Goal: Entertainment & Leisure: Browse casually

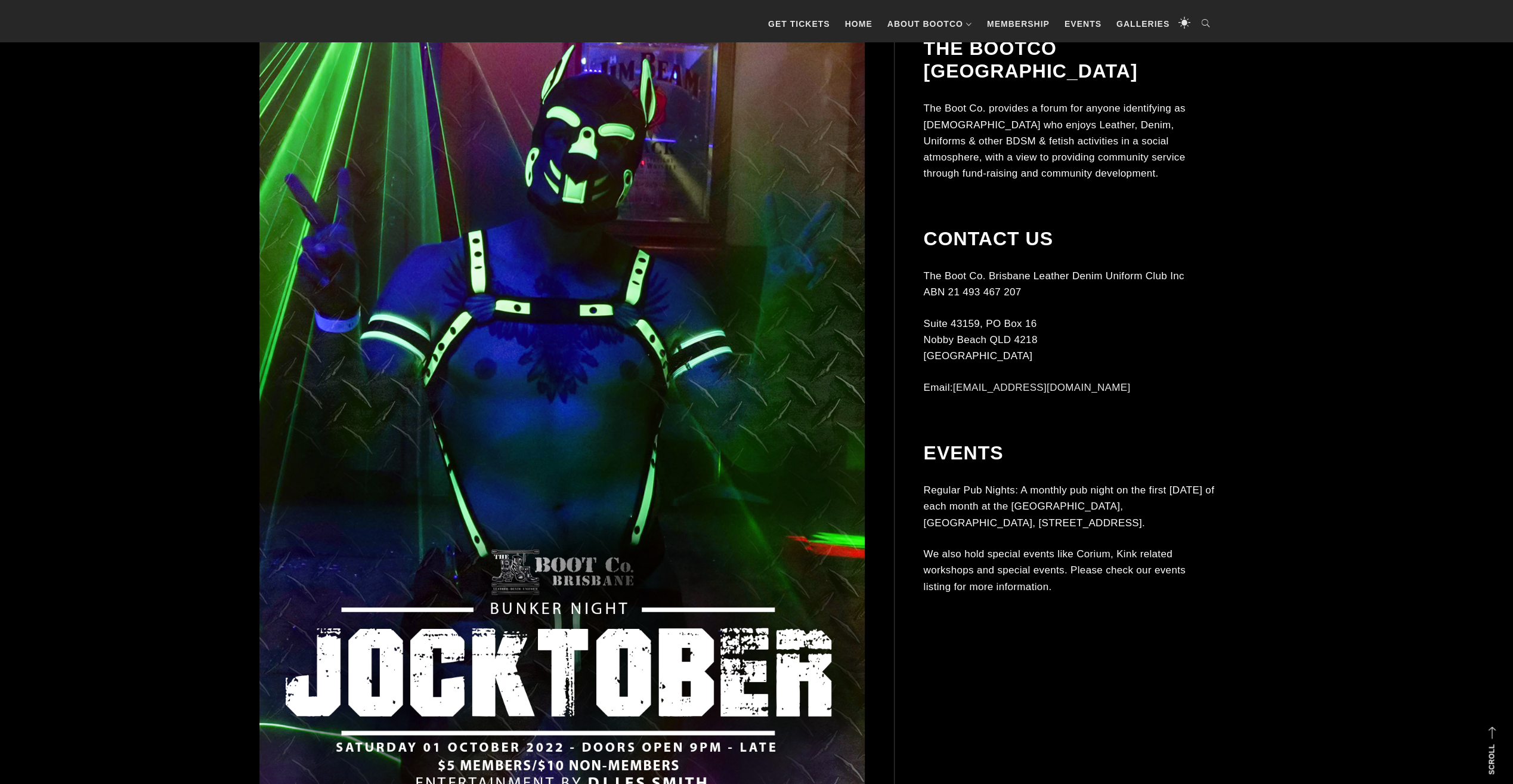
scroll to position [358, 0]
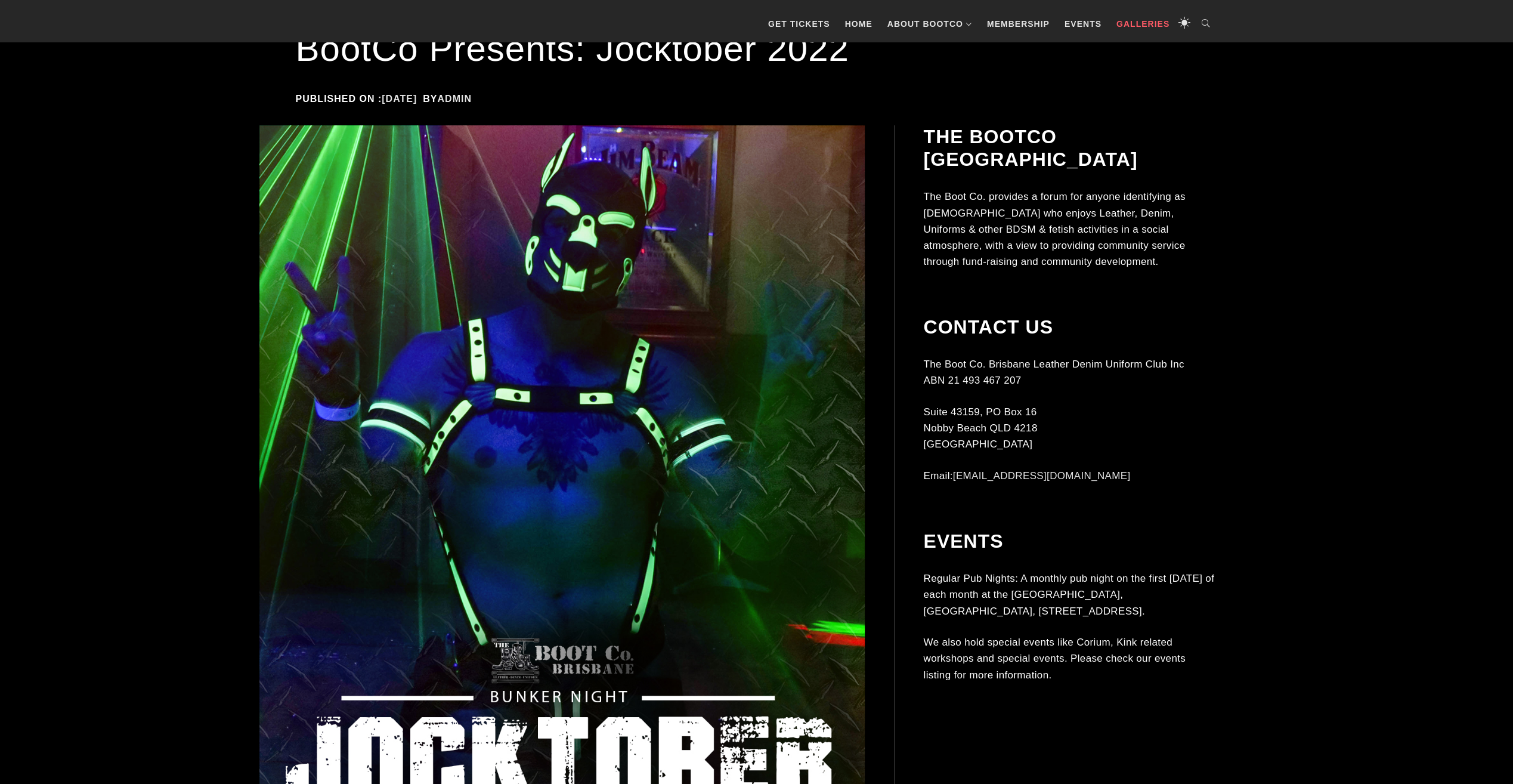
click at [1157, 24] on link "Galleries" at bounding box center [1142, 24] width 65 height 36
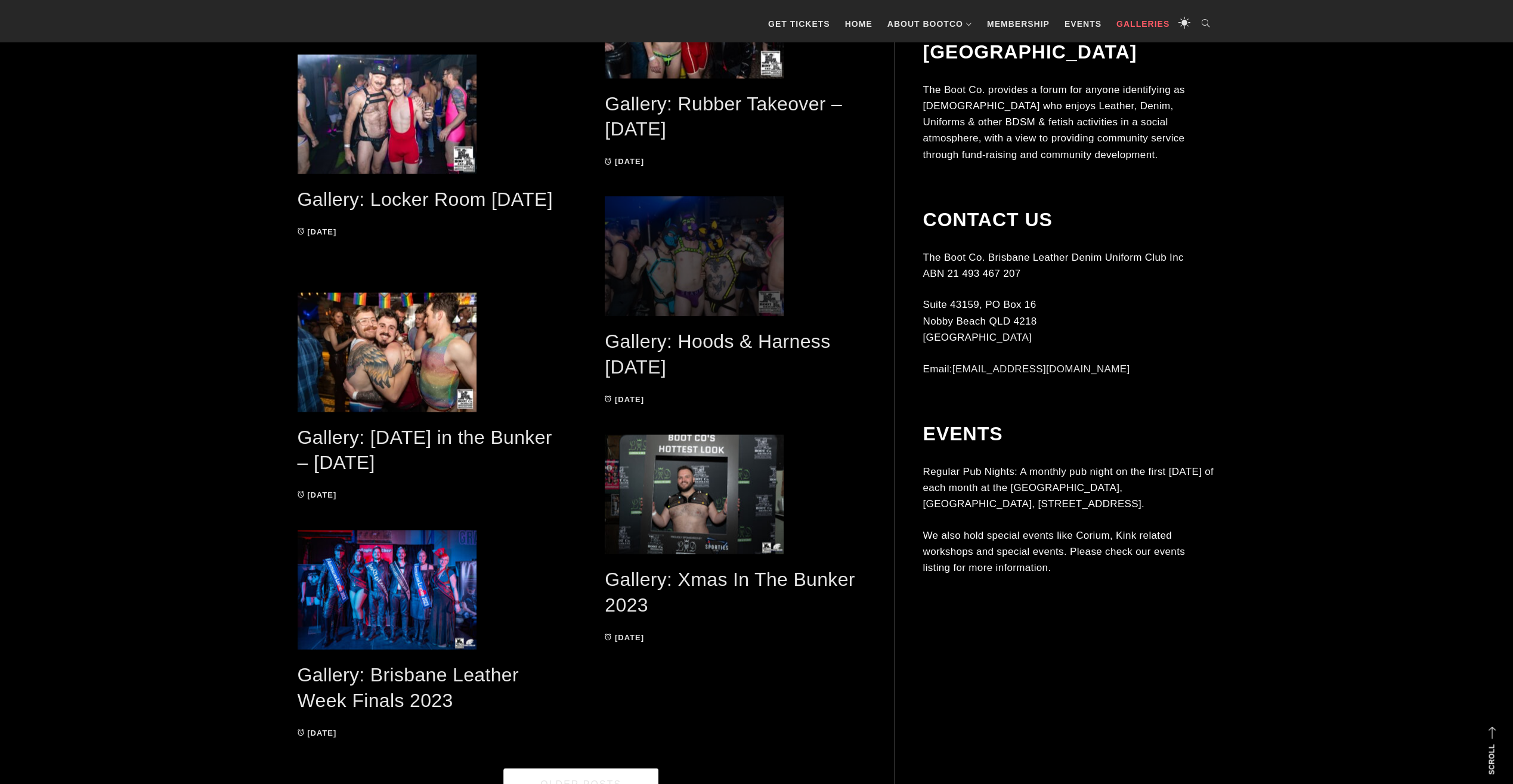
scroll to position [2290, 0]
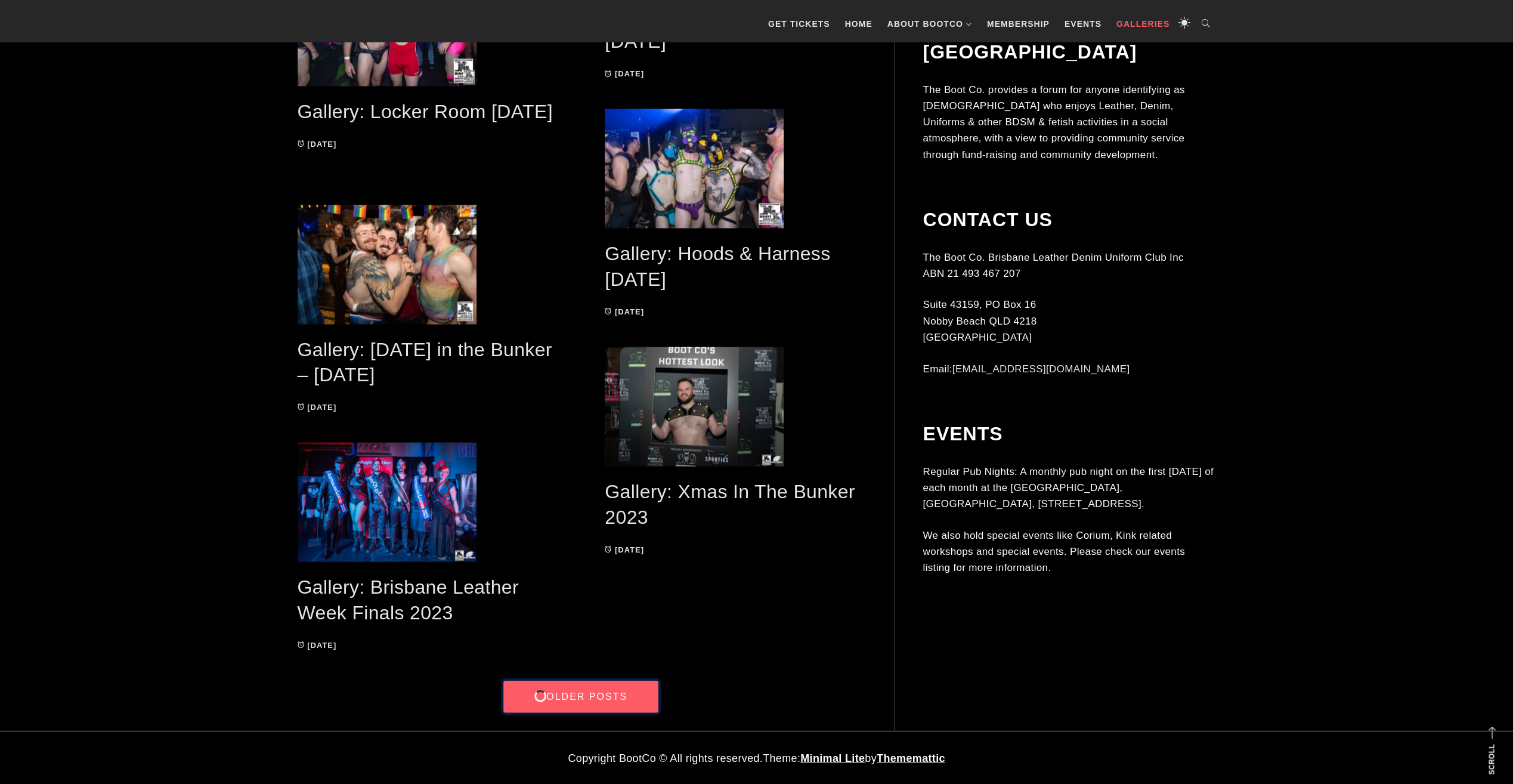
click at [590, 692] on link "Older Posts" at bounding box center [581, 697] width 155 height 32
click at [581, 697] on link "Older Posts" at bounding box center [581, 697] width 155 height 32
drag, startPoint x: 828, startPoint y: 662, endPoint x: 623, endPoint y: 646, distance: 205.6
click at [1202, 20] on icon at bounding box center [1206, 24] width 24 height 36
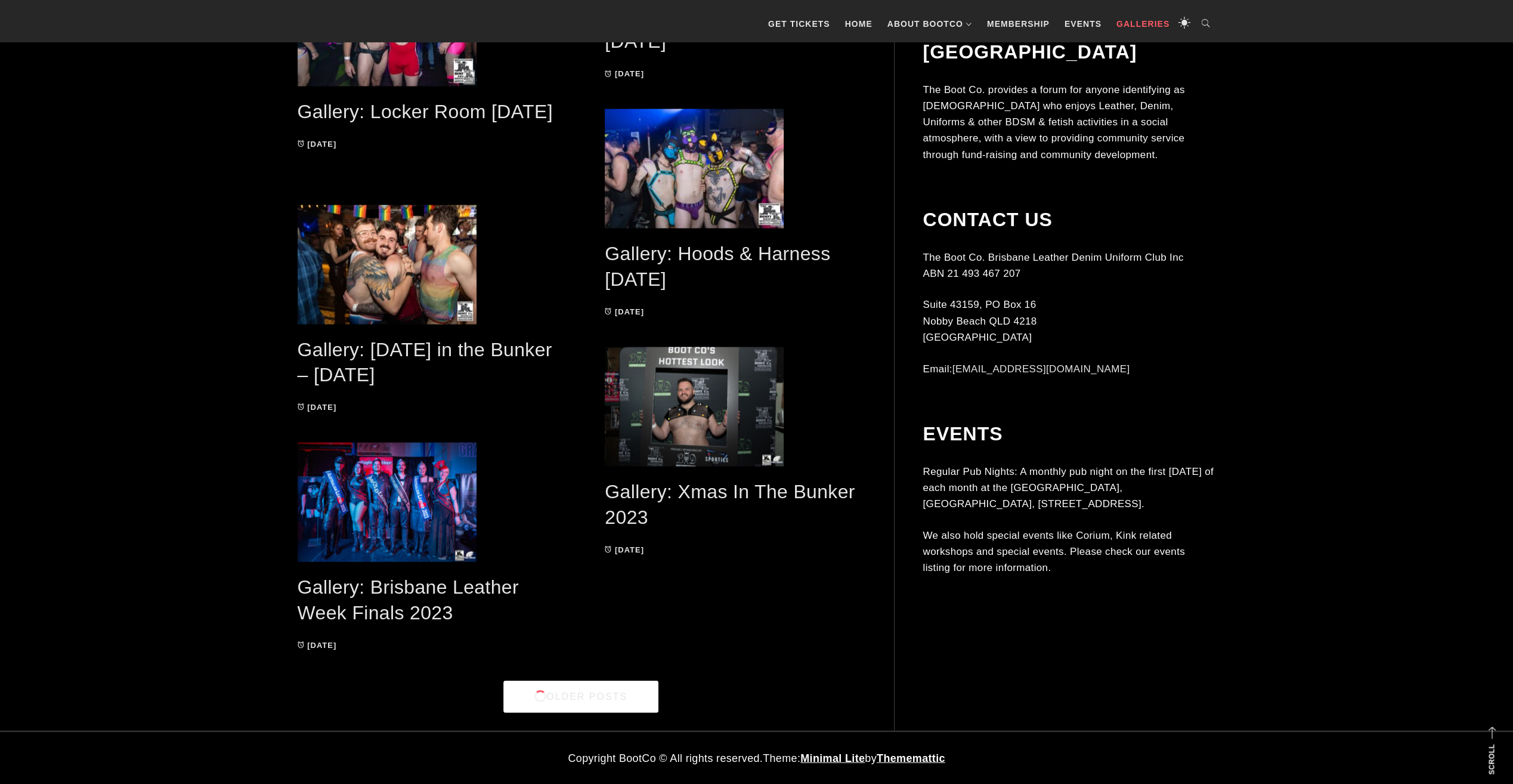
scroll to position [0, 0]
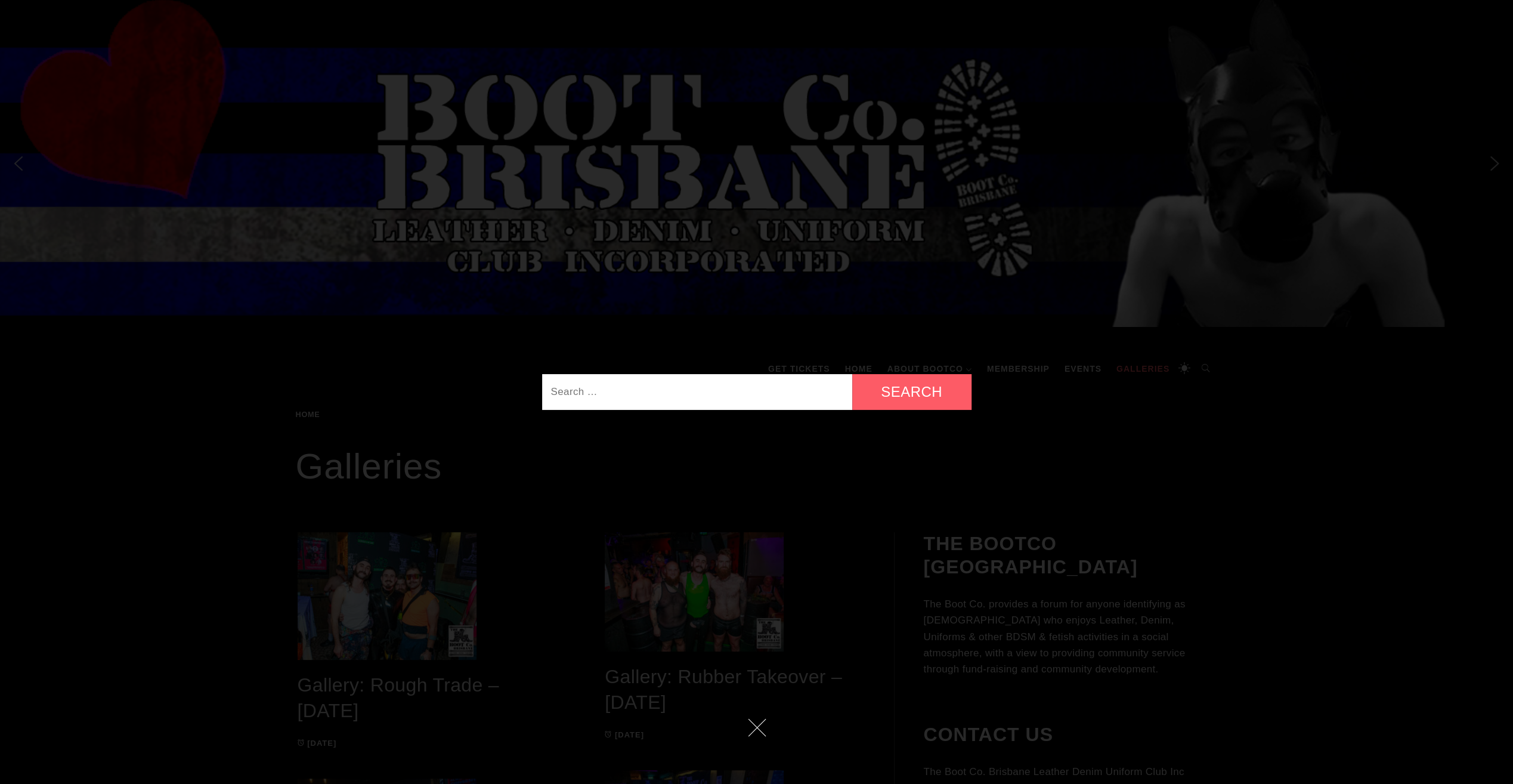
click at [733, 391] on input "Search for:" at bounding box center [698, 392] width 310 height 36
type input "jocktober"
click at [853, 374] on input "Search" at bounding box center [912, 392] width 119 height 36
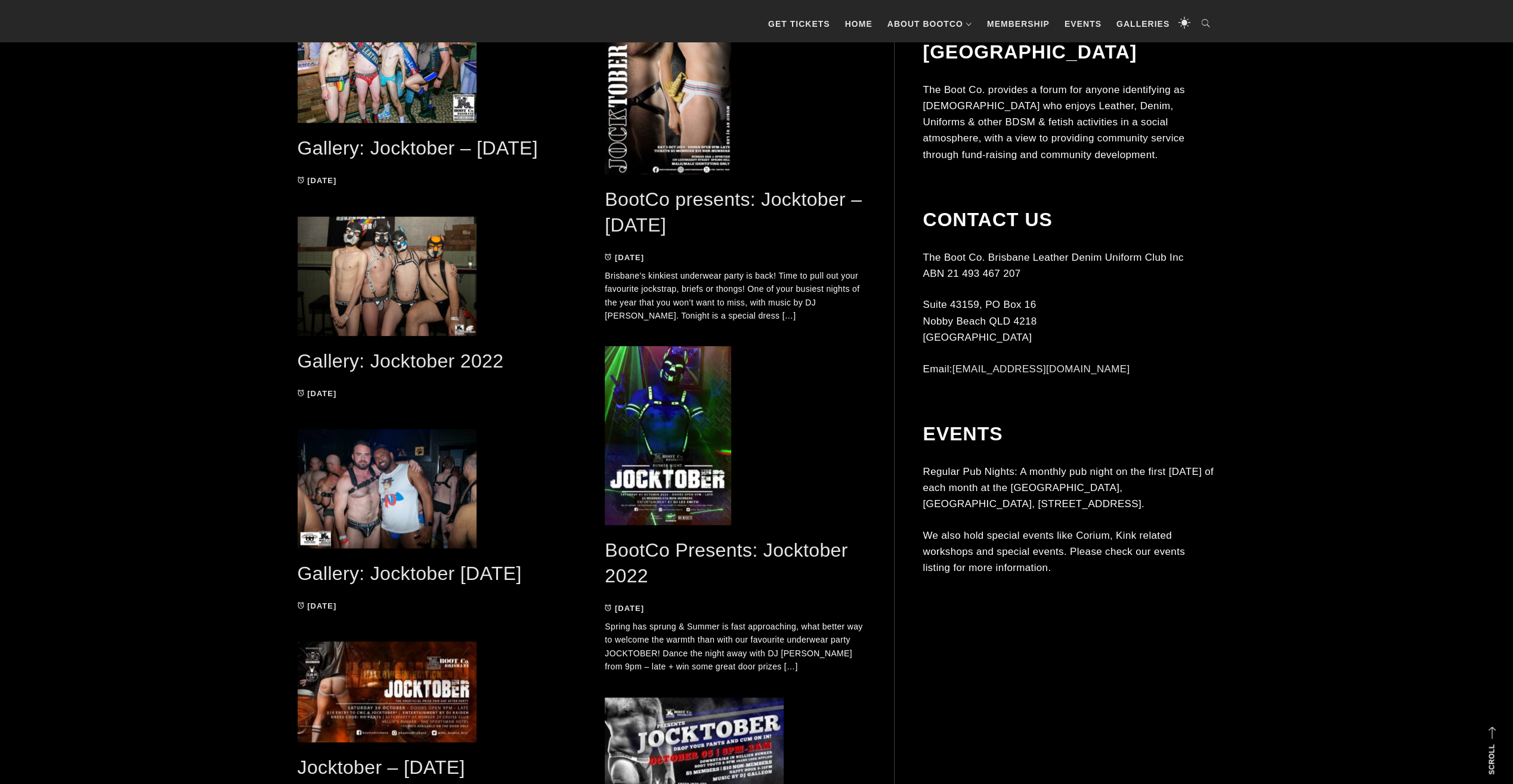
scroll to position [358, 0]
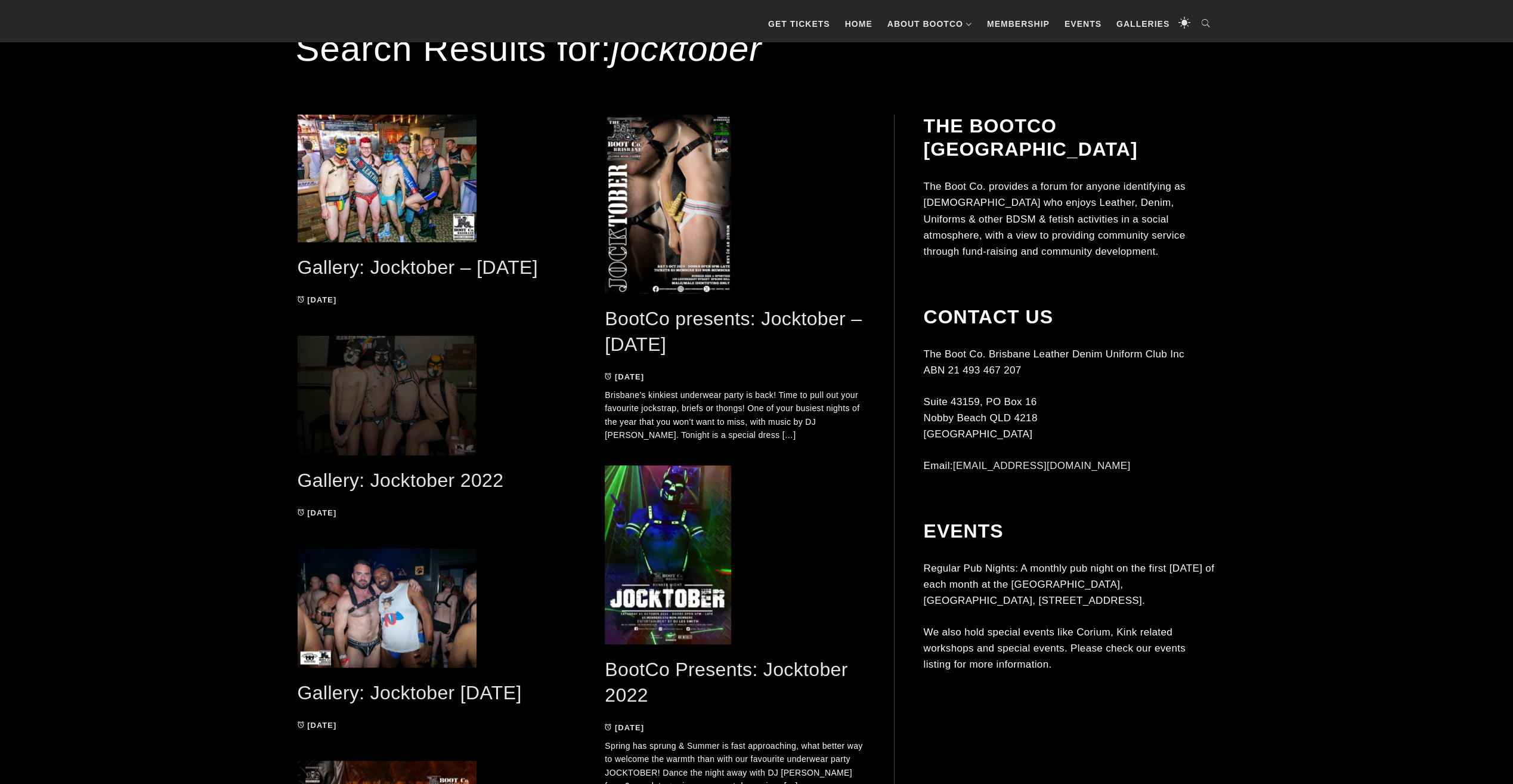
click at [467, 381] on span at bounding box center [428, 396] width 260 height 119
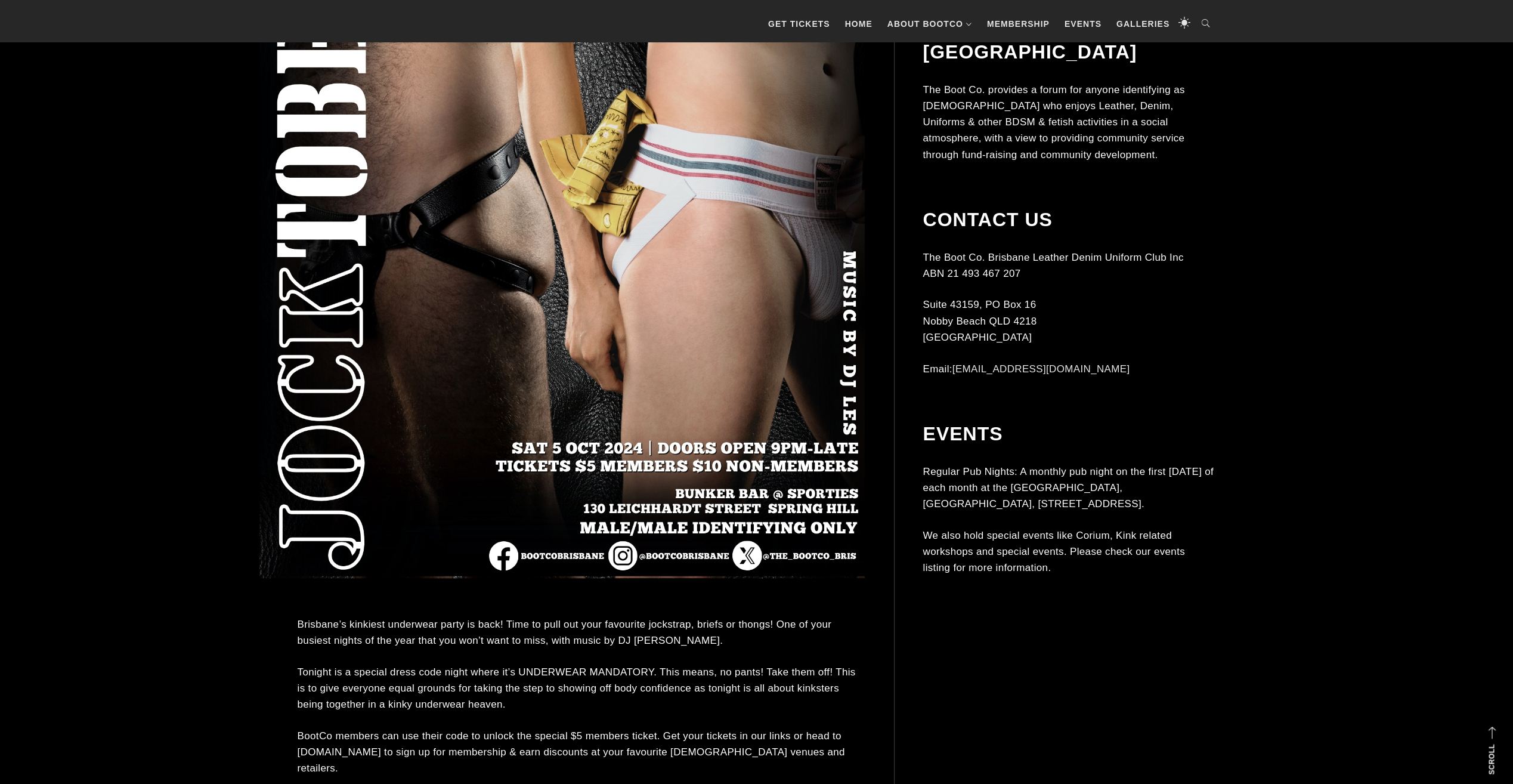
scroll to position [596, 0]
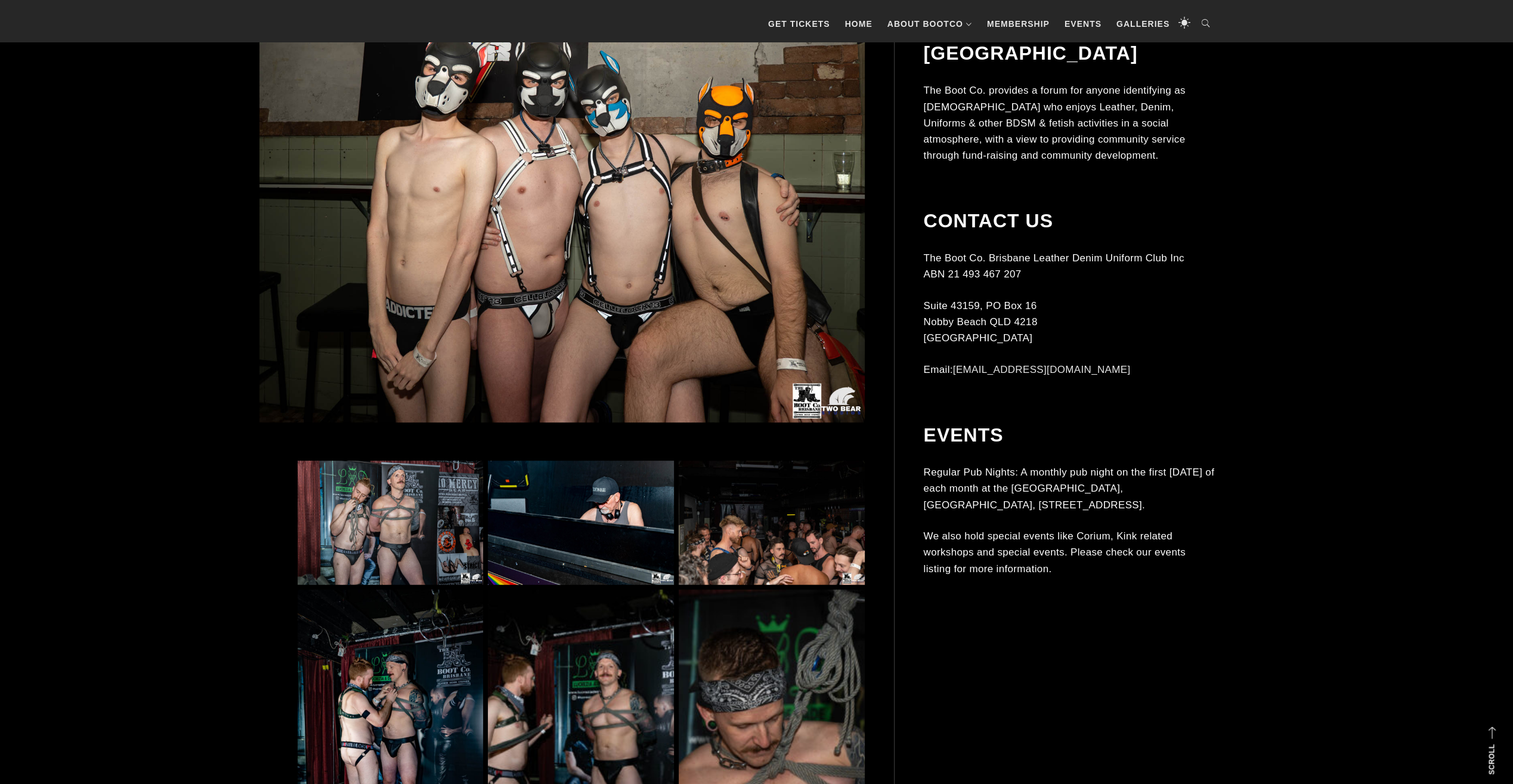
scroll to position [537, 0]
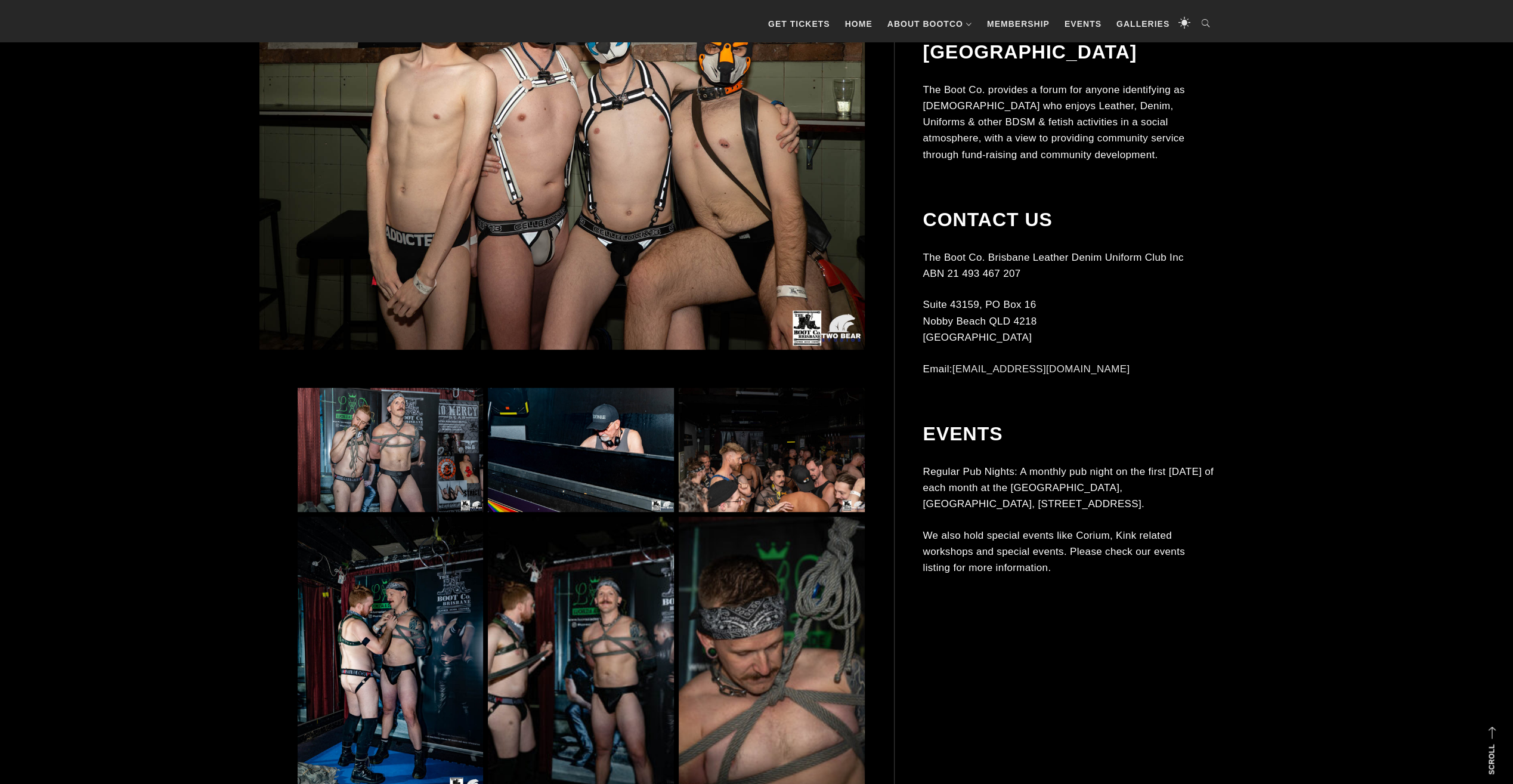
click at [416, 408] on img at bounding box center [390, 450] width 185 height 124
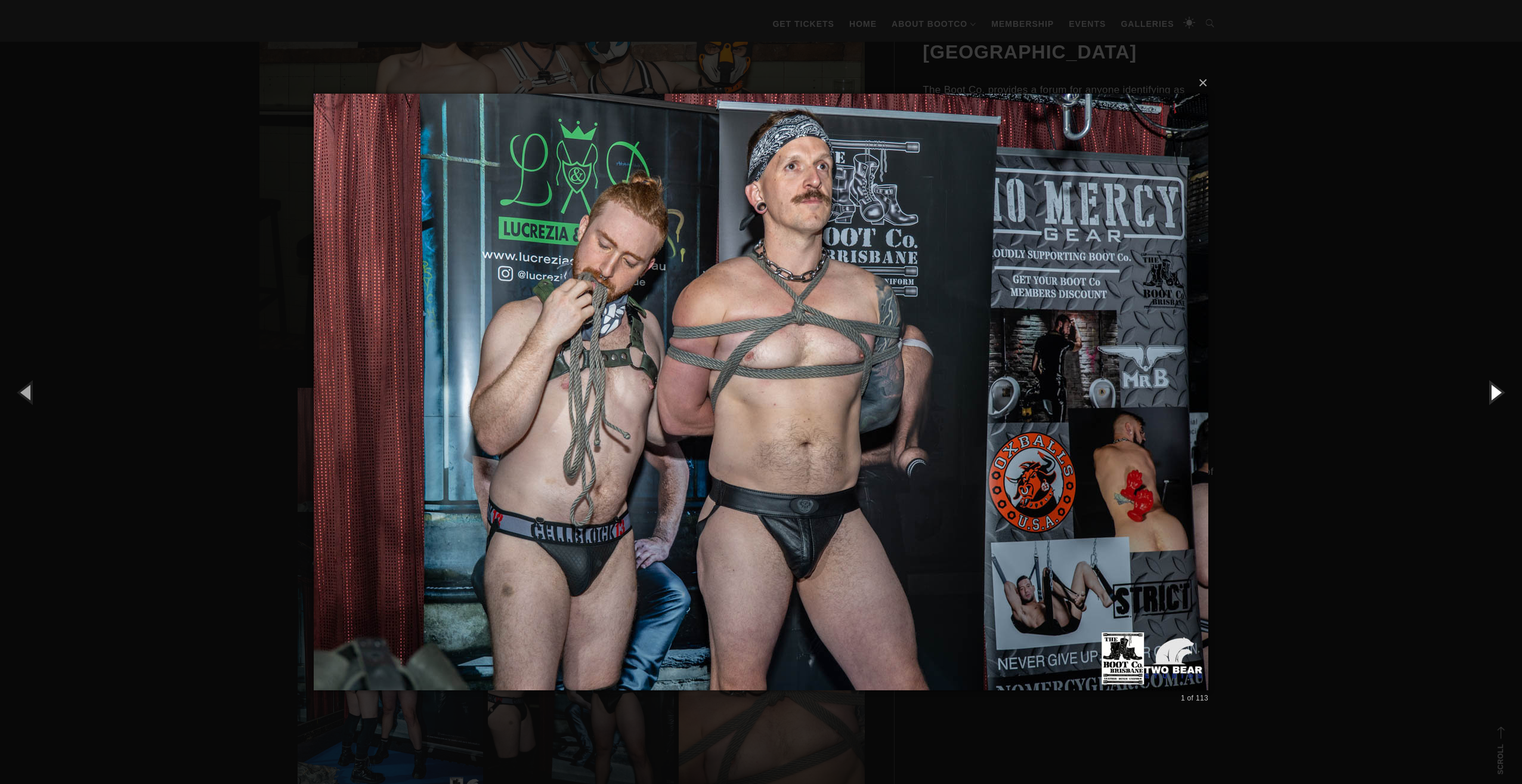
click at [1501, 392] on button "button" at bounding box center [1496, 392] width 54 height 65
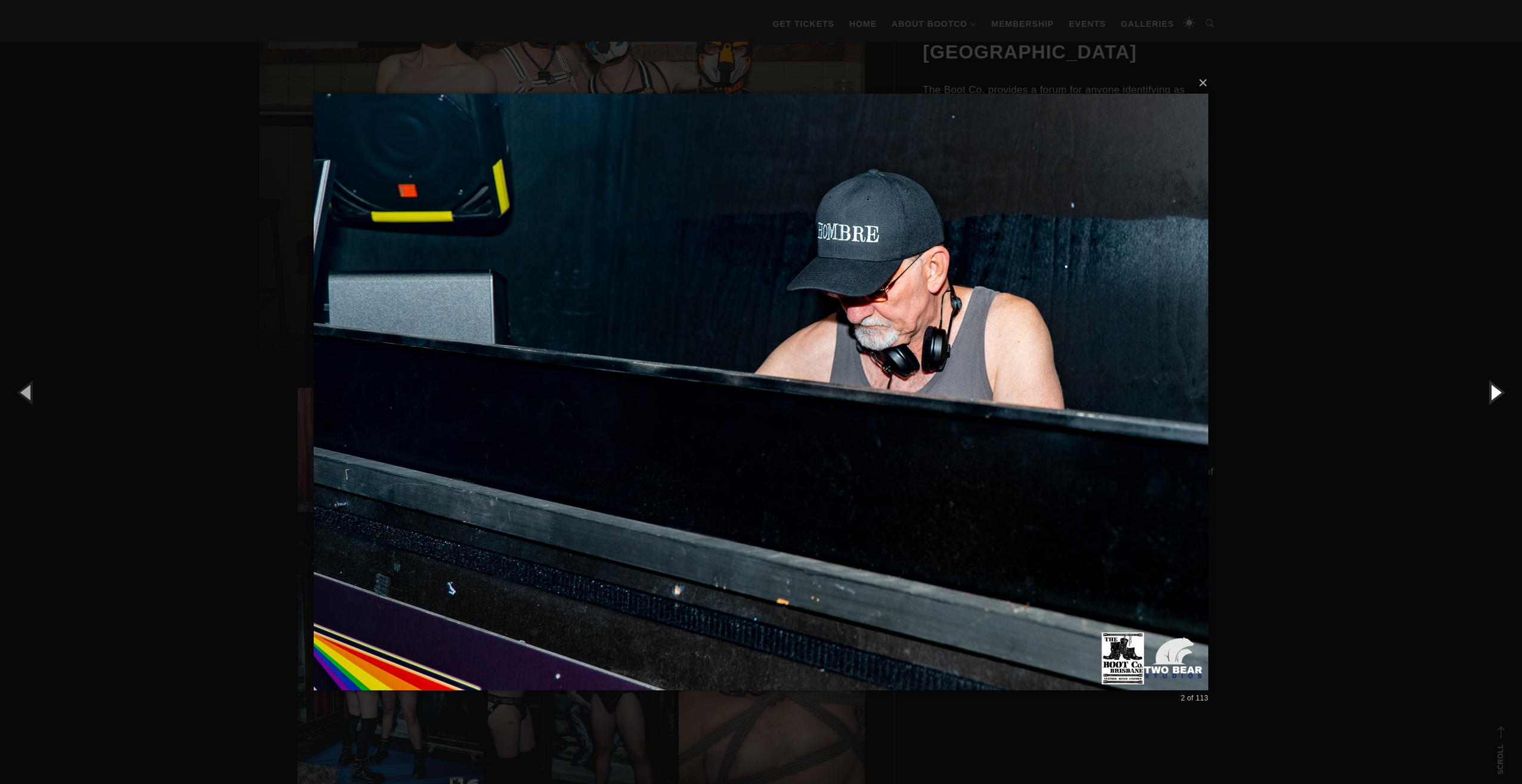
click at [1501, 392] on button "button" at bounding box center [1496, 392] width 54 height 65
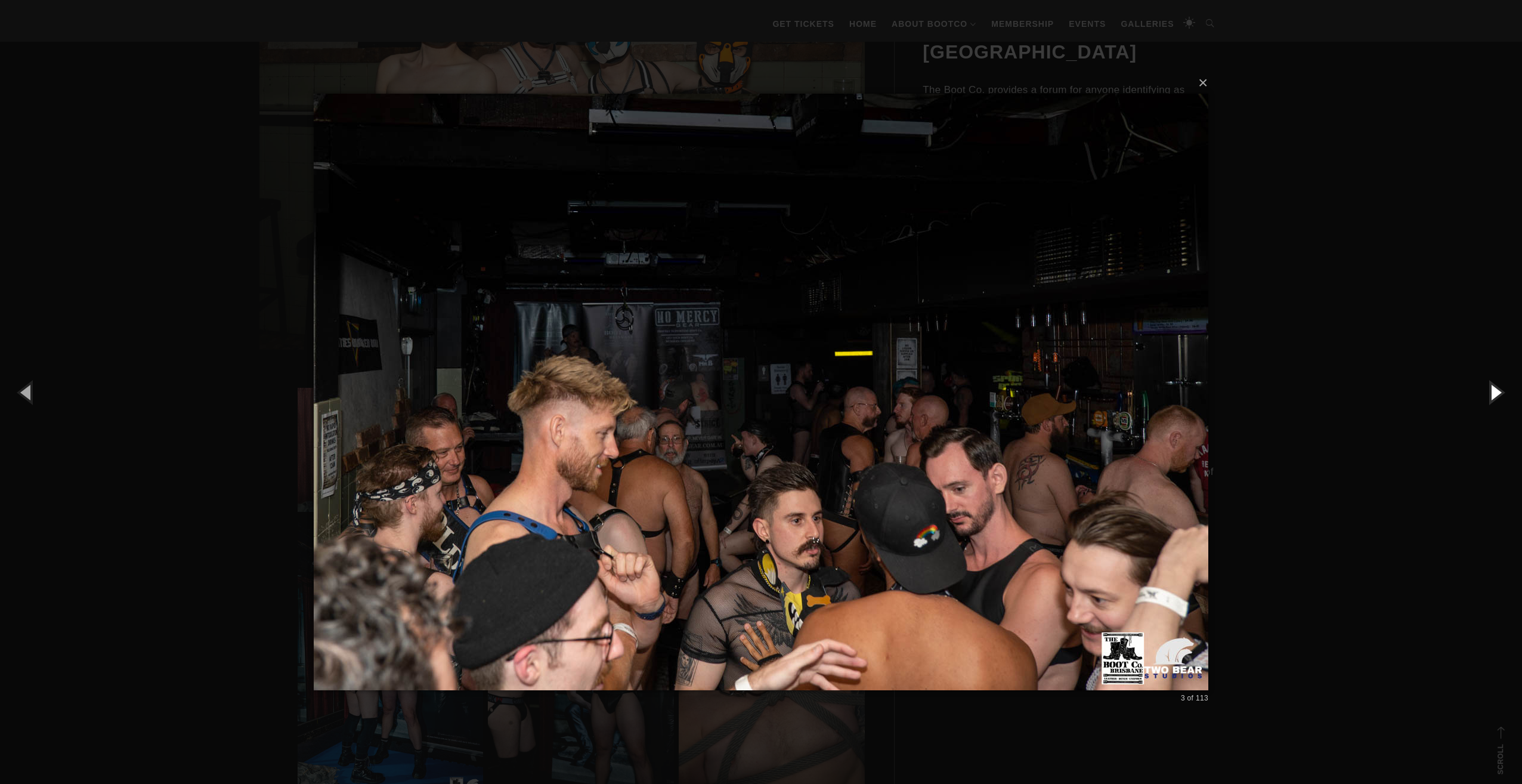
click at [1503, 394] on button "button" at bounding box center [1496, 392] width 54 height 65
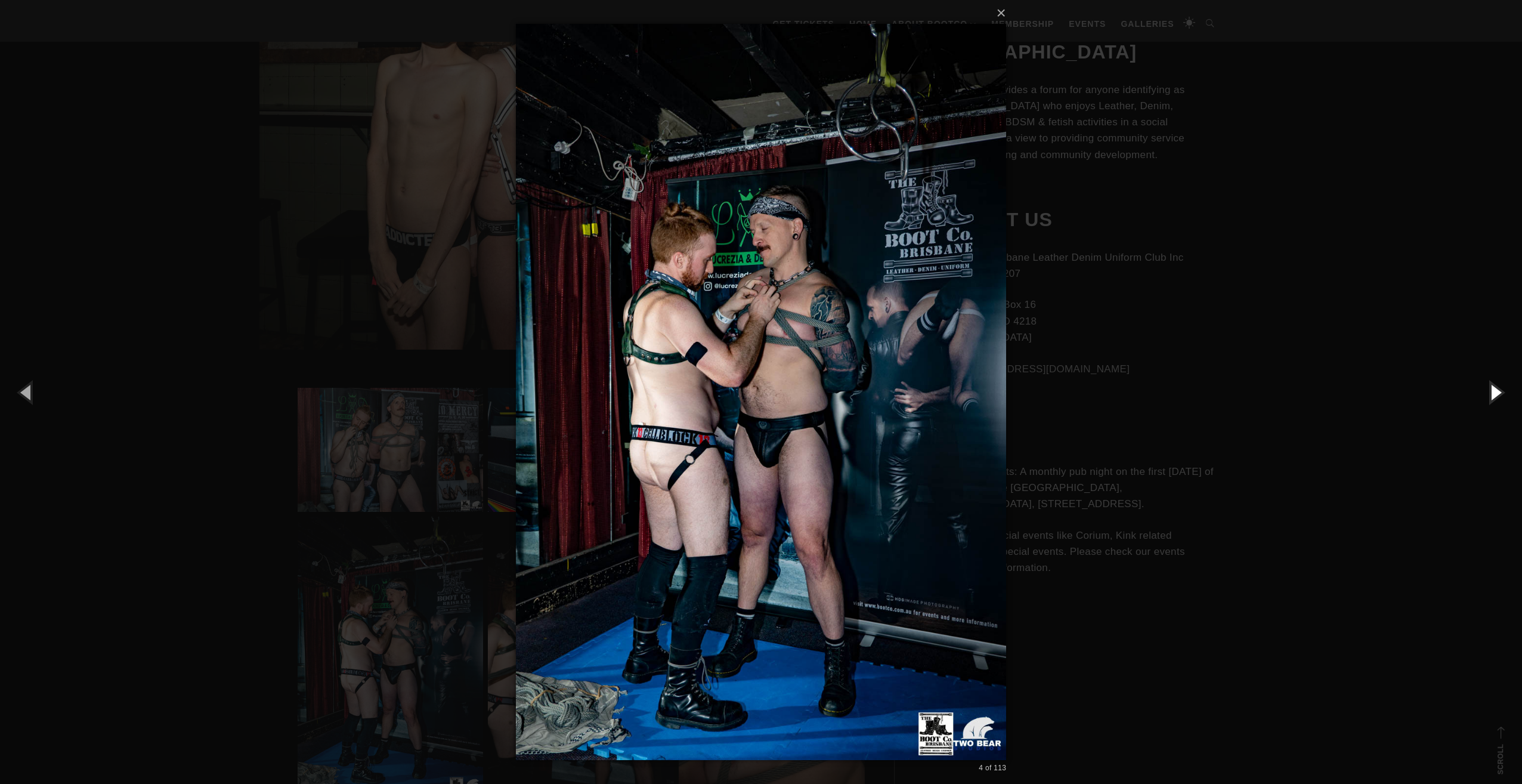
click at [1503, 394] on button "button" at bounding box center [1496, 392] width 54 height 65
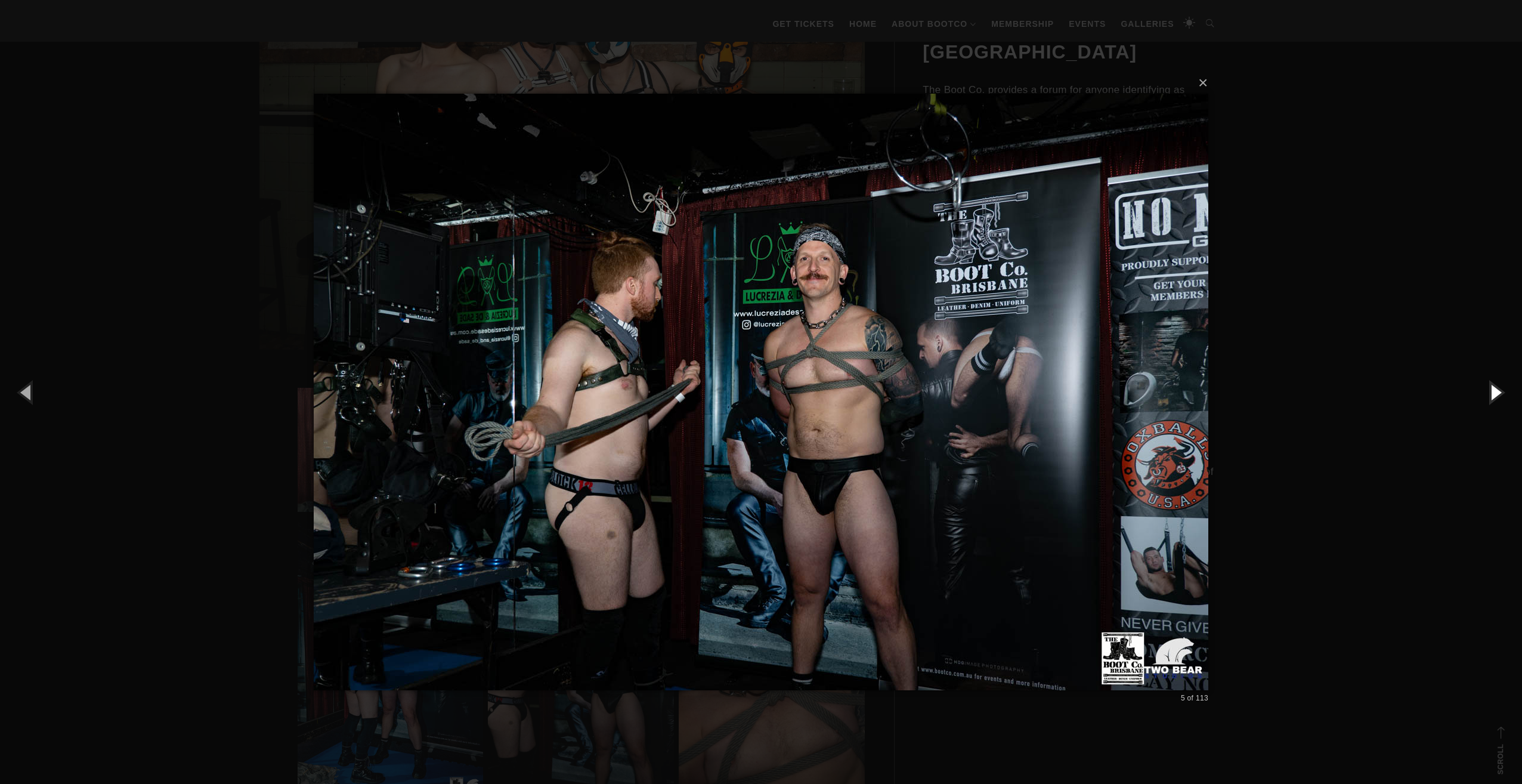
click at [1503, 394] on button "button" at bounding box center [1496, 392] width 54 height 65
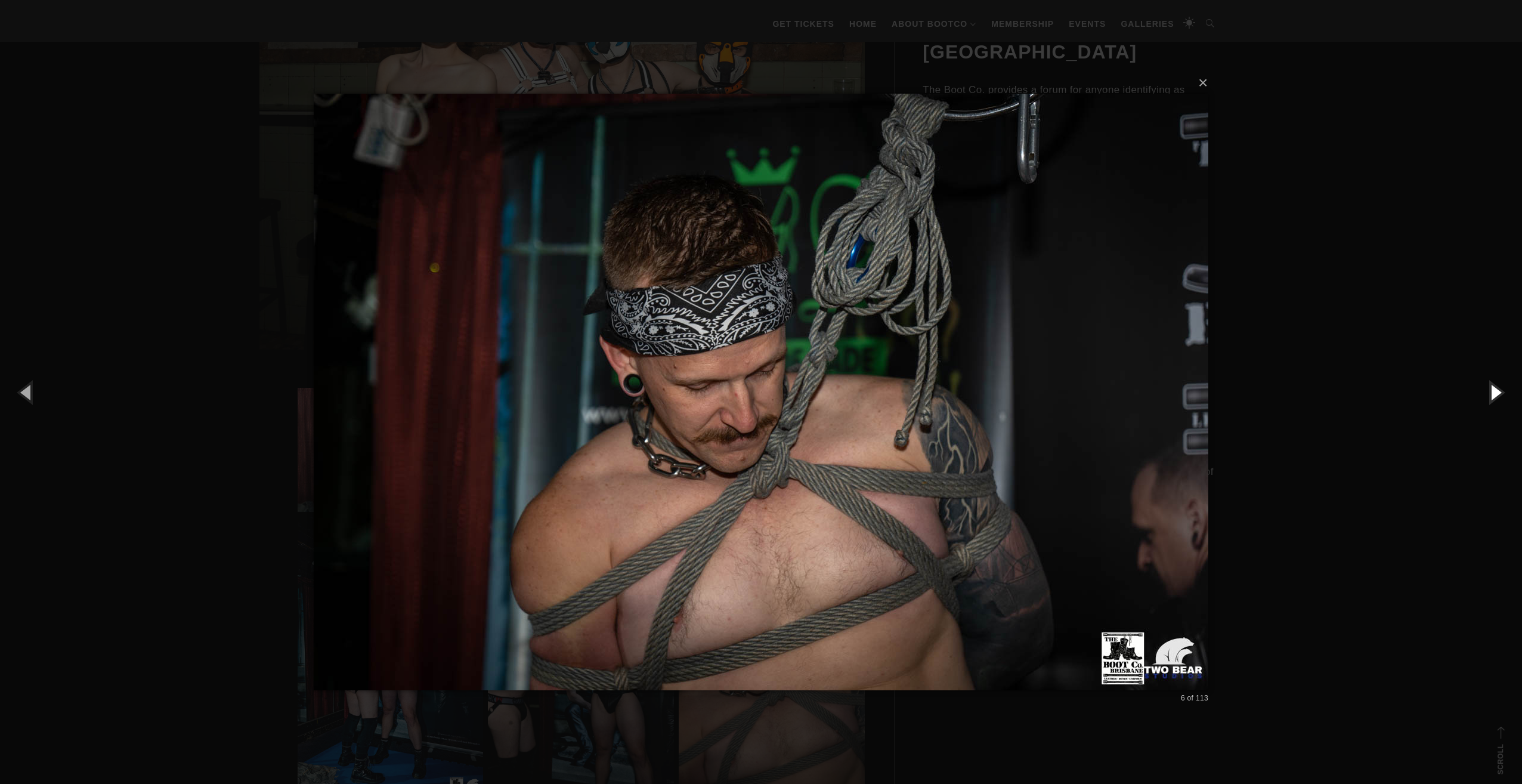
click at [1503, 394] on button "button" at bounding box center [1496, 392] width 54 height 65
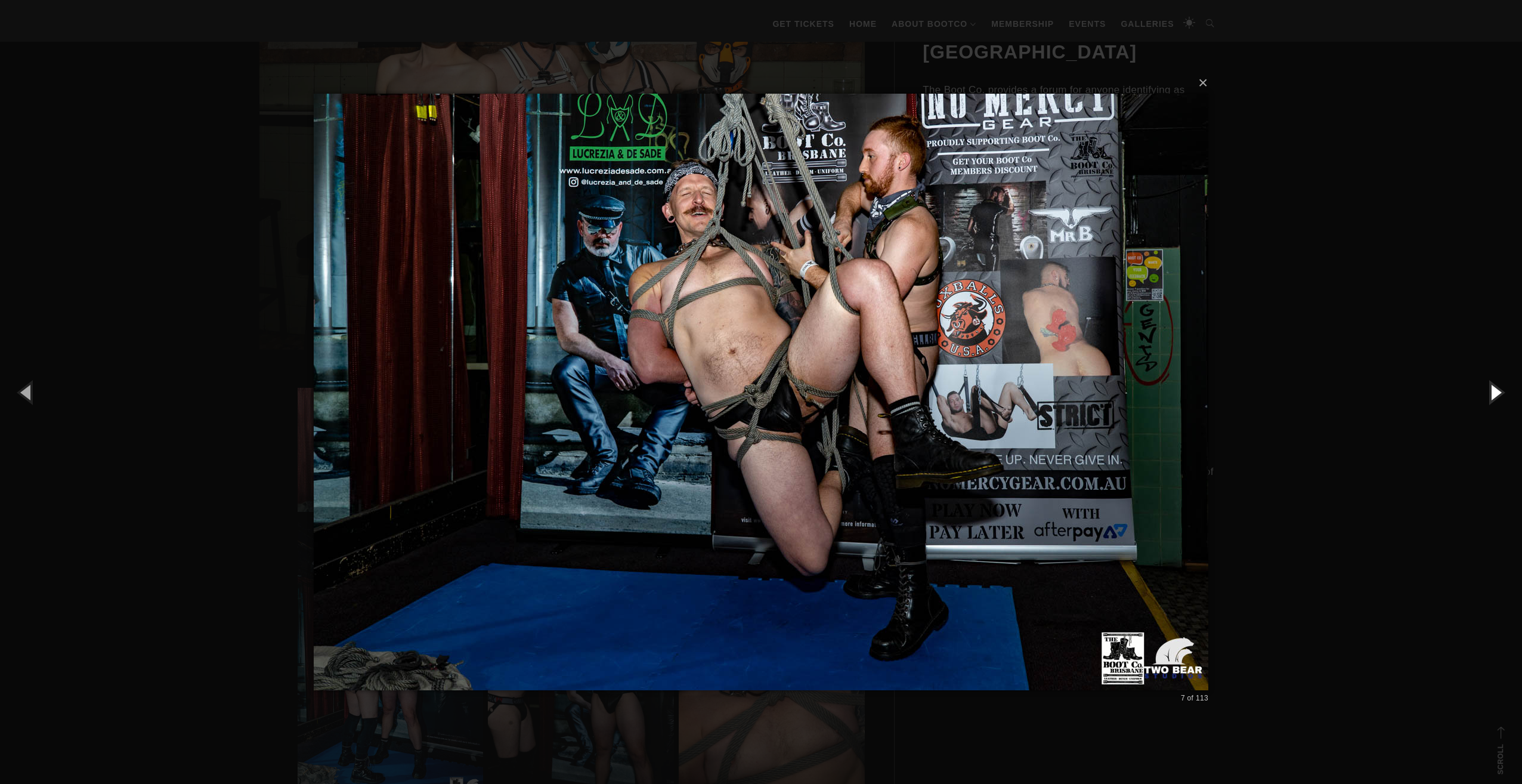
click at [1503, 394] on button "button" at bounding box center [1496, 392] width 54 height 65
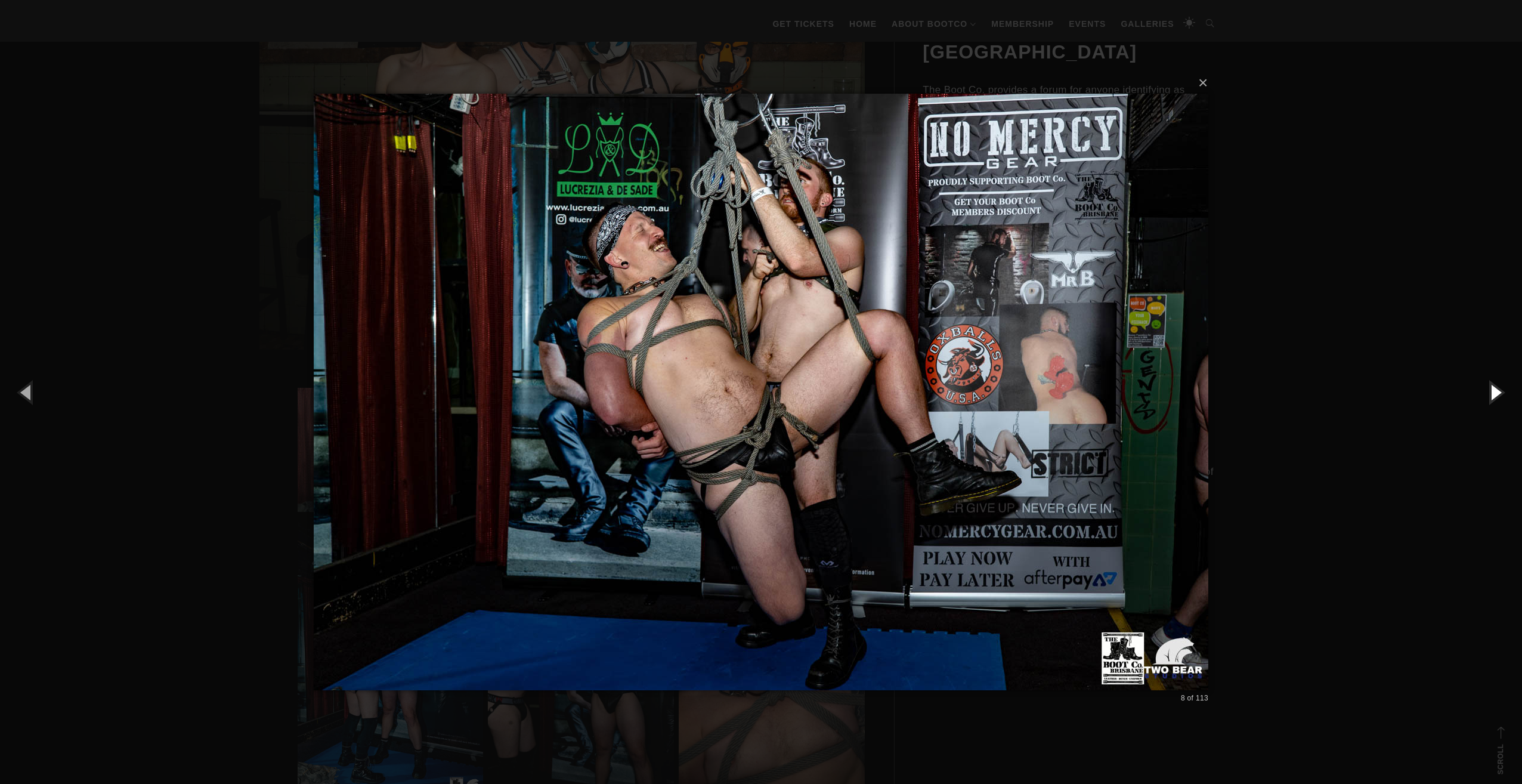
click at [1503, 394] on button "button" at bounding box center [1496, 392] width 54 height 65
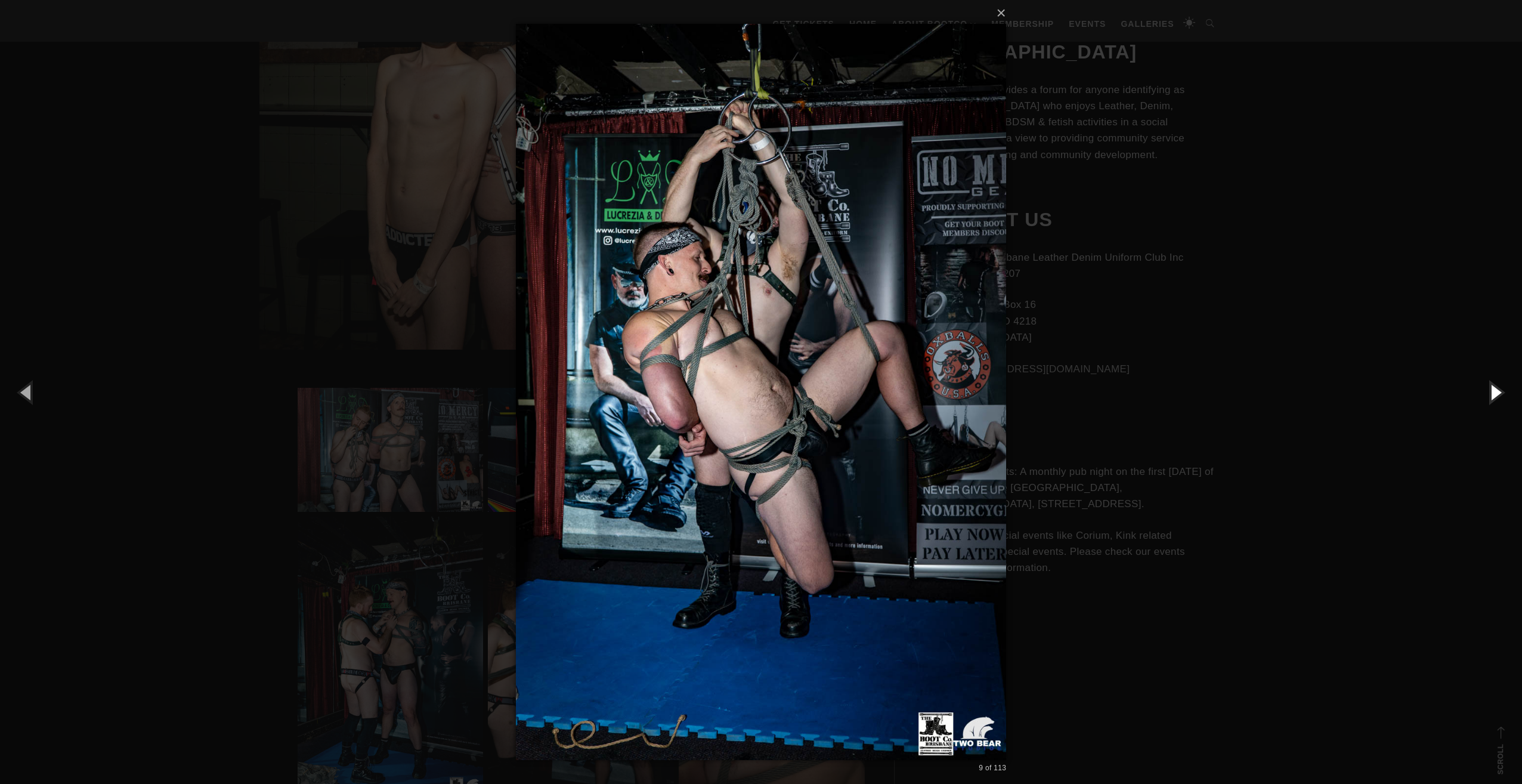
click at [1503, 394] on button "button" at bounding box center [1496, 392] width 54 height 65
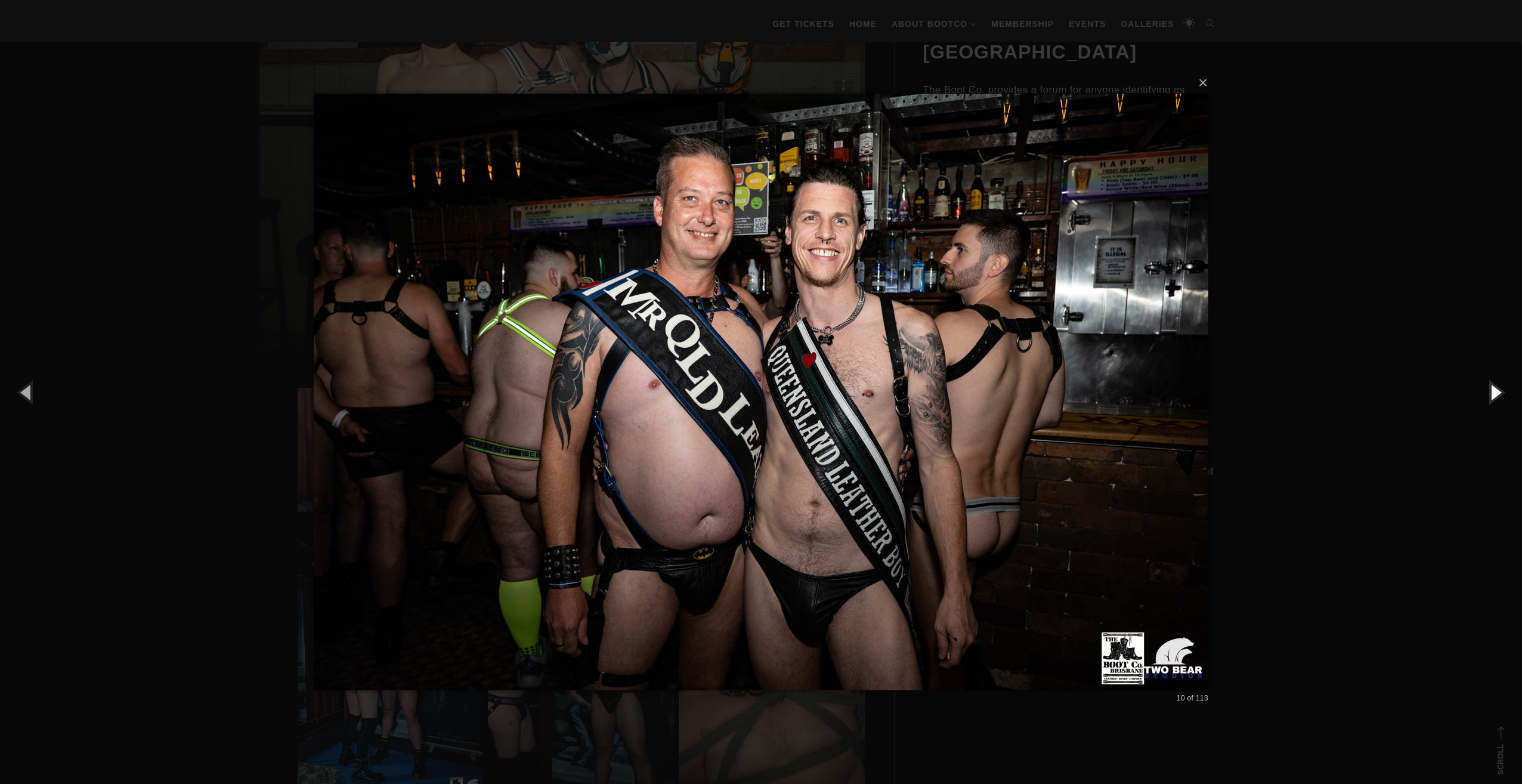
click at [1503, 394] on button "button" at bounding box center [1496, 392] width 54 height 65
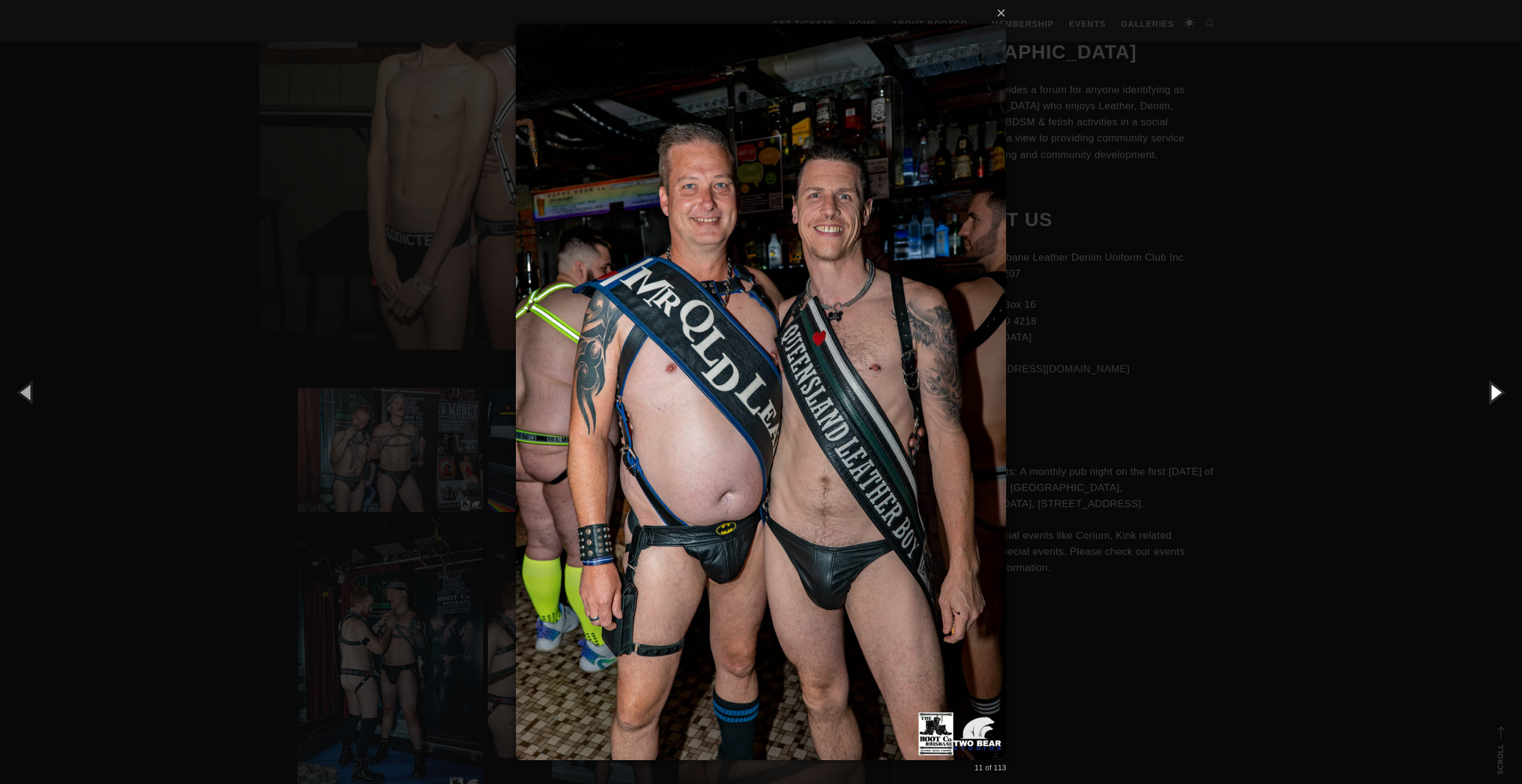
click at [1503, 394] on button "button" at bounding box center [1496, 392] width 54 height 65
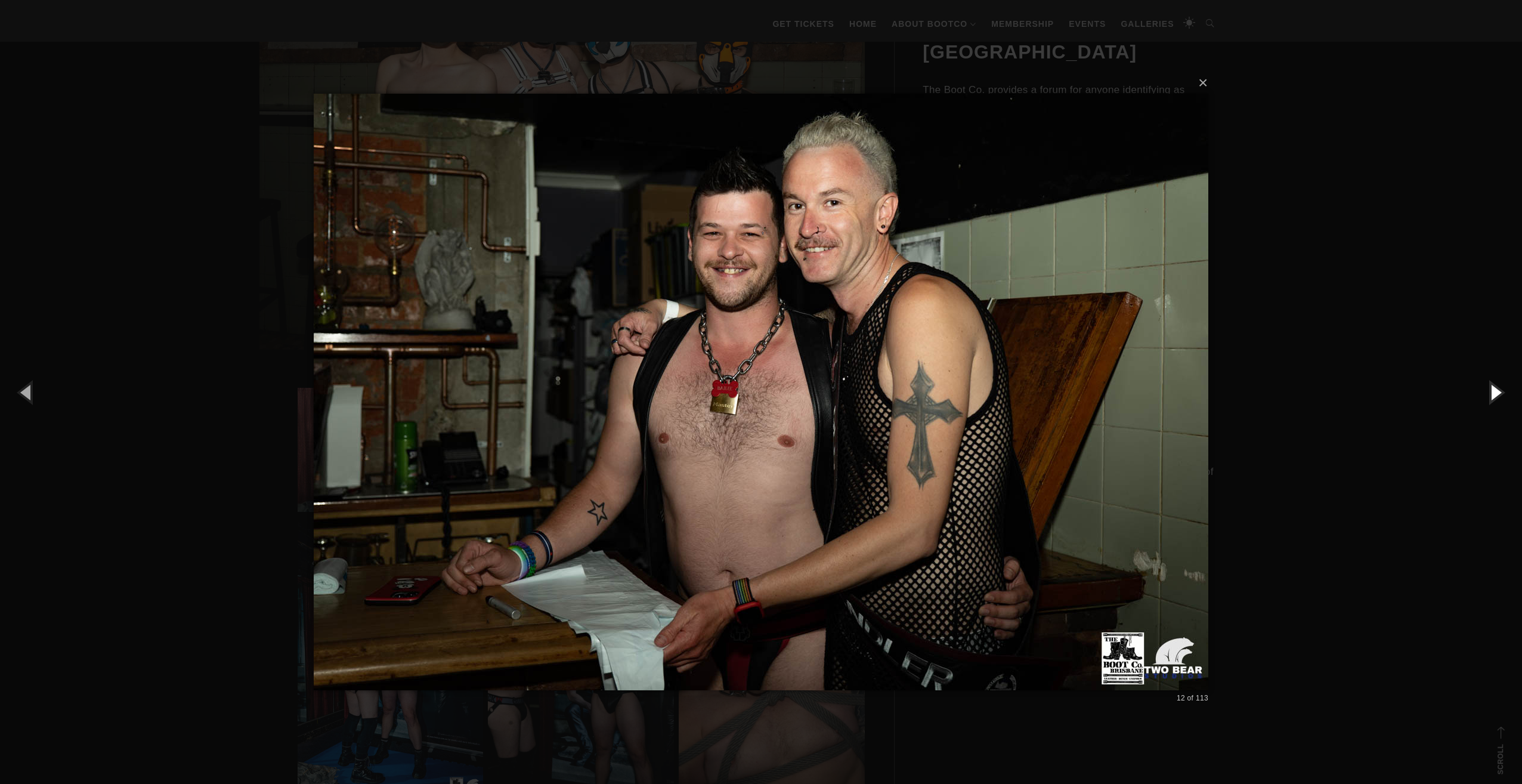
click at [1503, 394] on button "button" at bounding box center [1496, 392] width 54 height 65
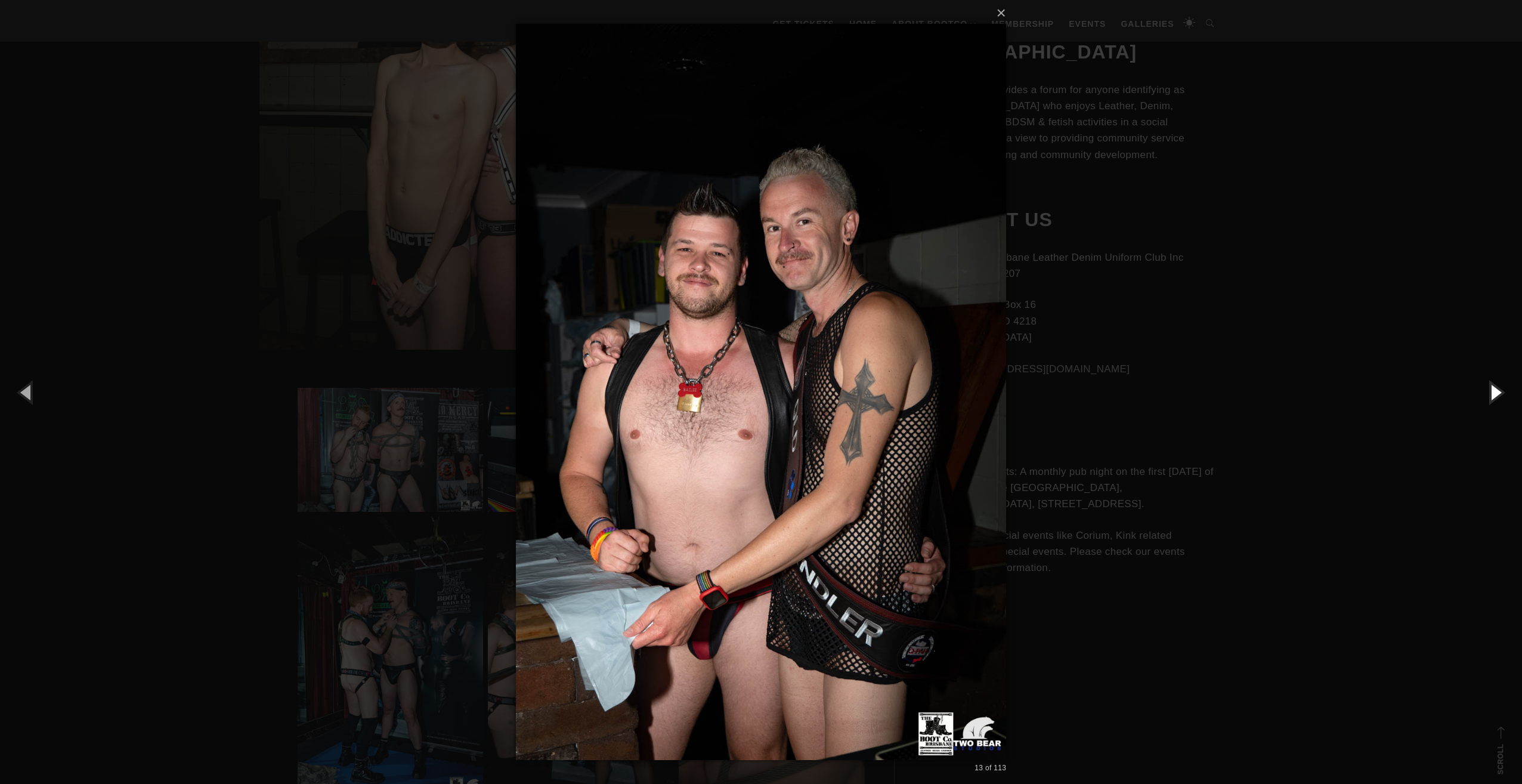
click at [1503, 394] on button "button" at bounding box center [1496, 392] width 54 height 65
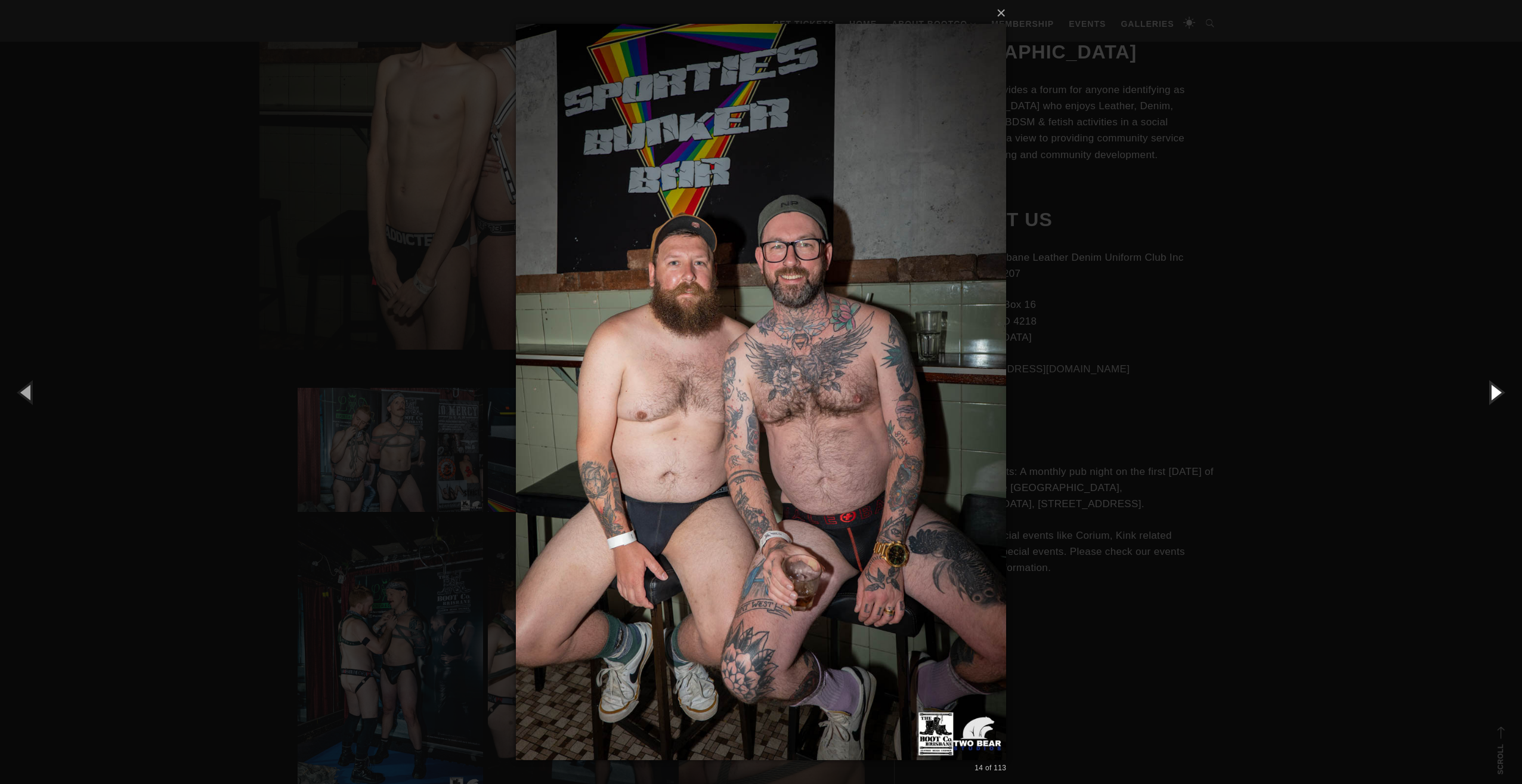
click at [1503, 394] on button "button" at bounding box center [1496, 392] width 54 height 65
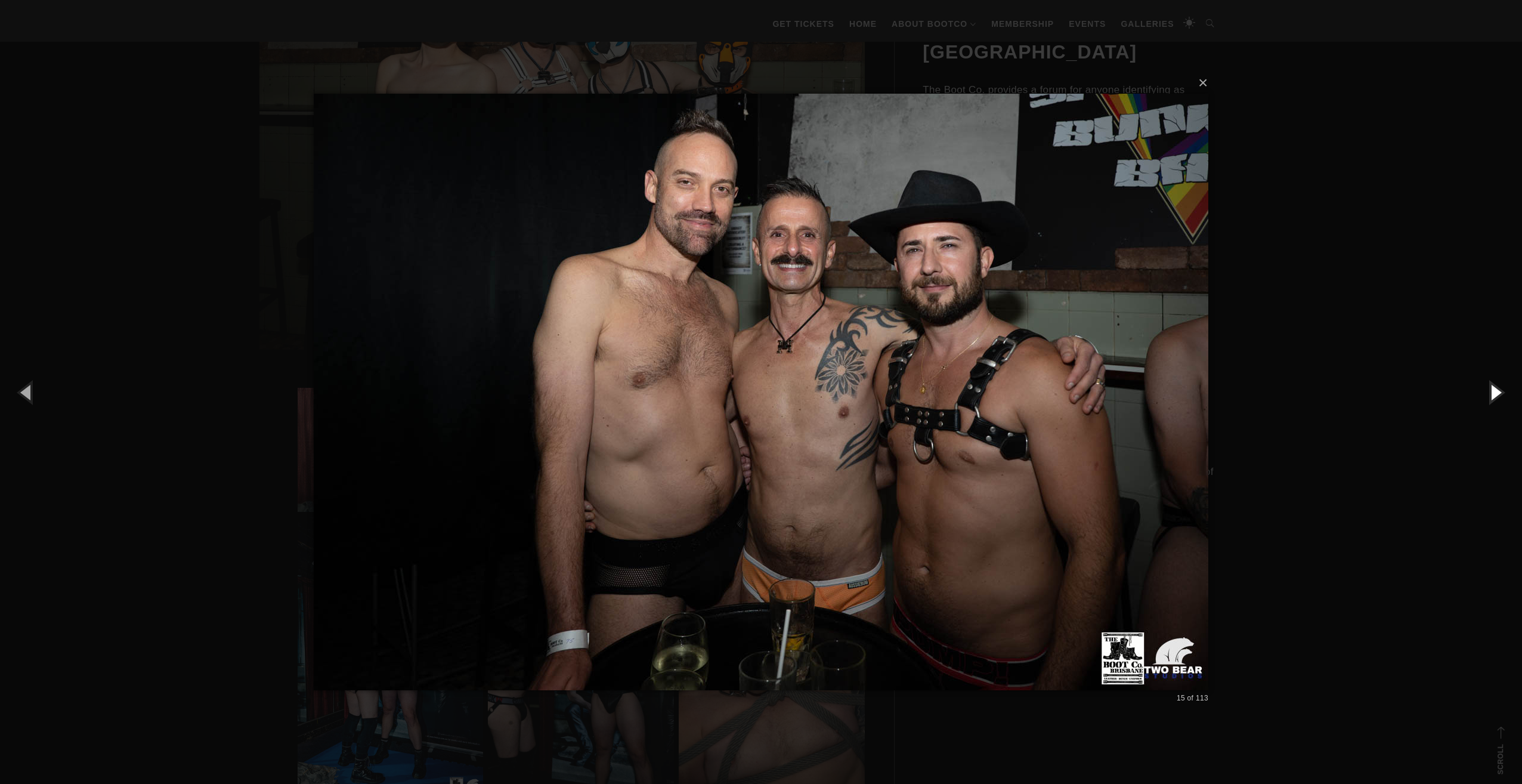
click at [1503, 394] on button "button" at bounding box center [1496, 392] width 54 height 65
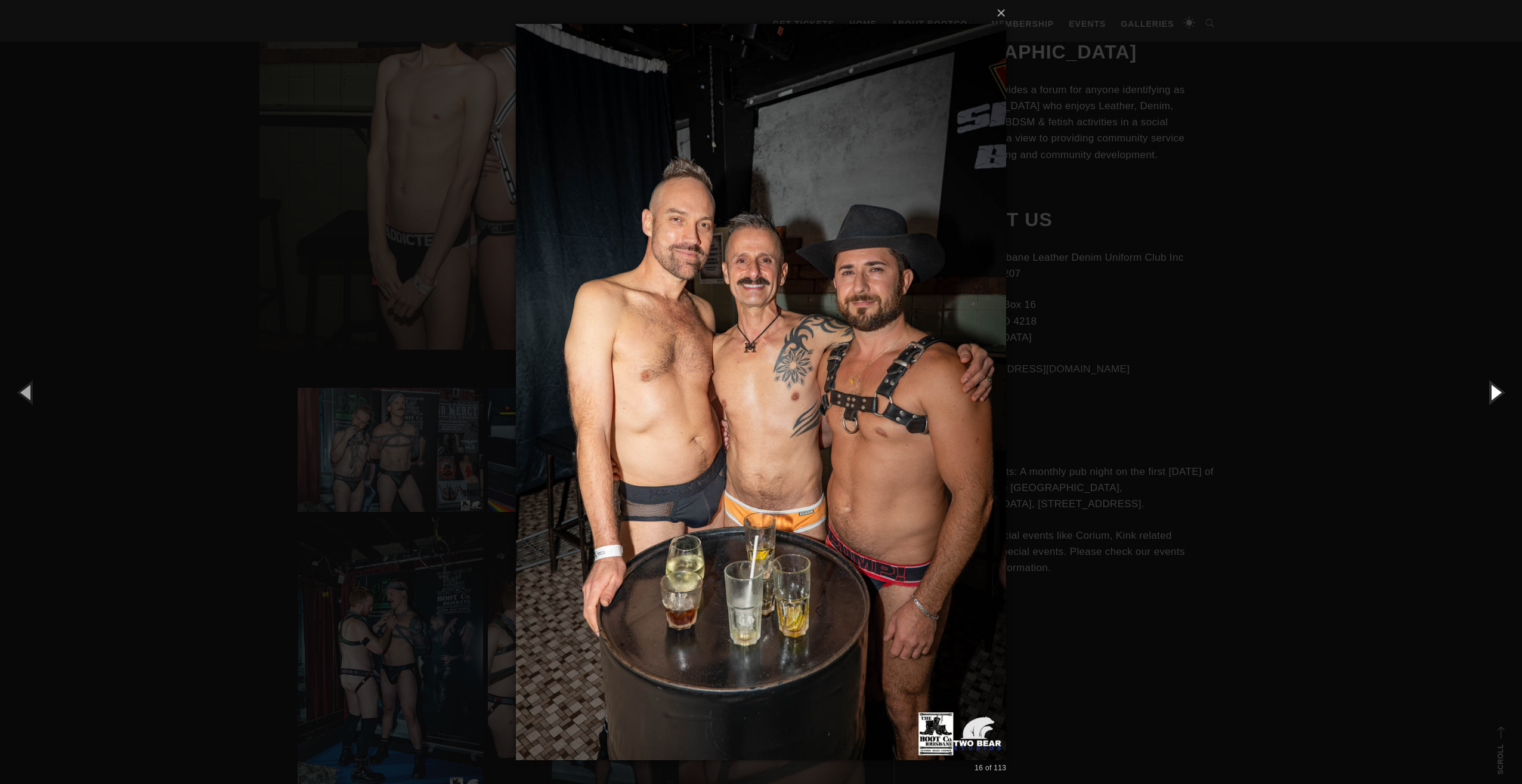
click at [1503, 394] on button "button" at bounding box center [1496, 392] width 54 height 65
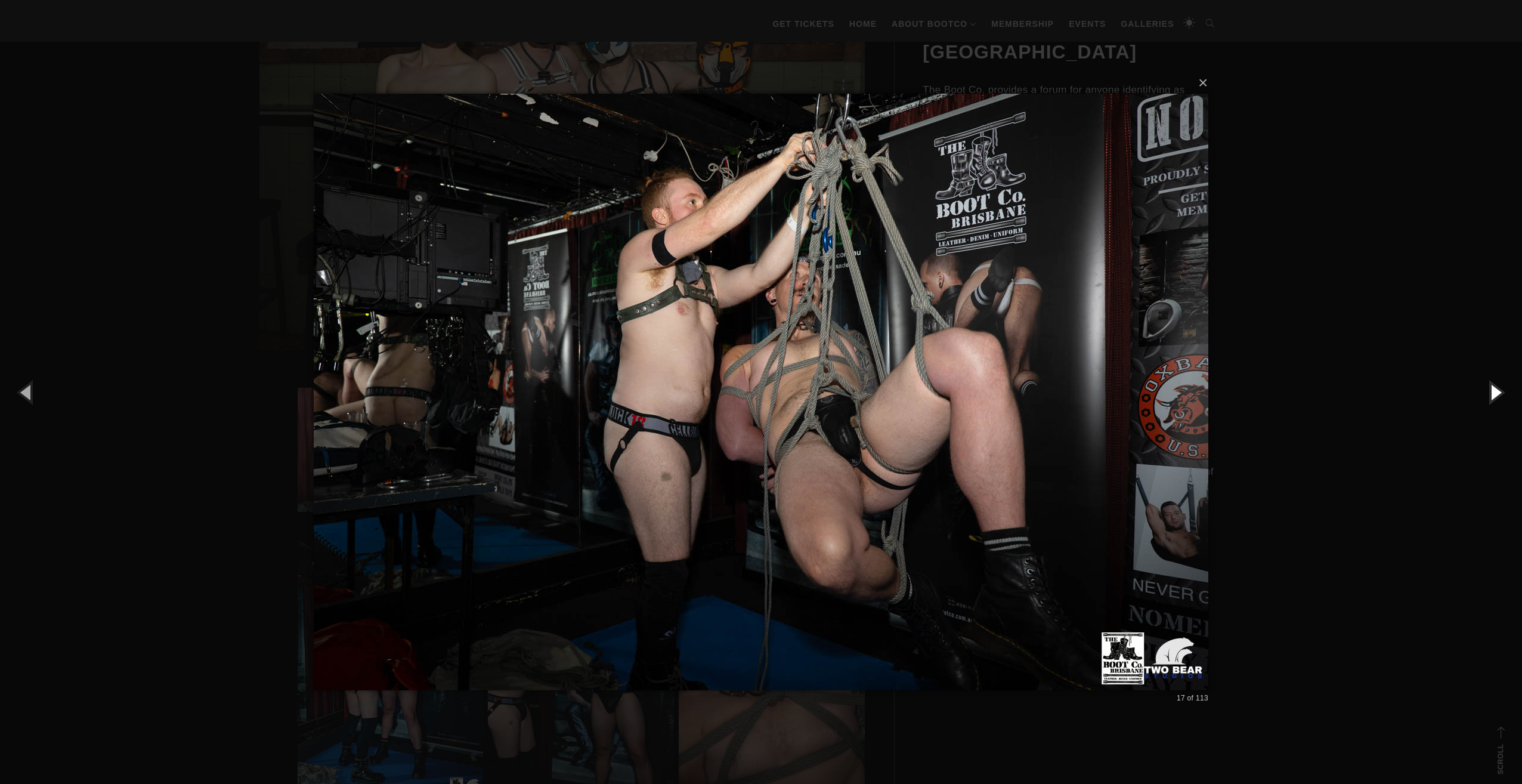
click at [1503, 394] on button "button" at bounding box center [1496, 392] width 54 height 65
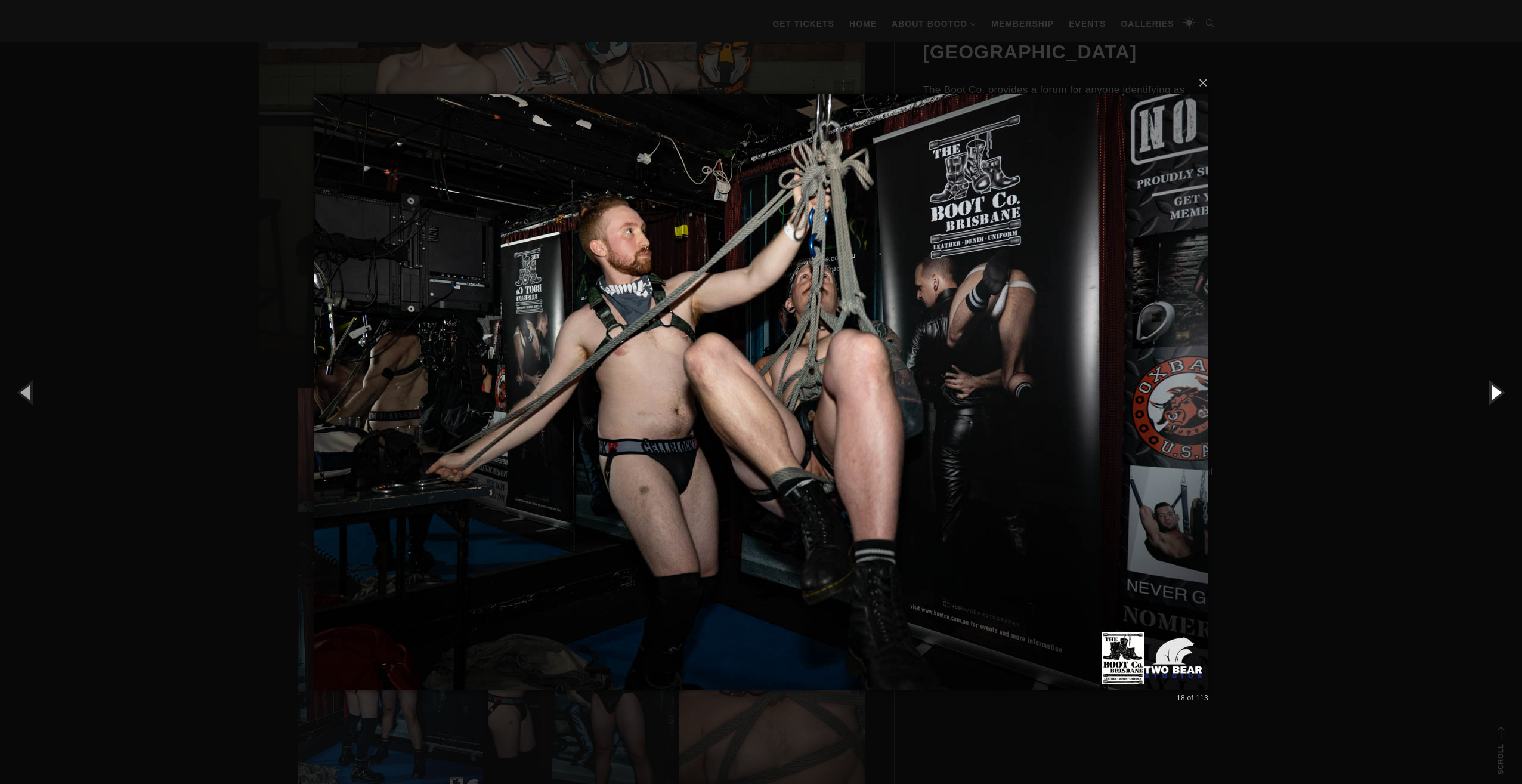
click at [1503, 394] on button "button" at bounding box center [1496, 392] width 54 height 65
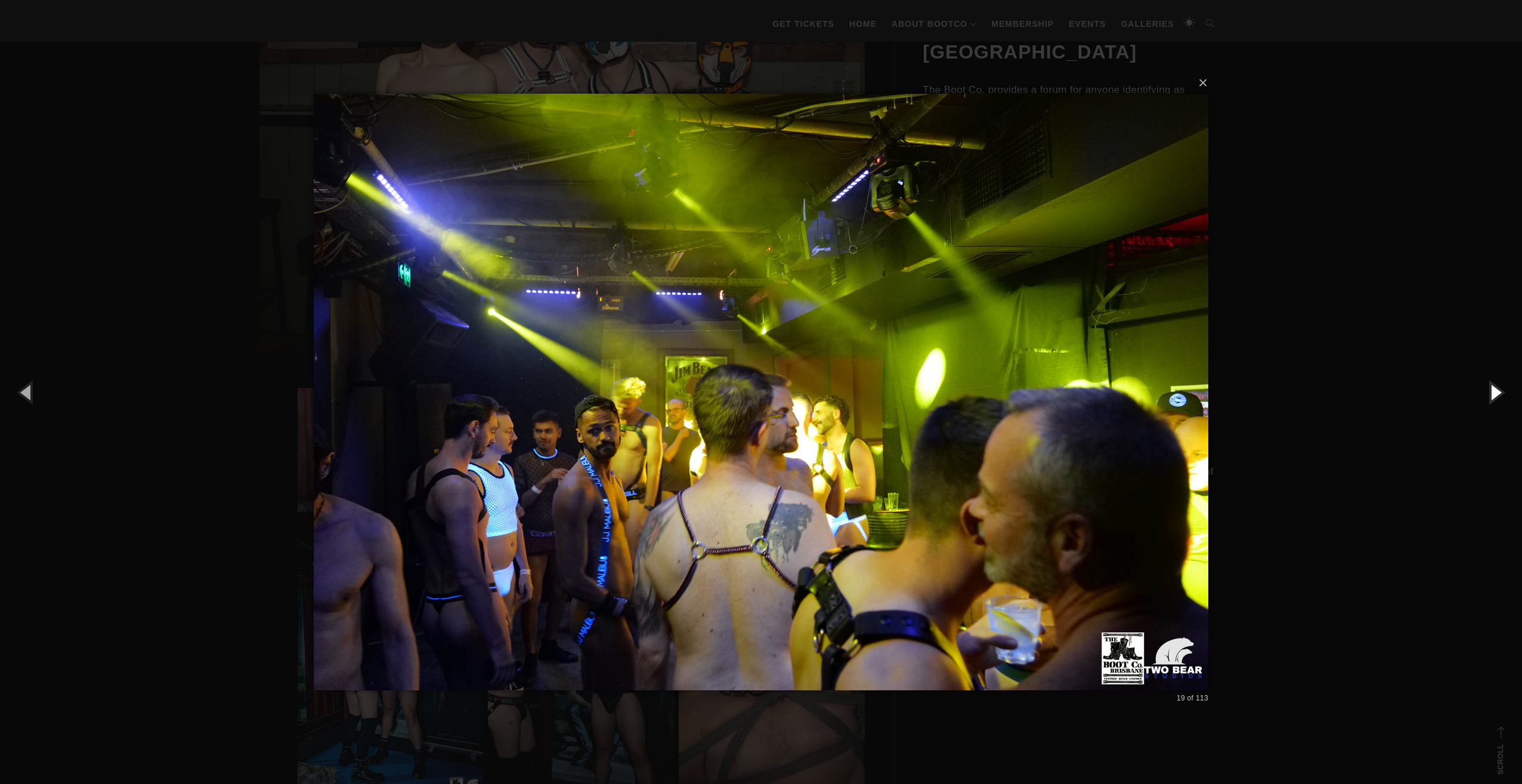
click at [1503, 394] on button "button" at bounding box center [1496, 392] width 54 height 65
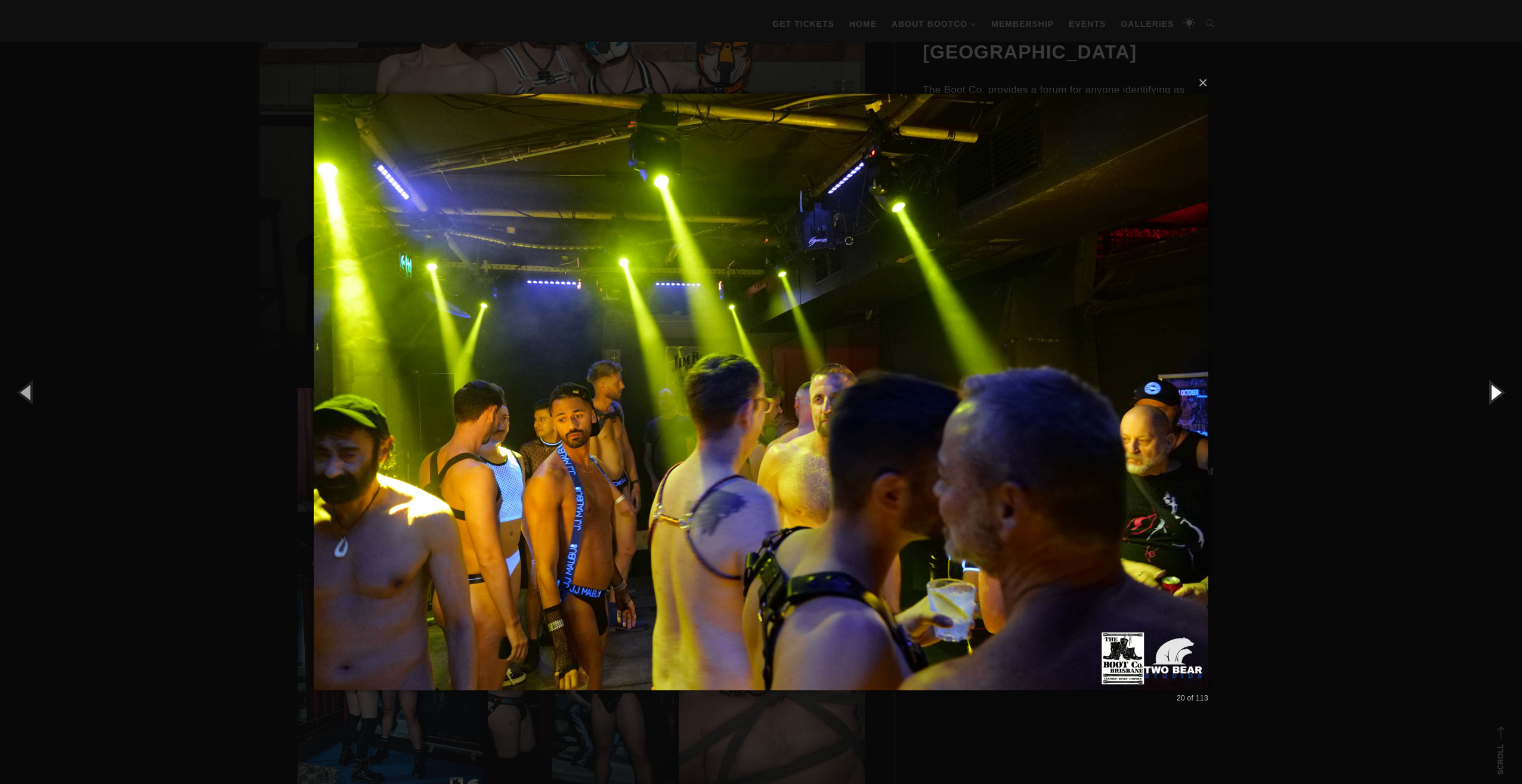
click at [1503, 394] on button "button" at bounding box center [1496, 392] width 54 height 65
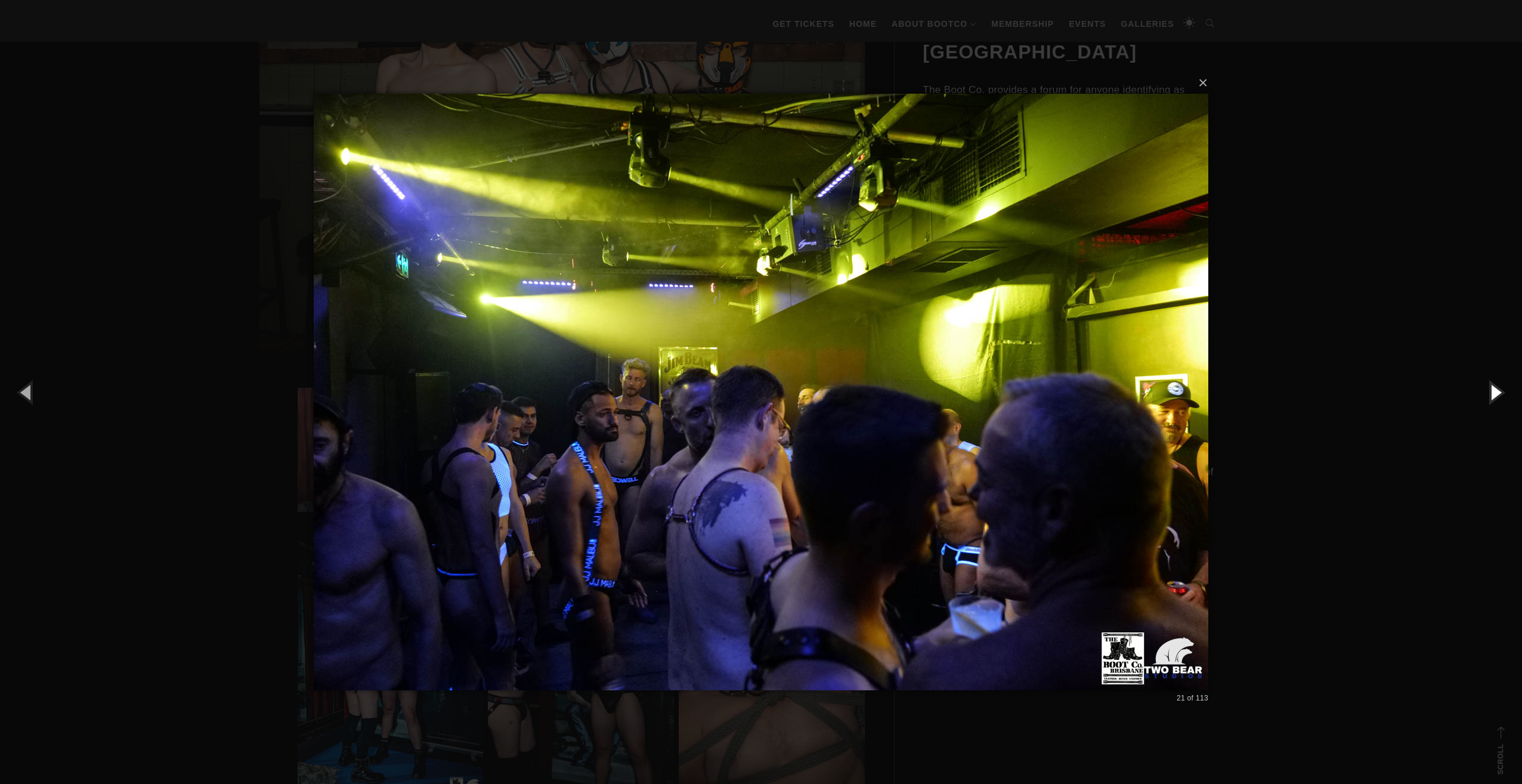
click at [1503, 394] on button "button" at bounding box center [1496, 392] width 54 height 65
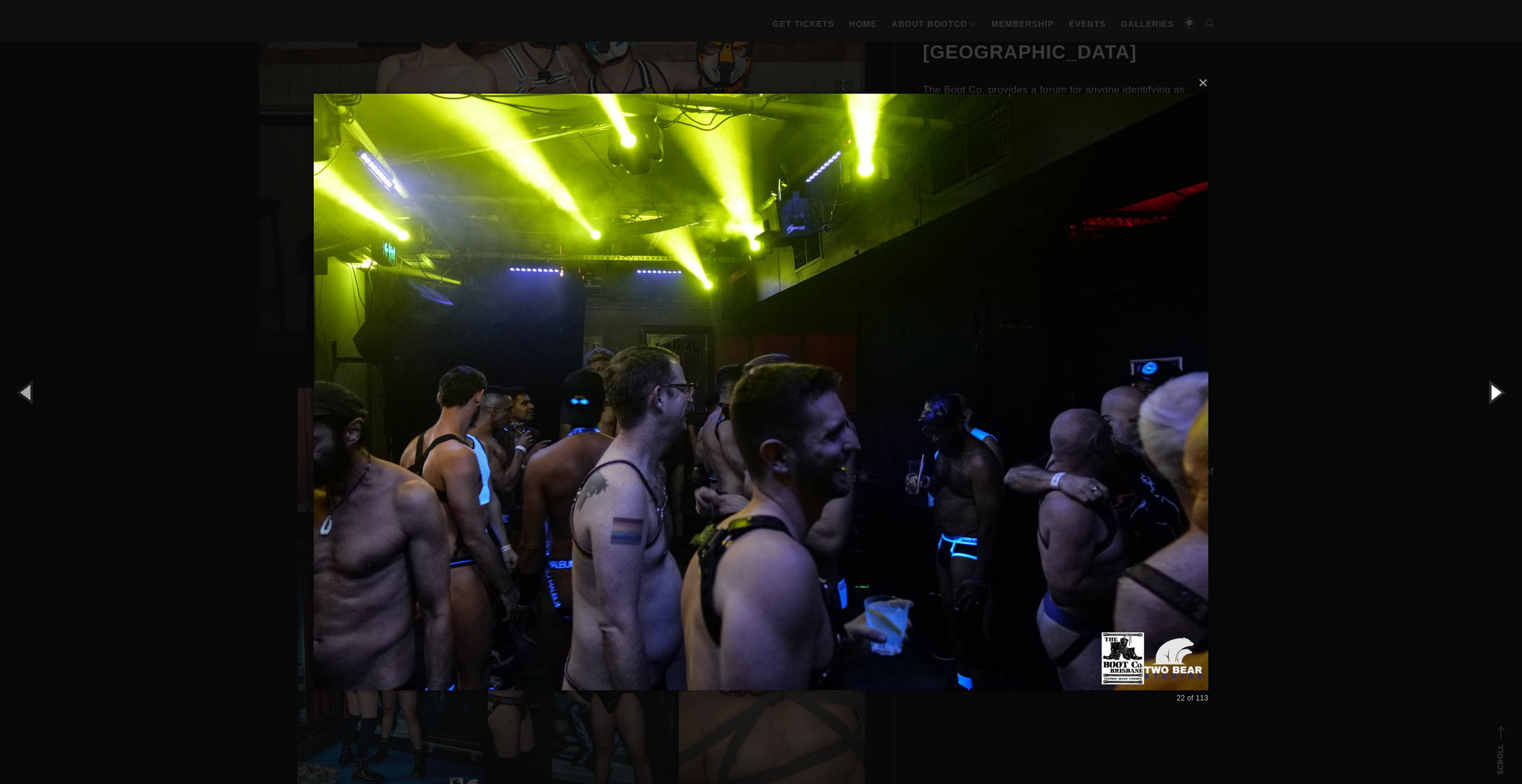
click at [1503, 394] on button "button" at bounding box center [1496, 392] width 54 height 65
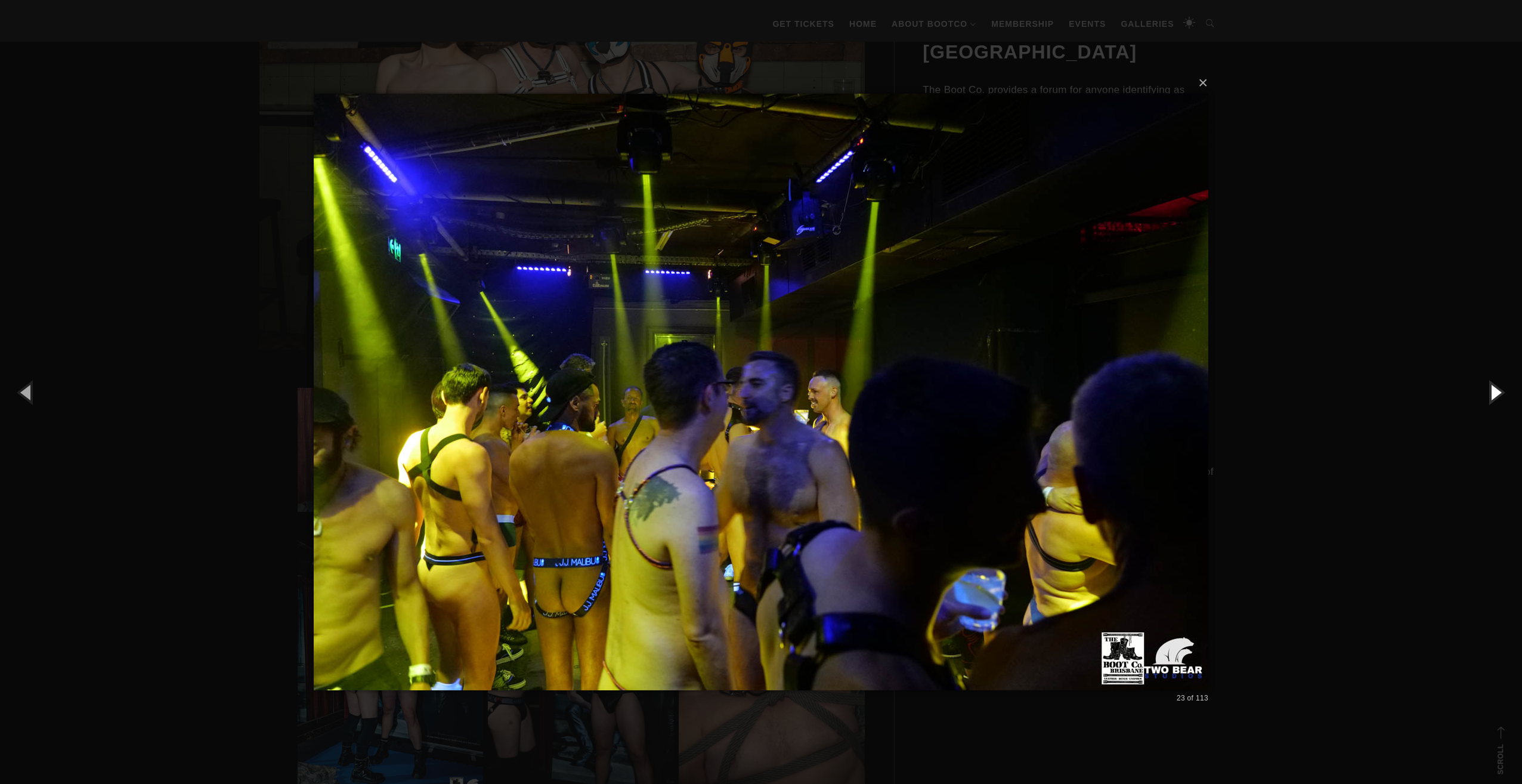
click at [1503, 394] on button "button" at bounding box center [1496, 392] width 54 height 65
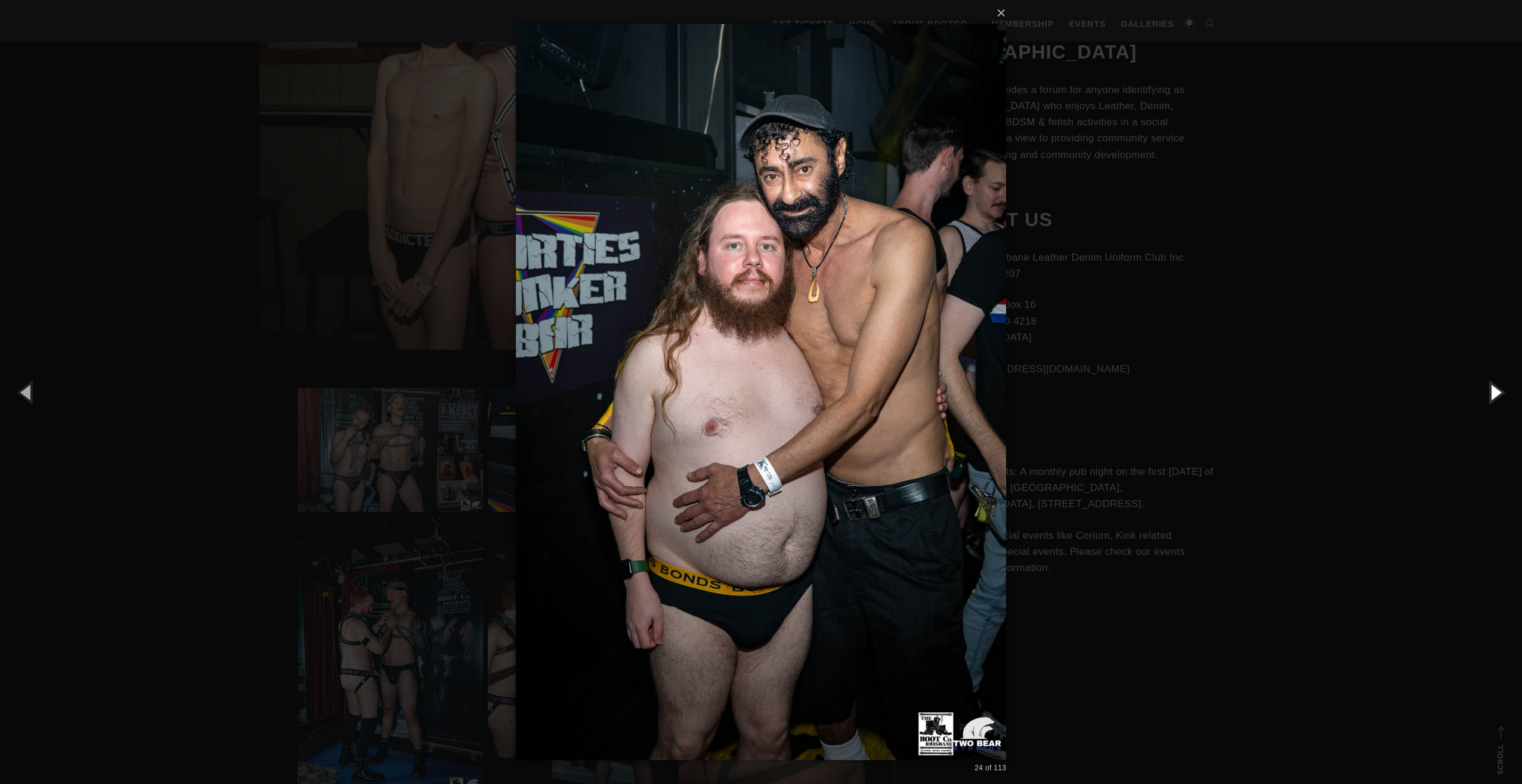
click at [1503, 394] on button "button" at bounding box center [1496, 392] width 54 height 65
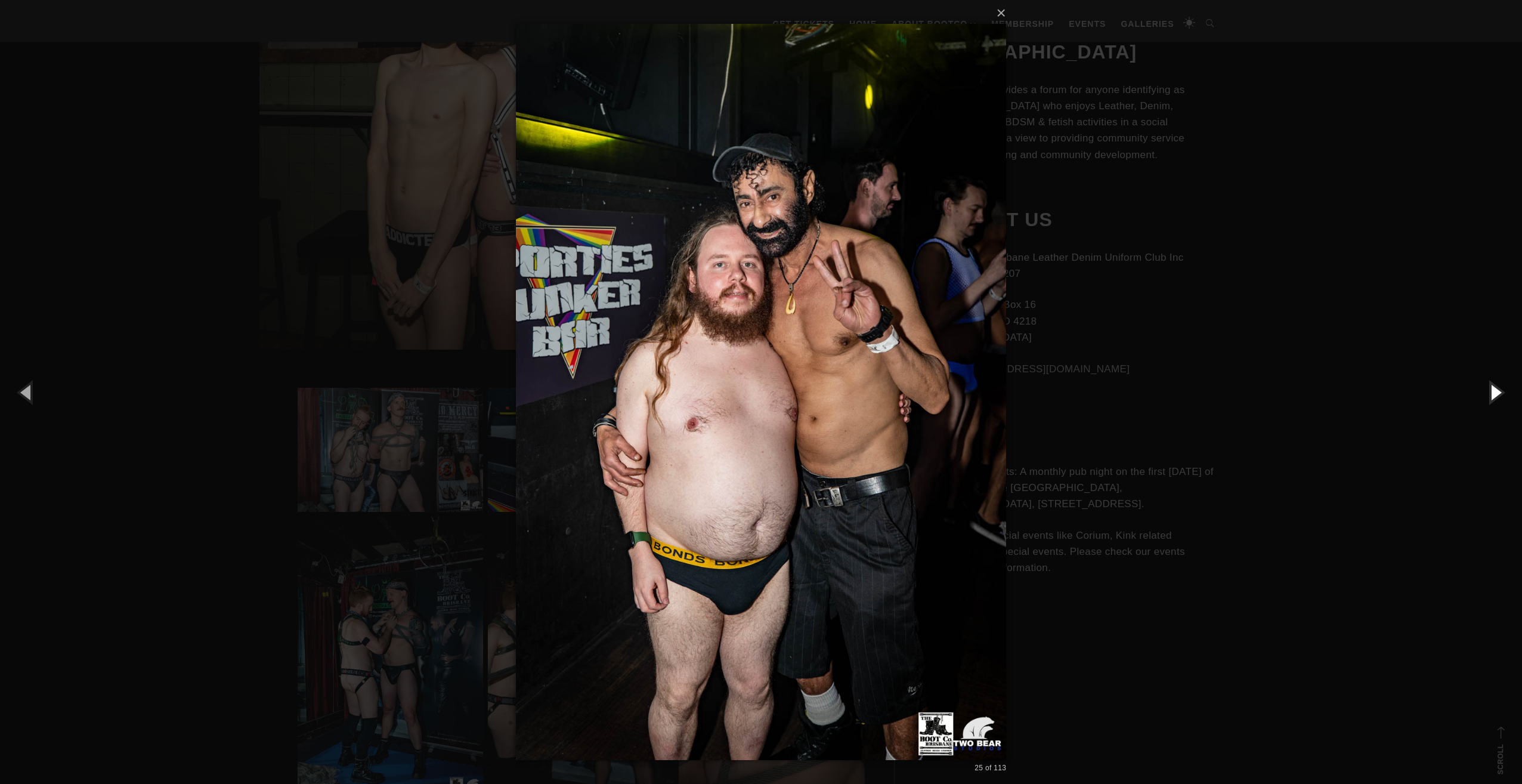
click at [1503, 394] on button "button" at bounding box center [1496, 392] width 54 height 65
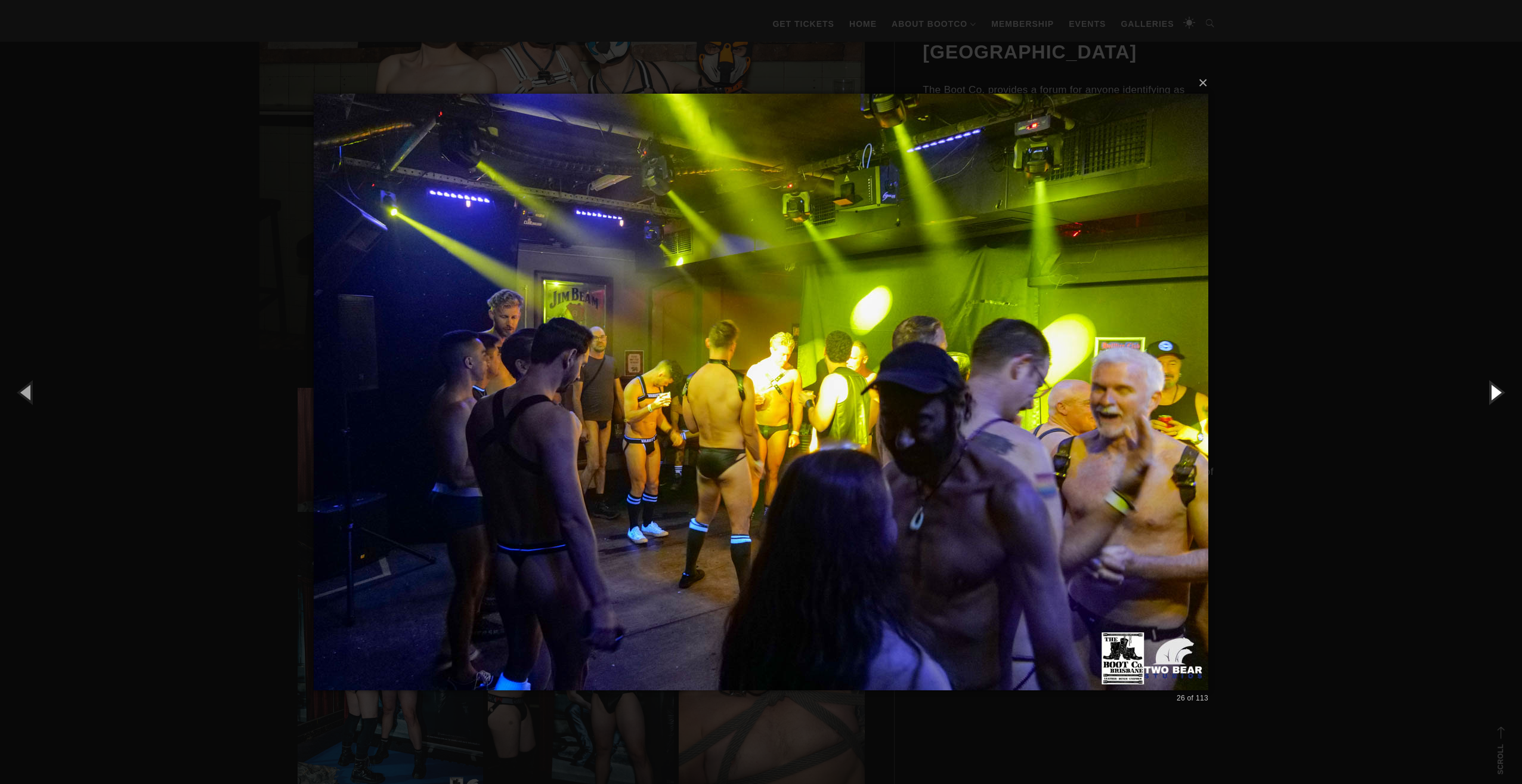
click at [1503, 394] on button "button" at bounding box center [1496, 392] width 54 height 65
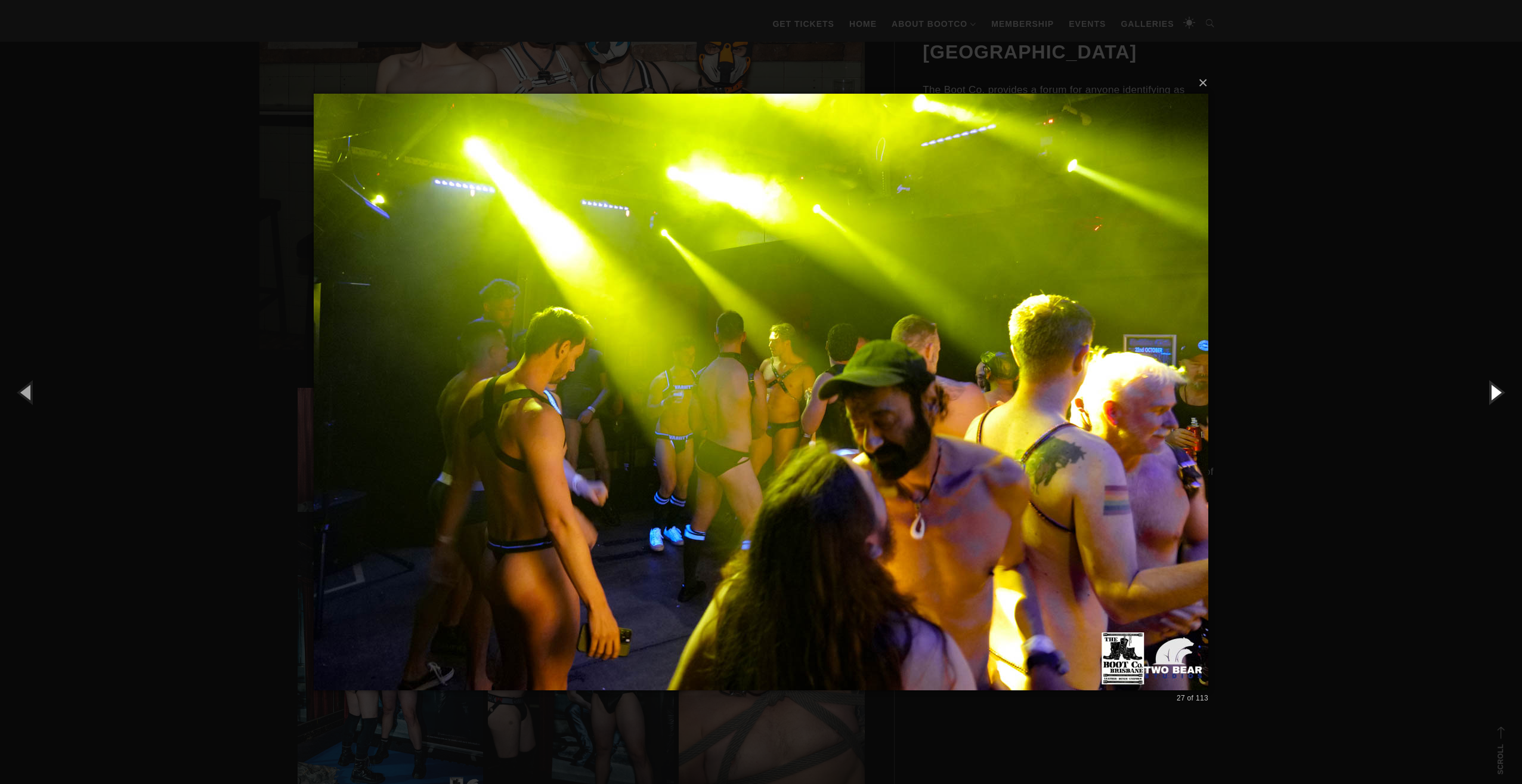
click at [1503, 394] on button "button" at bounding box center [1496, 392] width 54 height 65
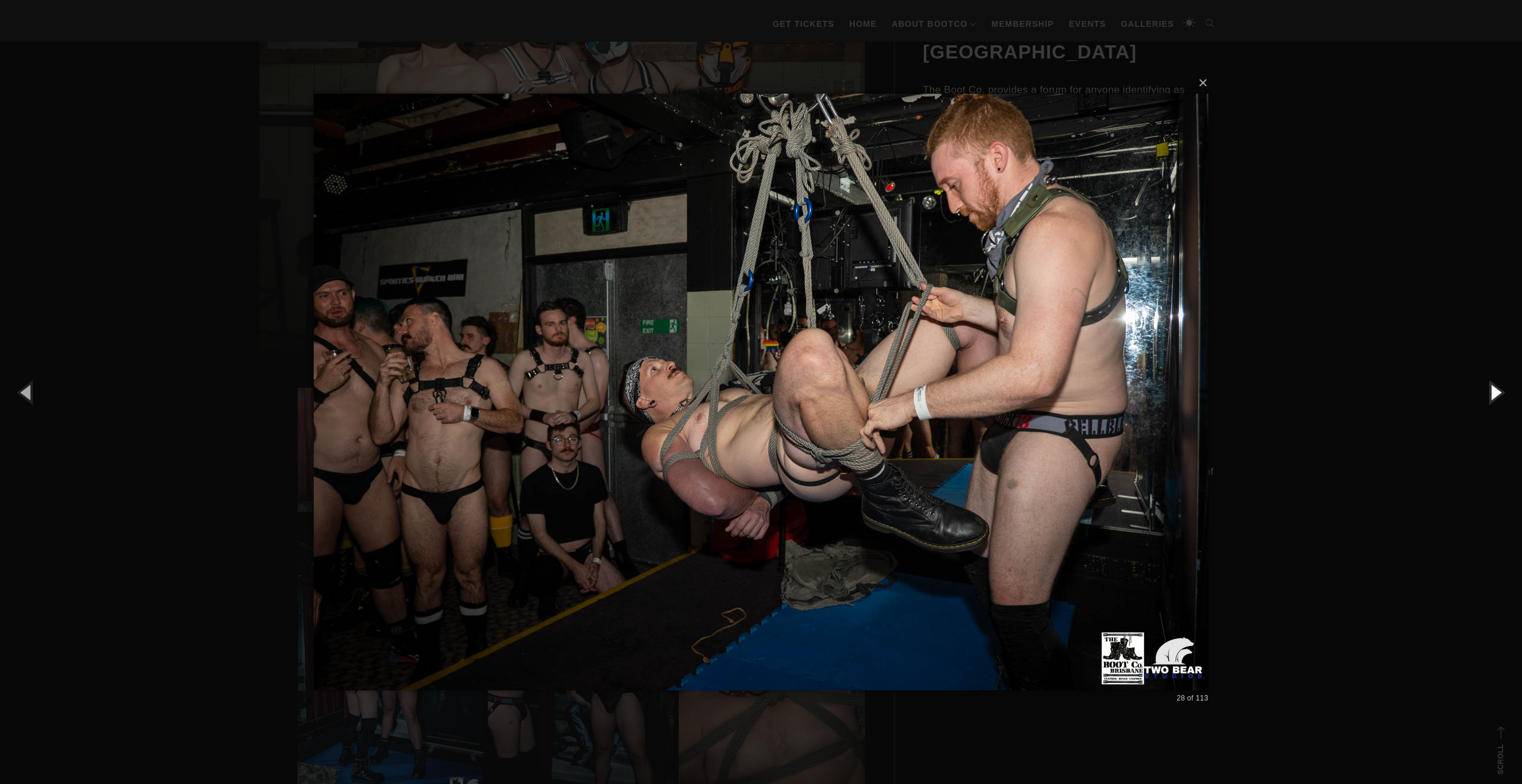
click at [1503, 394] on button "button" at bounding box center [1496, 392] width 54 height 65
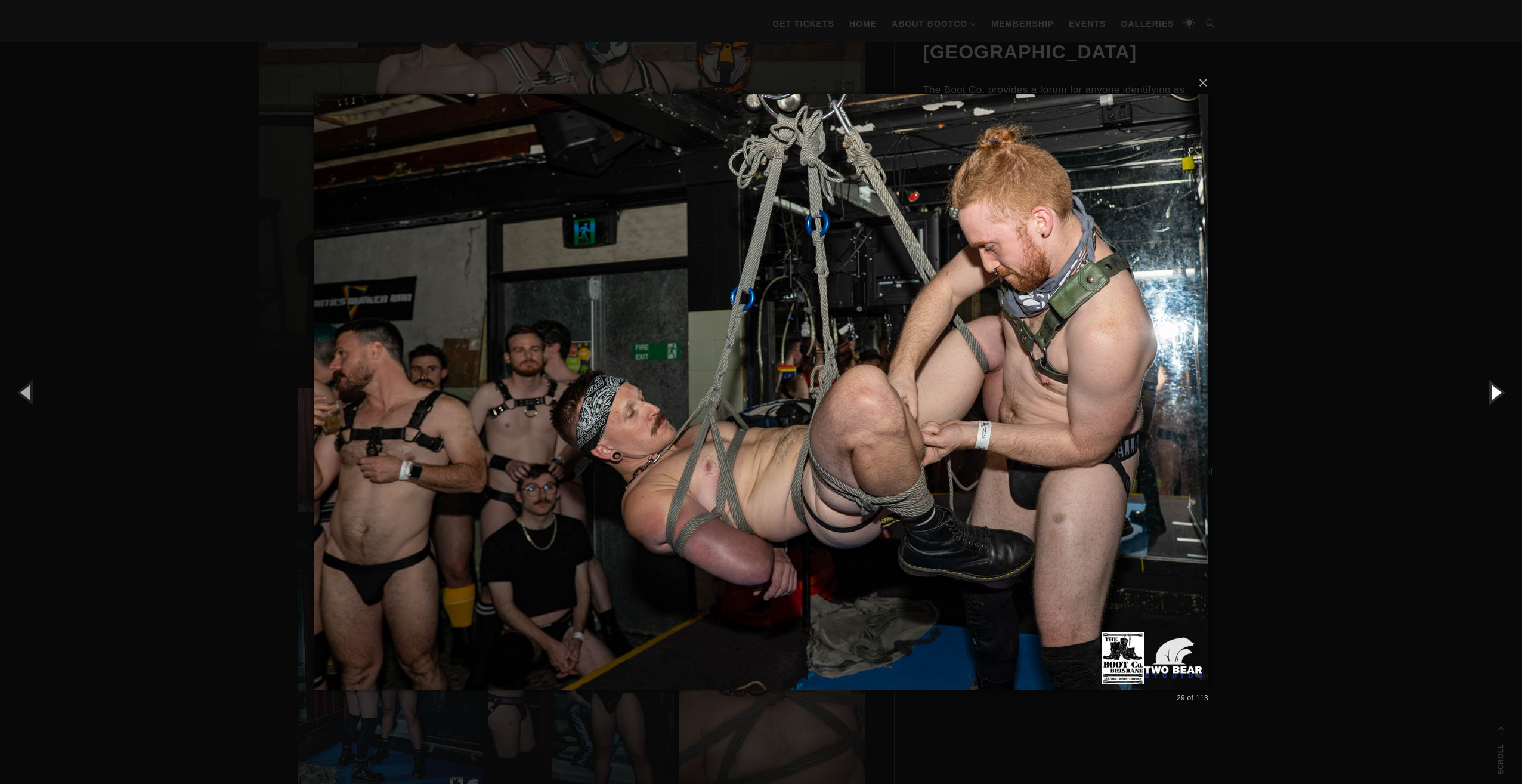
click at [1503, 394] on button "button" at bounding box center [1496, 392] width 54 height 65
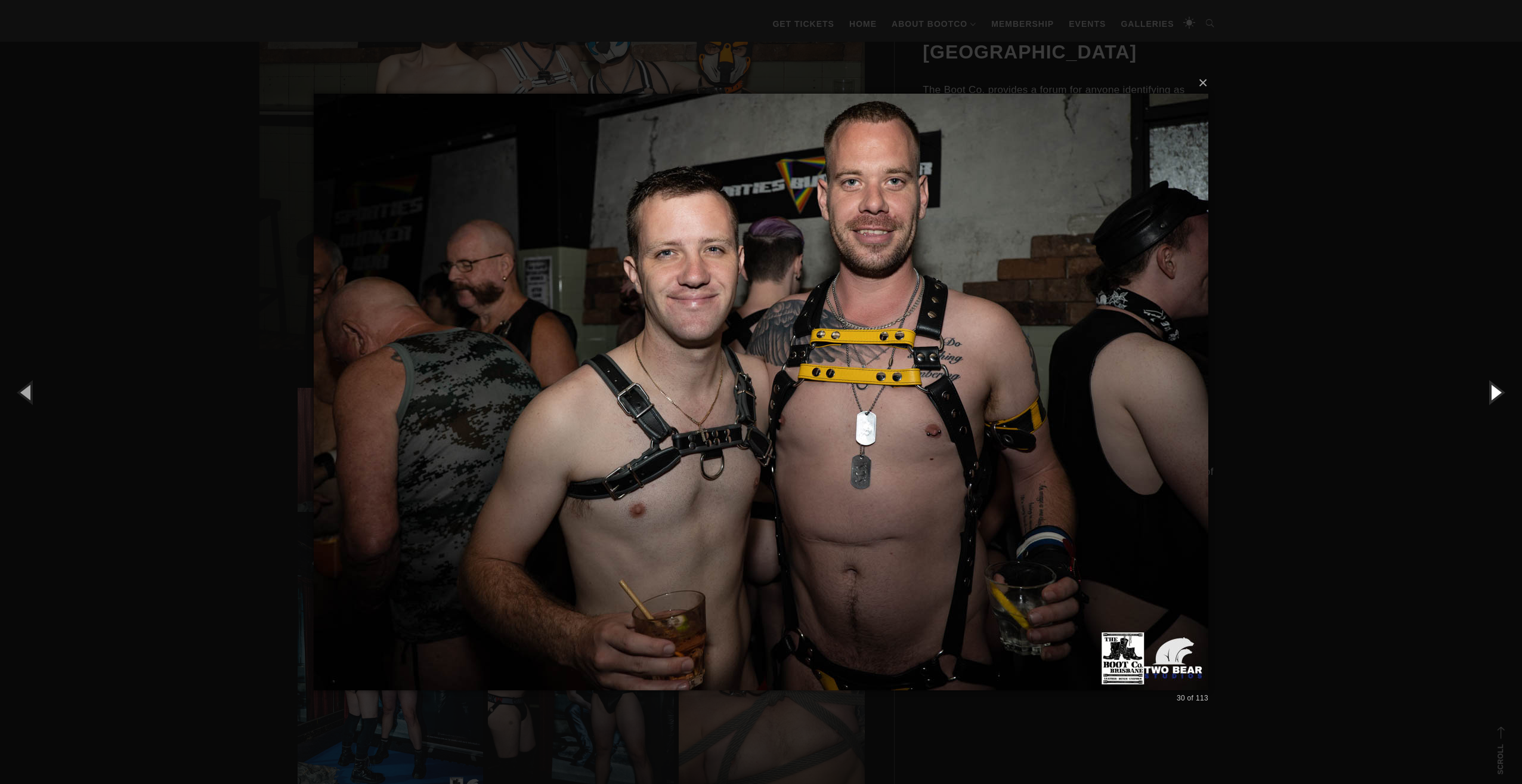
click at [1503, 394] on button "button" at bounding box center [1496, 392] width 54 height 65
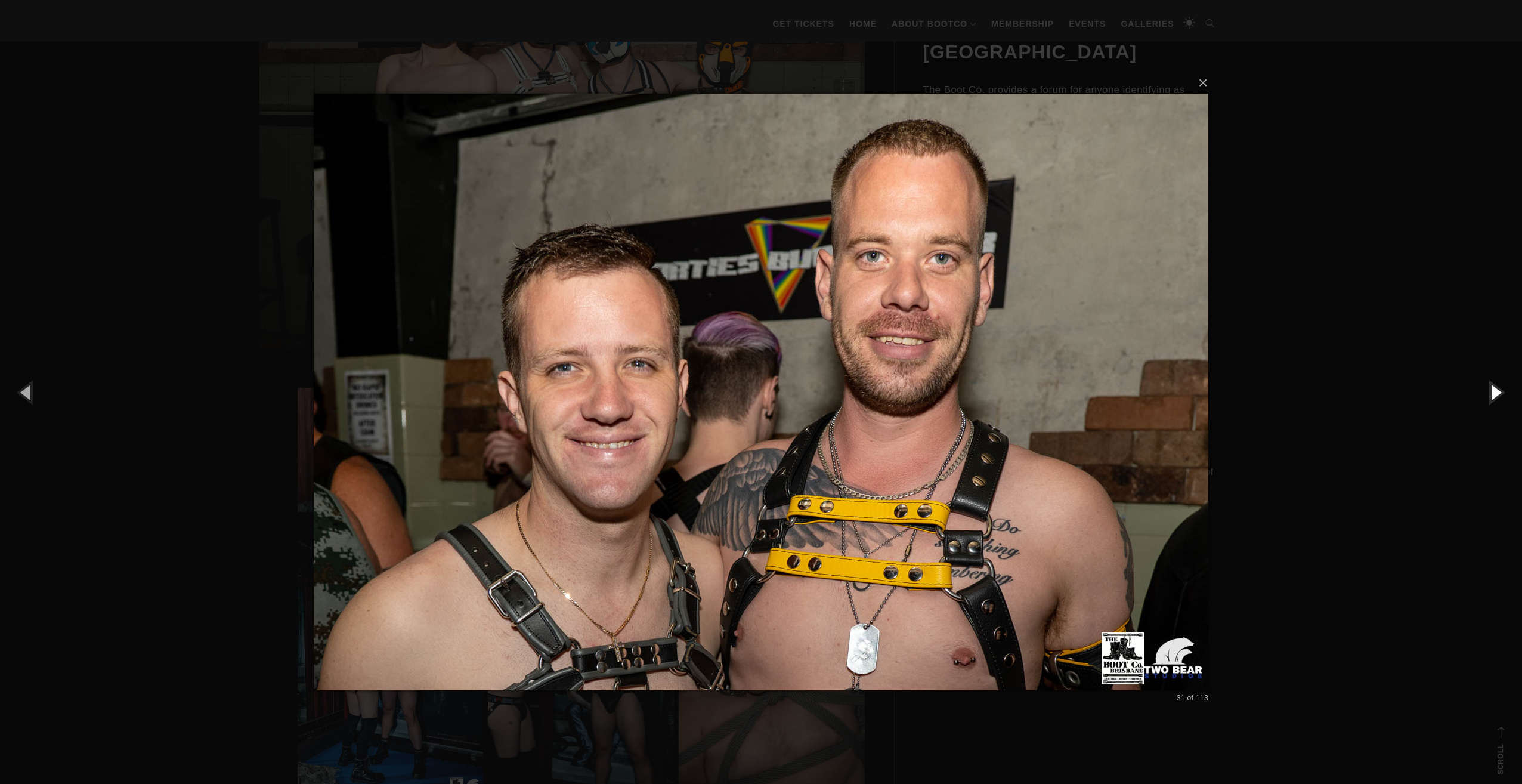
click at [1503, 394] on button "button" at bounding box center [1496, 392] width 54 height 65
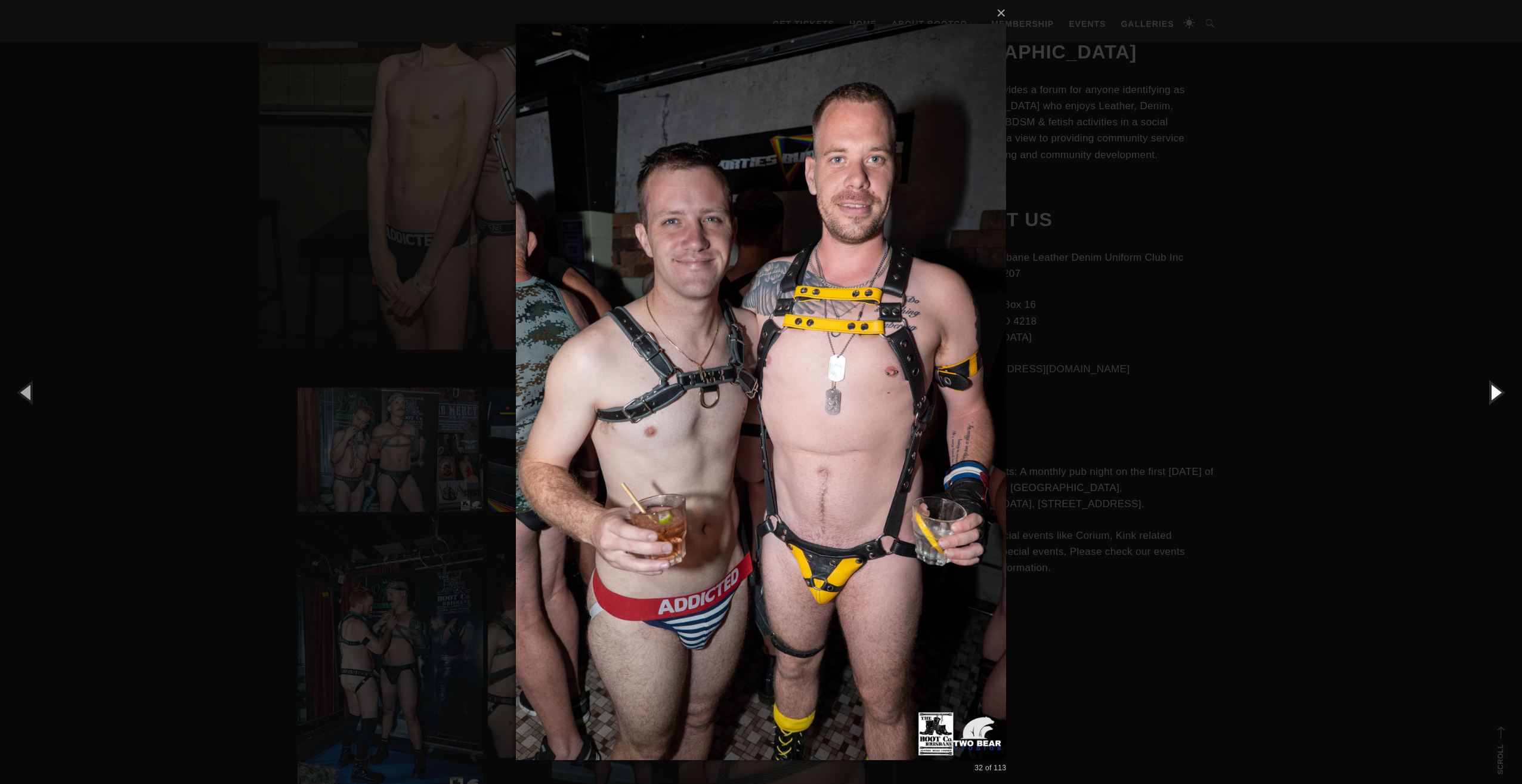
click at [1503, 394] on button "button" at bounding box center [1496, 392] width 54 height 65
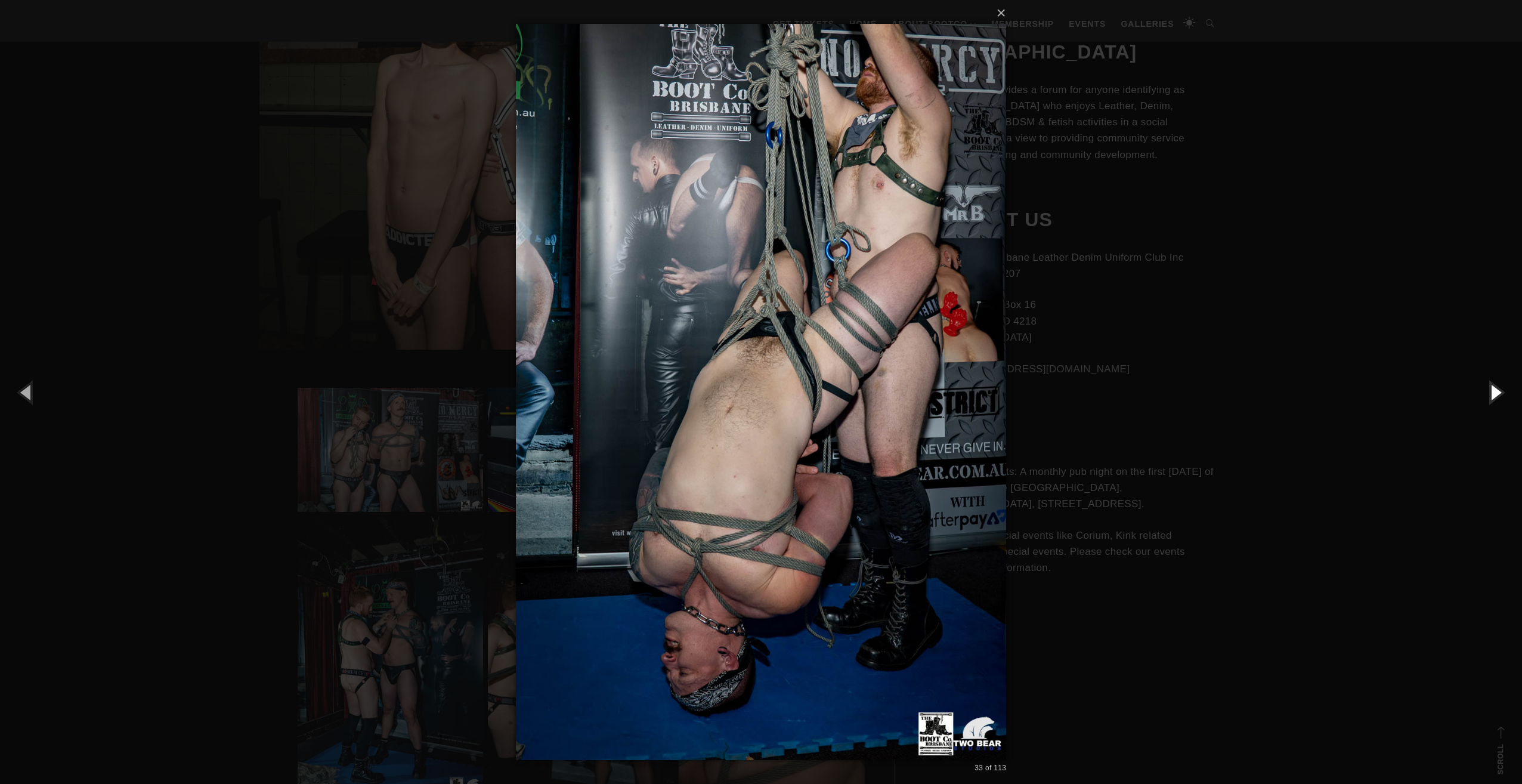
click at [1503, 394] on button "button" at bounding box center [1496, 392] width 54 height 65
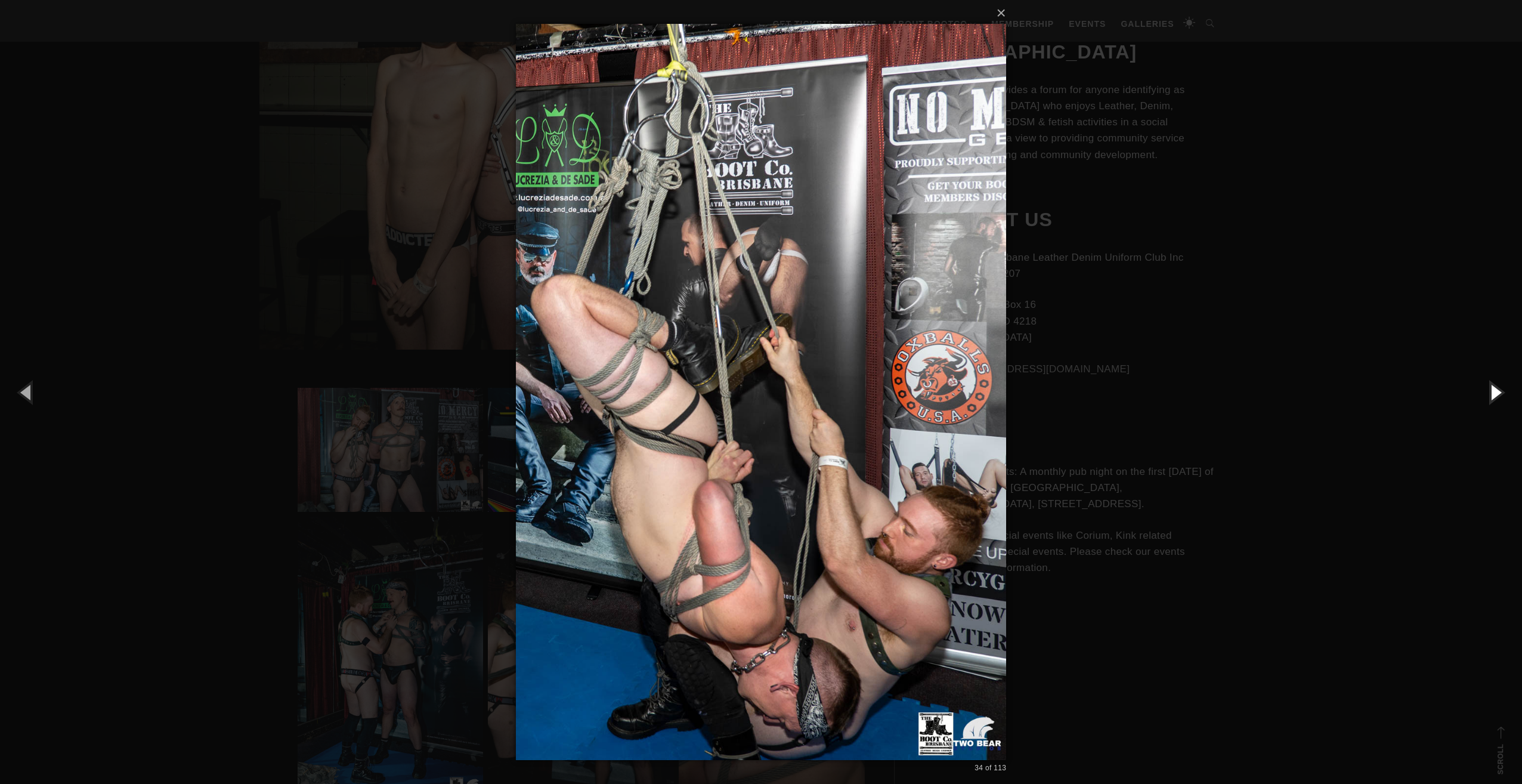
click at [1503, 394] on button "button" at bounding box center [1496, 392] width 54 height 65
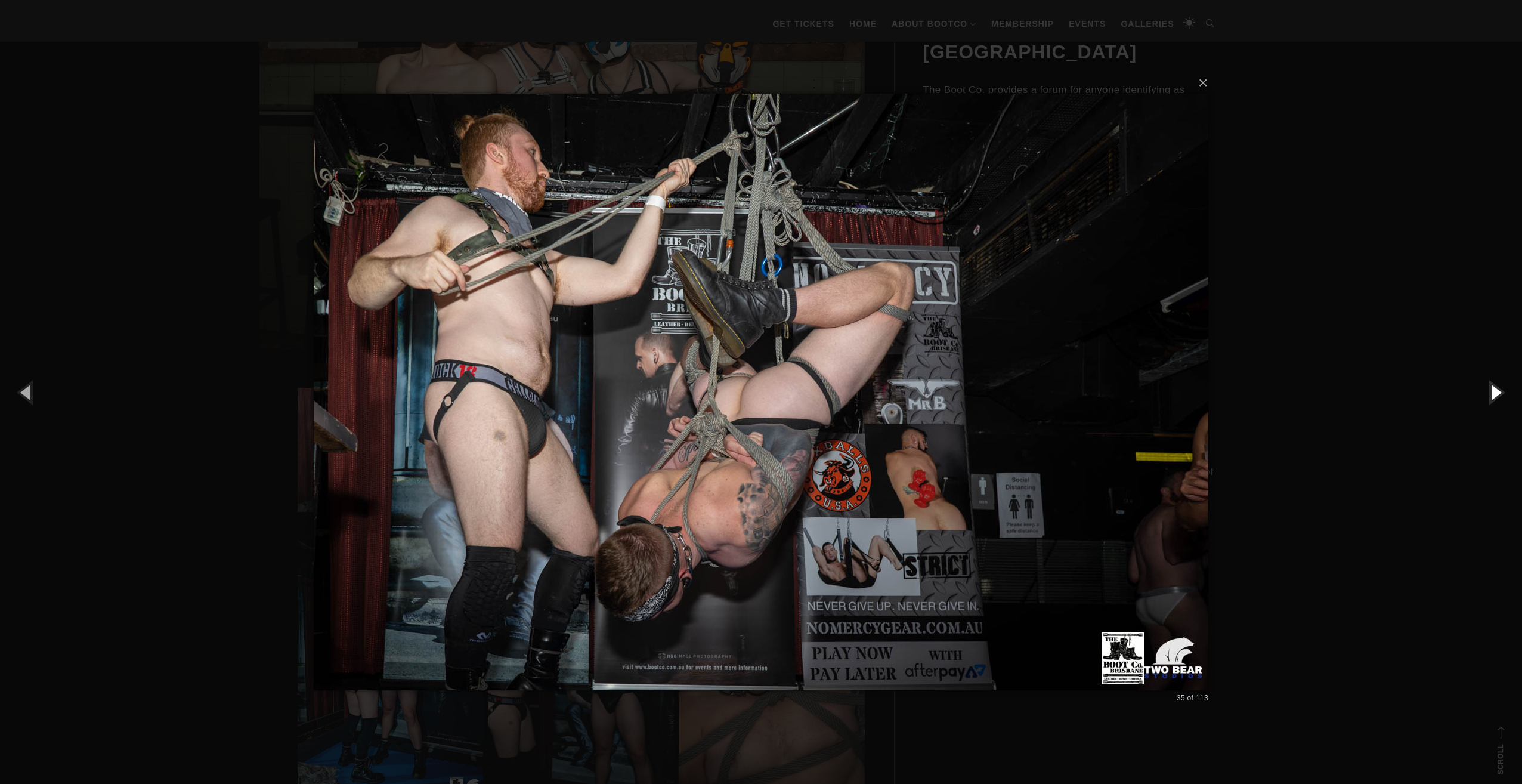
click at [1503, 394] on button "button" at bounding box center [1496, 392] width 54 height 65
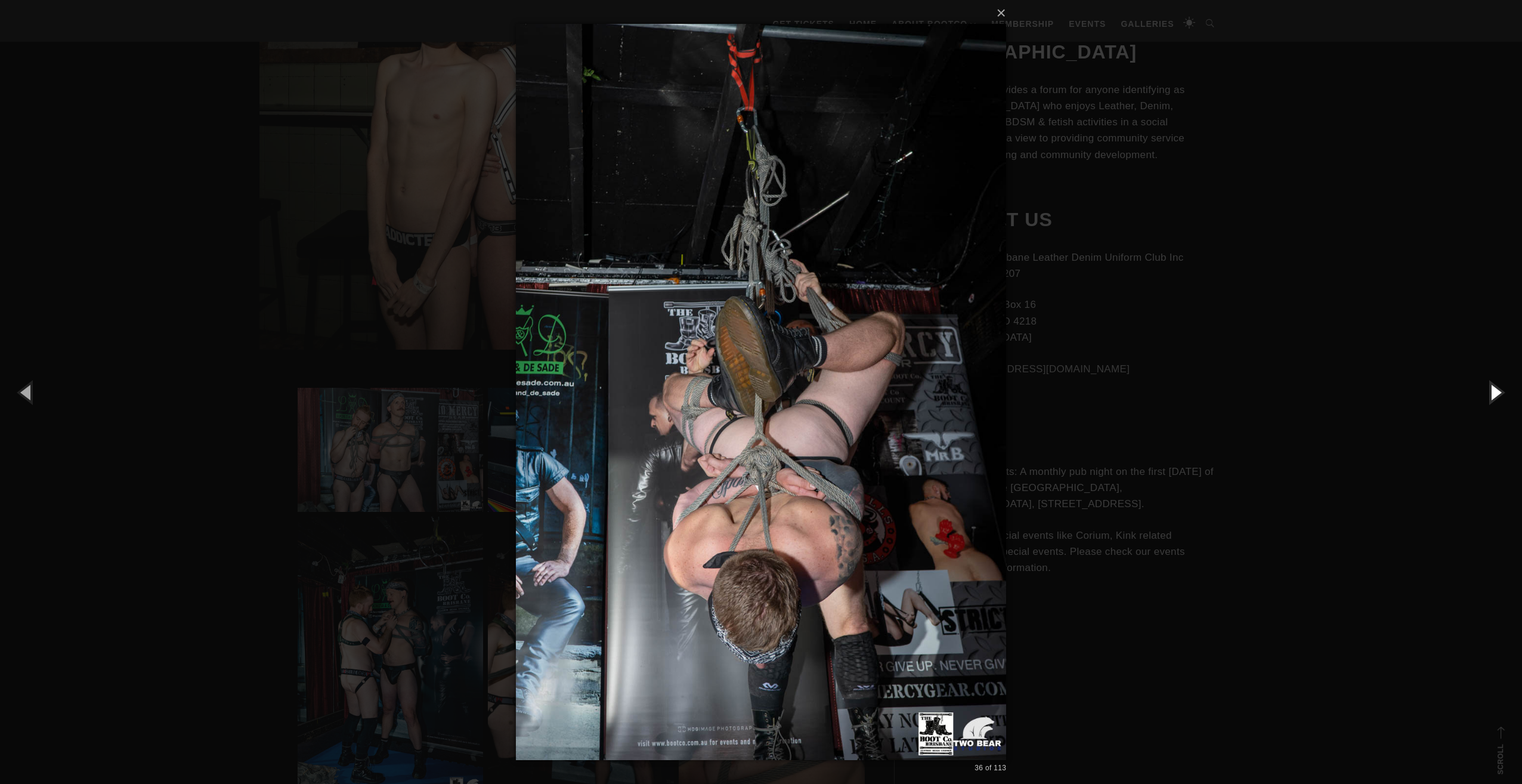
click at [1503, 394] on button "button" at bounding box center [1496, 392] width 54 height 65
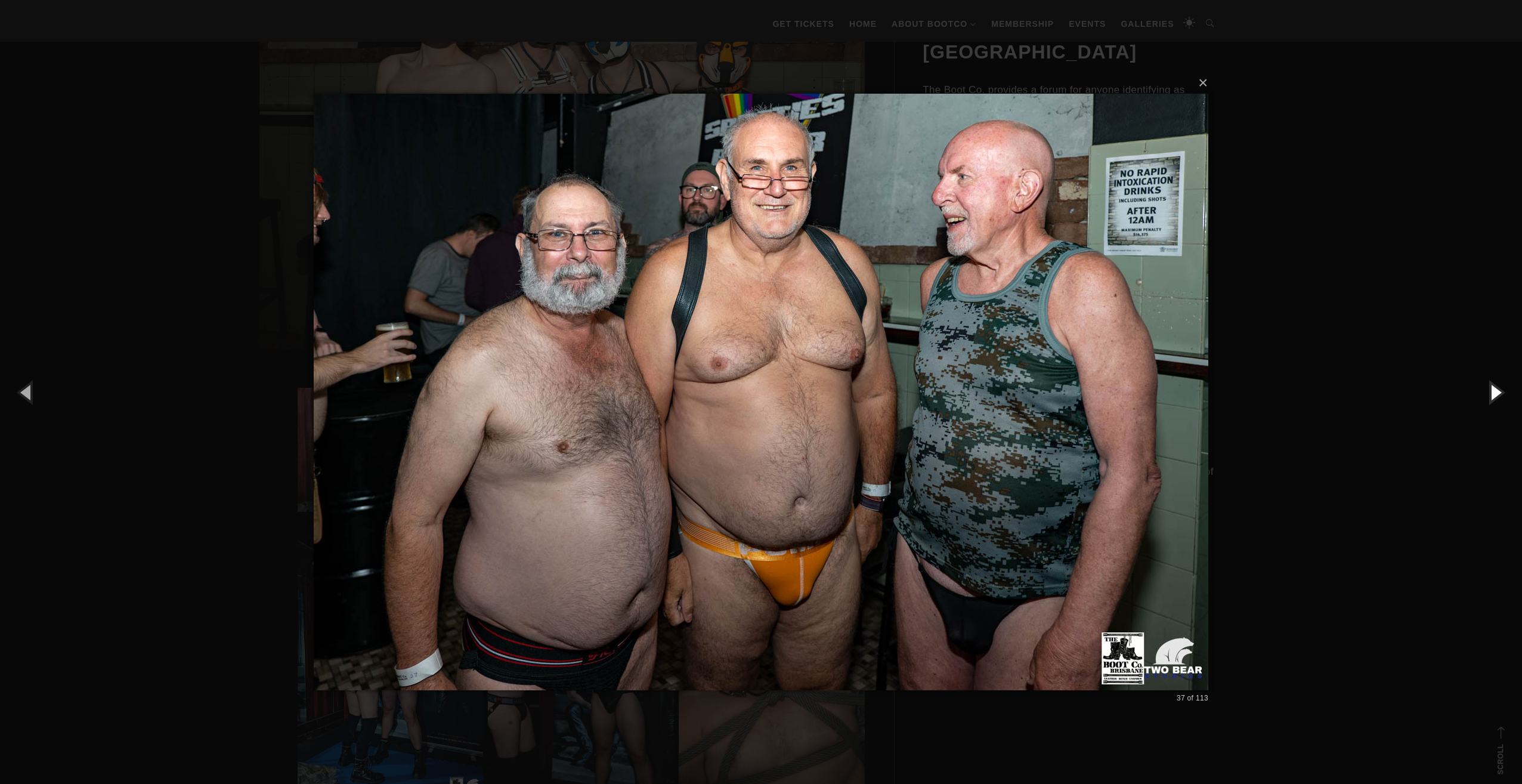
click at [1503, 394] on button "button" at bounding box center [1496, 392] width 54 height 65
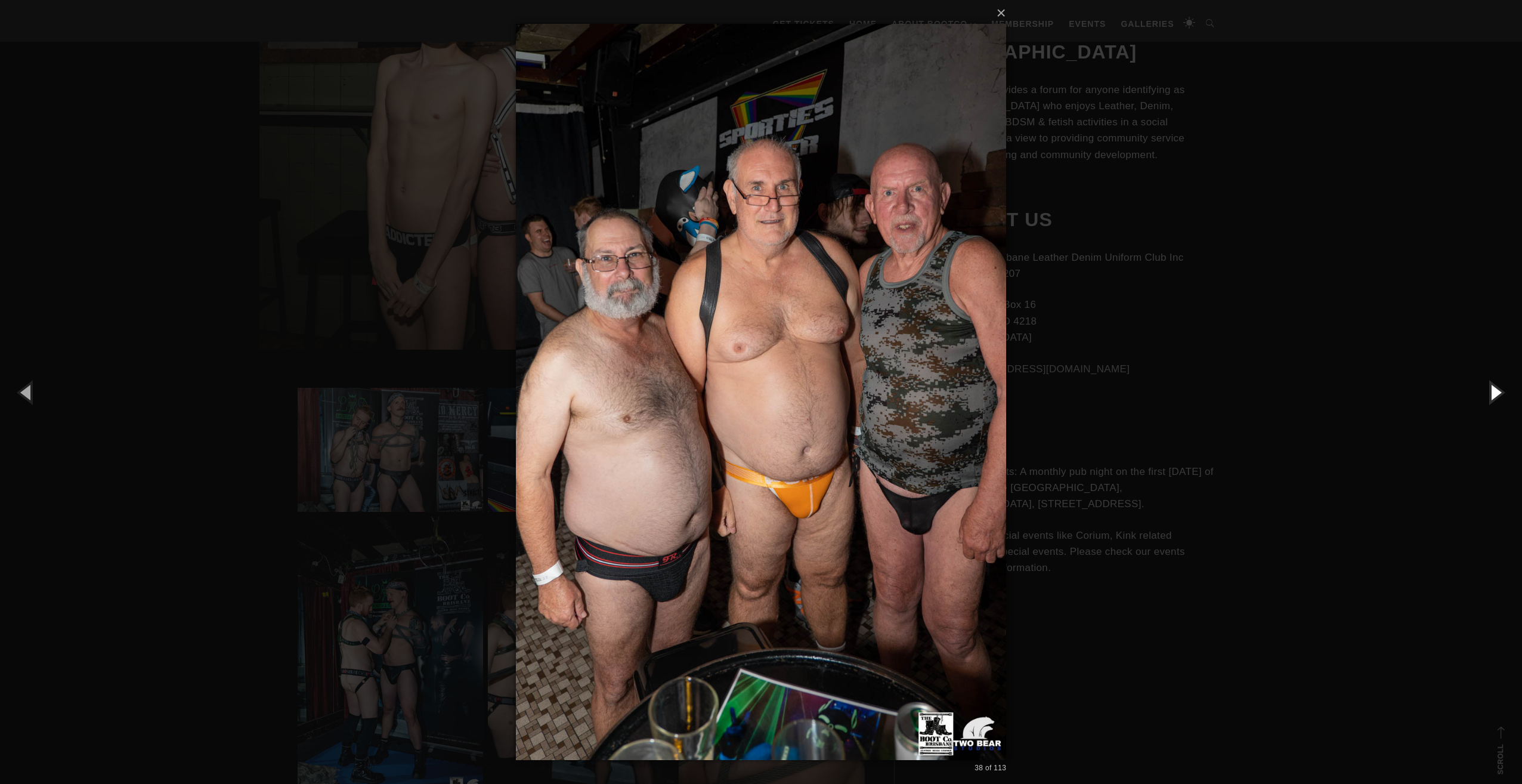
click at [1503, 394] on button "button" at bounding box center [1496, 392] width 54 height 65
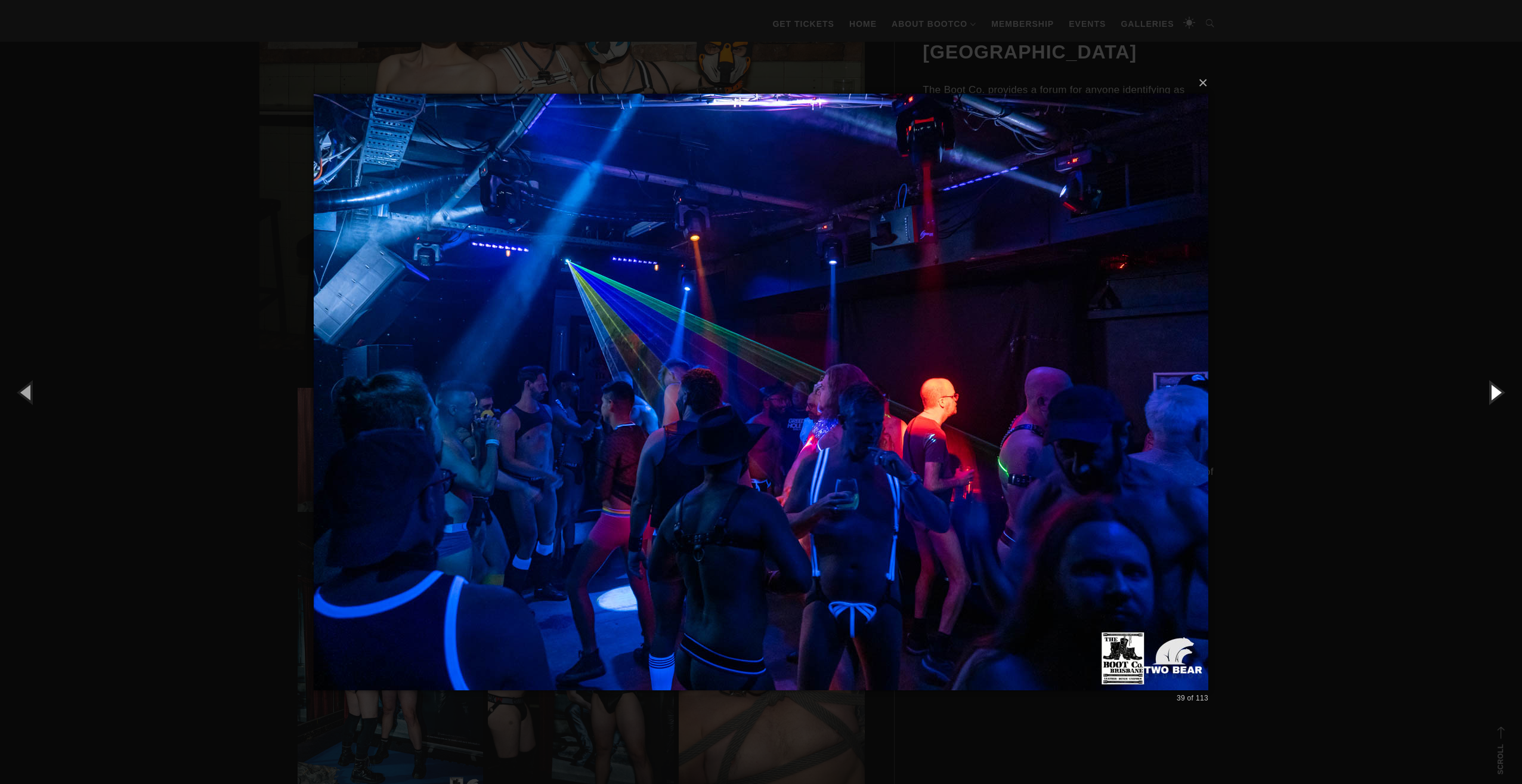
click at [1503, 394] on button "button" at bounding box center [1496, 392] width 54 height 65
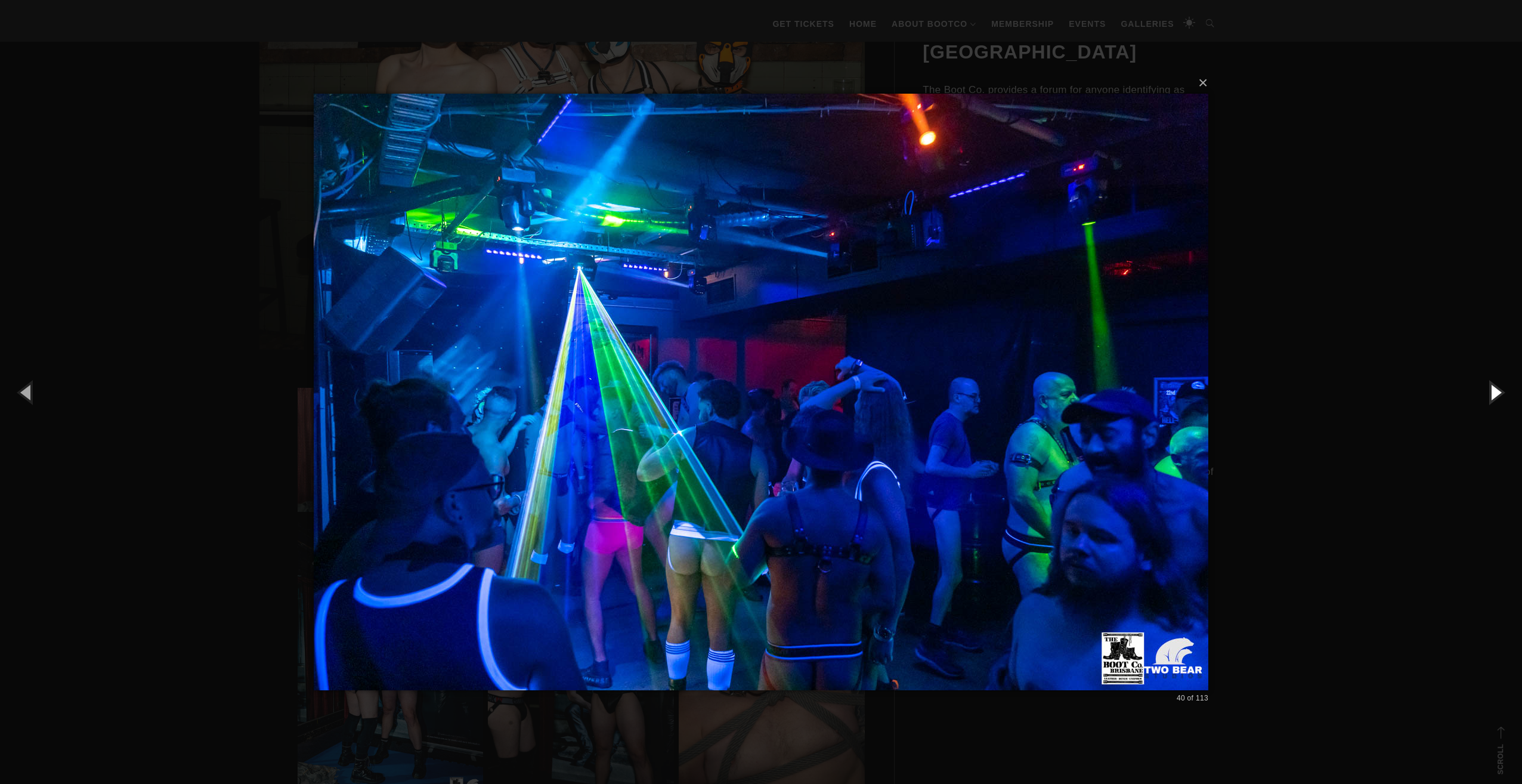
click at [1503, 394] on button "button" at bounding box center [1496, 392] width 54 height 65
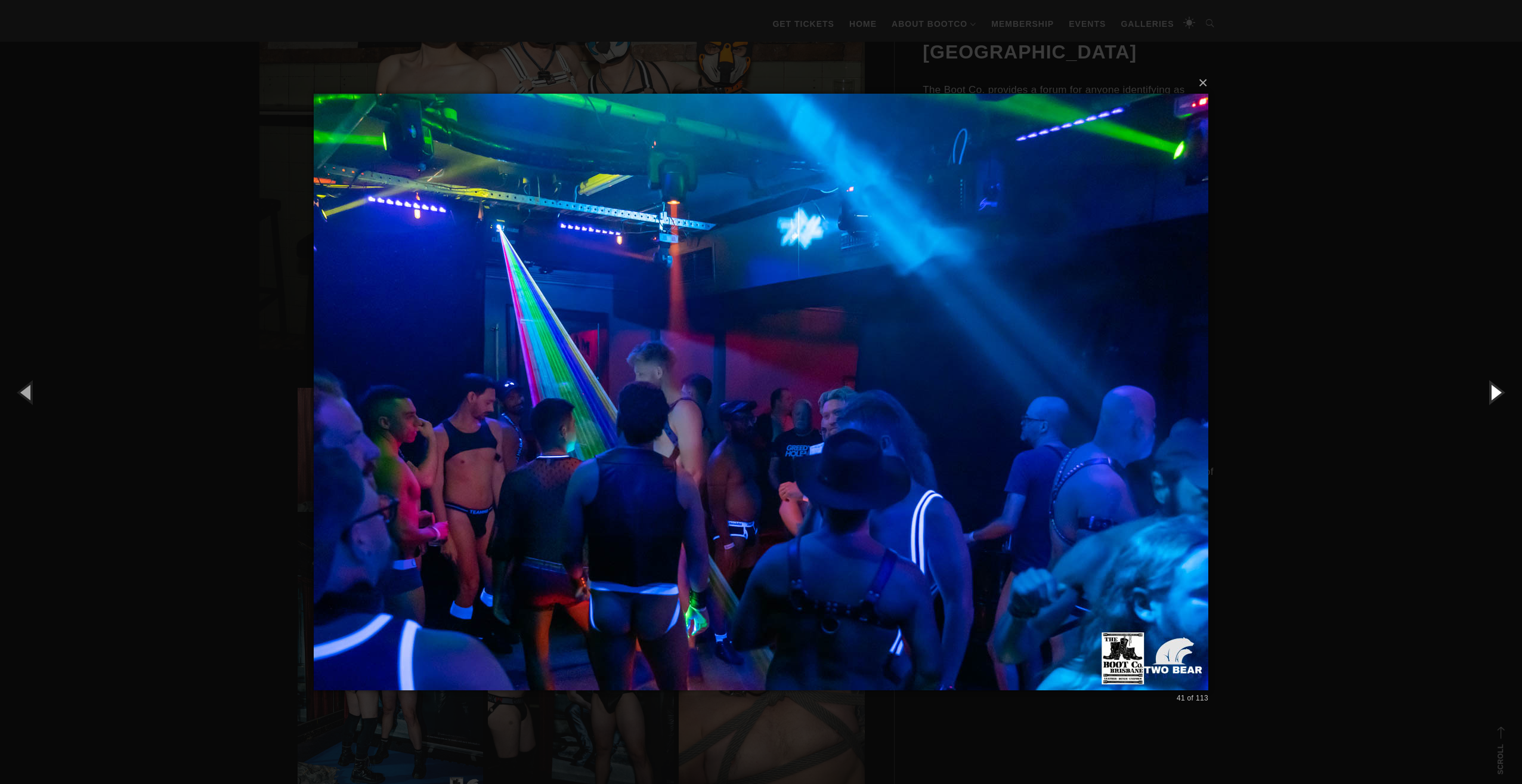
click at [1503, 394] on button "button" at bounding box center [1496, 392] width 54 height 65
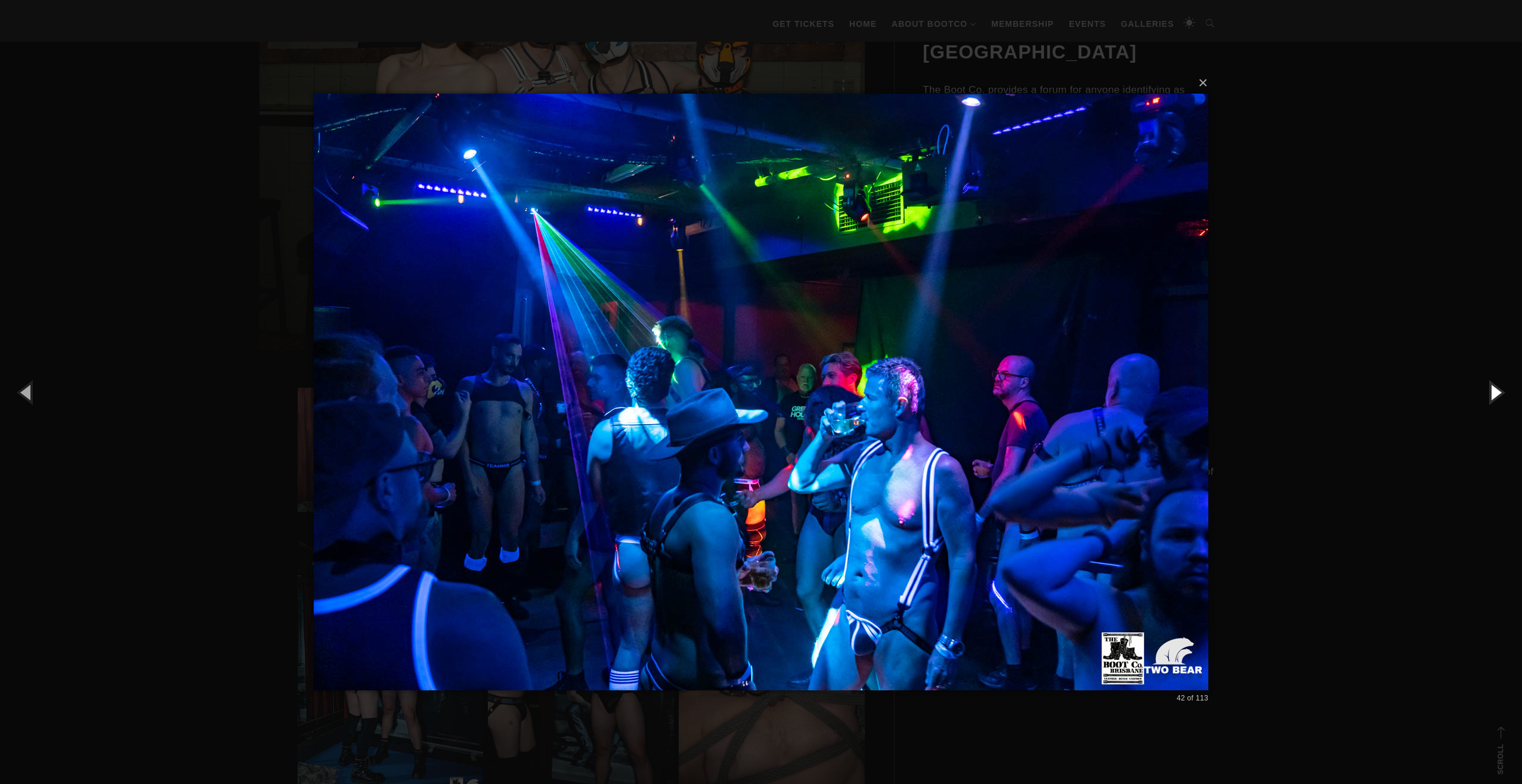
click at [1503, 394] on button "button" at bounding box center [1496, 392] width 54 height 65
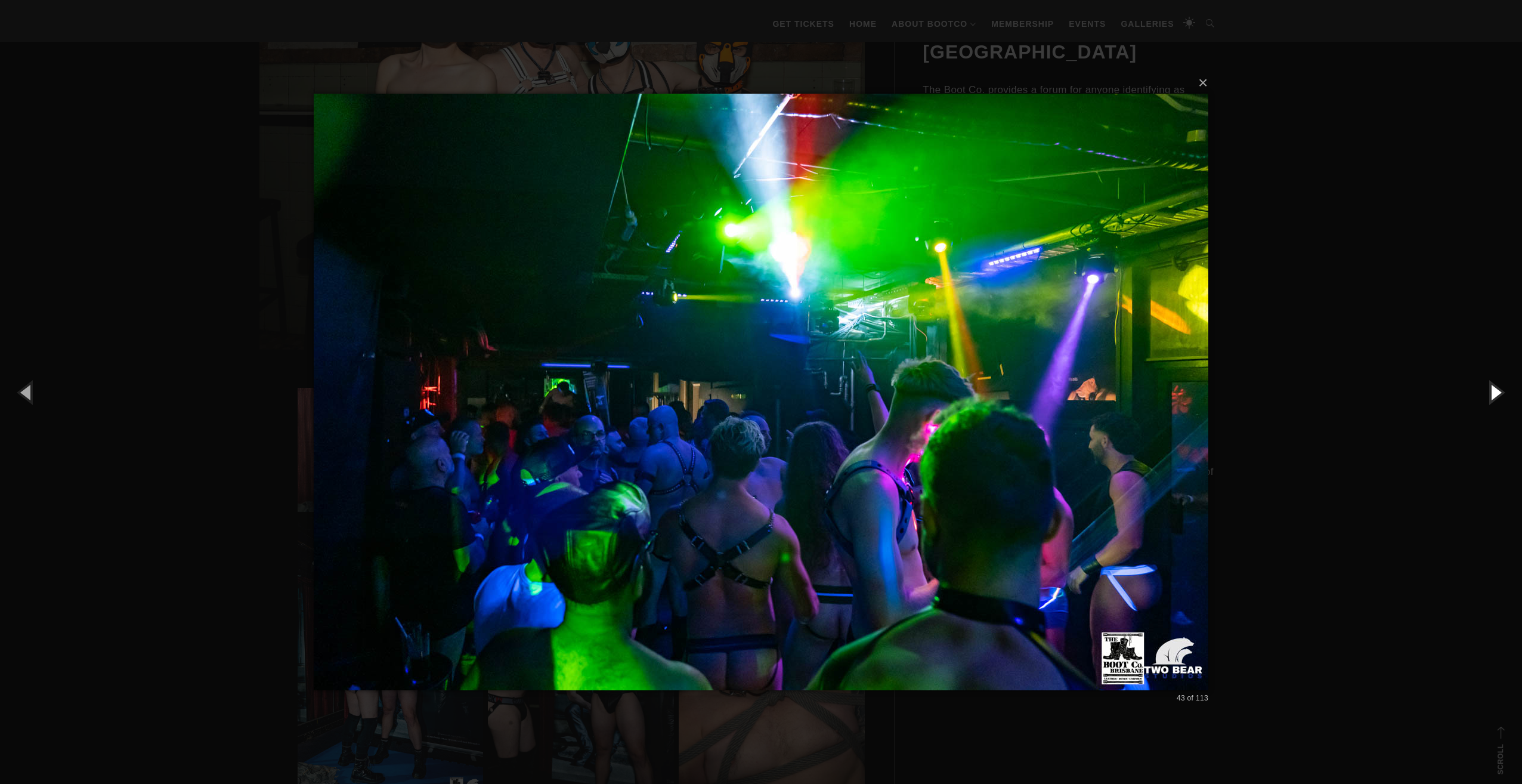
click at [1503, 394] on button "button" at bounding box center [1496, 392] width 54 height 65
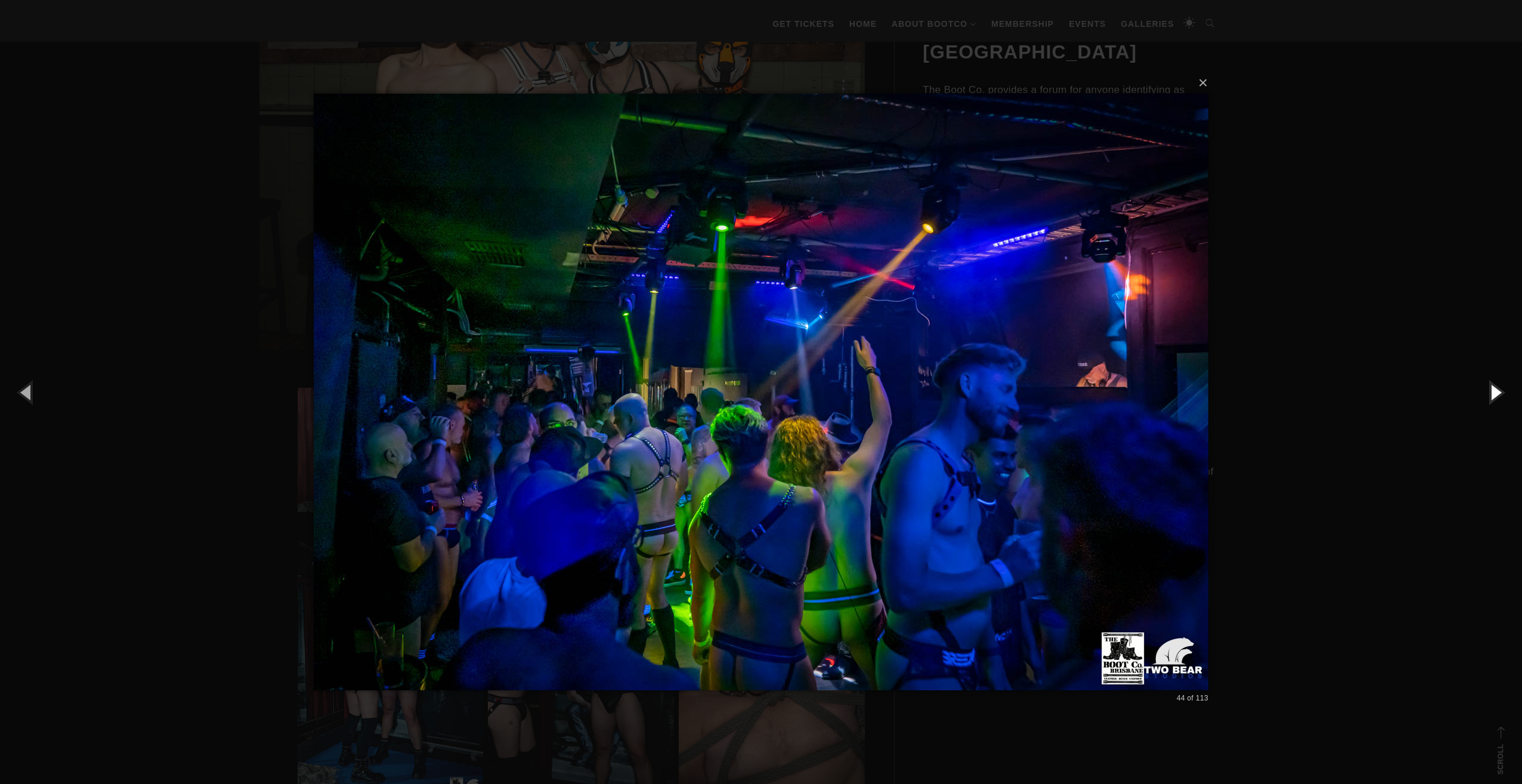
click at [1505, 394] on button "button" at bounding box center [1496, 392] width 54 height 65
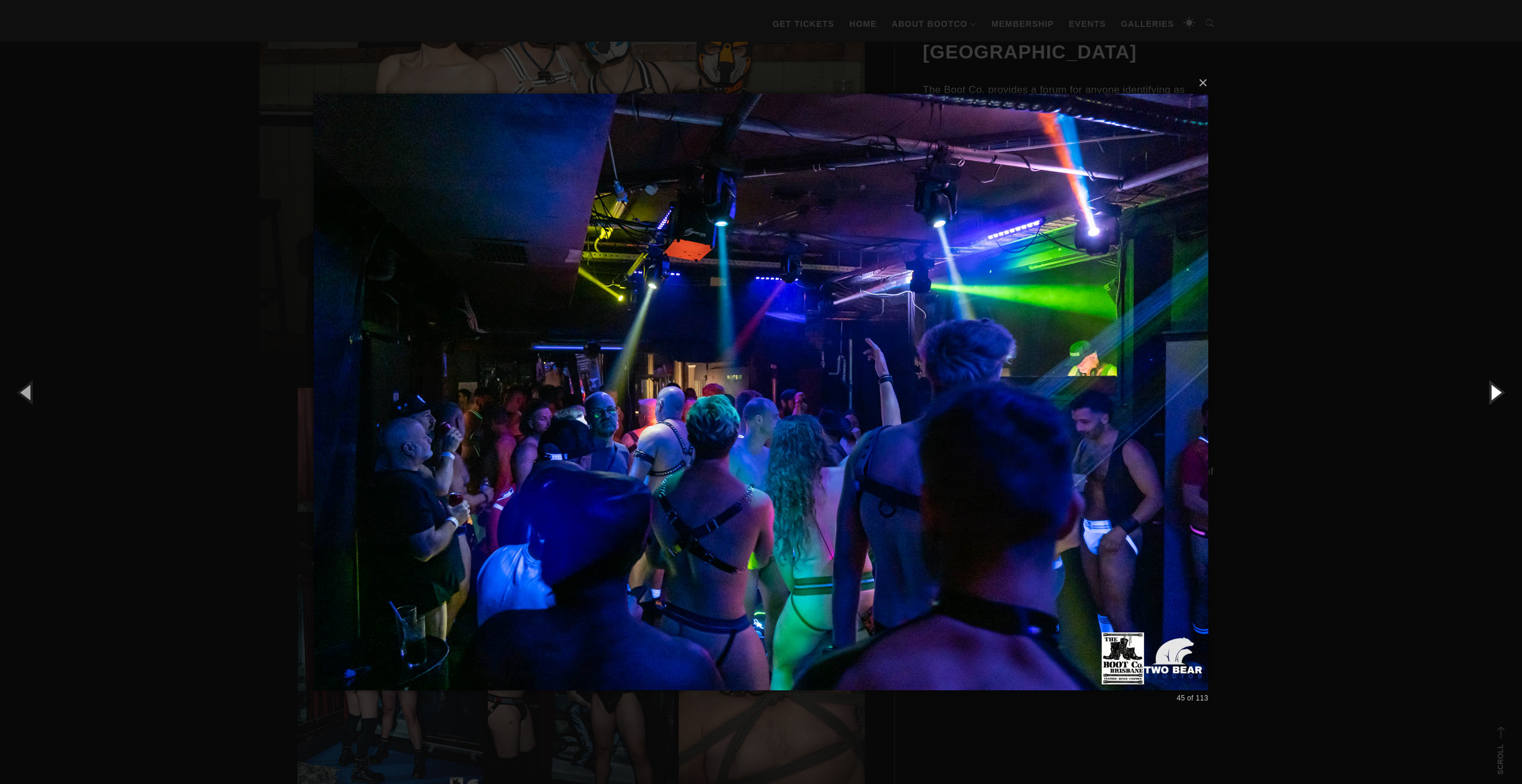
click at [1505, 394] on button "button" at bounding box center [1496, 392] width 54 height 65
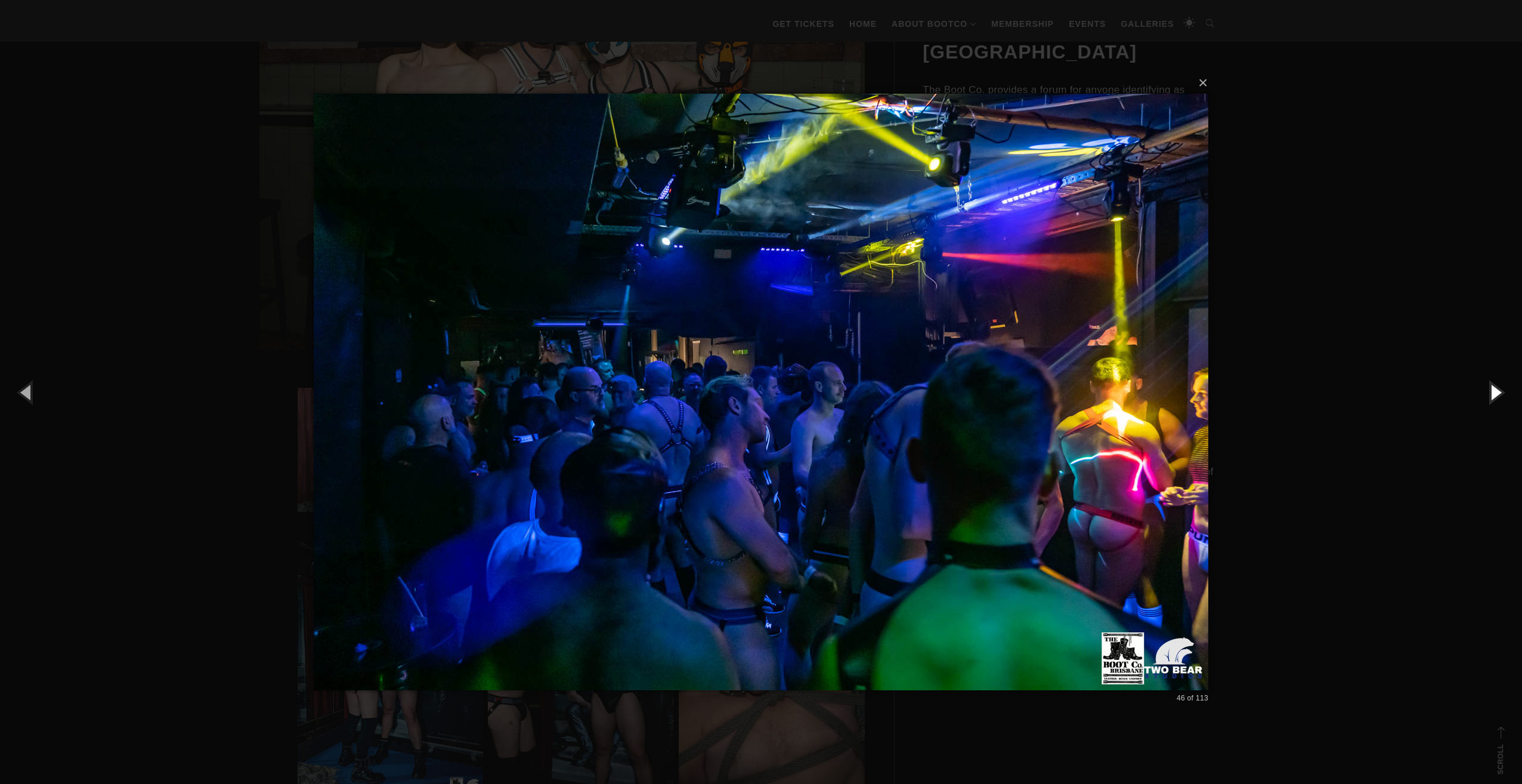
click at [1505, 394] on button "button" at bounding box center [1496, 392] width 54 height 65
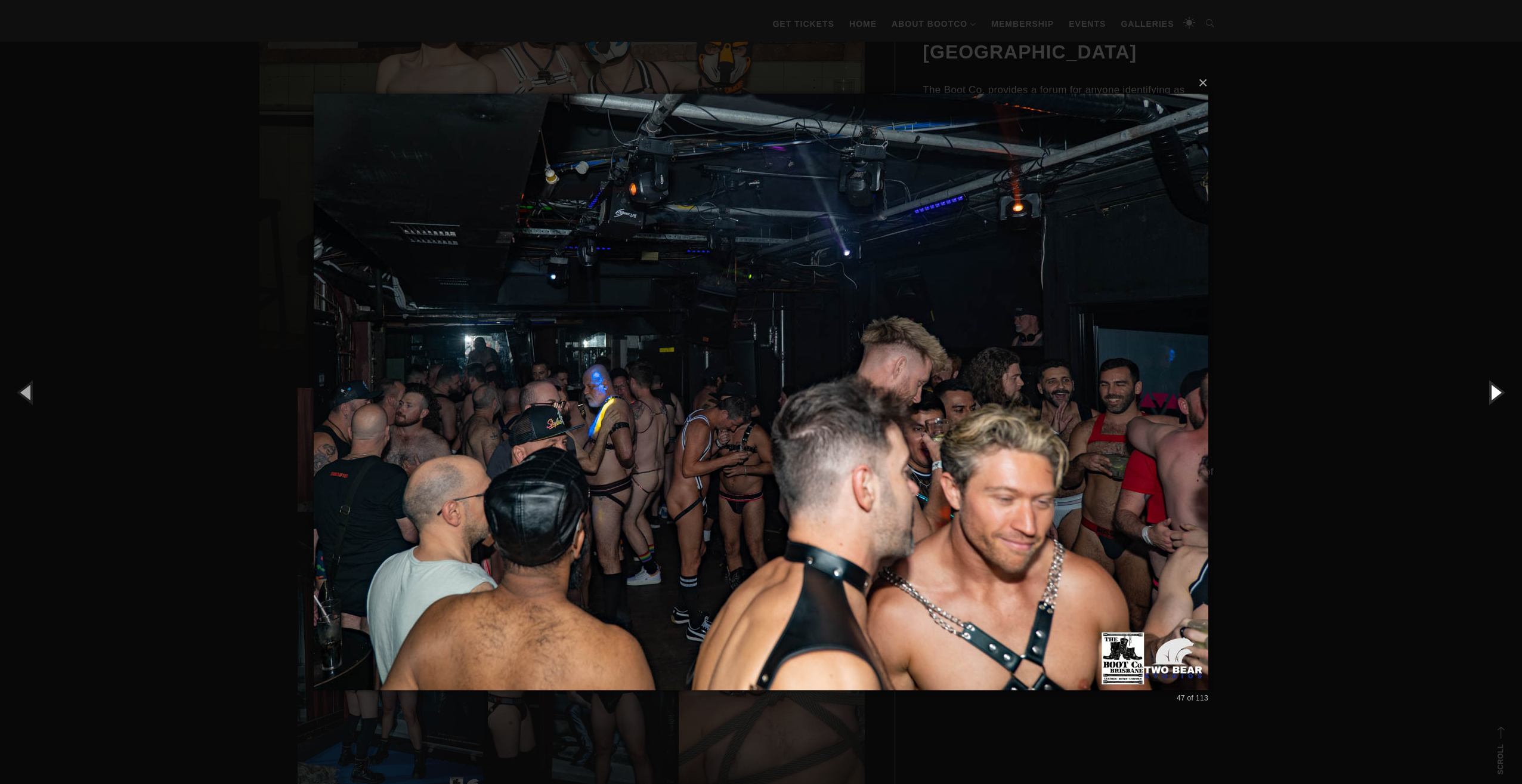
click at [1505, 394] on button "button" at bounding box center [1496, 392] width 54 height 65
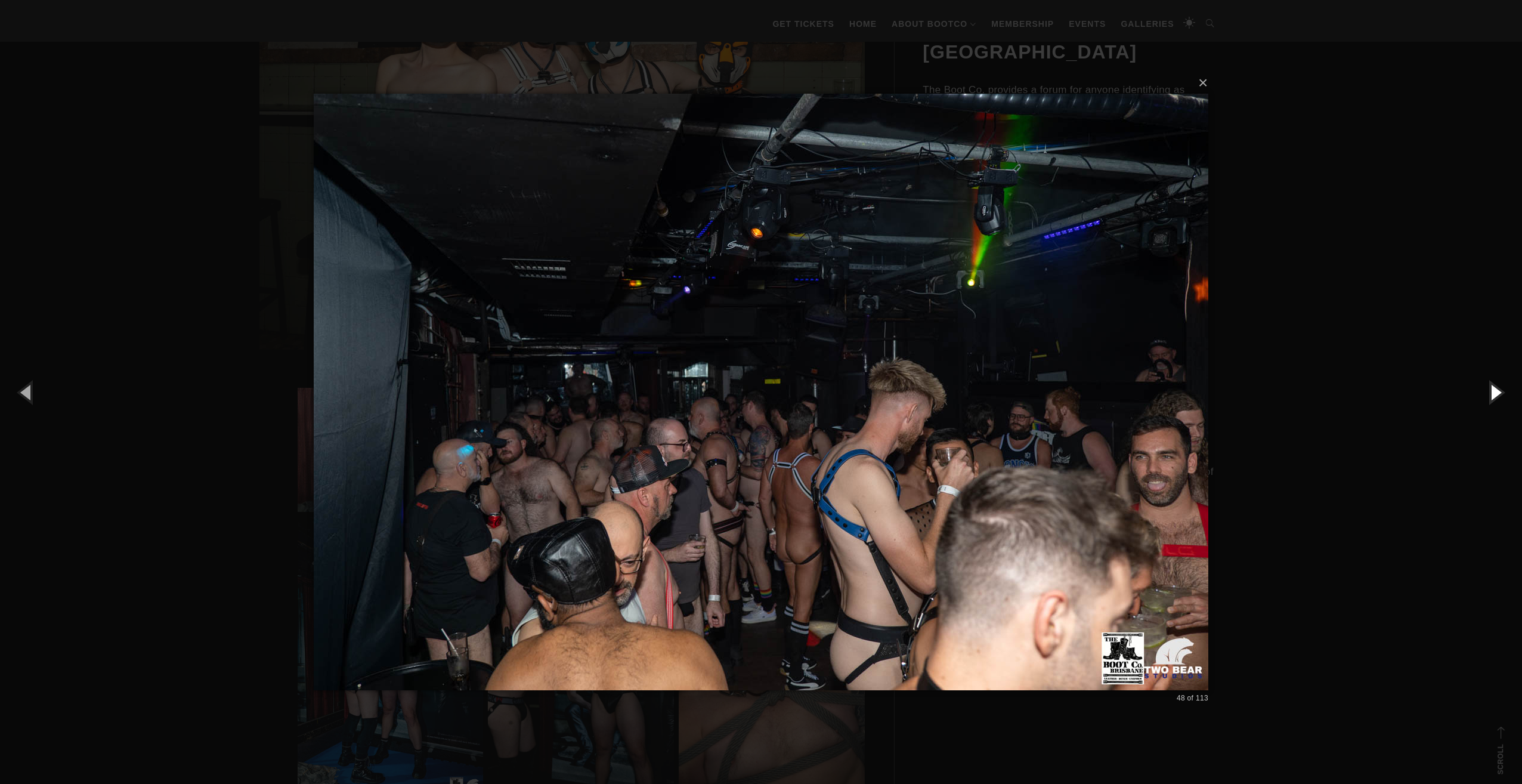
click at [1505, 394] on button "button" at bounding box center [1496, 392] width 54 height 65
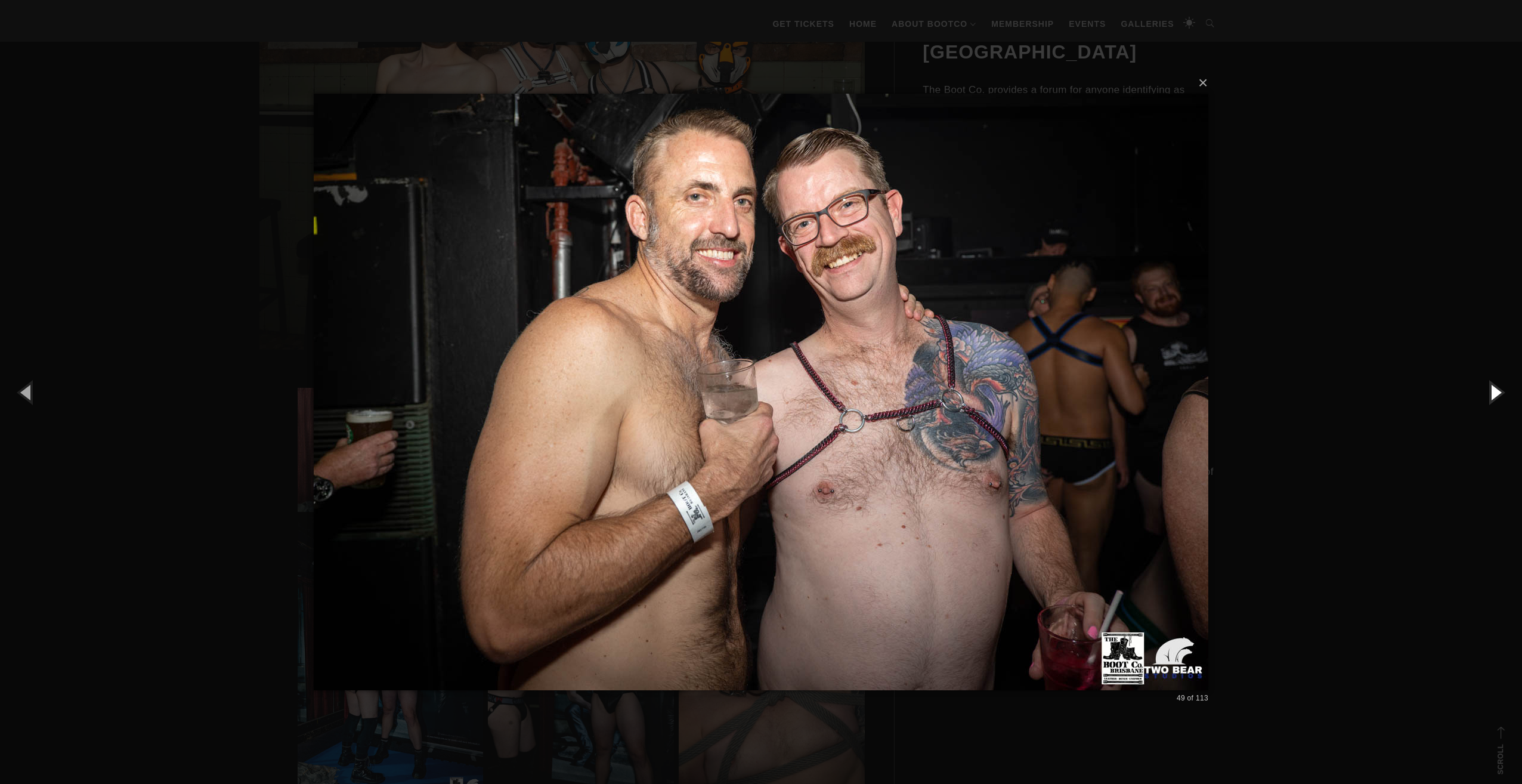
click at [1505, 394] on button "button" at bounding box center [1496, 392] width 54 height 65
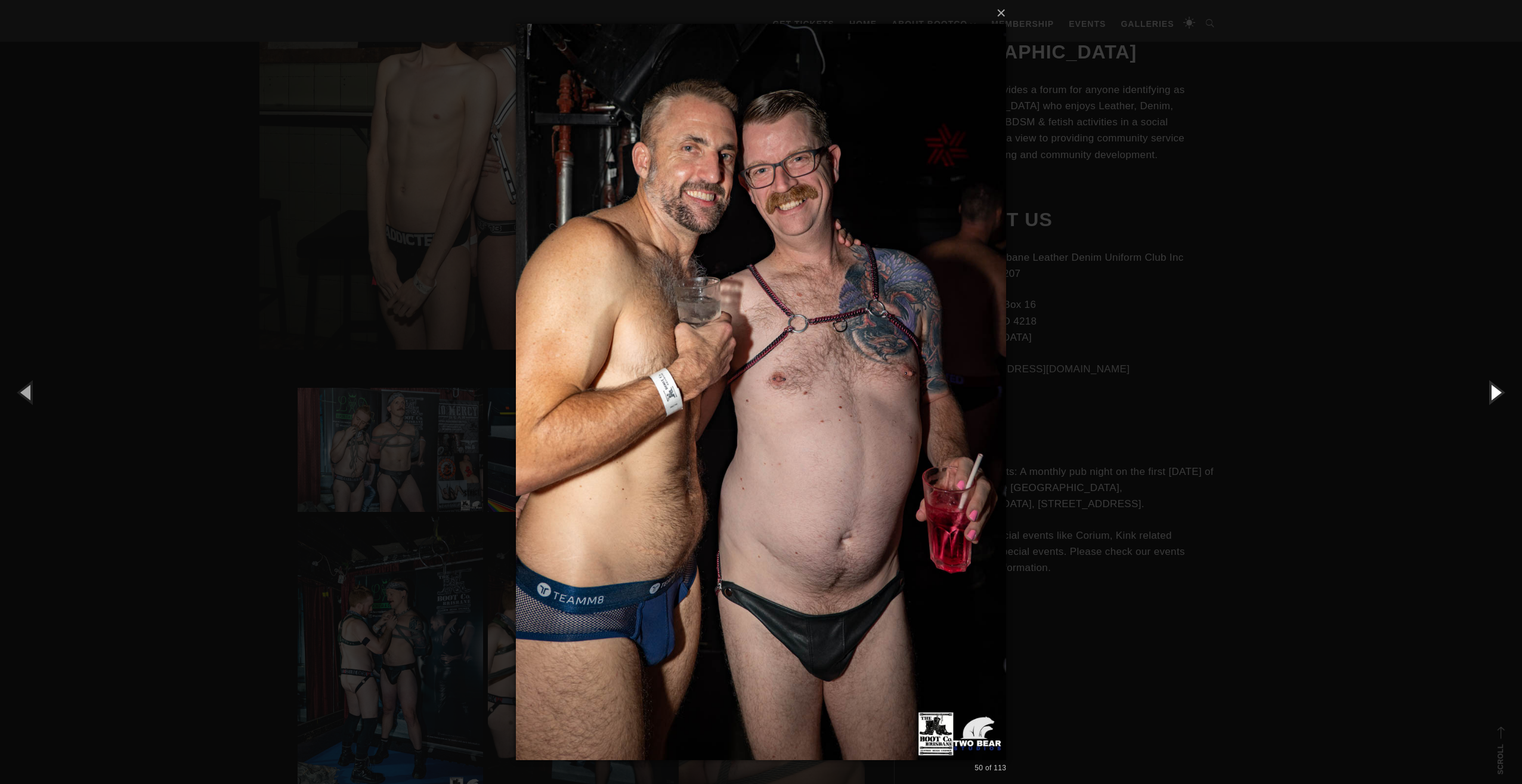
click at [1505, 394] on button "button" at bounding box center [1496, 392] width 54 height 65
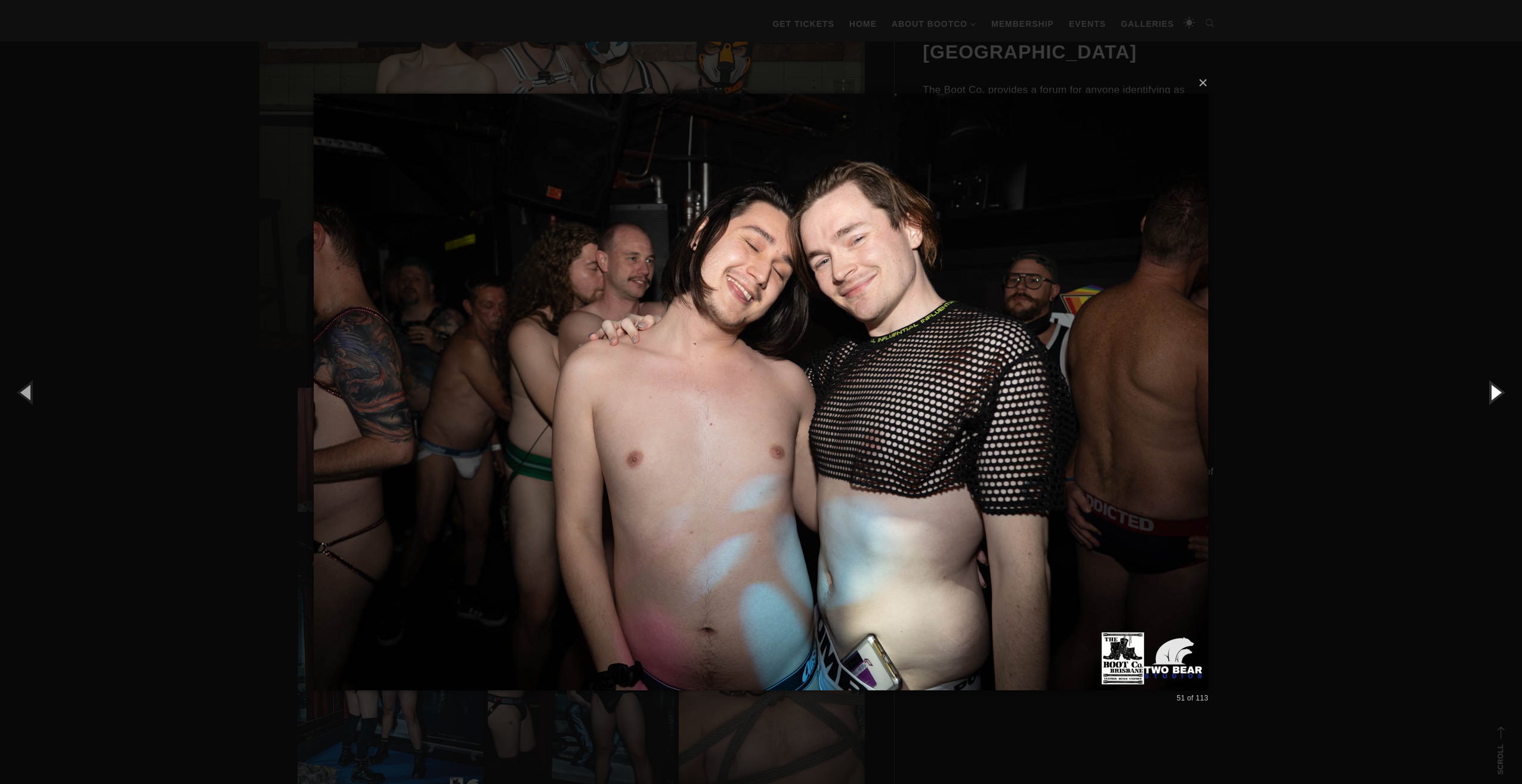
click at [1505, 394] on button "button" at bounding box center [1496, 392] width 54 height 65
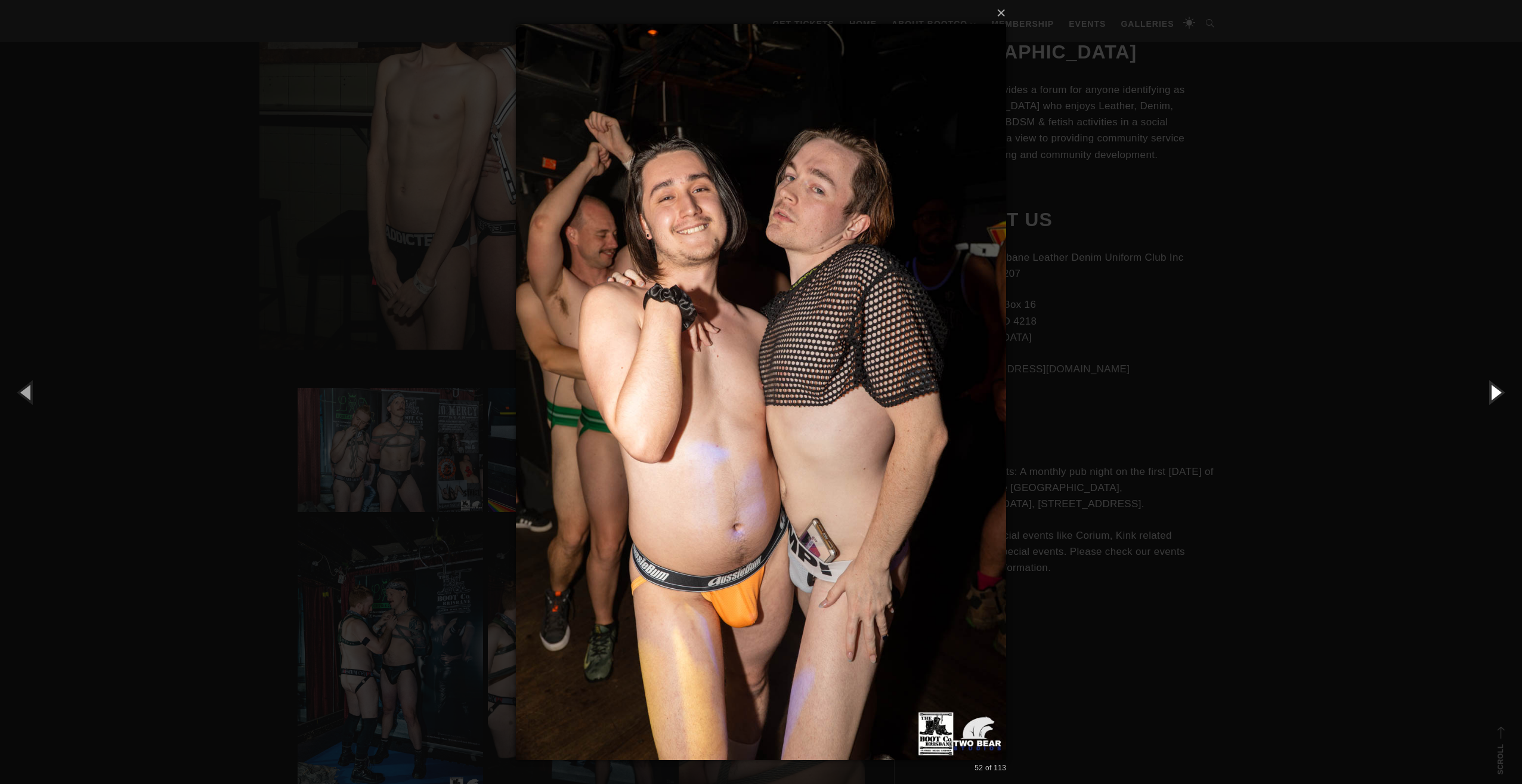
click at [1505, 394] on button "button" at bounding box center [1496, 392] width 54 height 65
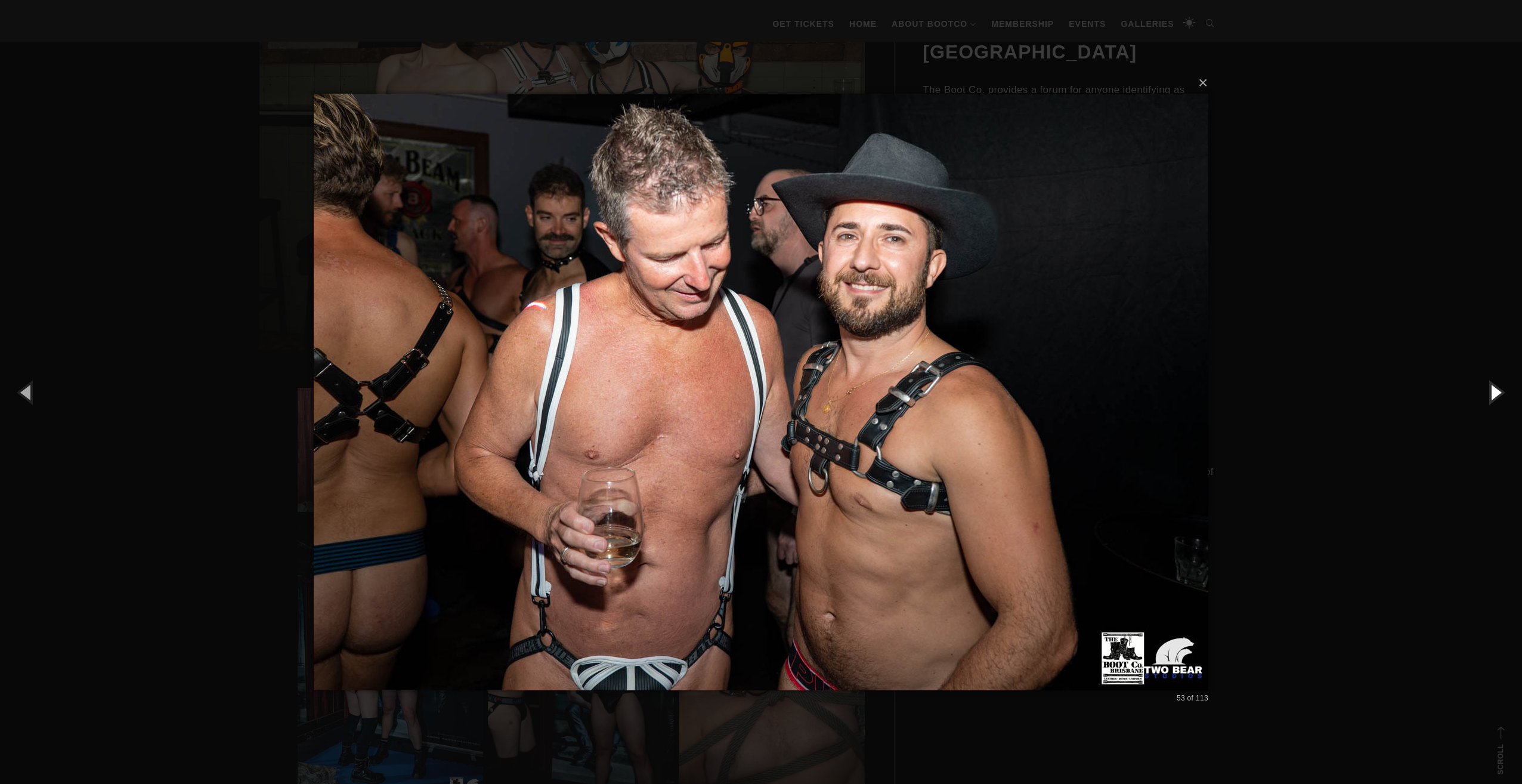
click at [1505, 394] on button "button" at bounding box center [1496, 392] width 54 height 65
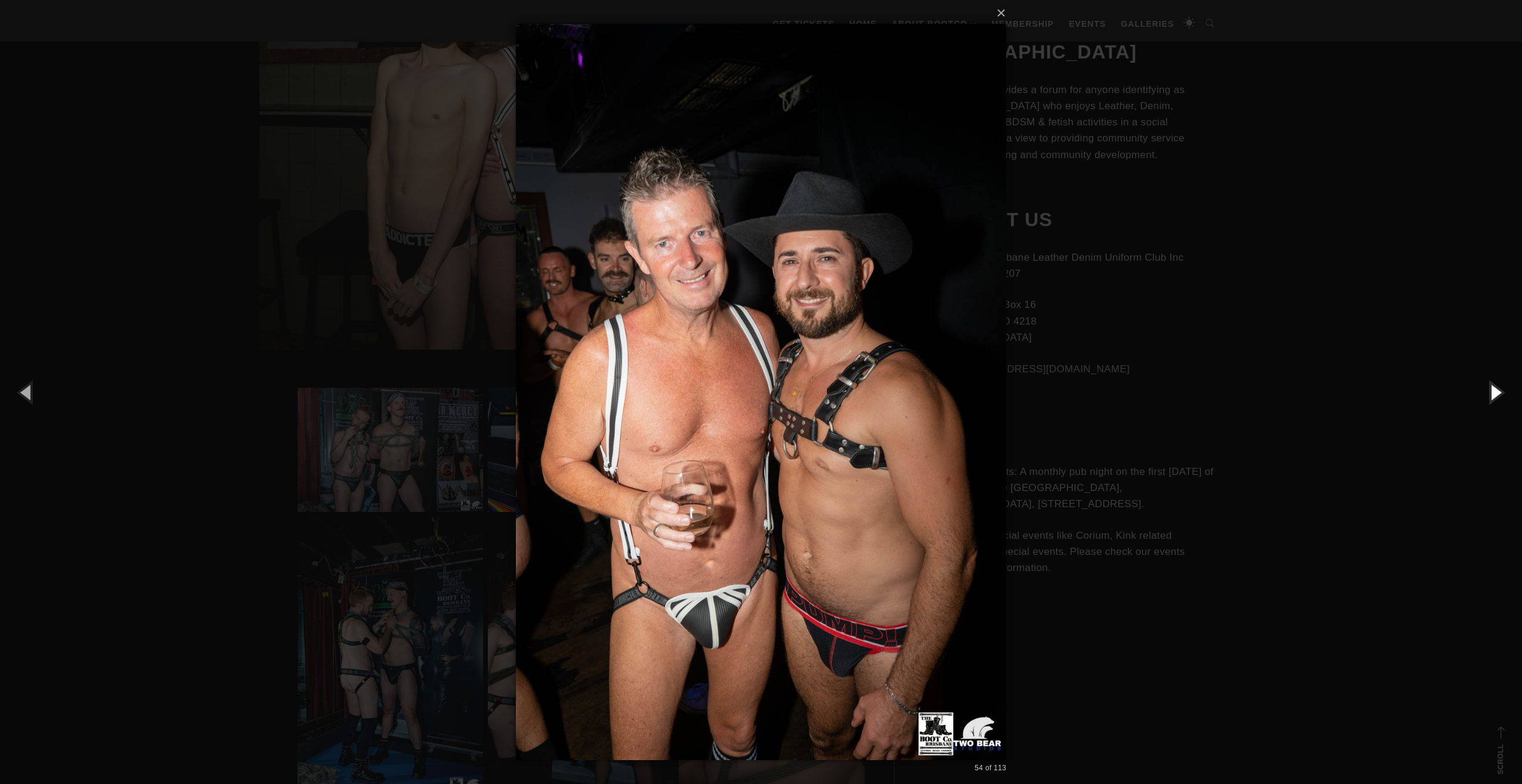
click at [1505, 394] on button "button" at bounding box center [1496, 392] width 54 height 65
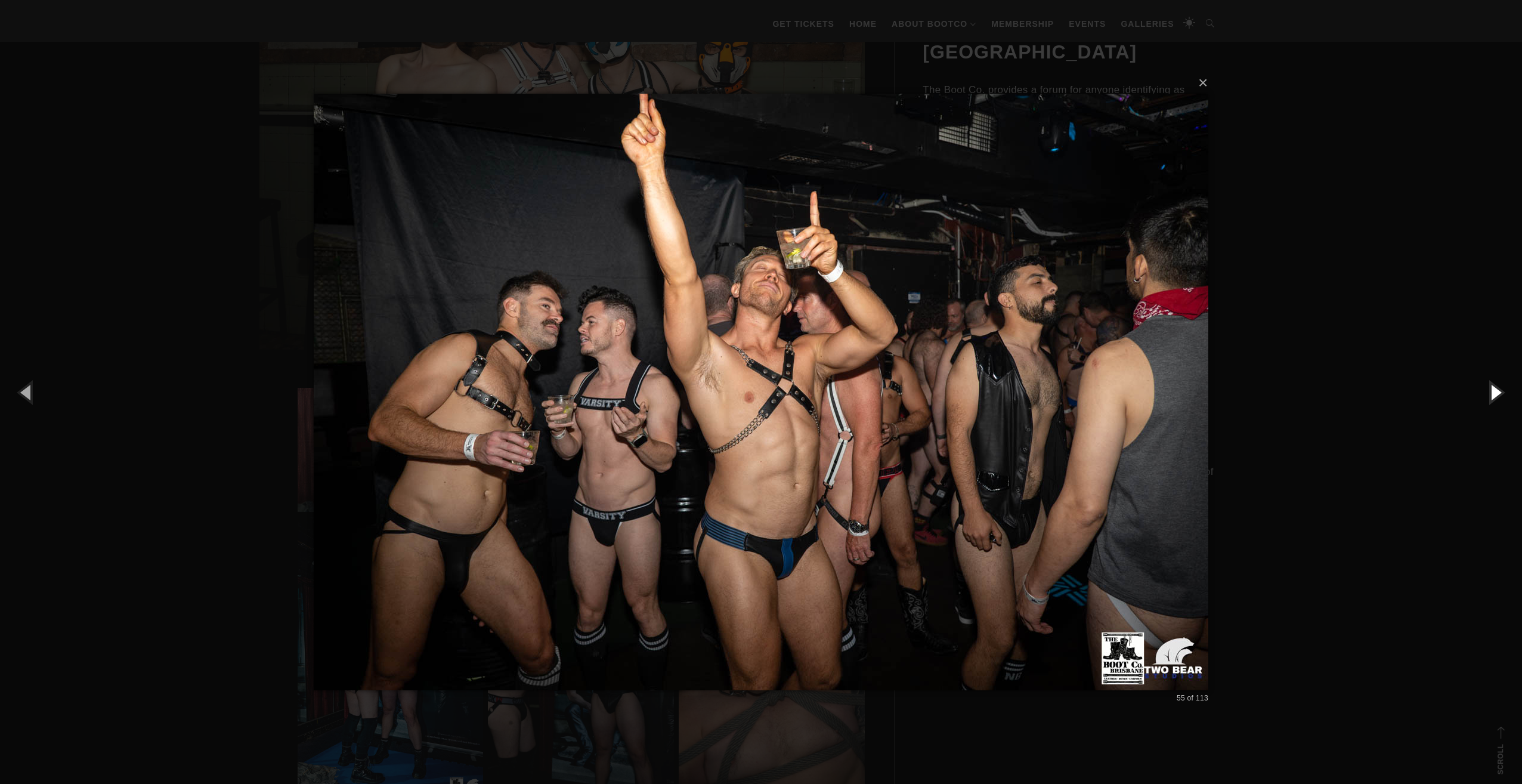
click at [1505, 394] on button "button" at bounding box center [1496, 392] width 54 height 65
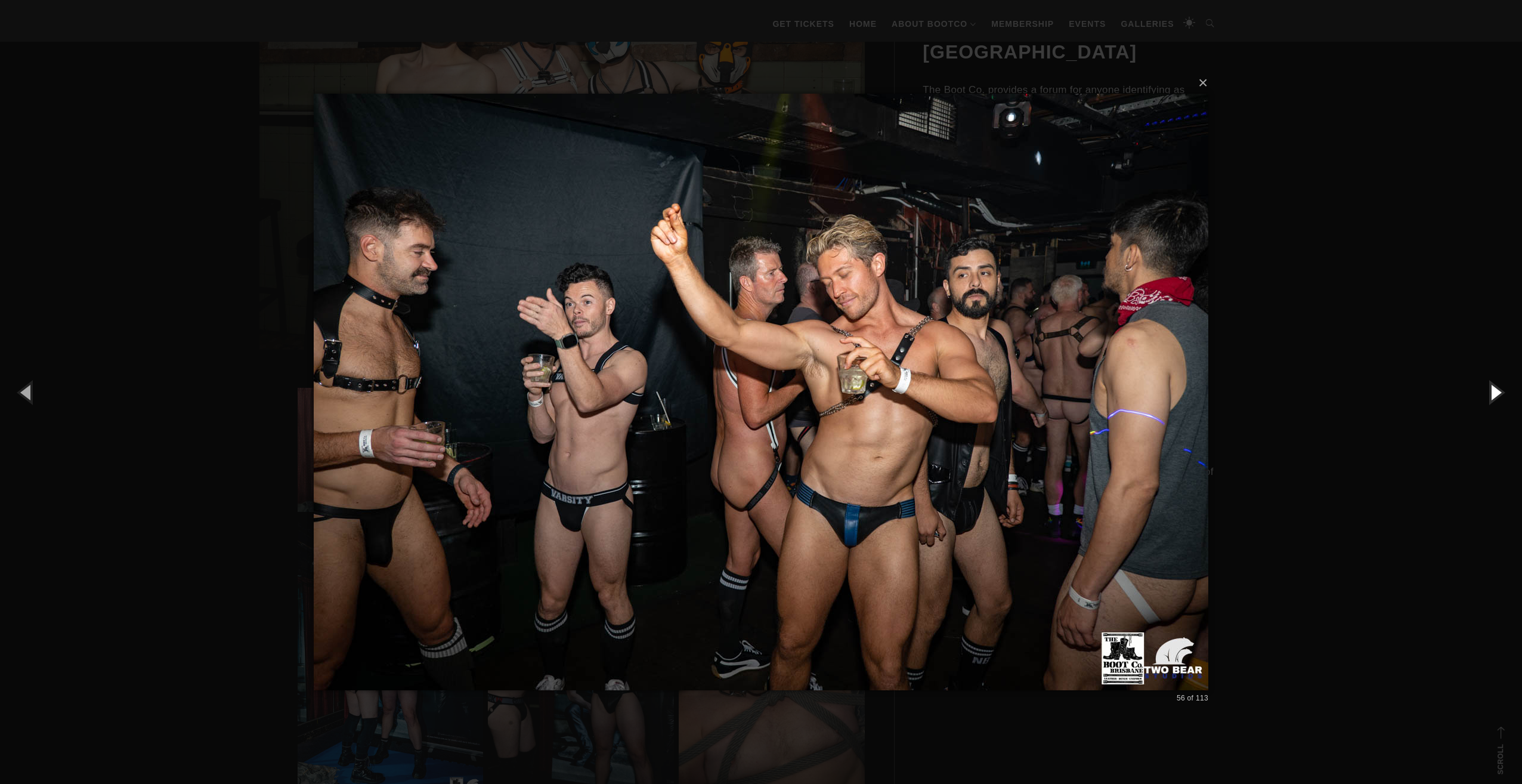
click at [1505, 394] on button "button" at bounding box center [1496, 392] width 54 height 65
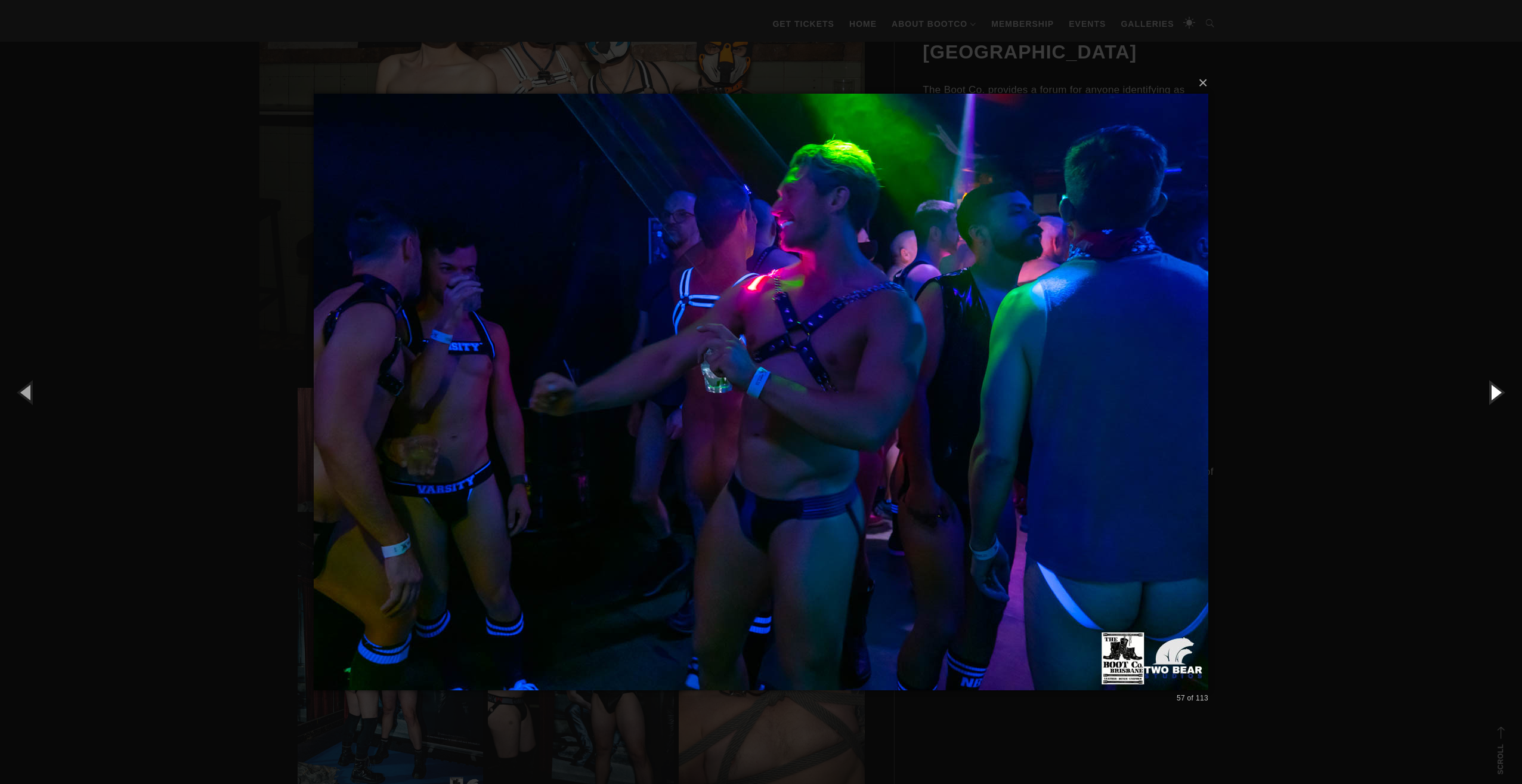
click at [1505, 394] on button "button" at bounding box center [1496, 392] width 54 height 65
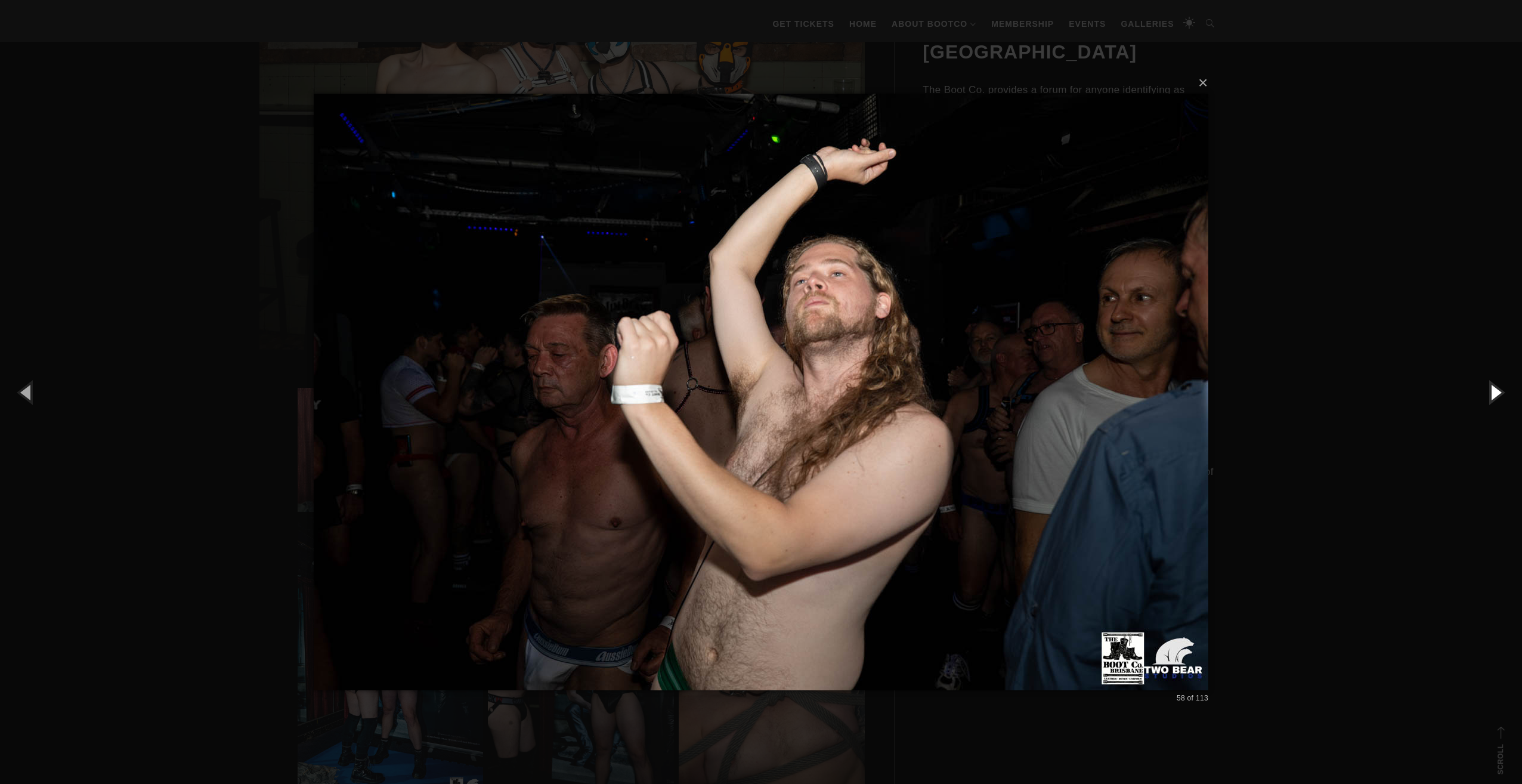
click at [1505, 394] on button "button" at bounding box center [1496, 392] width 54 height 65
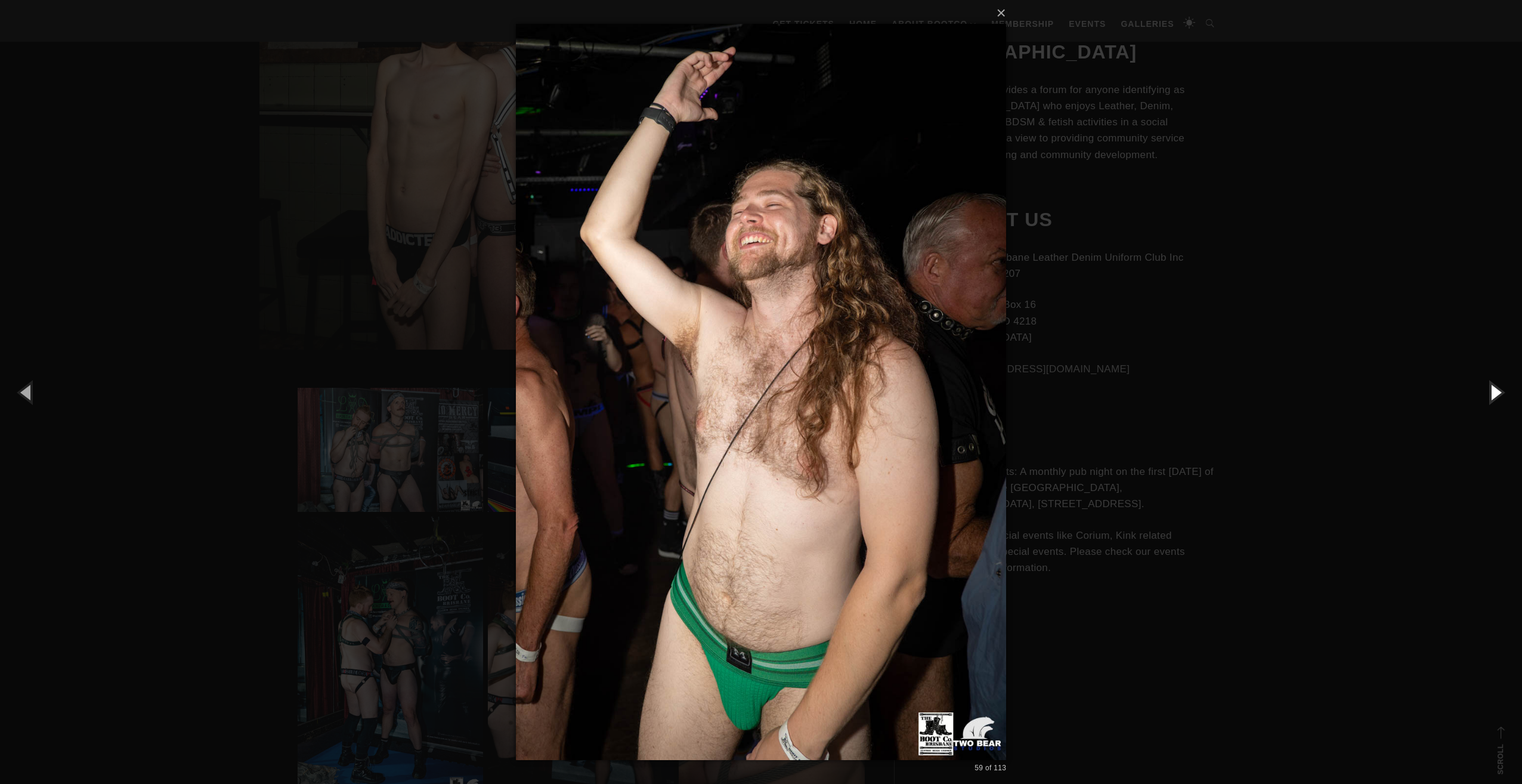
click at [1505, 394] on button "button" at bounding box center [1496, 392] width 54 height 65
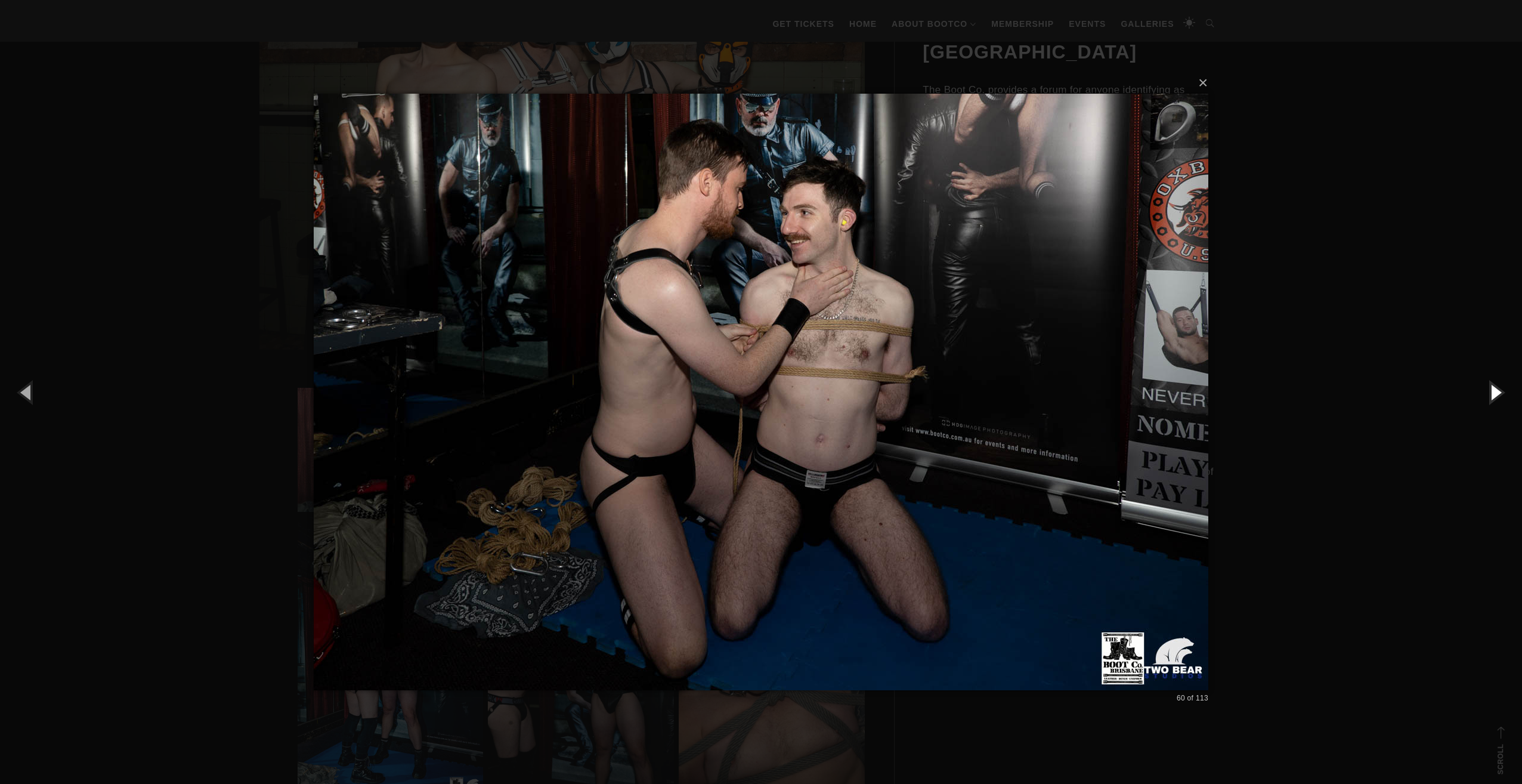
click at [1505, 394] on button "button" at bounding box center [1496, 392] width 54 height 65
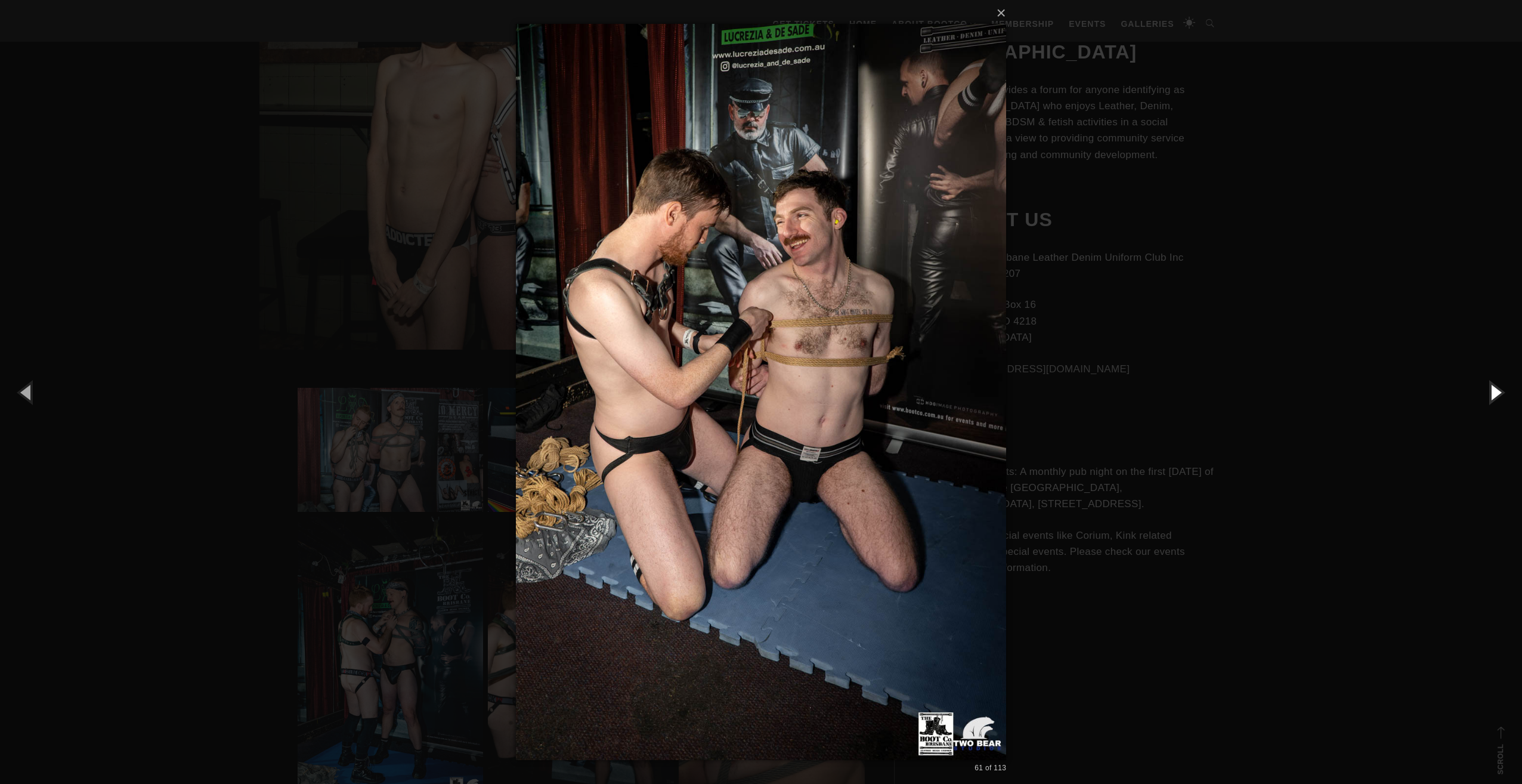
click at [1505, 394] on button "button" at bounding box center [1496, 392] width 54 height 65
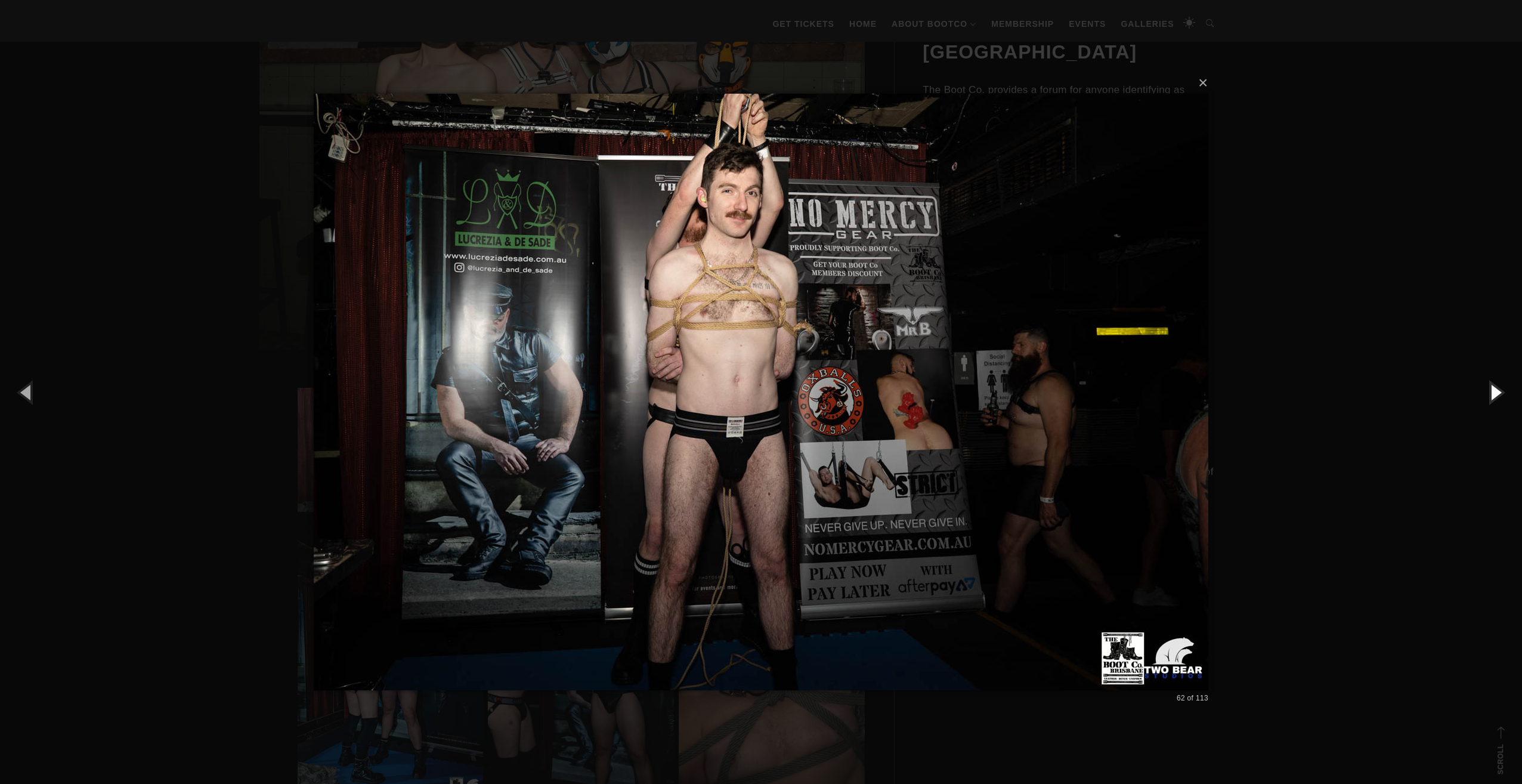
click at [1505, 394] on button "button" at bounding box center [1496, 392] width 54 height 65
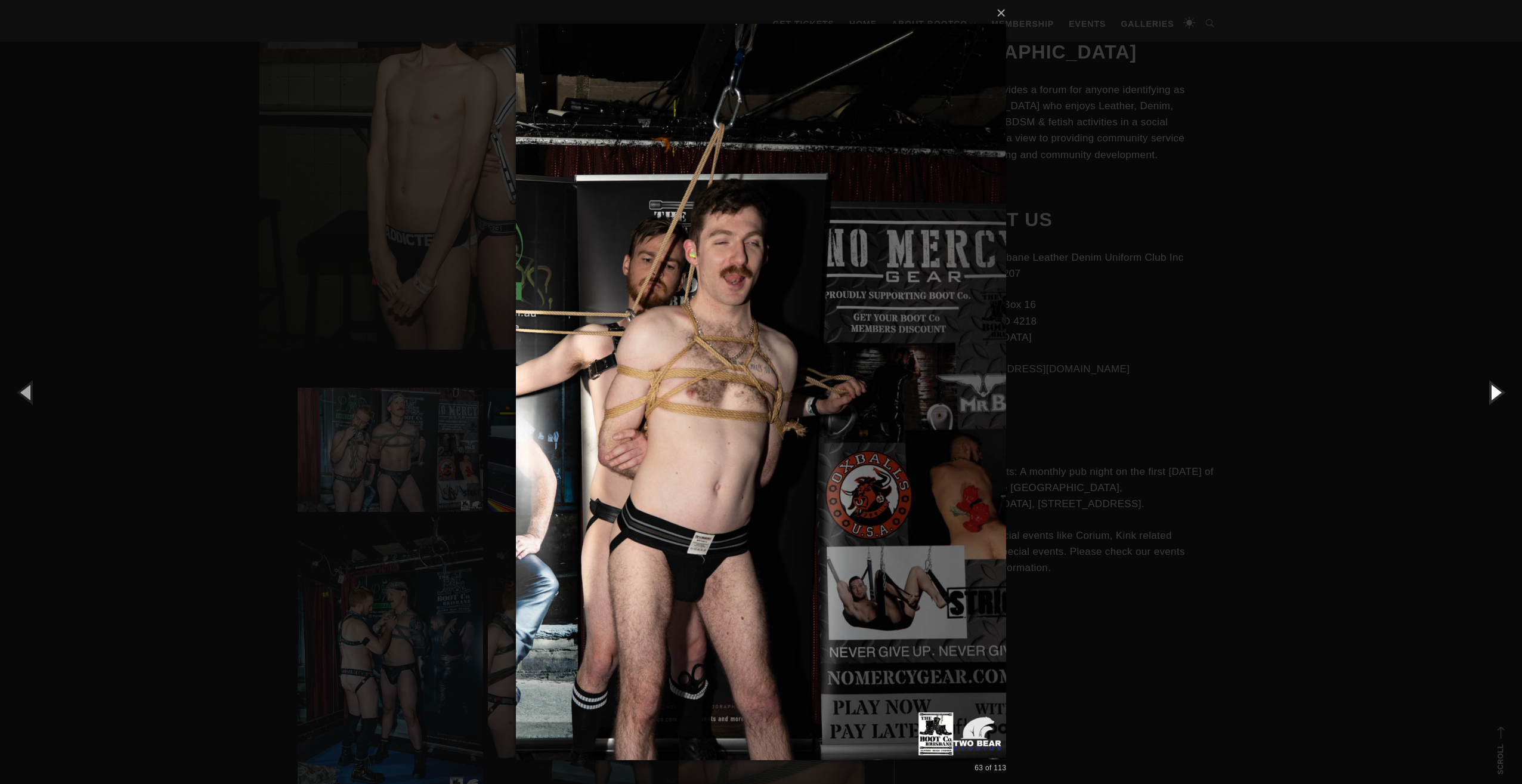
click at [1505, 394] on button "button" at bounding box center [1496, 392] width 54 height 65
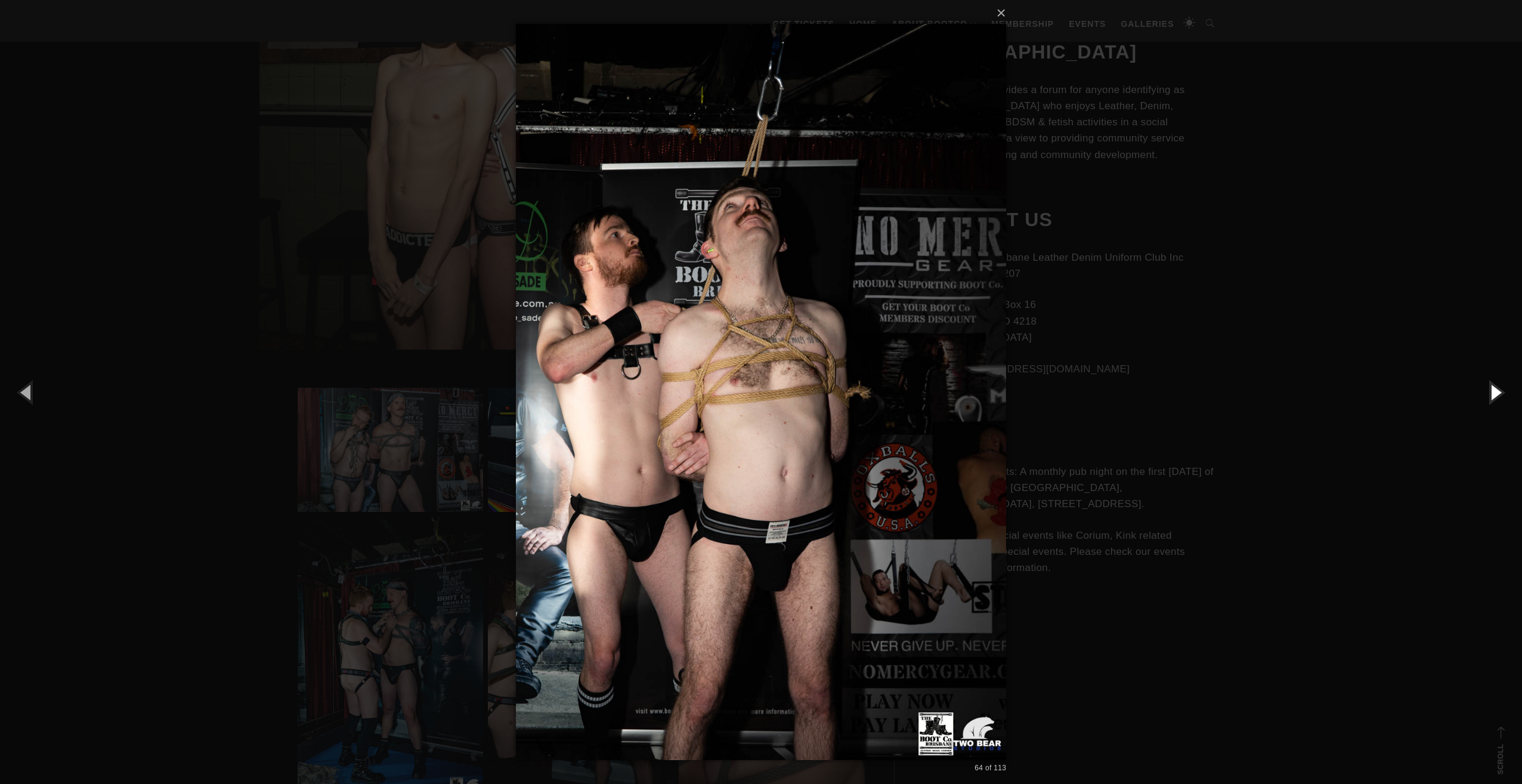
click at [1505, 394] on button "button" at bounding box center [1496, 392] width 54 height 65
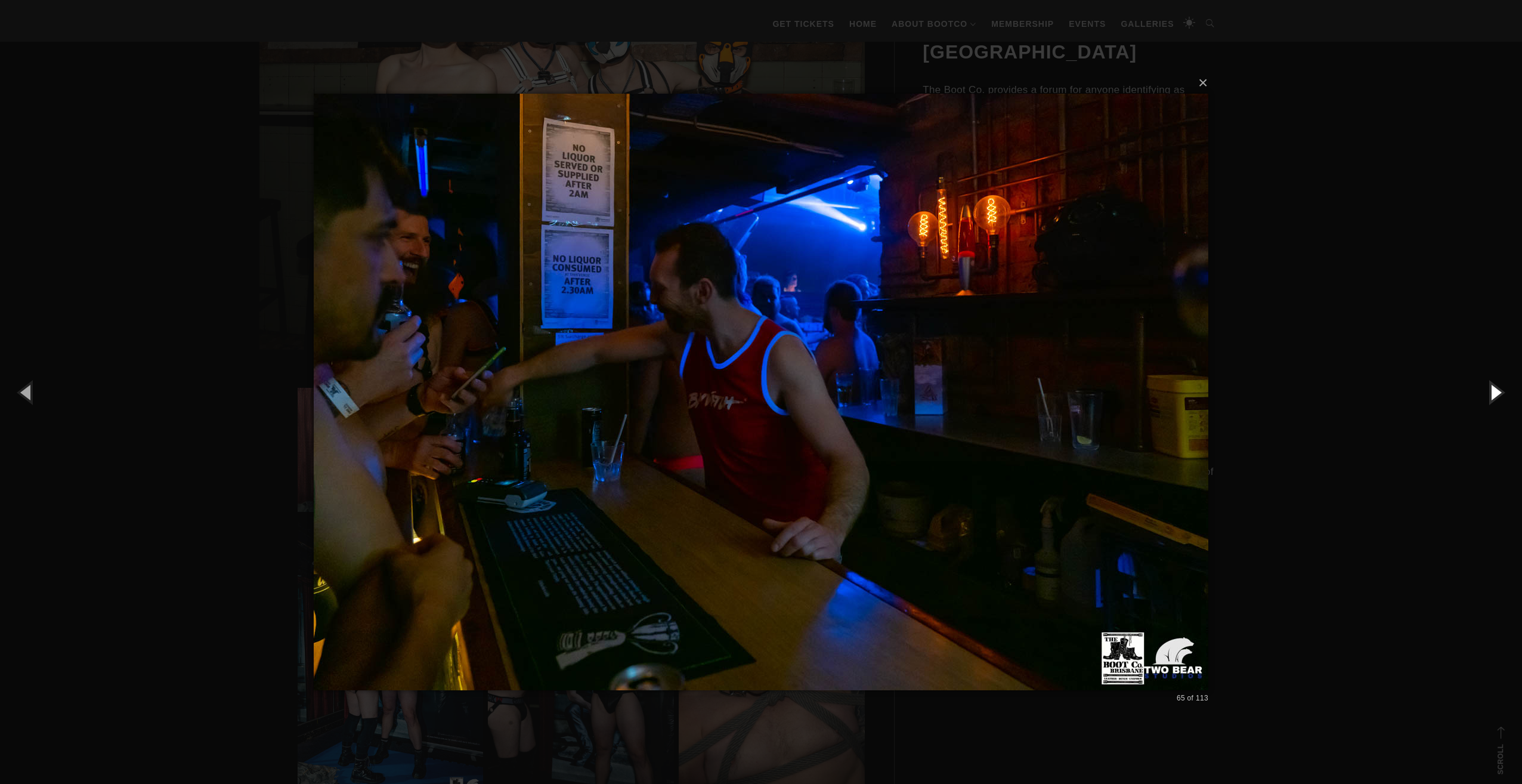
click at [1505, 394] on button "button" at bounding box center [1496, 392] width 54 height 65
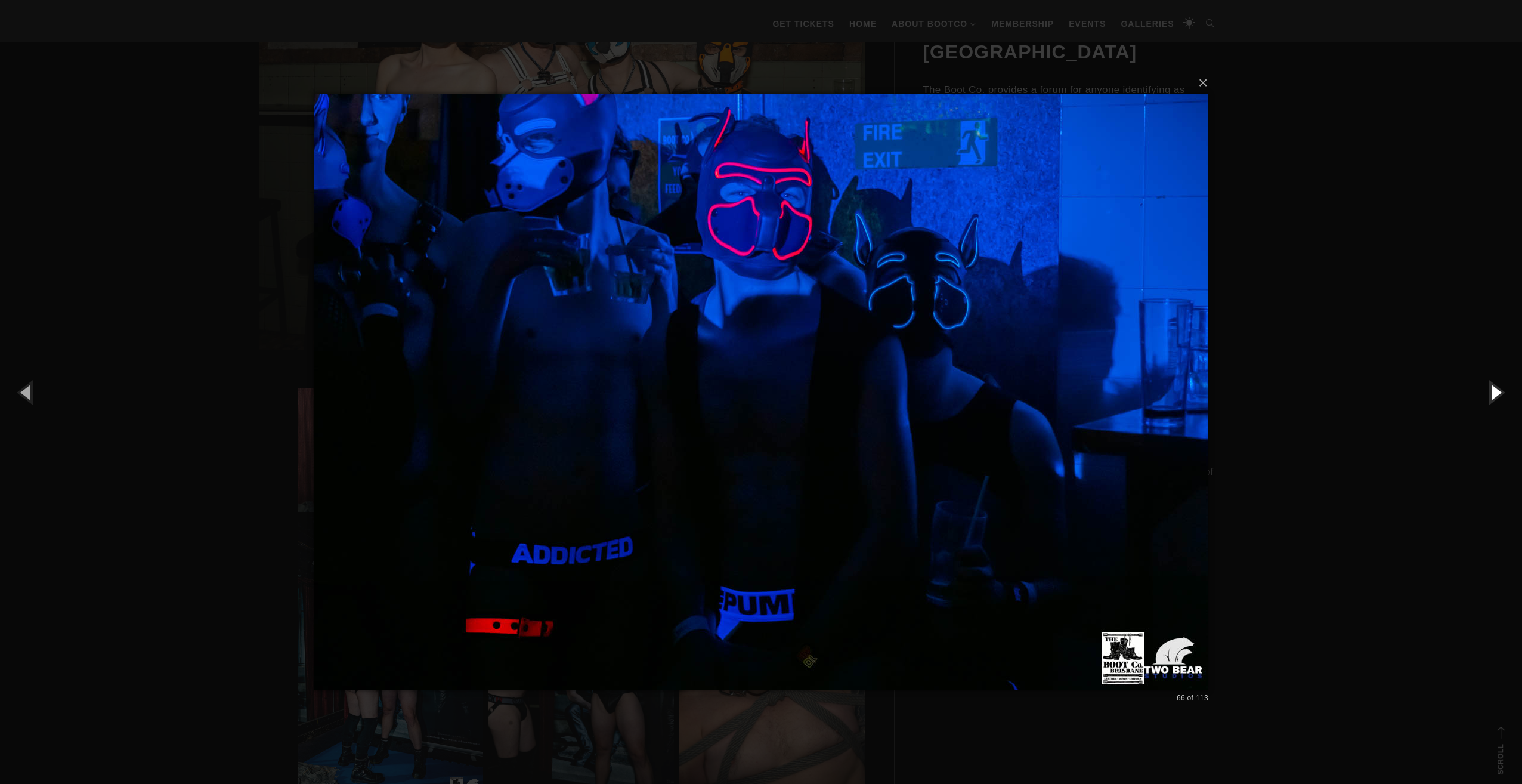
click at [1505, 394] on button "button" at bounding box center [1496, 392] width 54 height 65
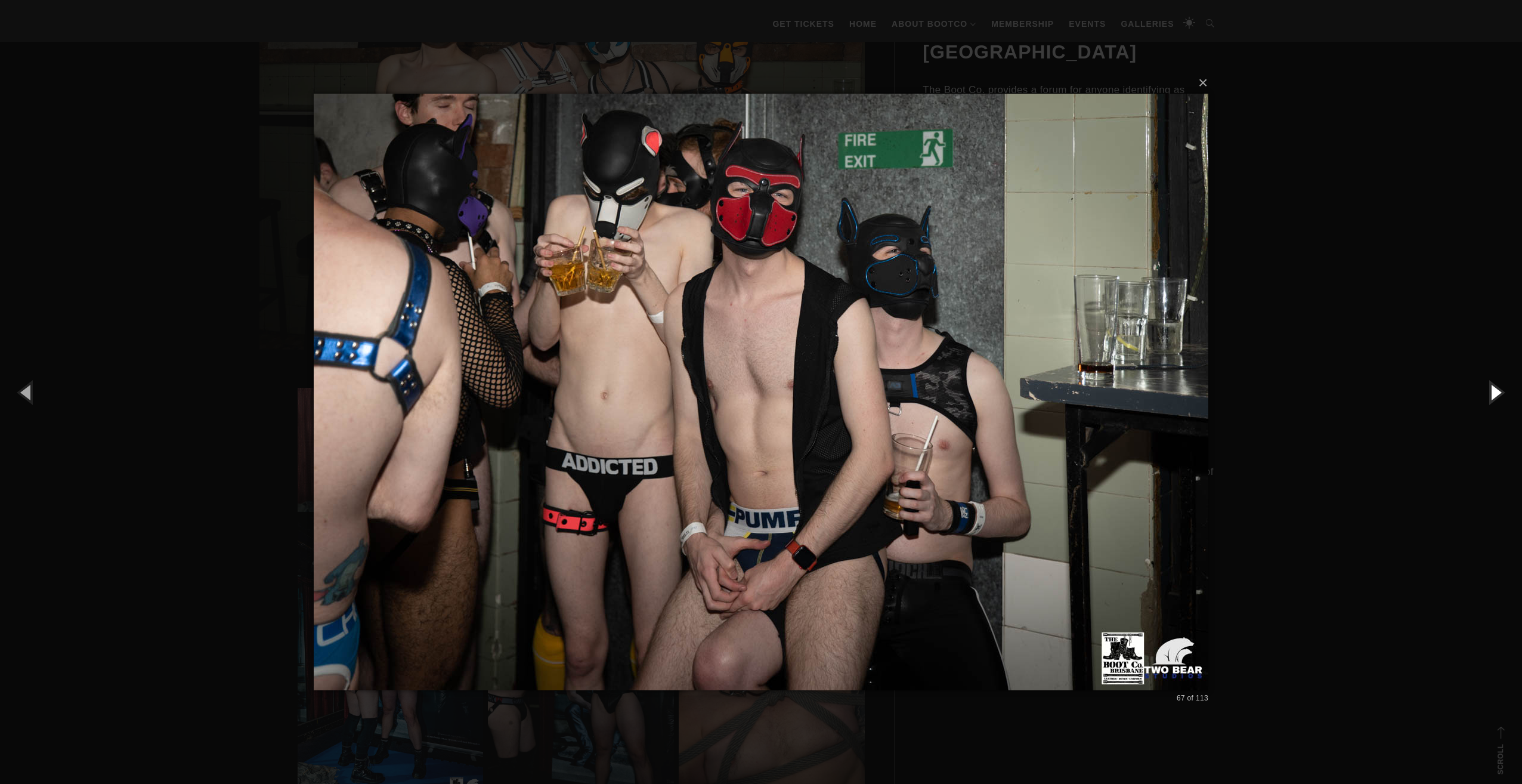
click at [1505, 394] on button "button" at bounding box center [1496, 392] width 54 height 65
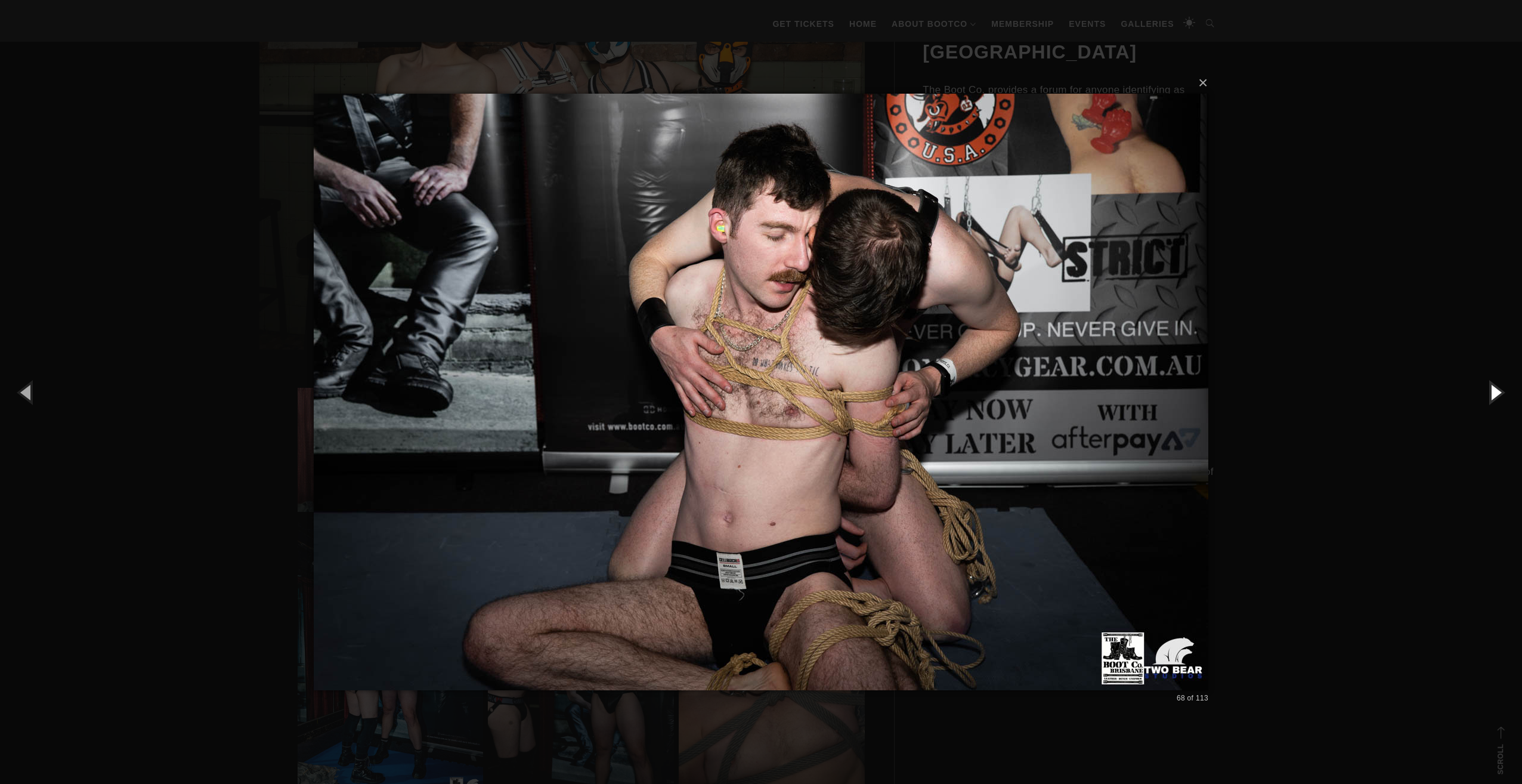
click at [1505, 394] on button "button" at bounding box center [1496, 392] width 54 height 65
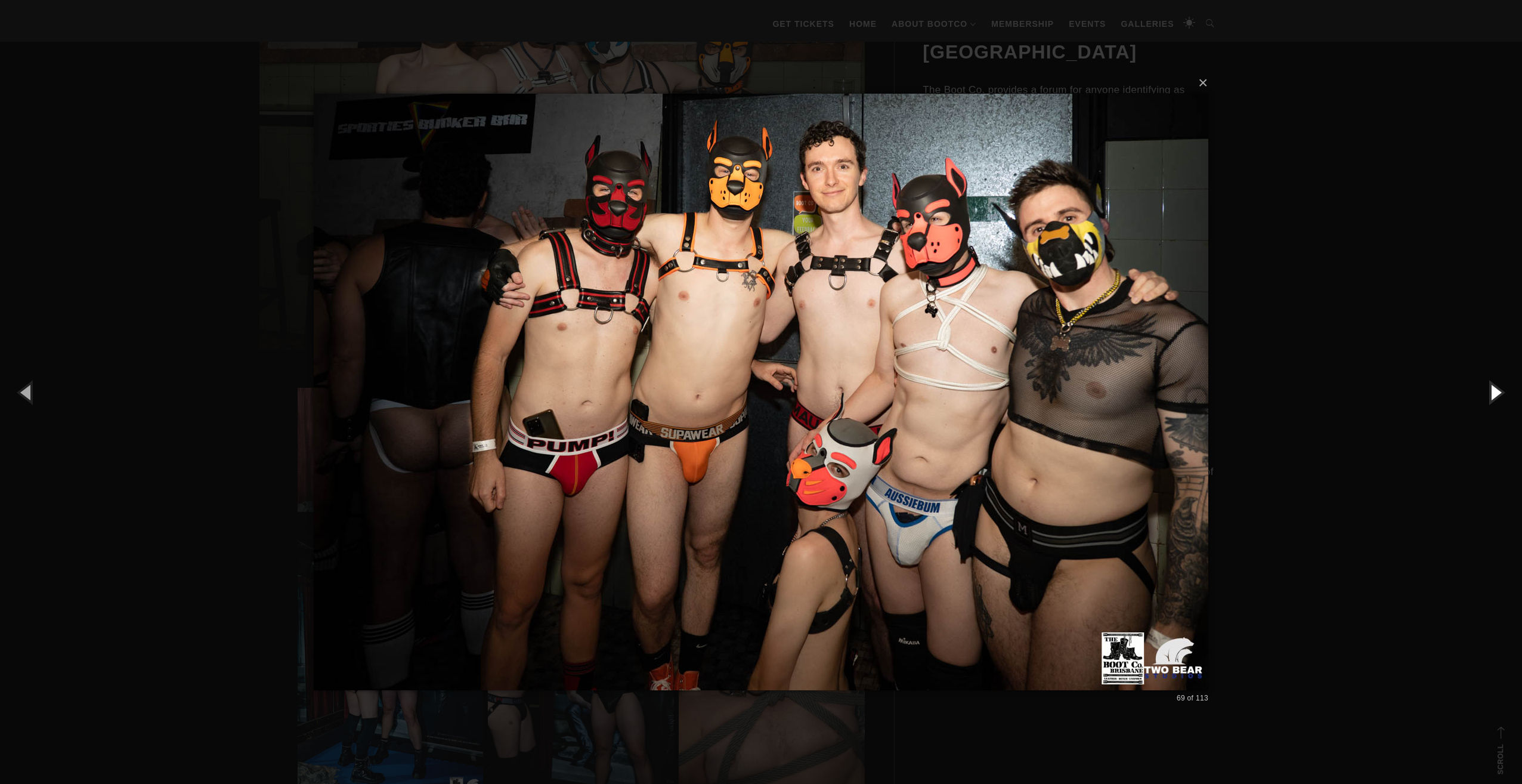
click at [1505, 394] on button "button" at bounding box center [1496, 392] width 54 height 65
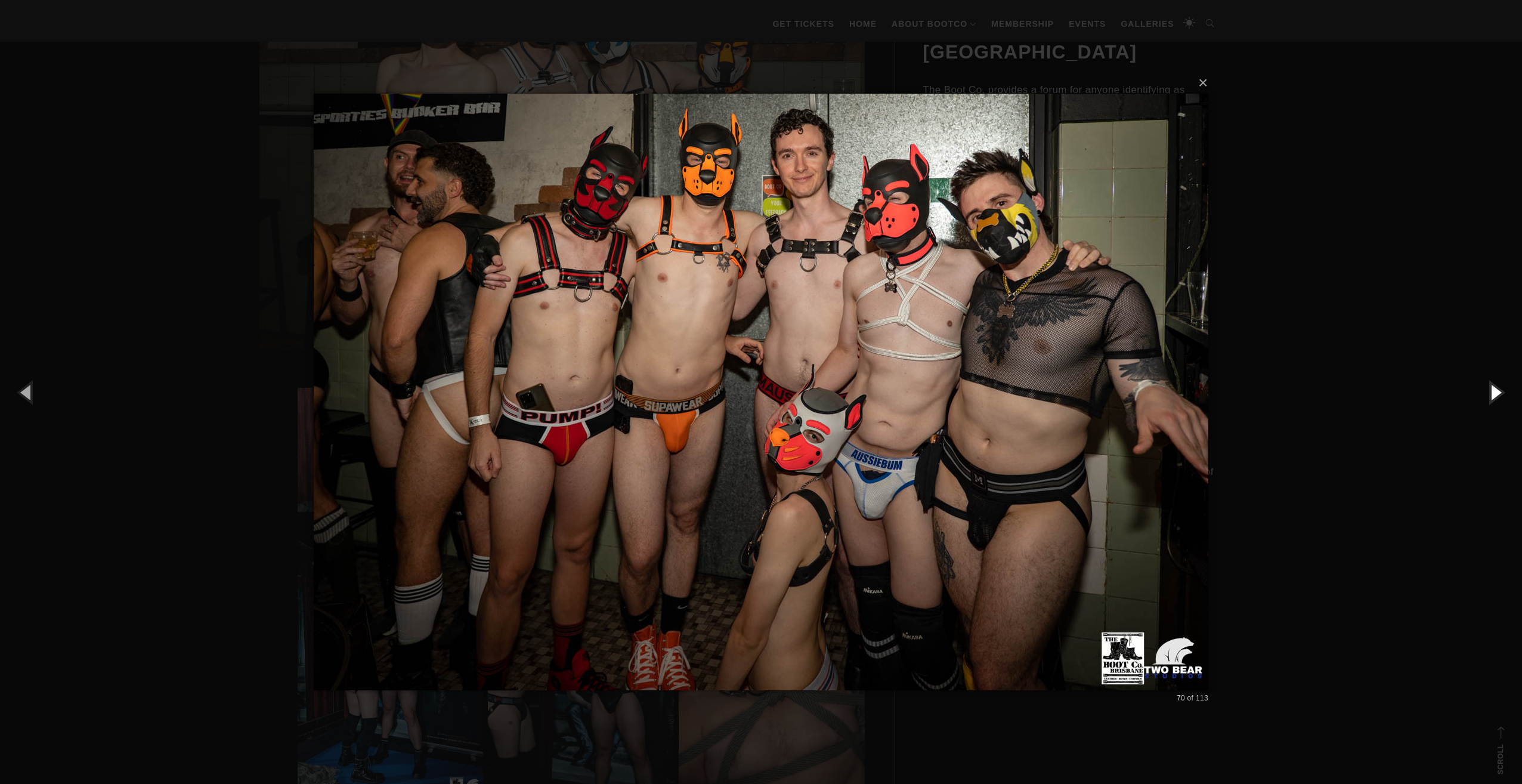
click at [1505, 394] on button "button" at bounding box center [1496, 392] width 54 height 65
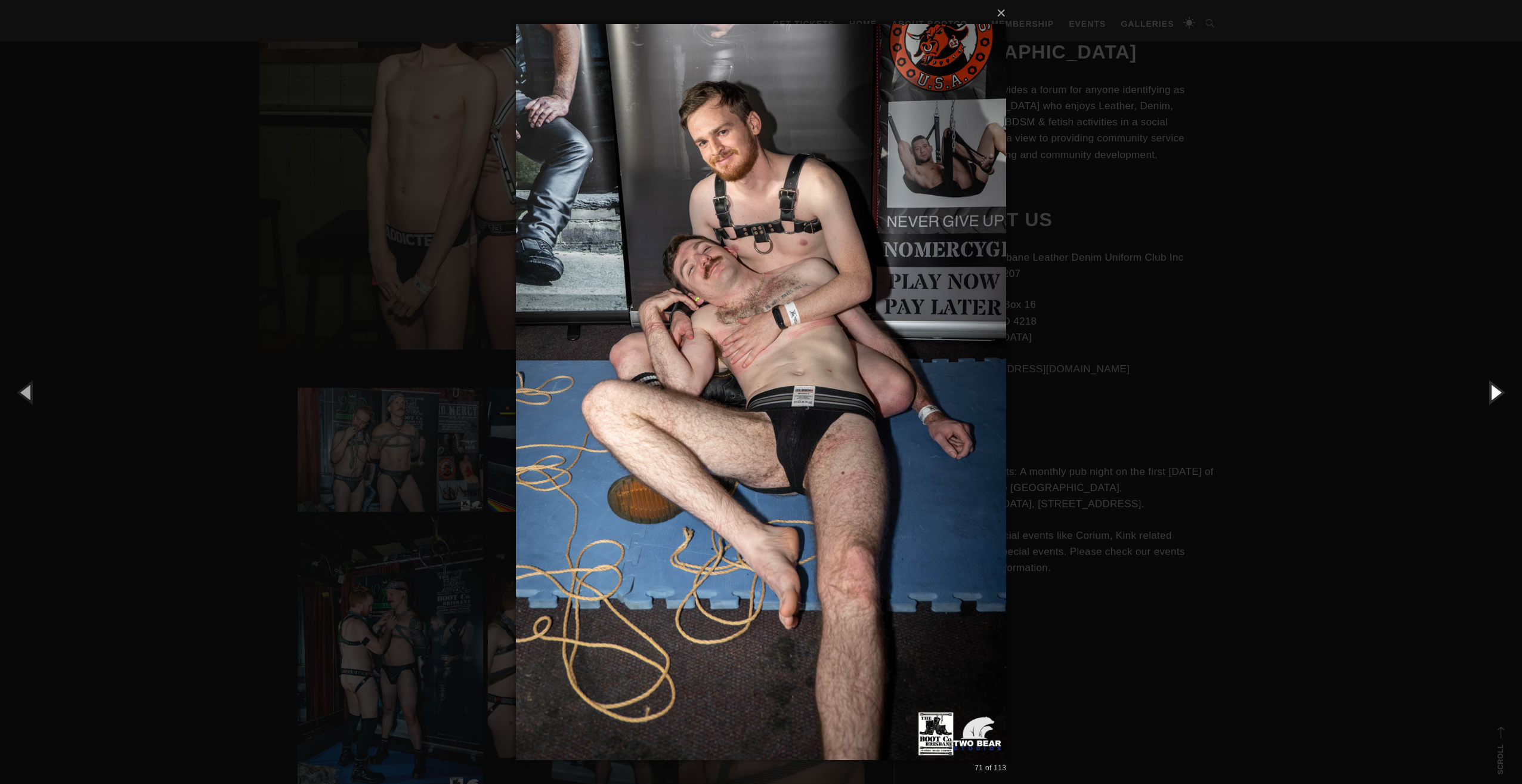
click at [1505, 394] on button "button" at bounding box center [1496, 392] width 54 height 65
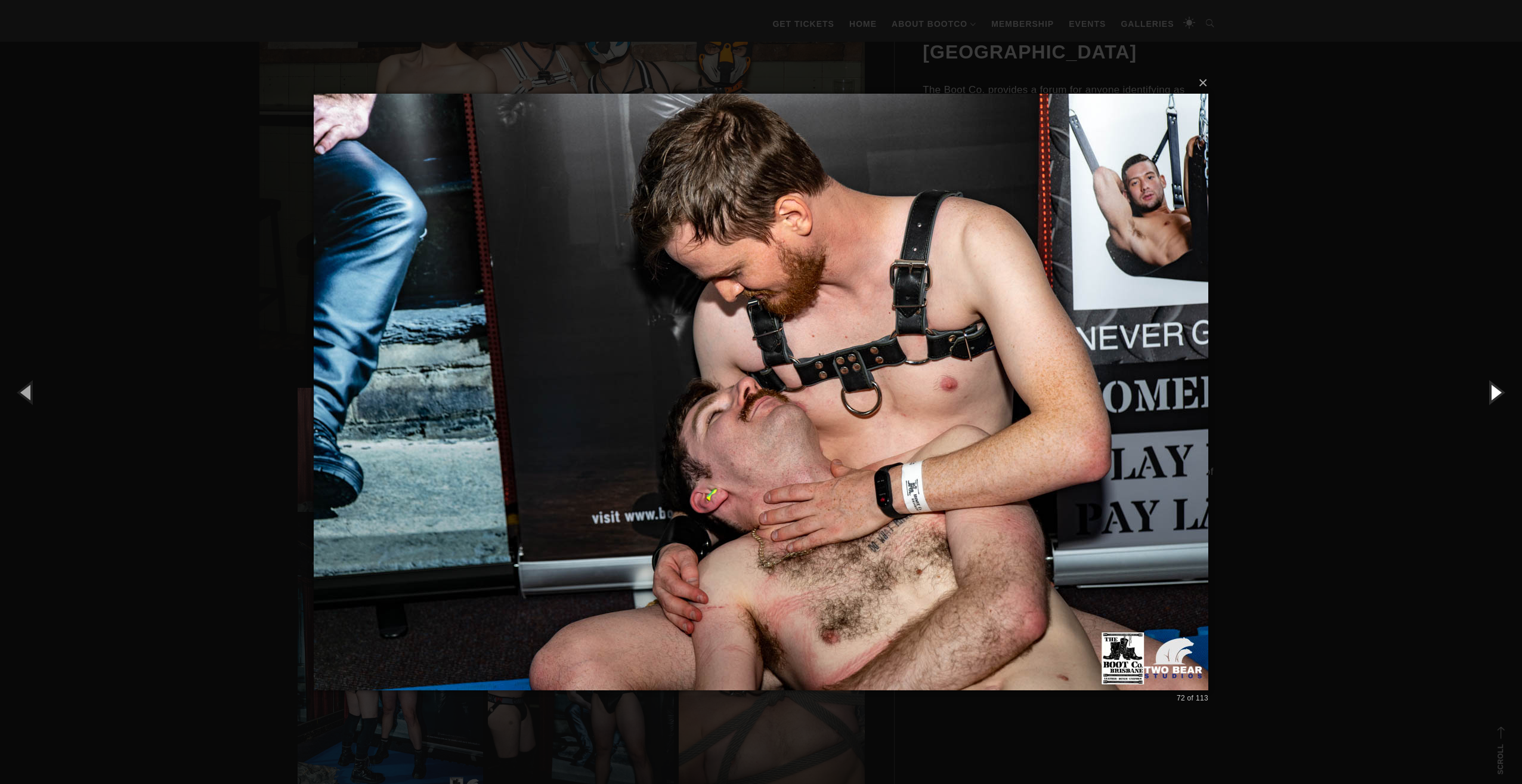
click at [1505, 394] on button "button" at bounding box center [1496, 392] width 54 height 65
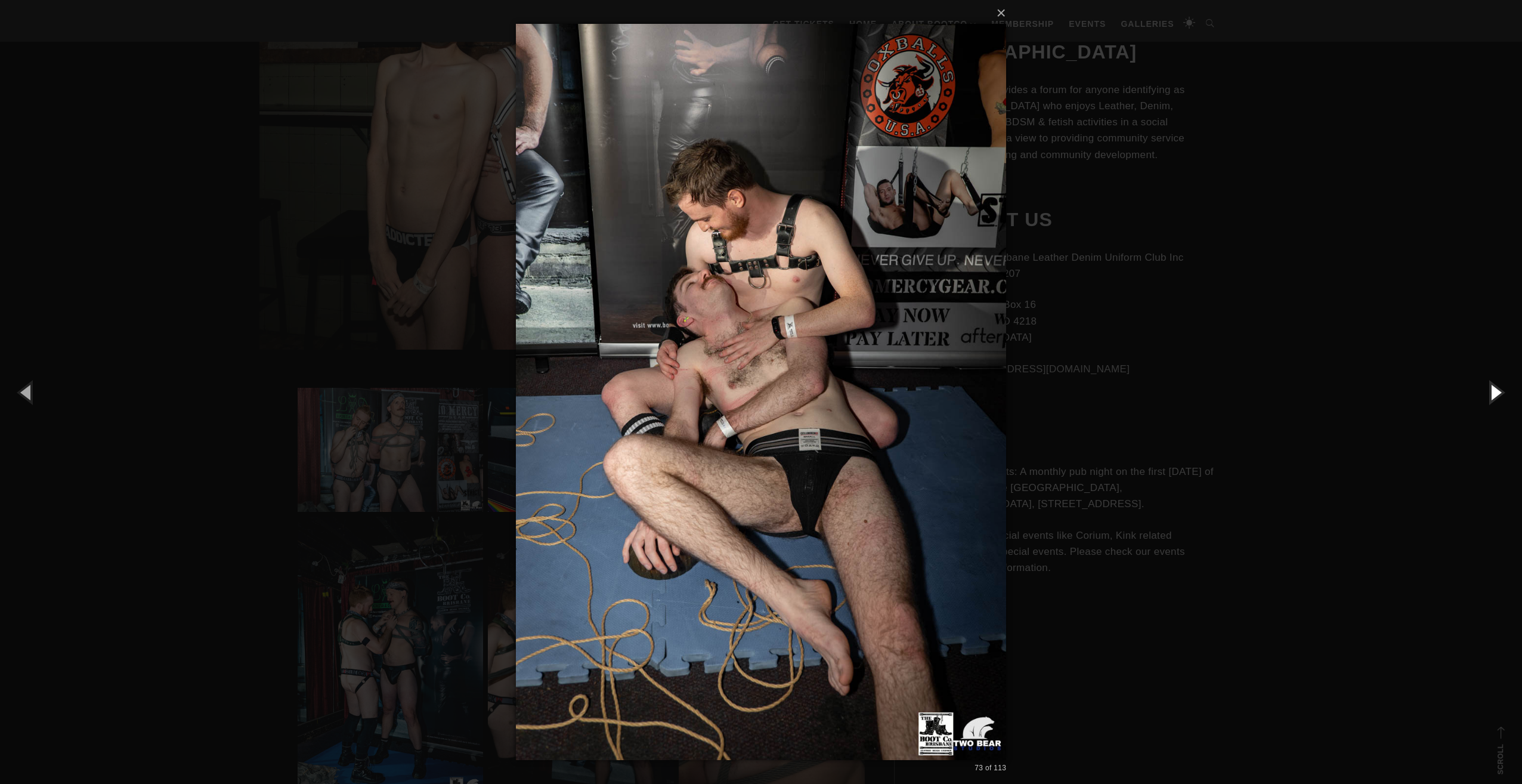
click at [1505, 394] on button "button" at bounding box center [1496, 392] width 54 height 65
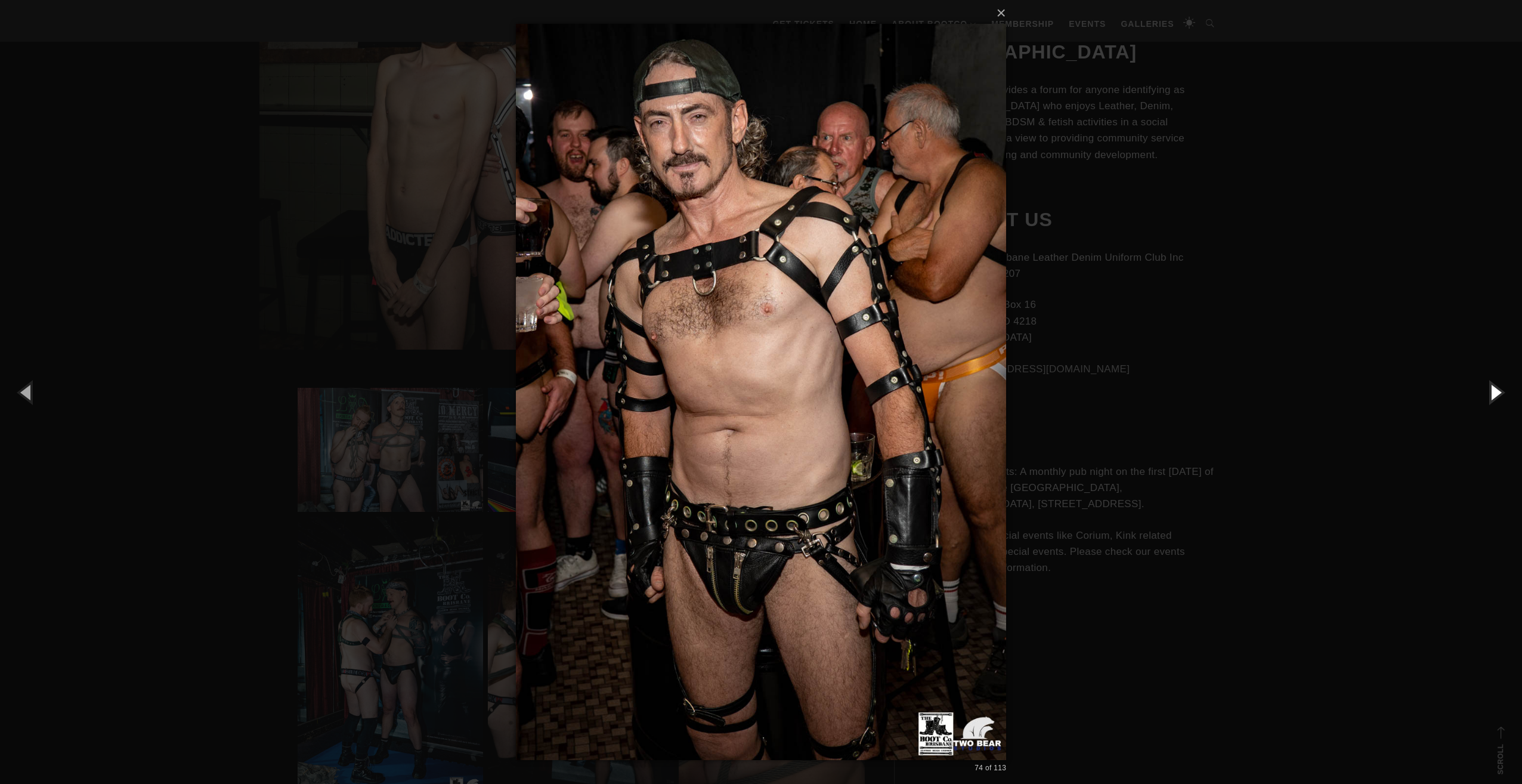
click at [1505, 394] on button "button" at bounding box center [1496, 392] width 54 height 65
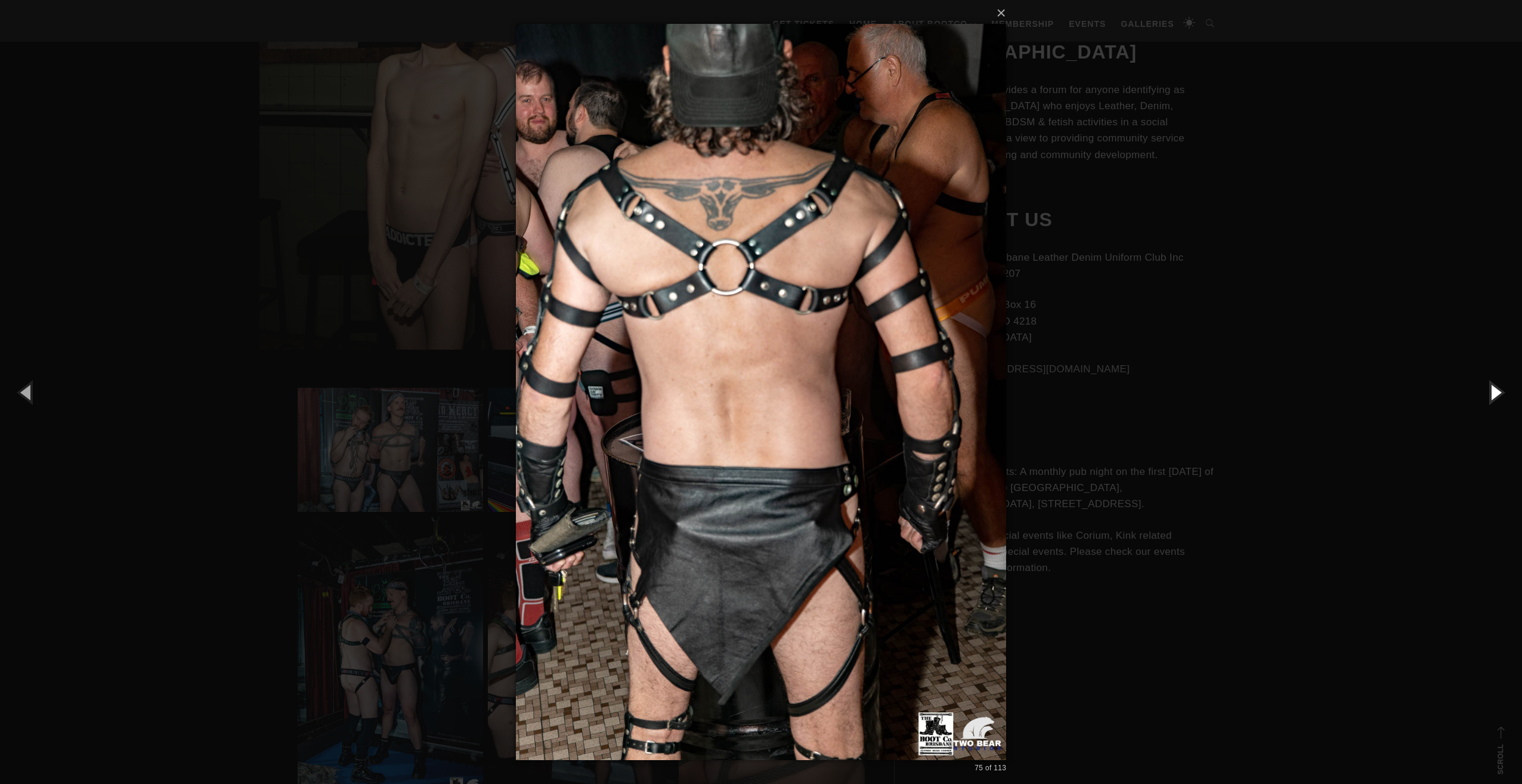
click at [1505, 394] on button "button" at bounding box center [1496, 392] width 54 height 65
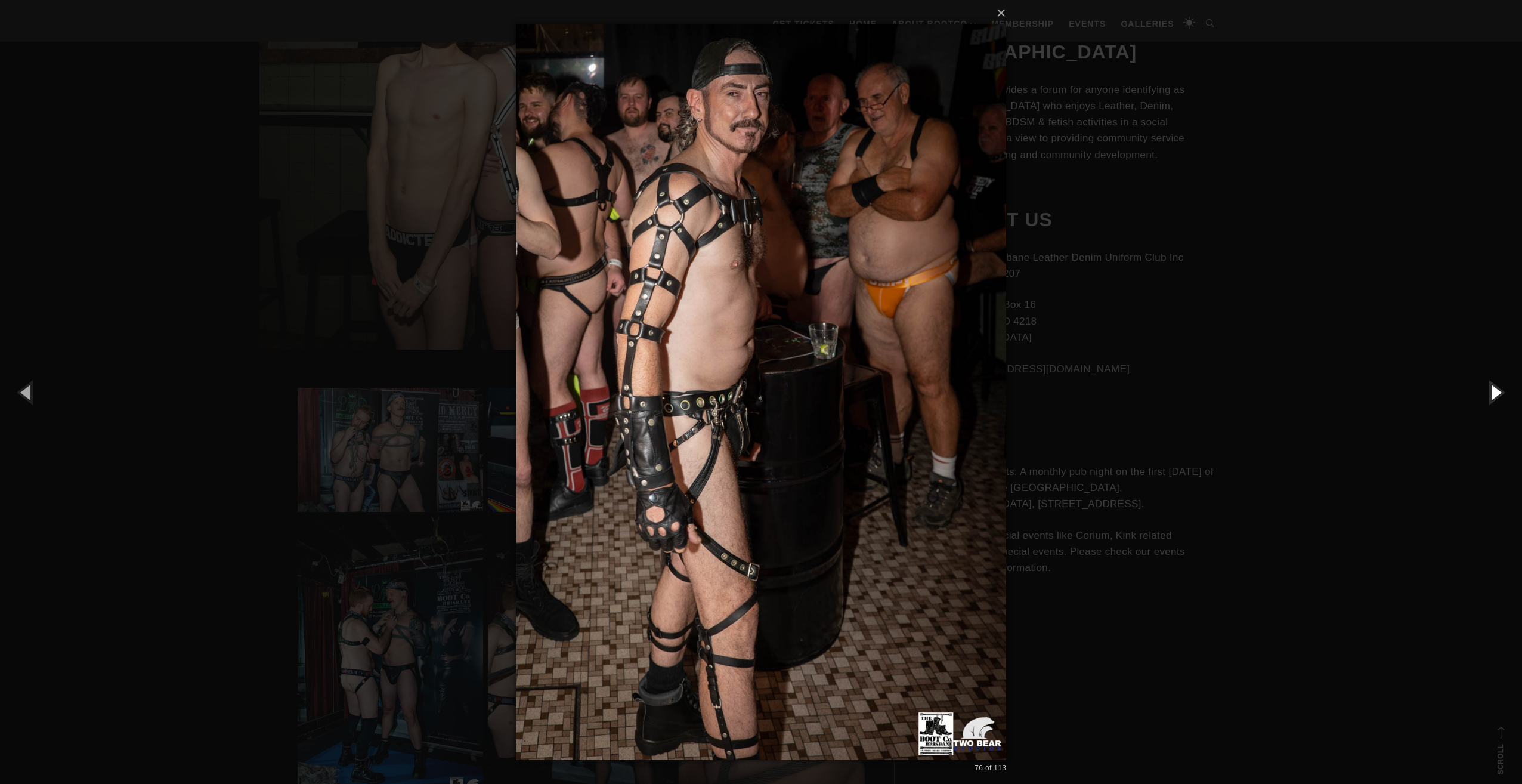
click at [1505, 394] on button "button" at bounding box center [1496, 392] width 54 height 65
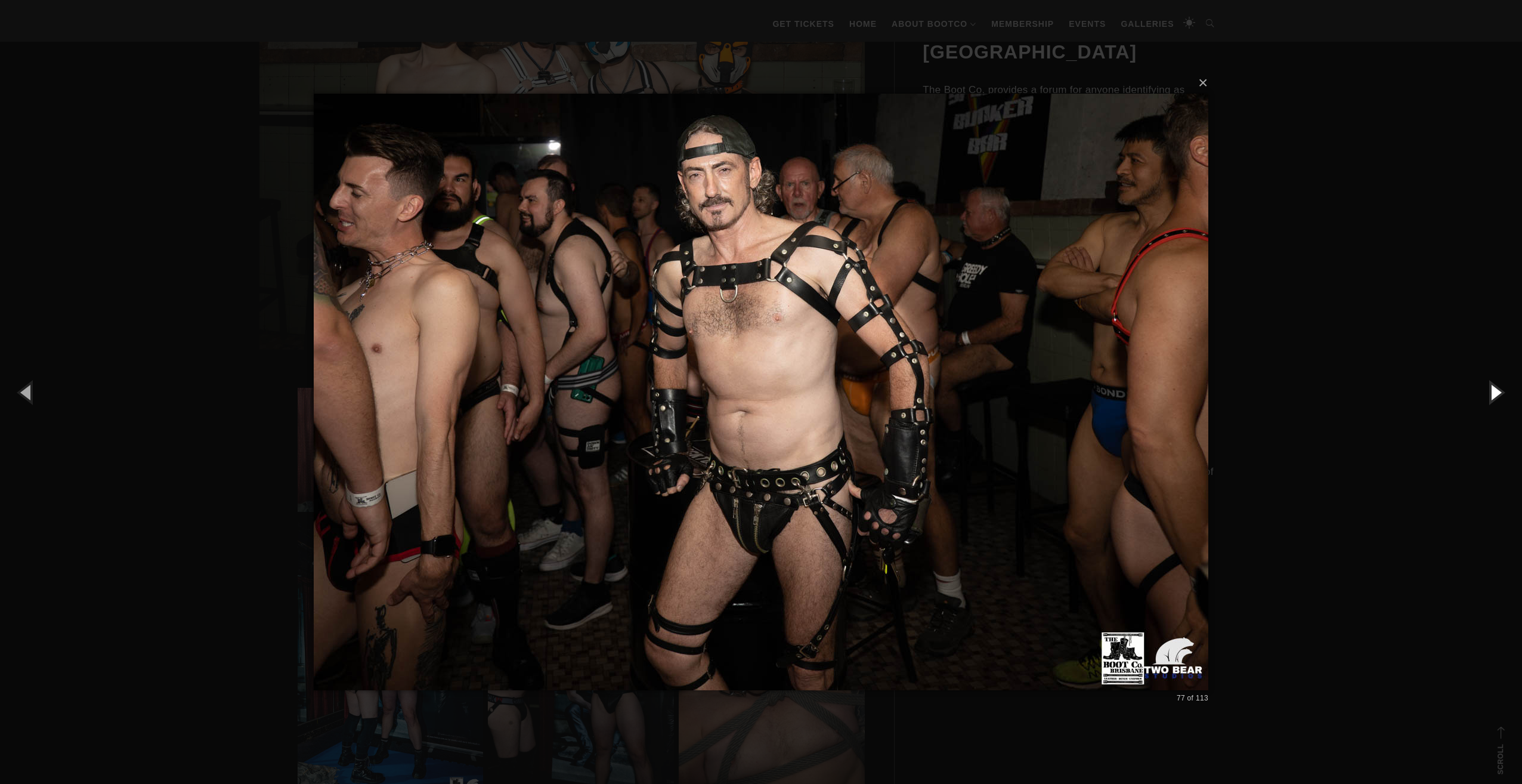
click at [1505, 394] on button "button" at bounding box center [1496, 392] width 54 height 65
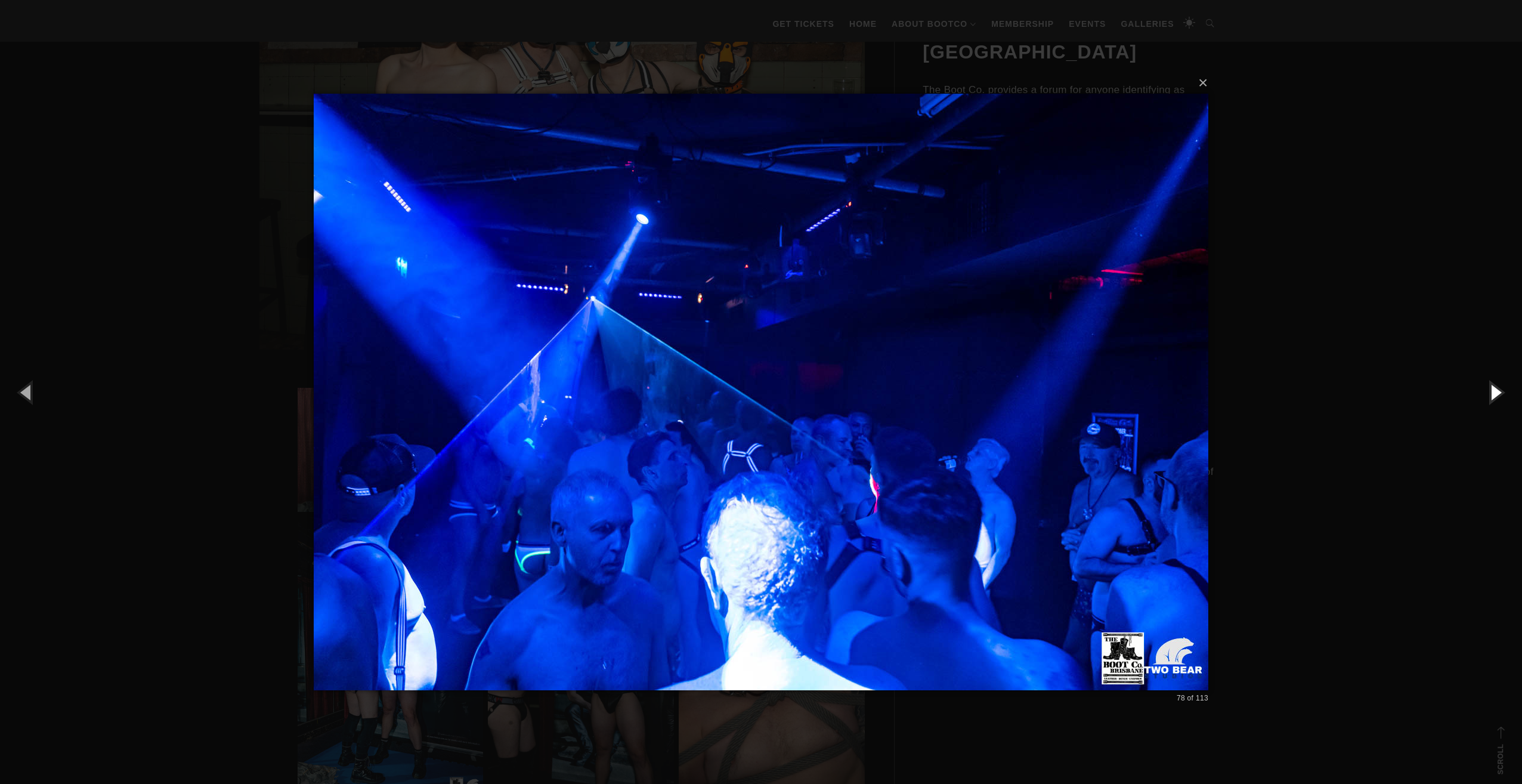
click at [1505, 394] on button "button" at bounding box center [1496, 392] width 54 height 65
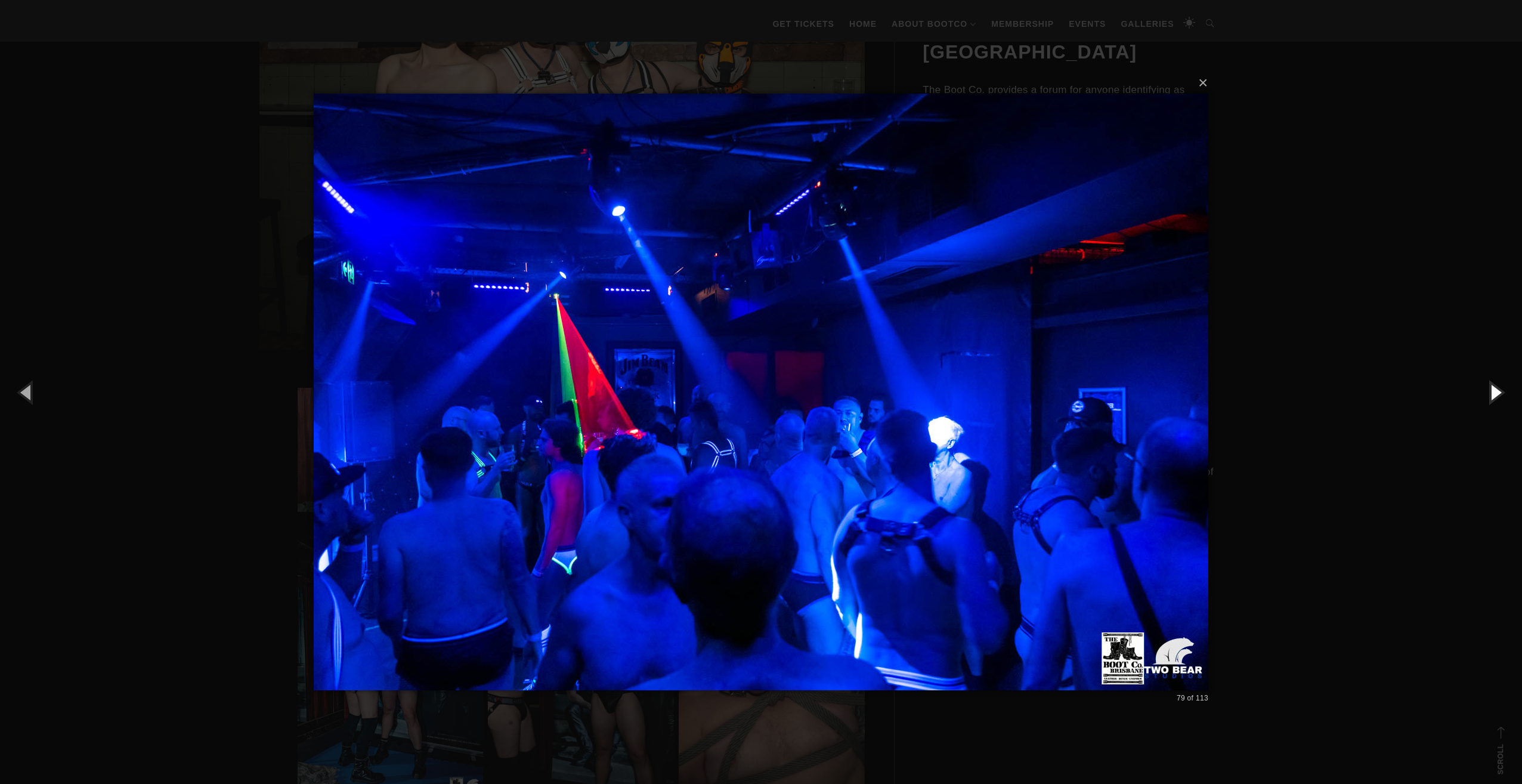
click at [1505, 394] on button "button" at bounding box center [1496, 392] width 54 height 65
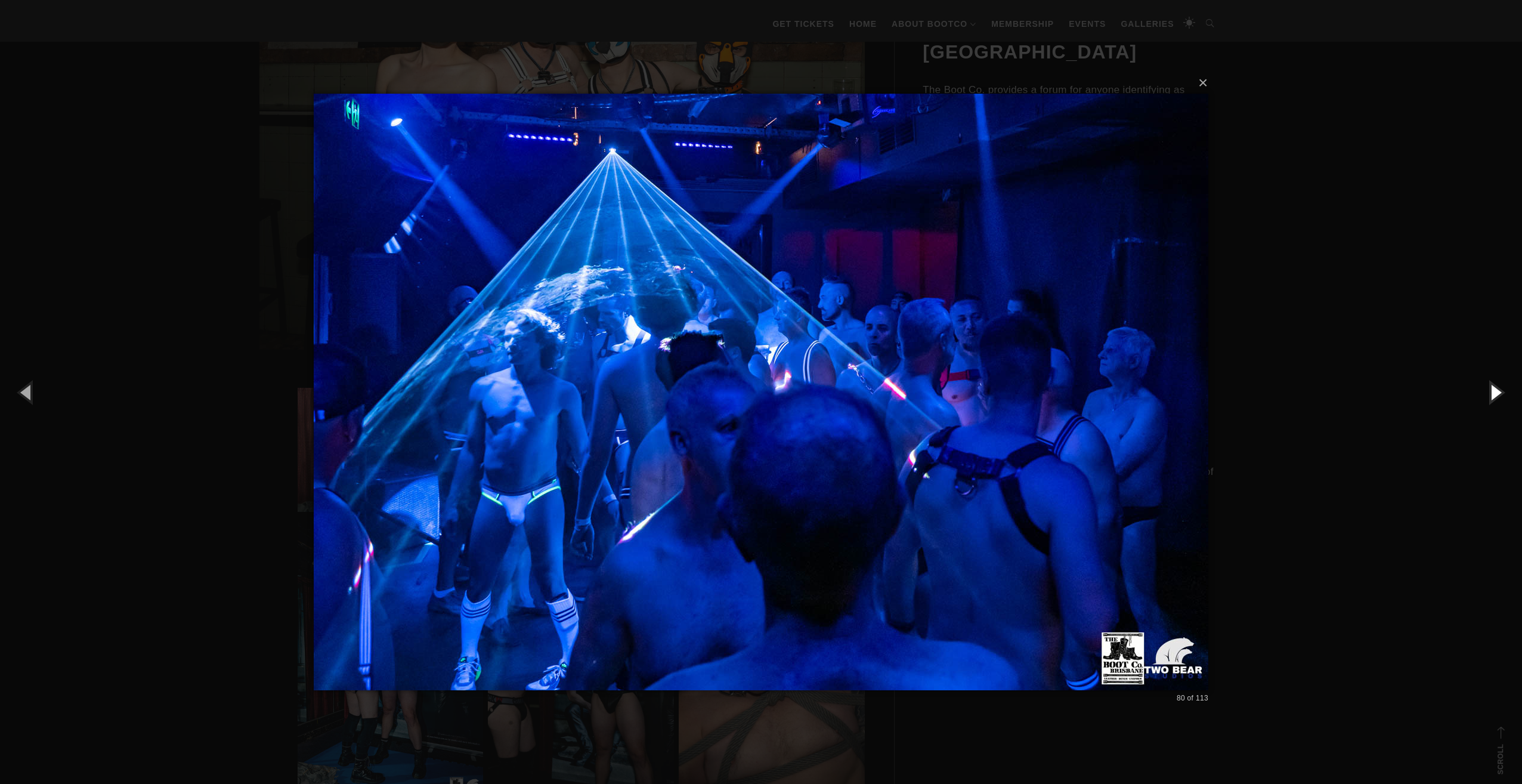
click at [1505, 394] on button "button" at bounding box center [1496, 392] width 54 height 65
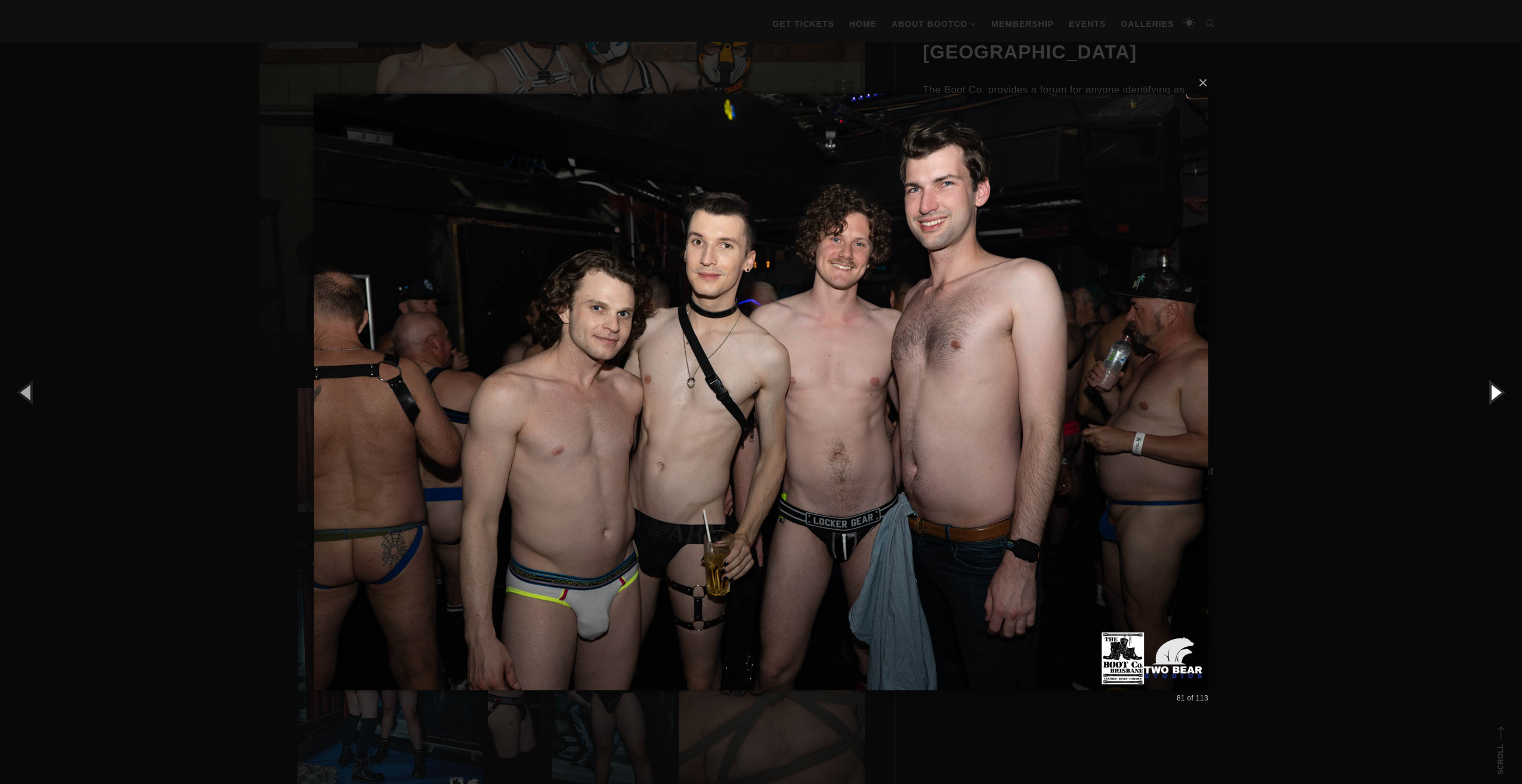
click at [1505, 394] on button "button" at bounding box center [1496, 392] width 54 height 65
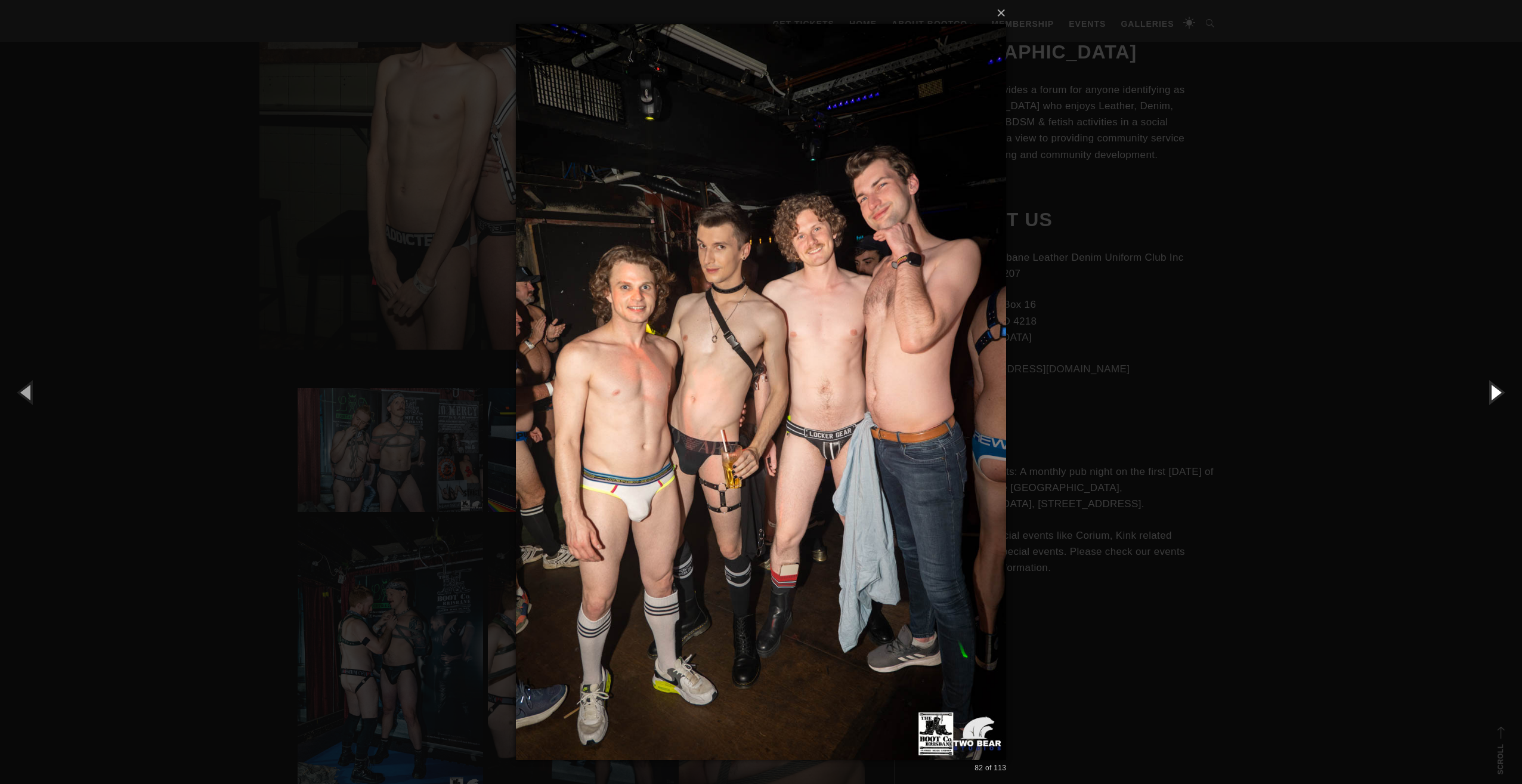
click at [1505, 394] on button "button" at bounding box center [1496, 392] width 54 height 65
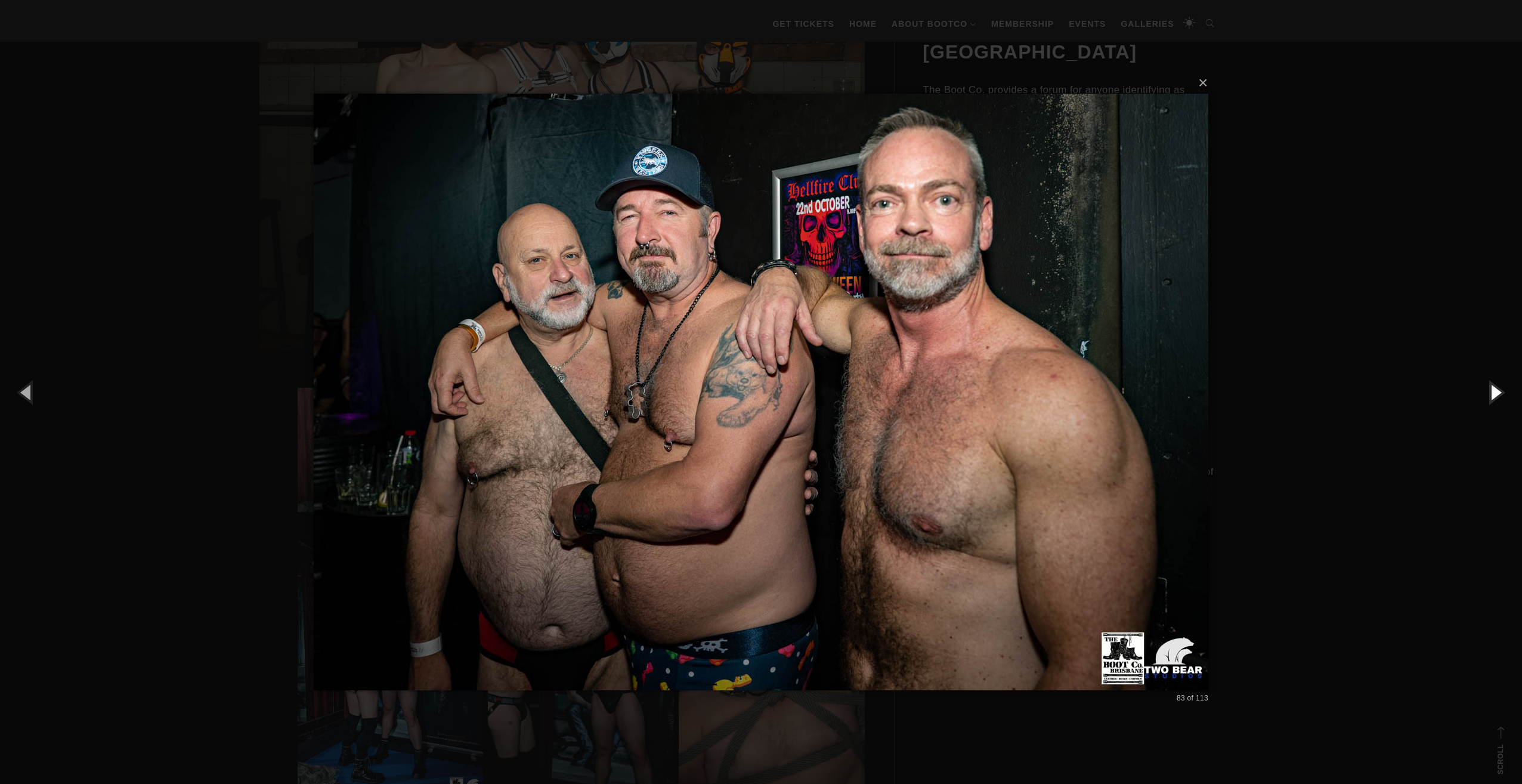
click at [1505, 394] on button "button" at bounding box center [1496, 392] width 54 height 65
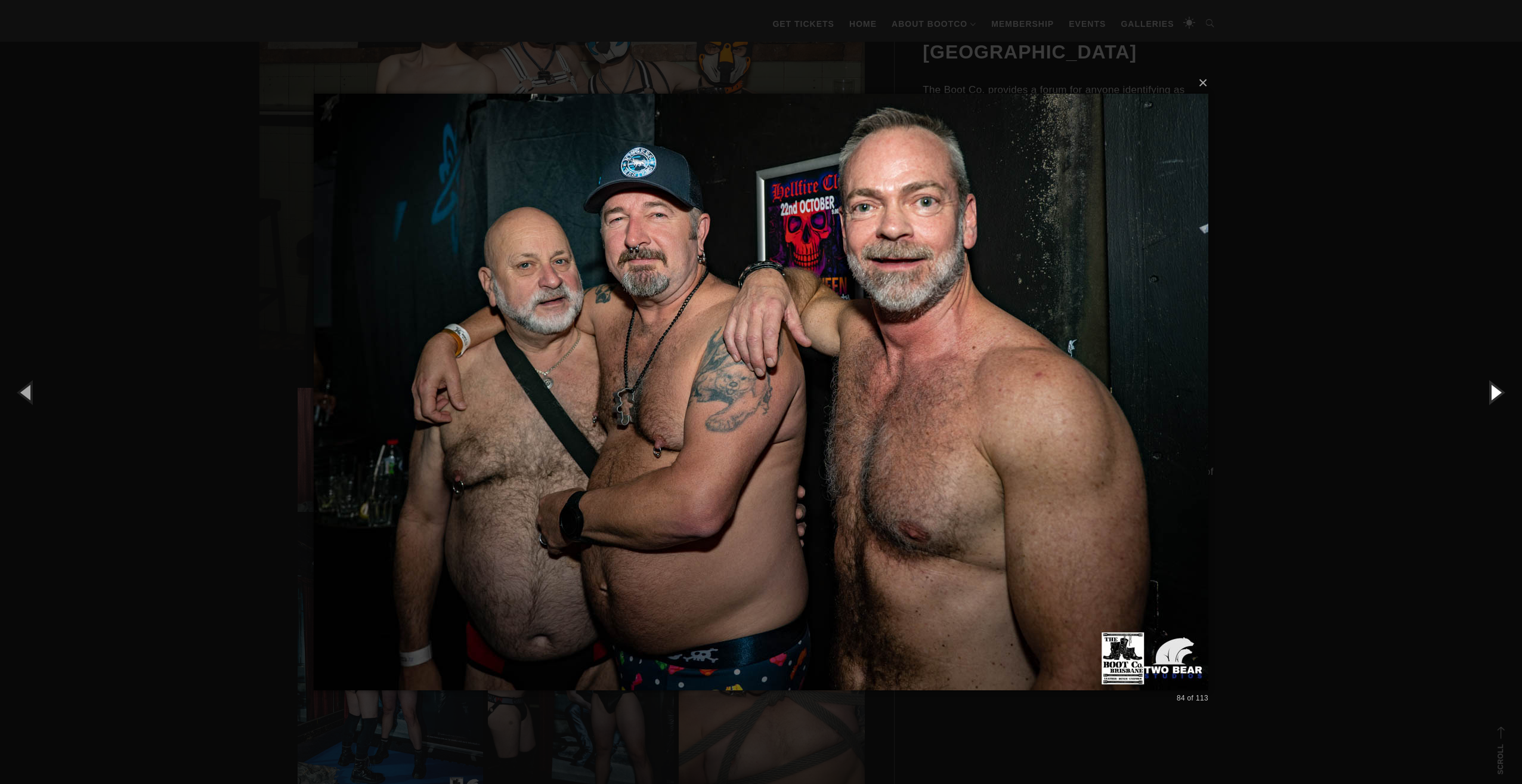
click at [1505, 394] on button "button" at bounding box center [1496, 392] width 54 height 65
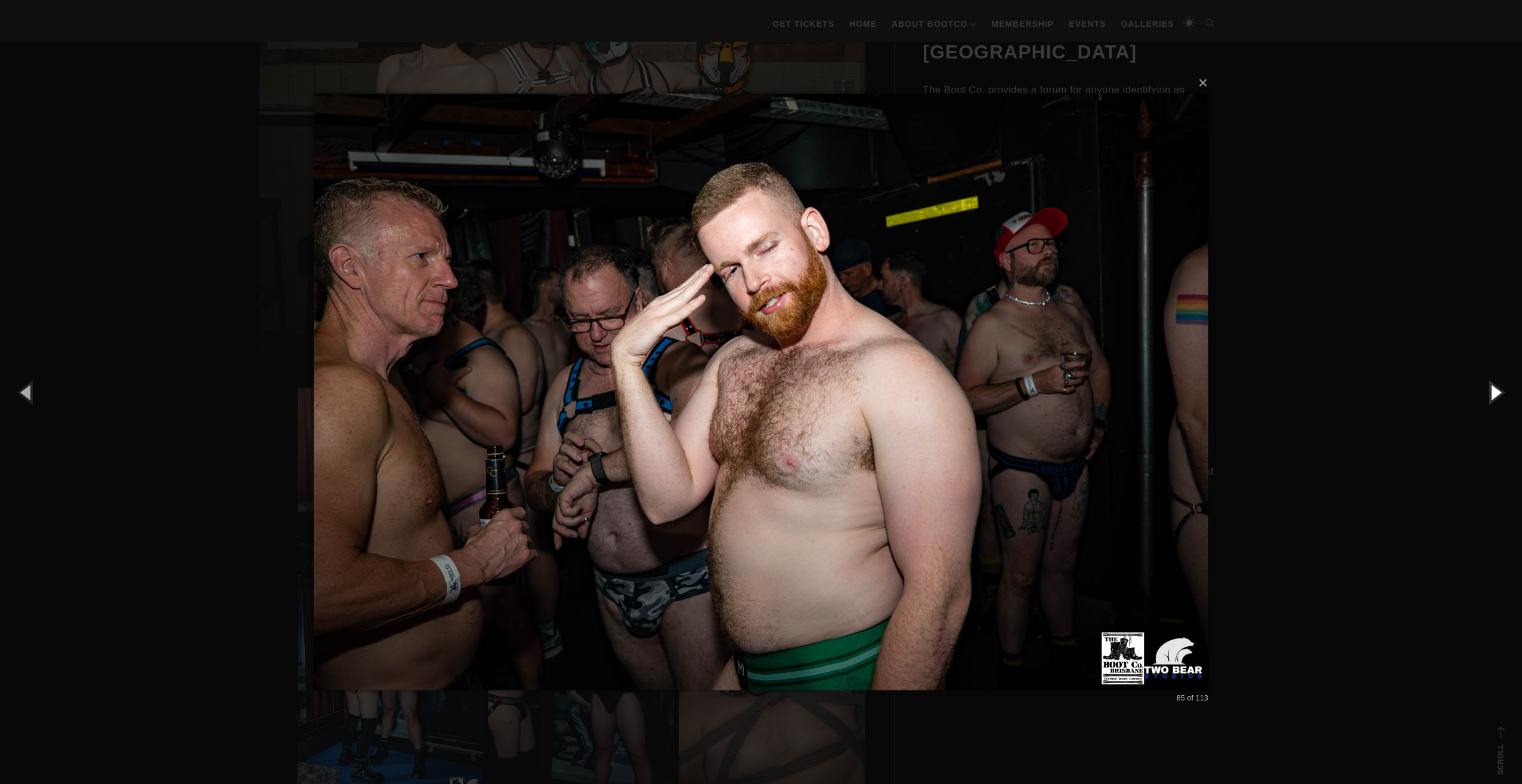
click at [1505, 394] on button "button" at bounding box center [1496, 392] width 54 height 65
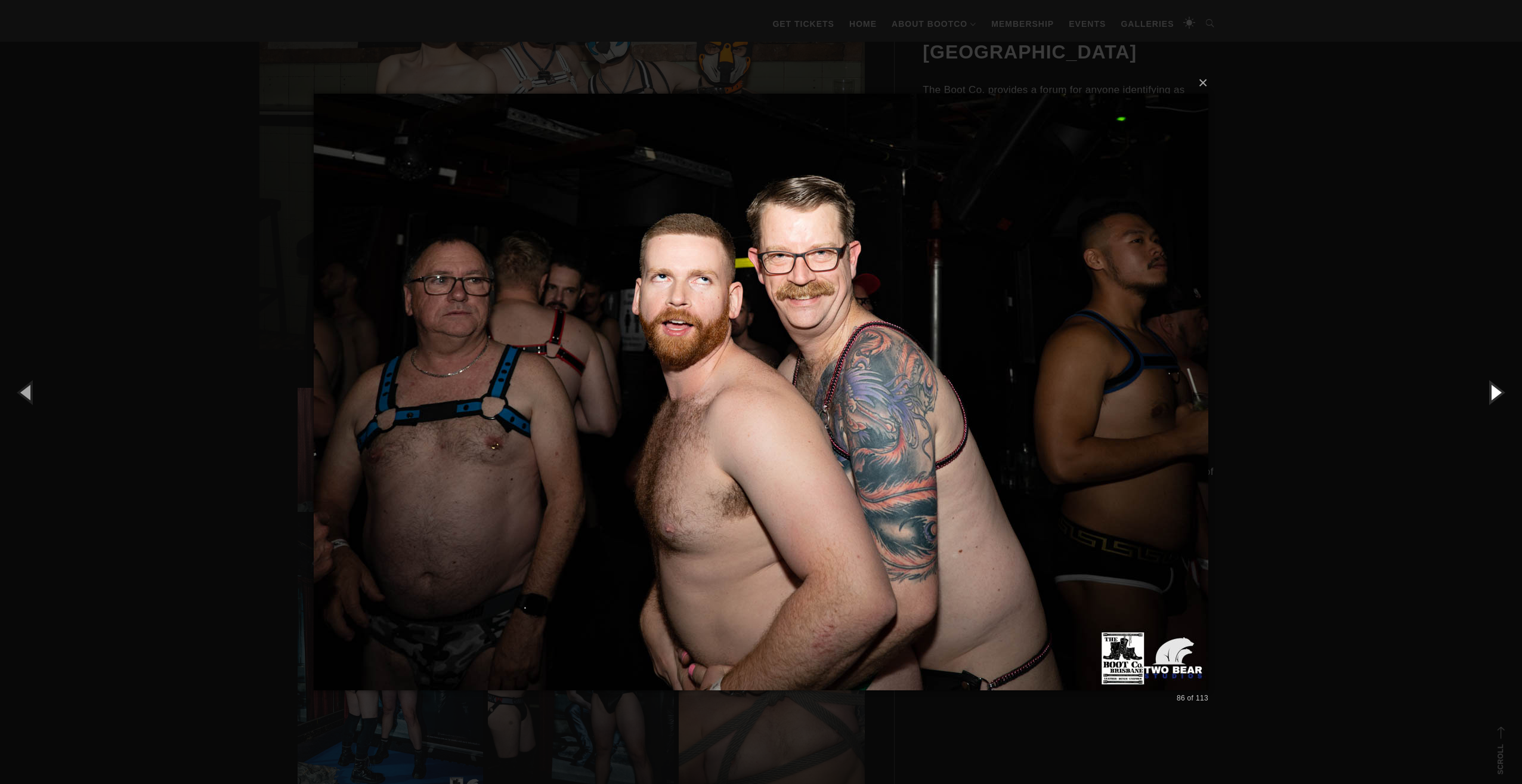
click at [1505, 394] on button "button" at bounding box center [1496, 392] width 54 height 65
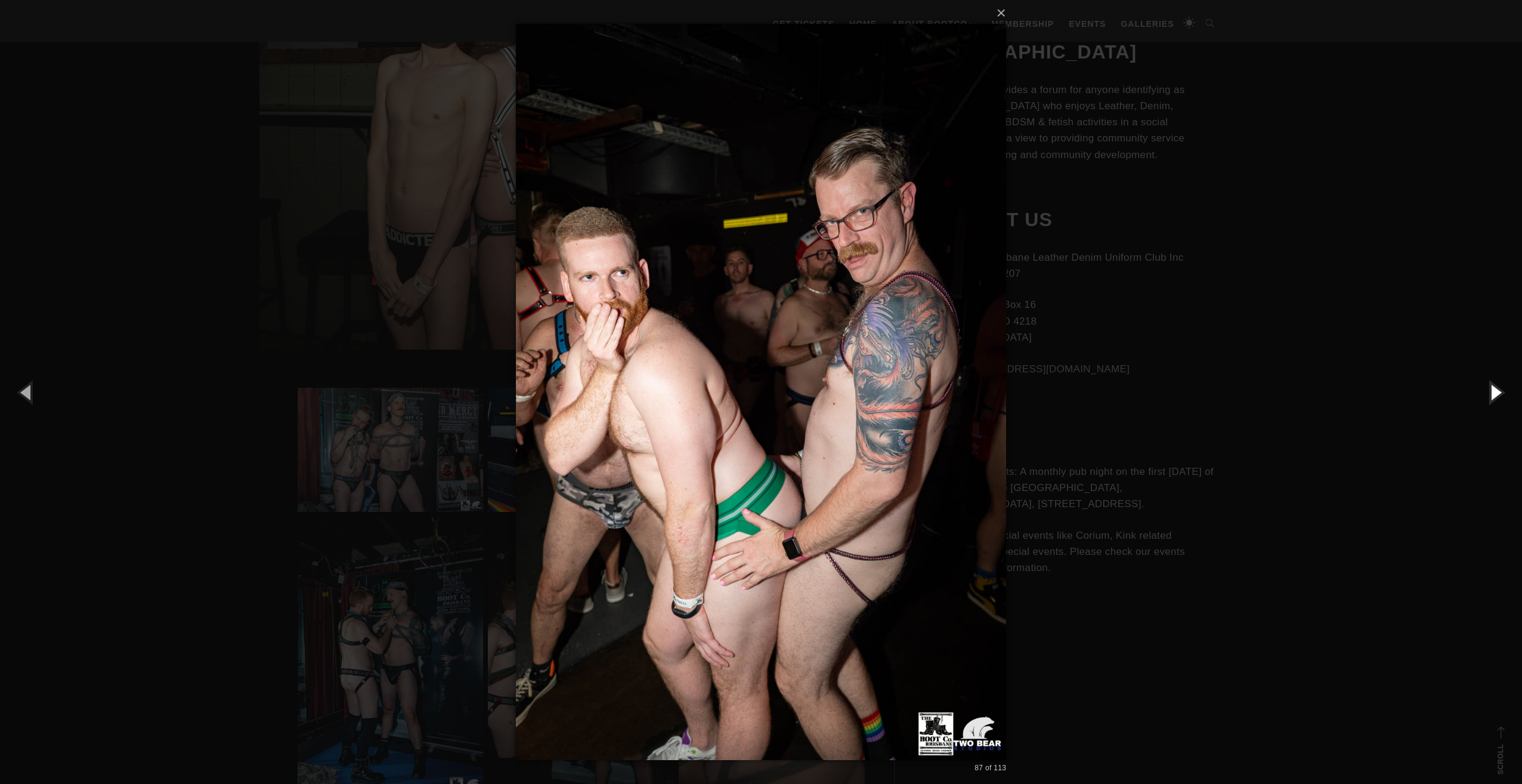
click at [1505, 394] on button "button" at bounding box center [1496, 392] width 54 height 65
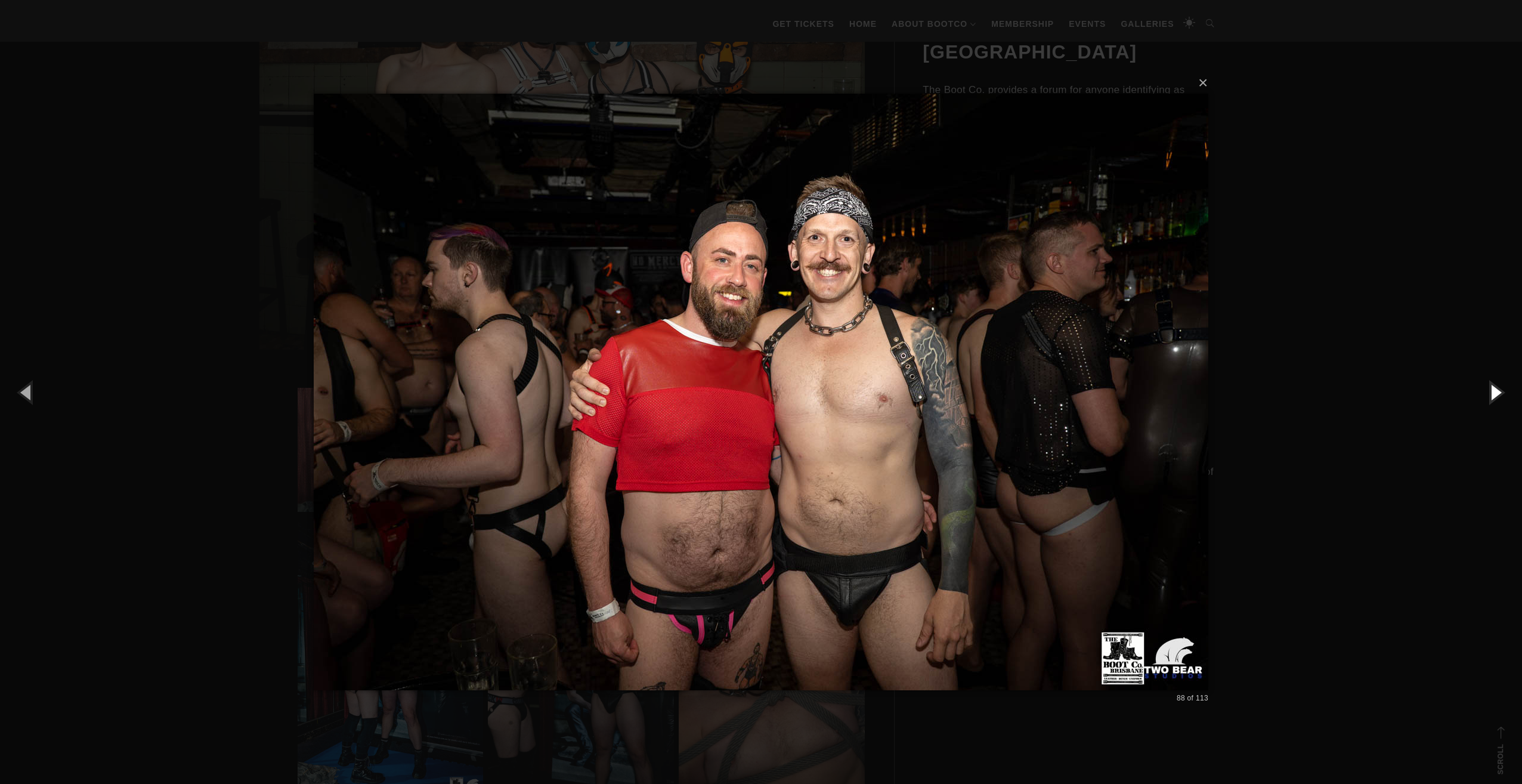
click at [1505, 394] on button "button" at bounding box center [1496, 392] width 54 height 65
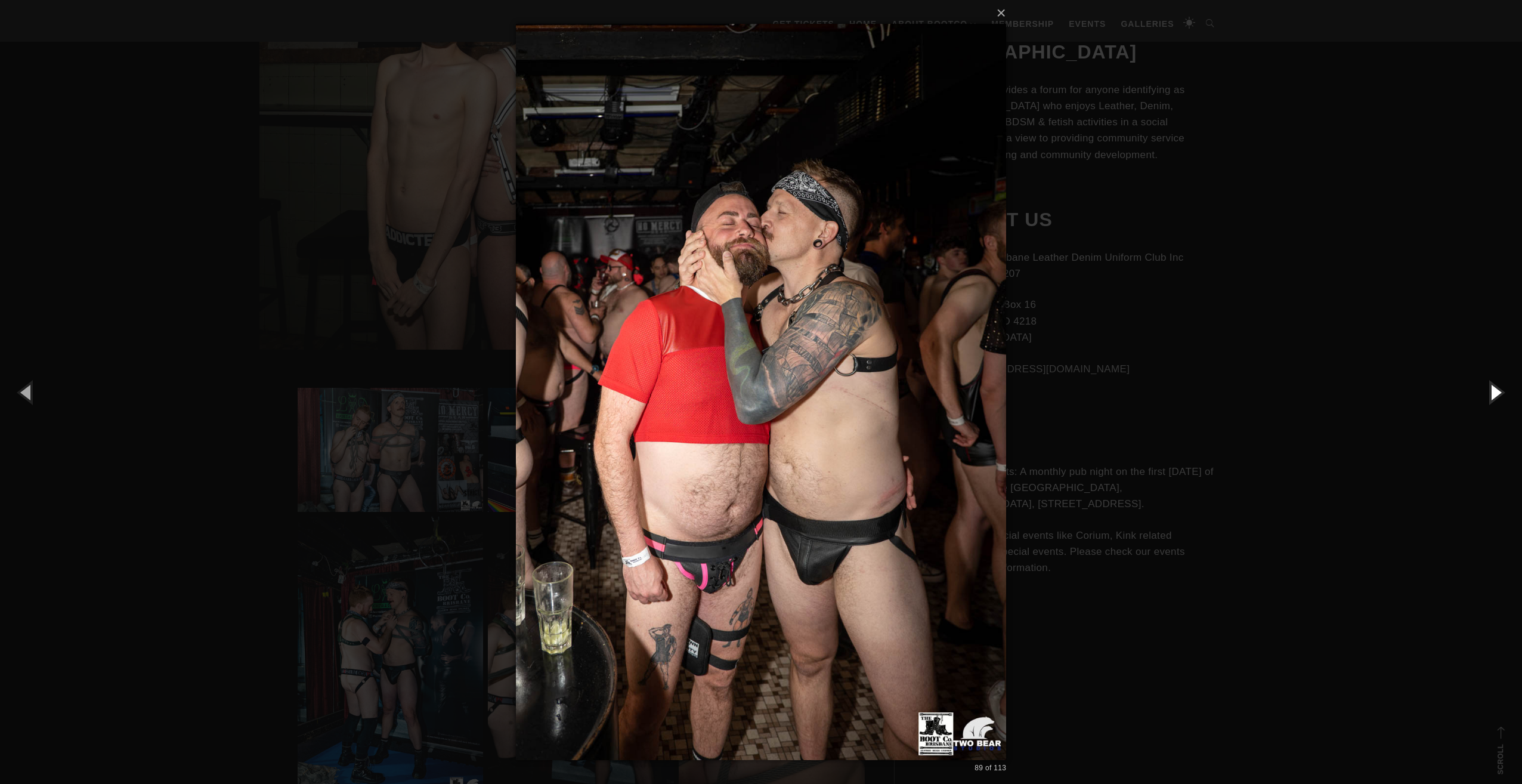
click at [1505, 394] on button "button" at bounding box center [1496, 392] width 54 height 65
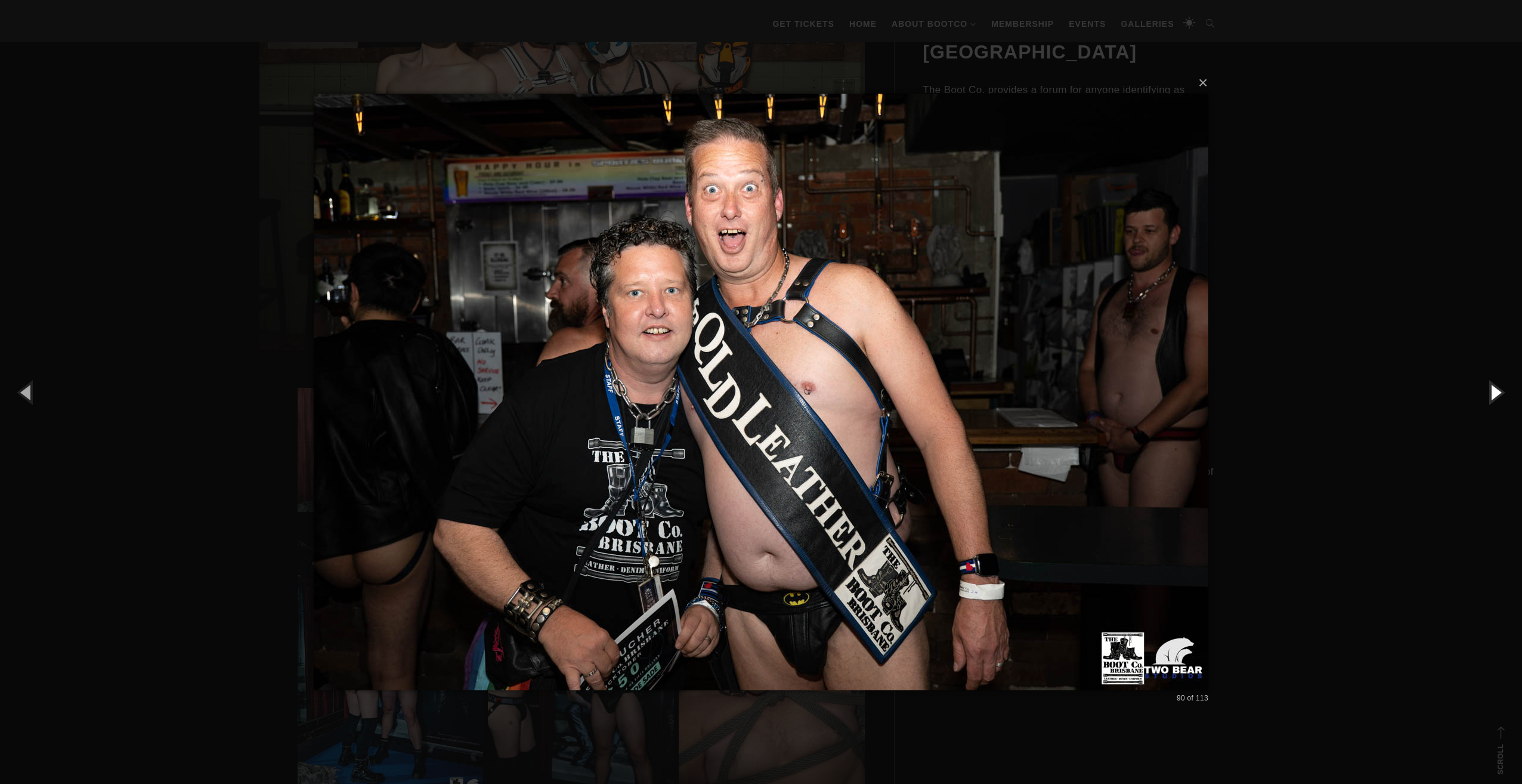
click at [1505, 394] on button "button" at bounding box center [1496, 392] width 54 height 65
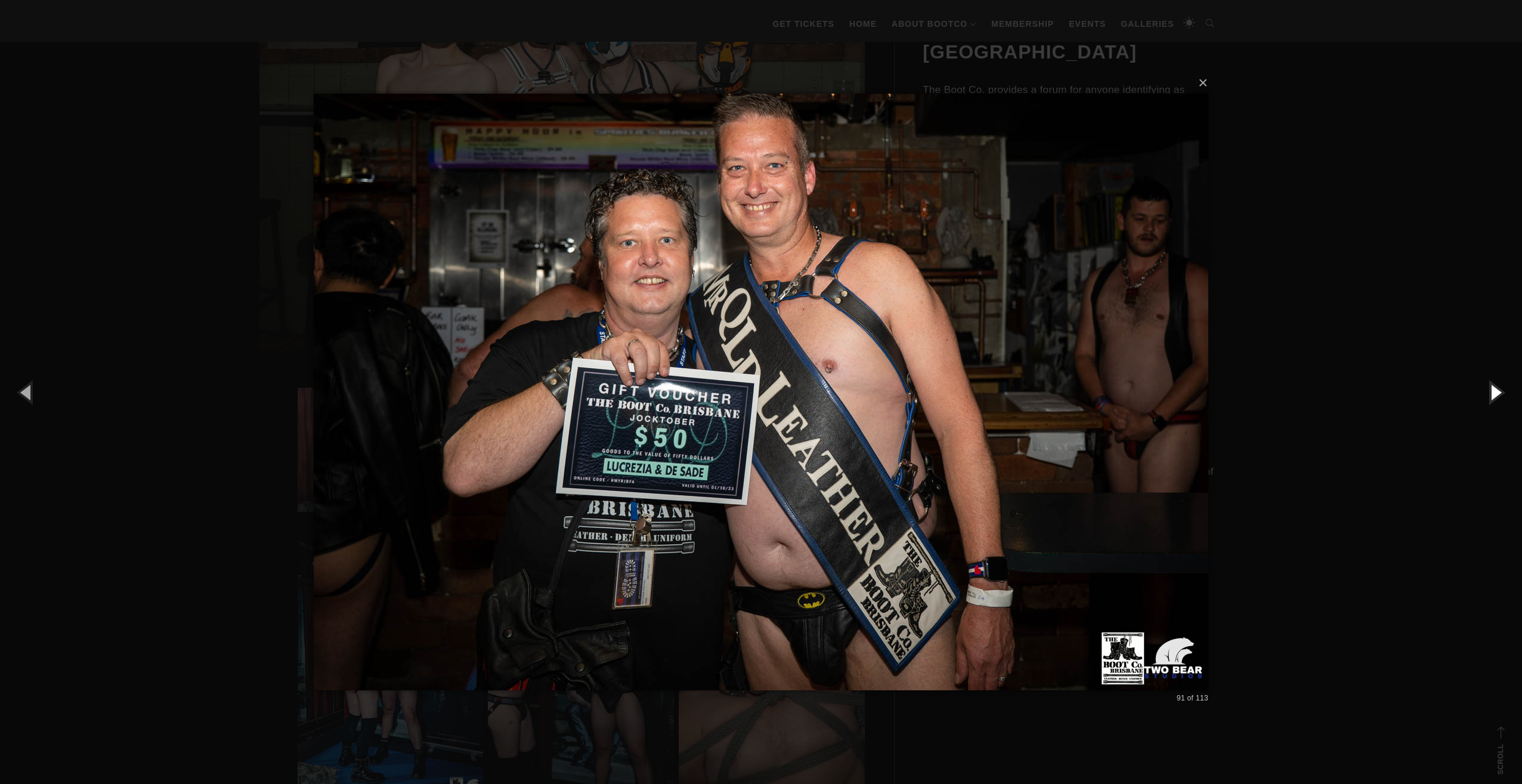
click at [1505, 394] on button "button" at bounding box center [1496, 392] width 54 height 65
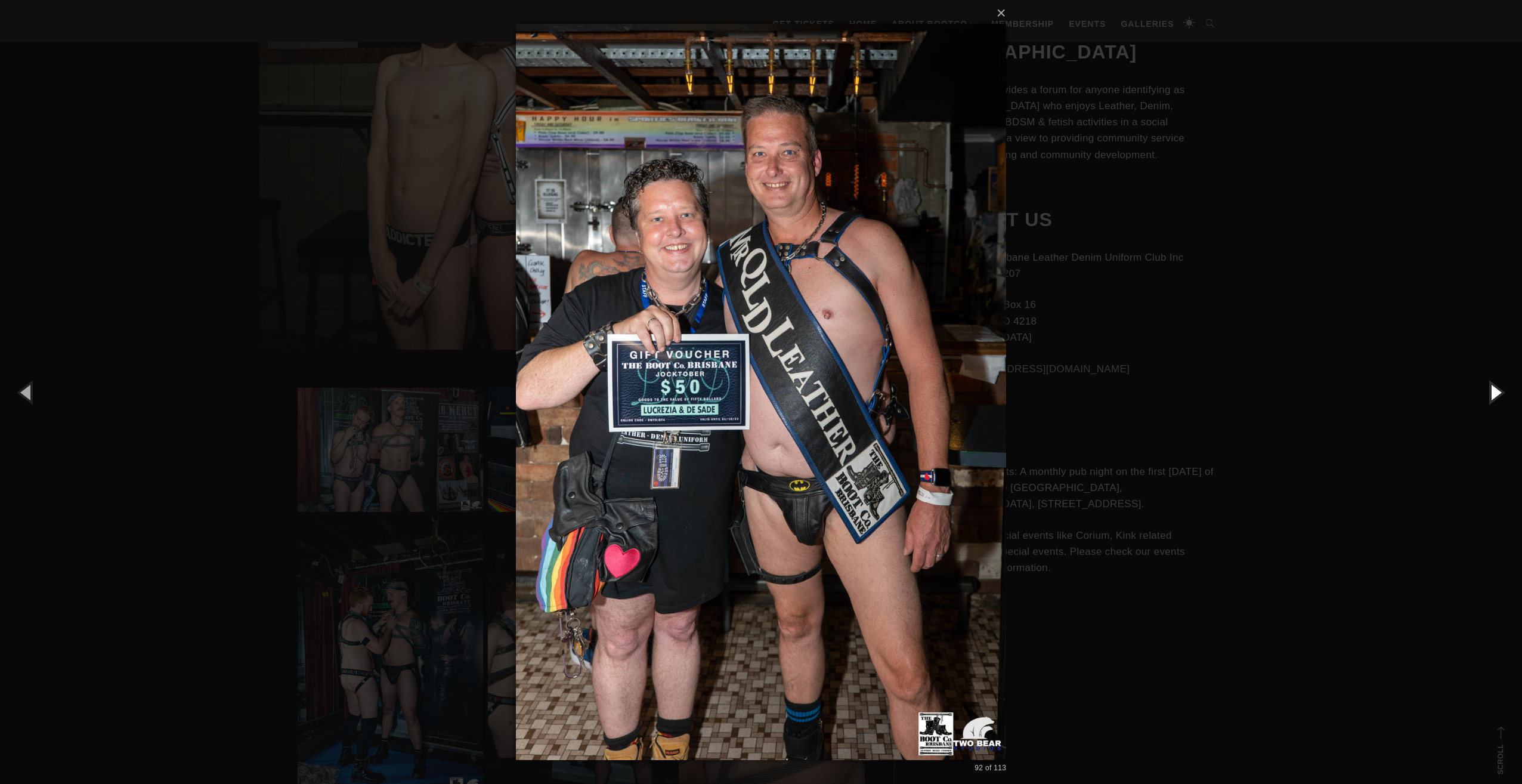
click at [1505, 394] on button "button" at bounding box center [1496, 392] width 54 height 65
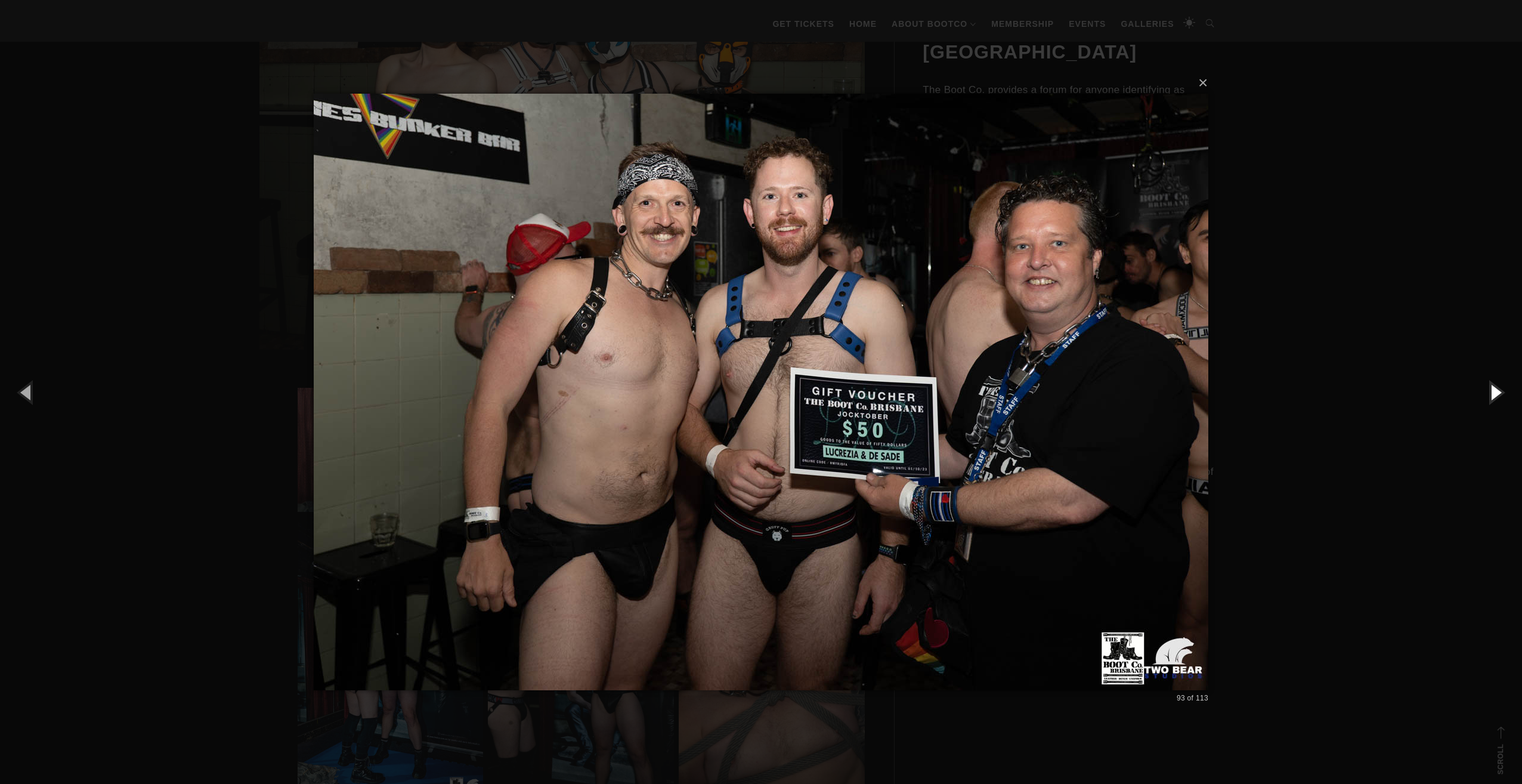
click at [1505, 394] on button "button" at bounding box center [1496, 392] width 54 height 65
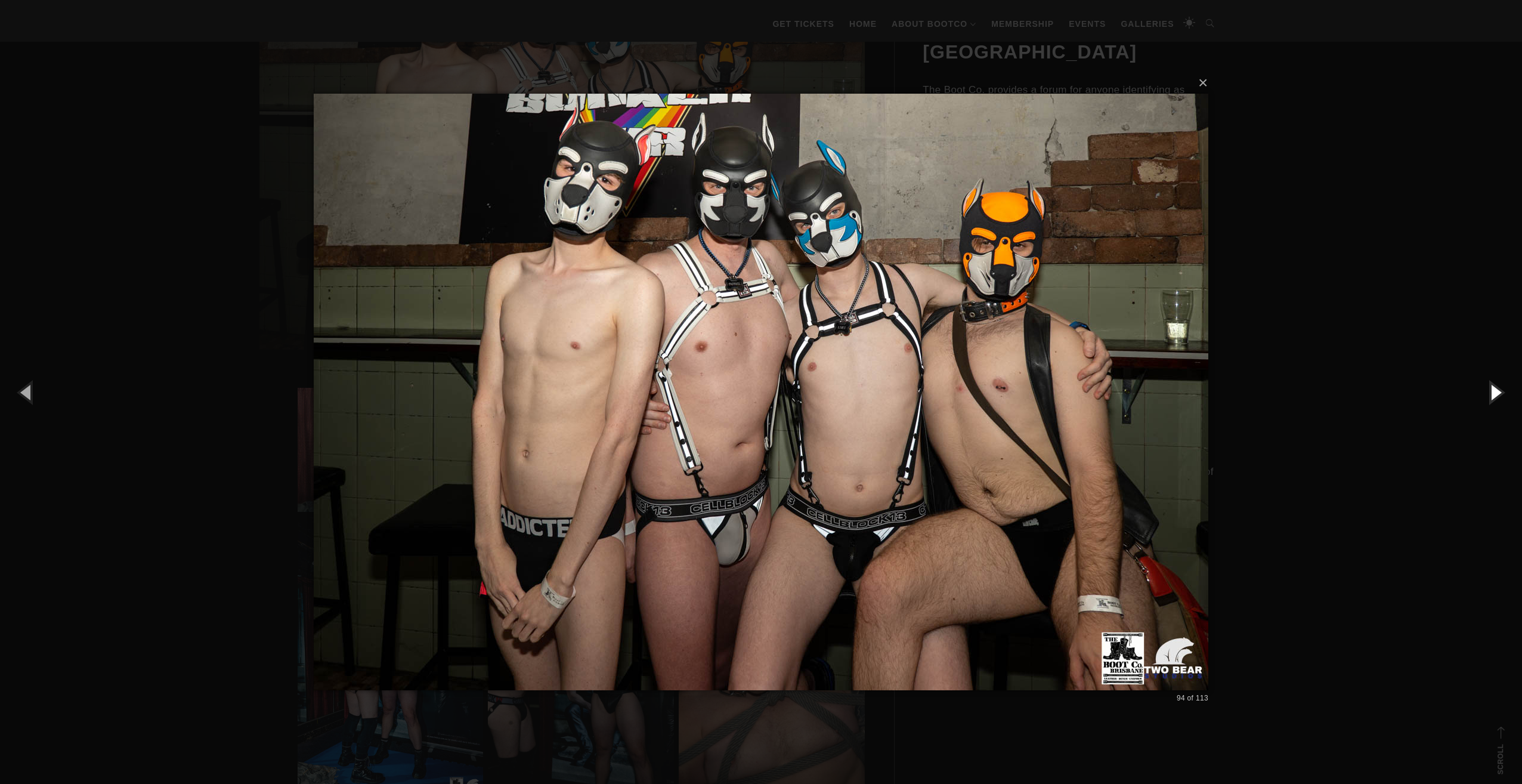
click at [1505, 394] on button "button" at bounding box center [1496, 392] width 54 height 65
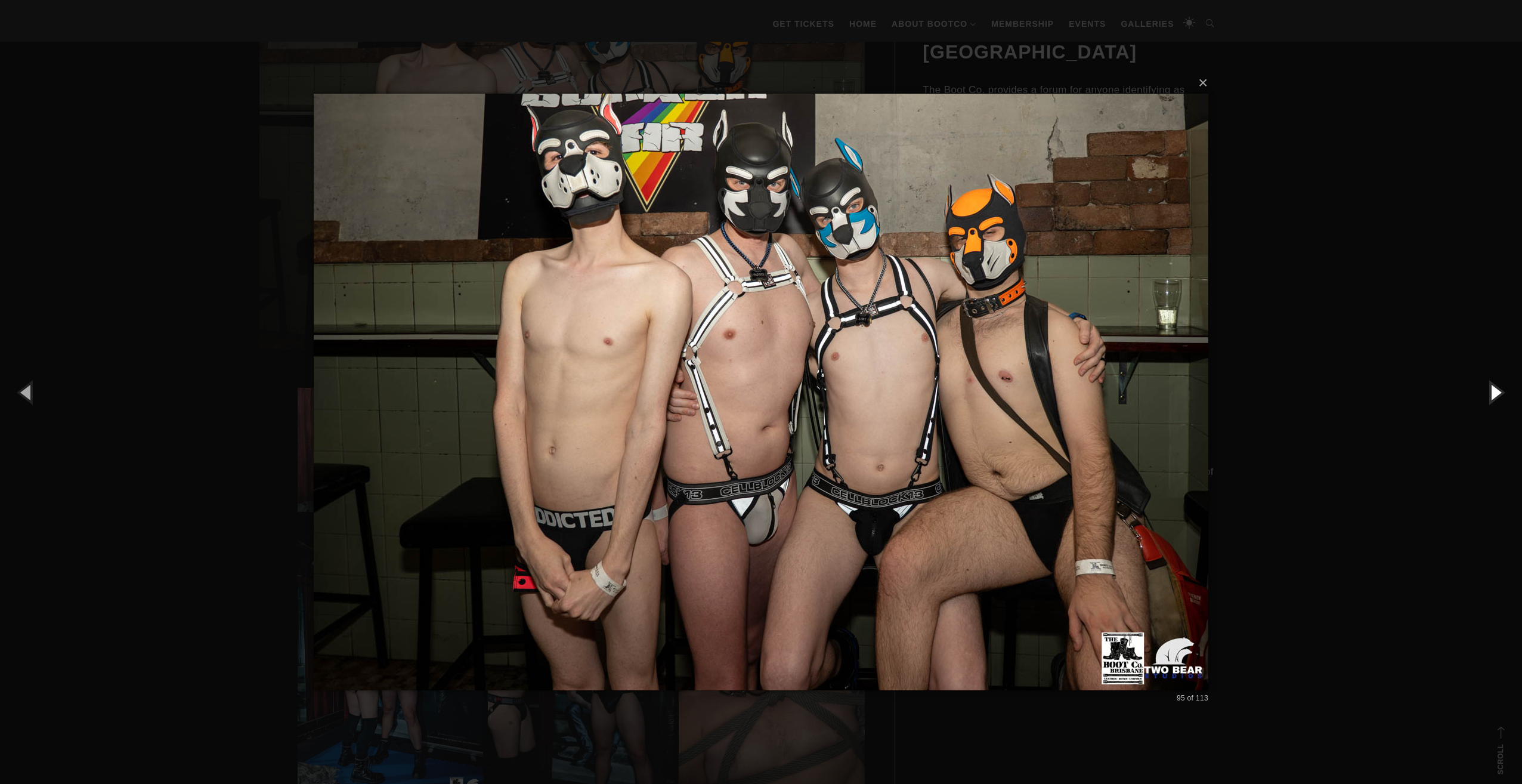
click at [1505, 394] on button "button" at bounding box center [1496, 392] width 54 height 65
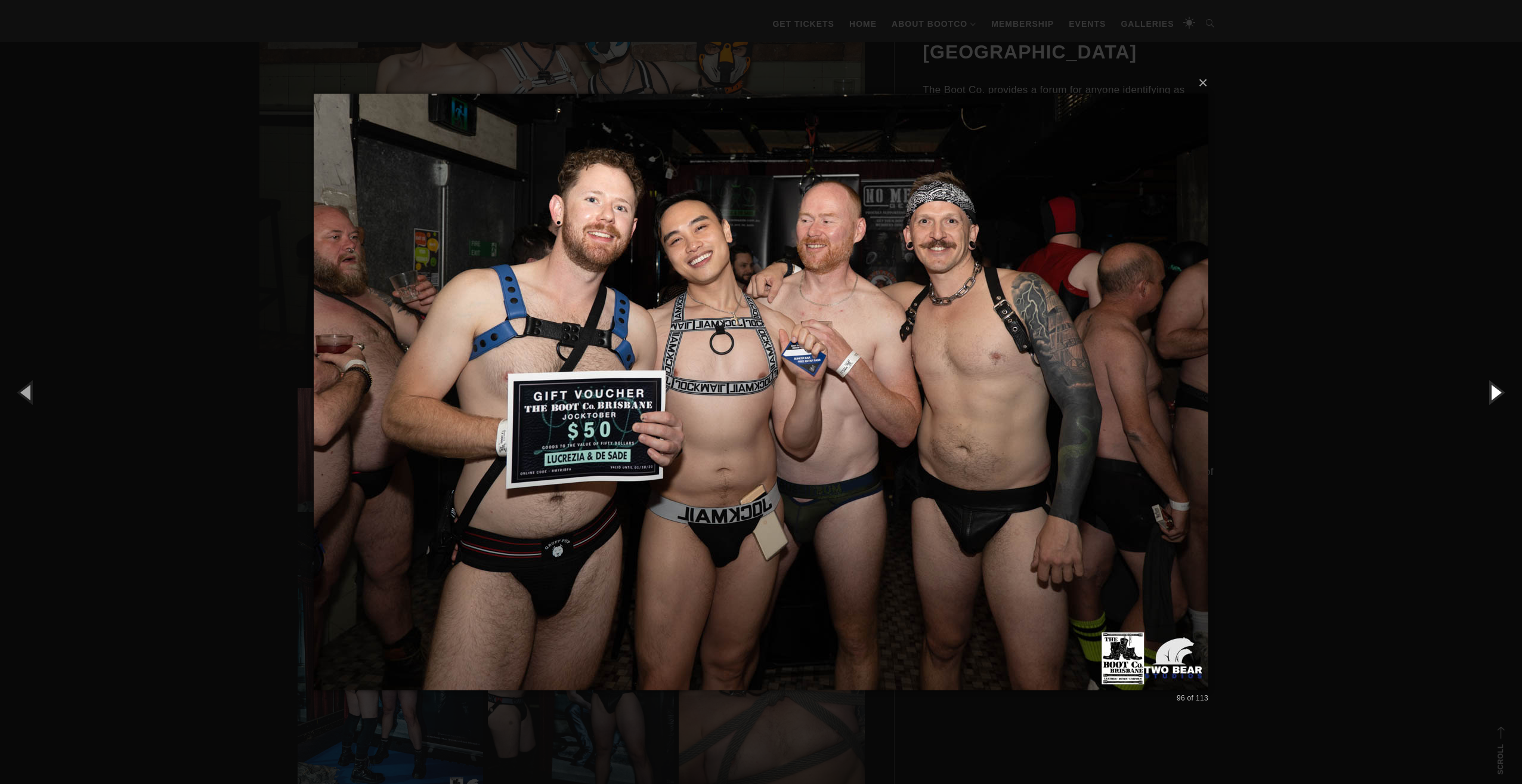
click at [1505, 394] on button "button" at bounding box center [1496, 392] width 54 height 65
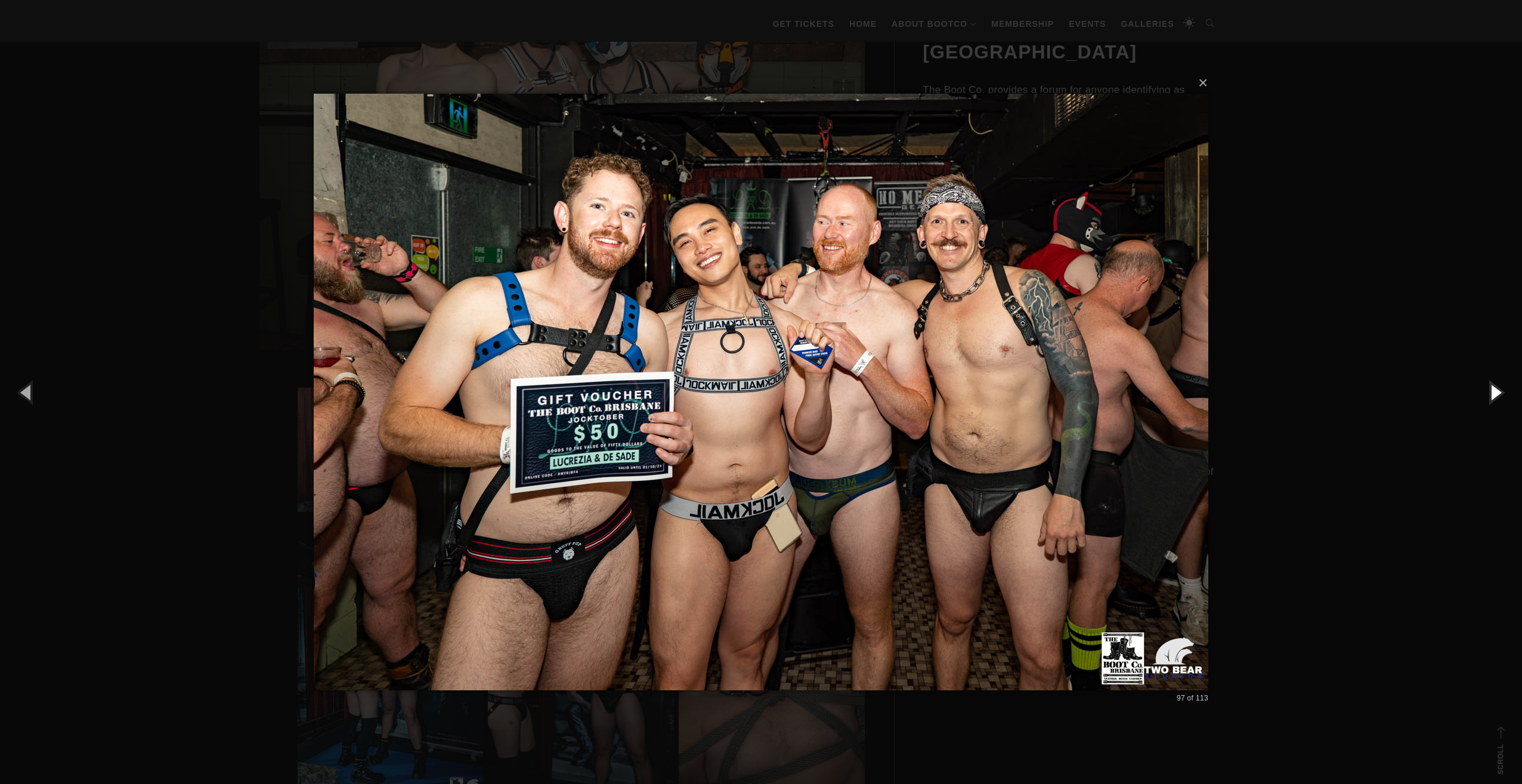
click at [1505, 394] on button "button" at bounding box center [1496, 392] width 54 height 65
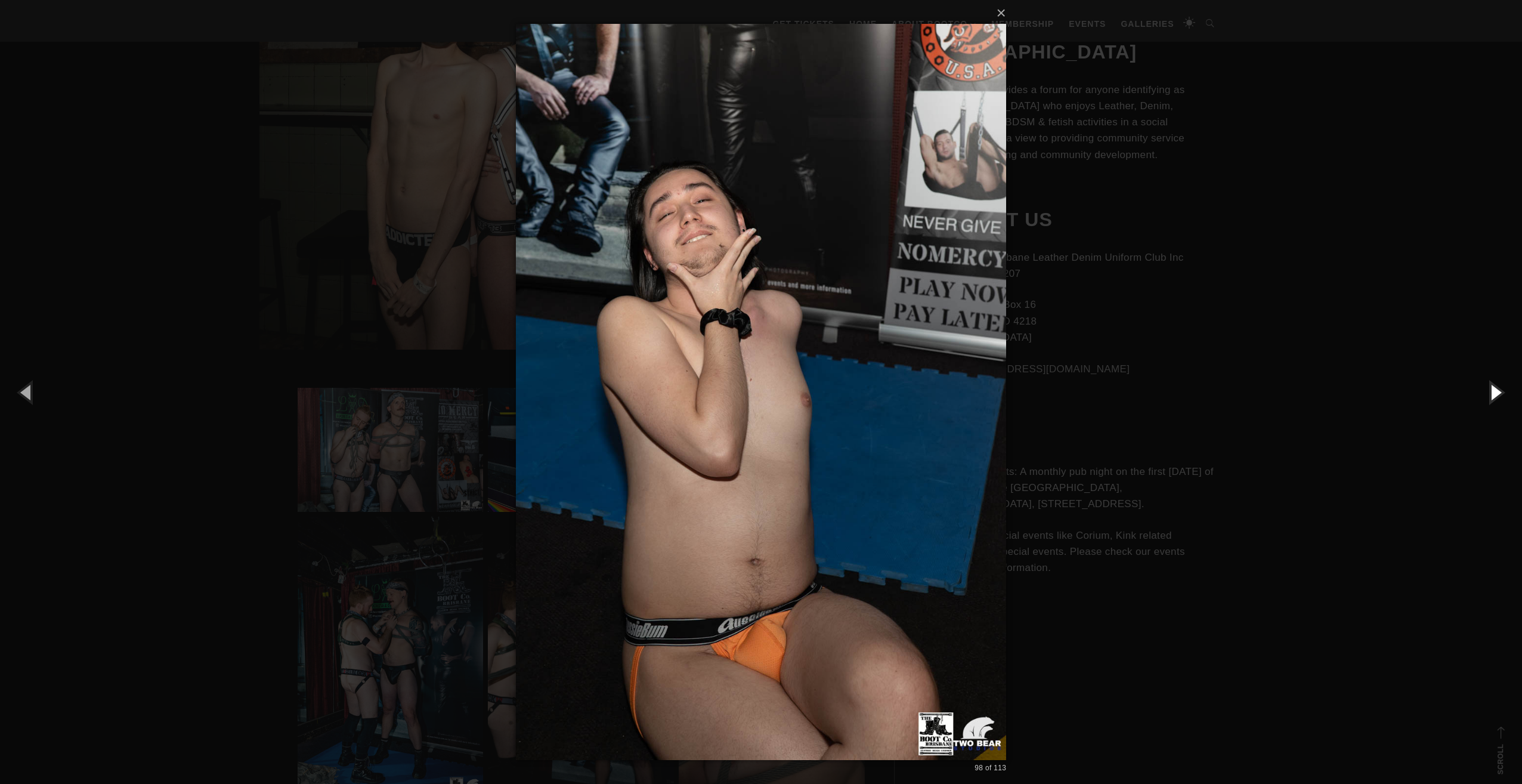
click at [1505, 394] on button "button" at bounding box center [1496, 392] width 54 height 65
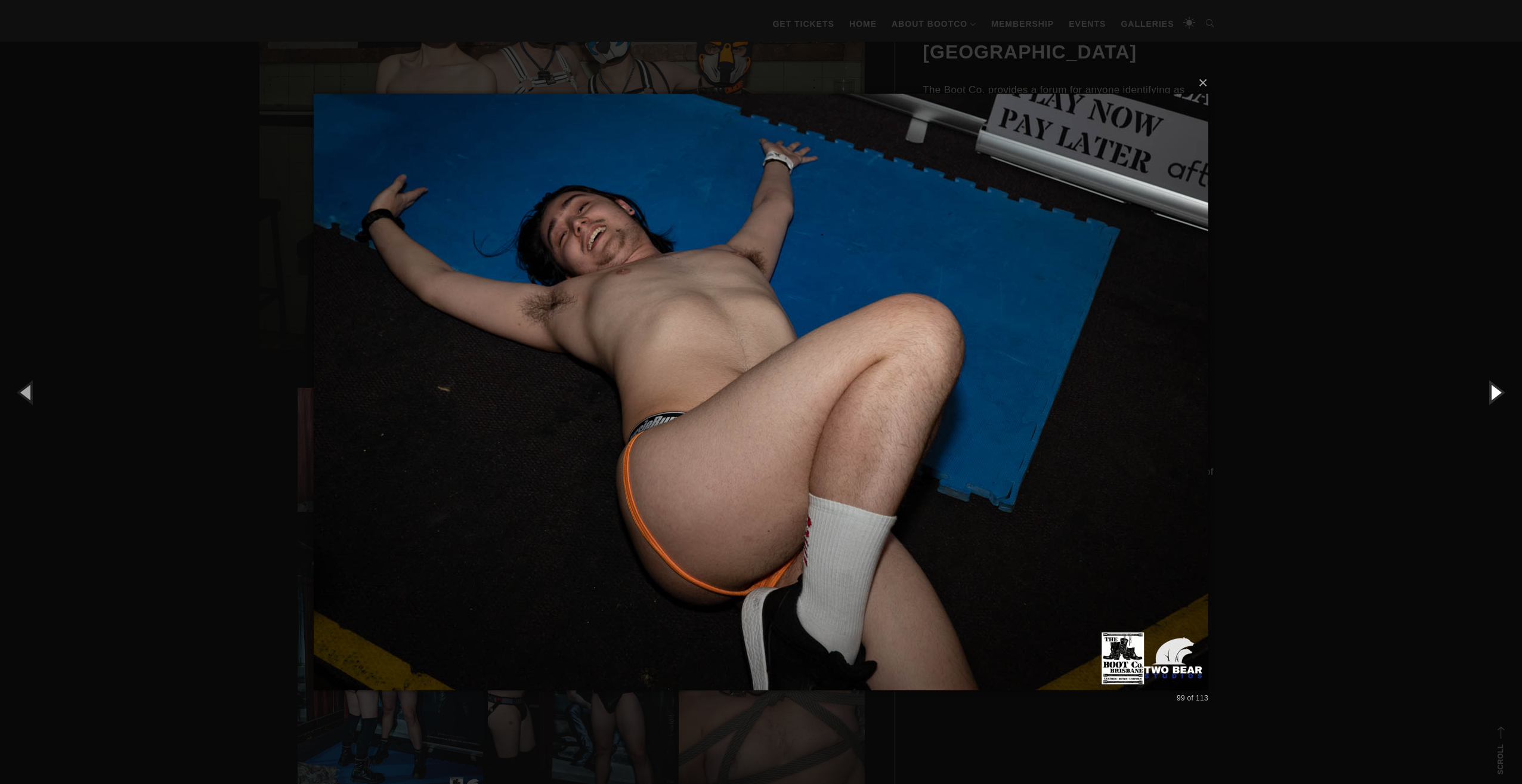
click at [1505, 394] on button "button" at bounding box center [1496, 392] width 54 height 65
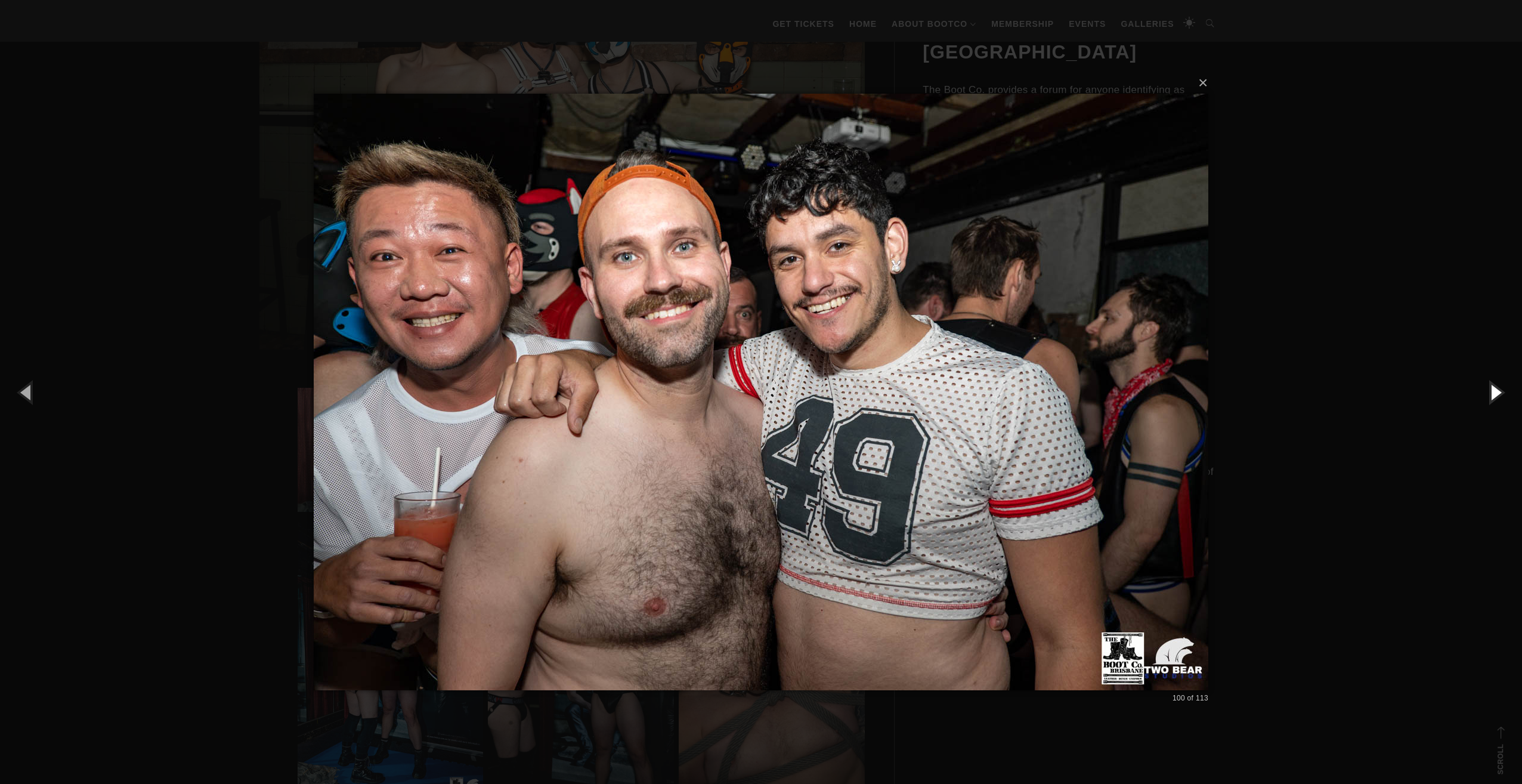
drag, startPoint x: 1505, startPoint y: 394, endPoint x: 1505, endPoint y: 377, distance: 17.0
click at [1505, 377] on button "button" at bounding box center [1496, 392] width 54 height 65
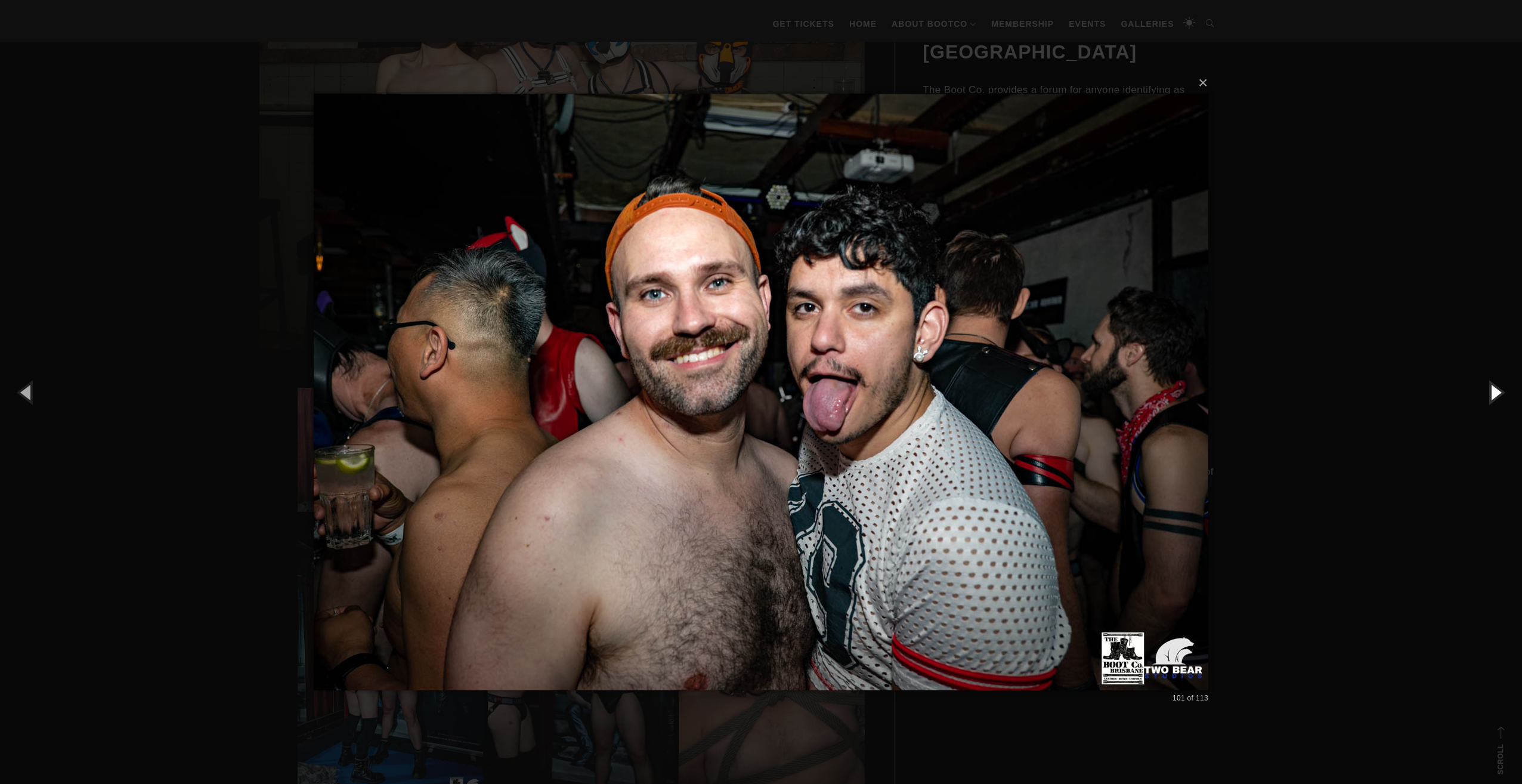
click at [1503, 381] on button "button" at bounding box center [1496, 392] width 54 height 65
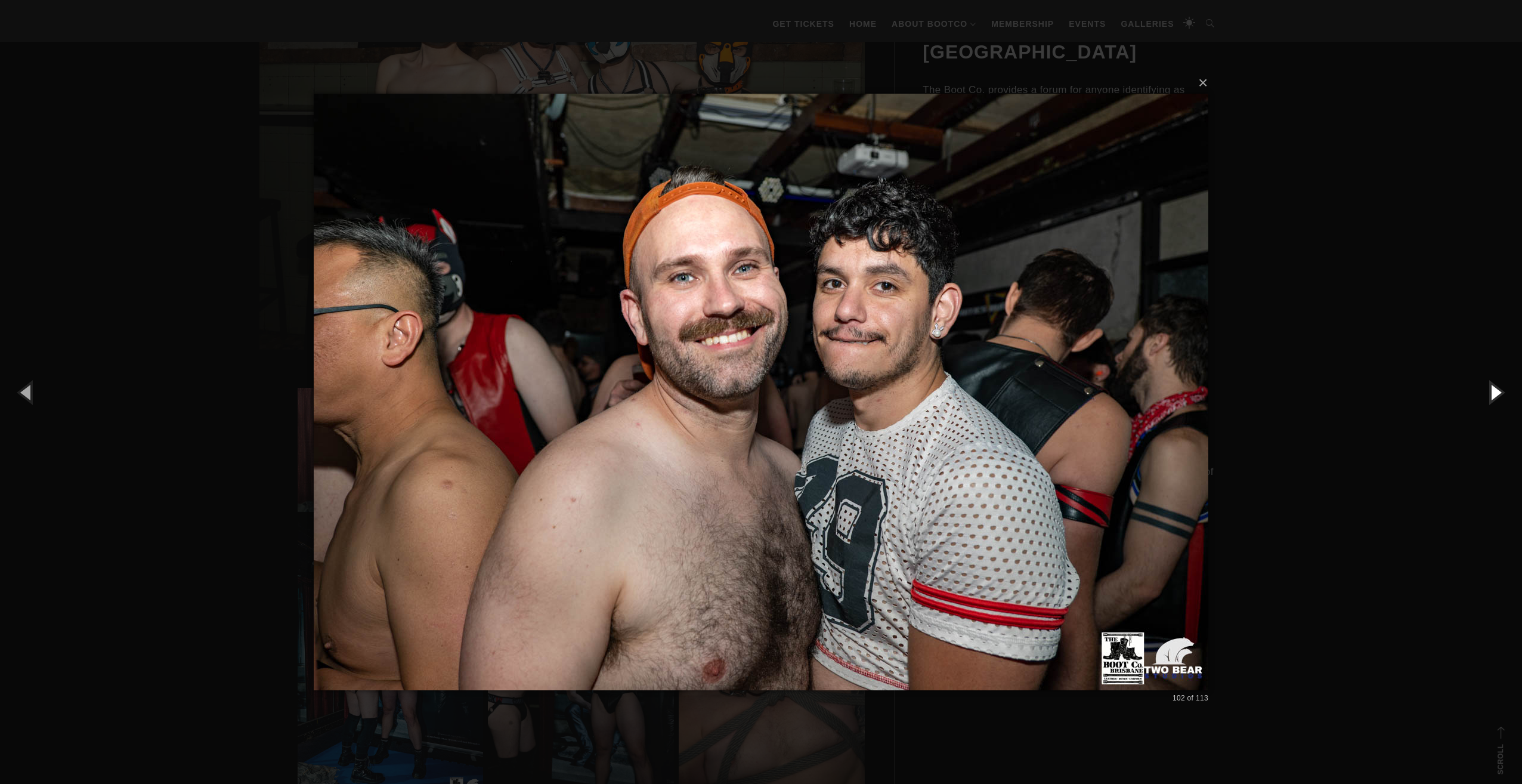
click at [1503, 381] on button "button" at bounding box center [1496, 392] width 54 height 65
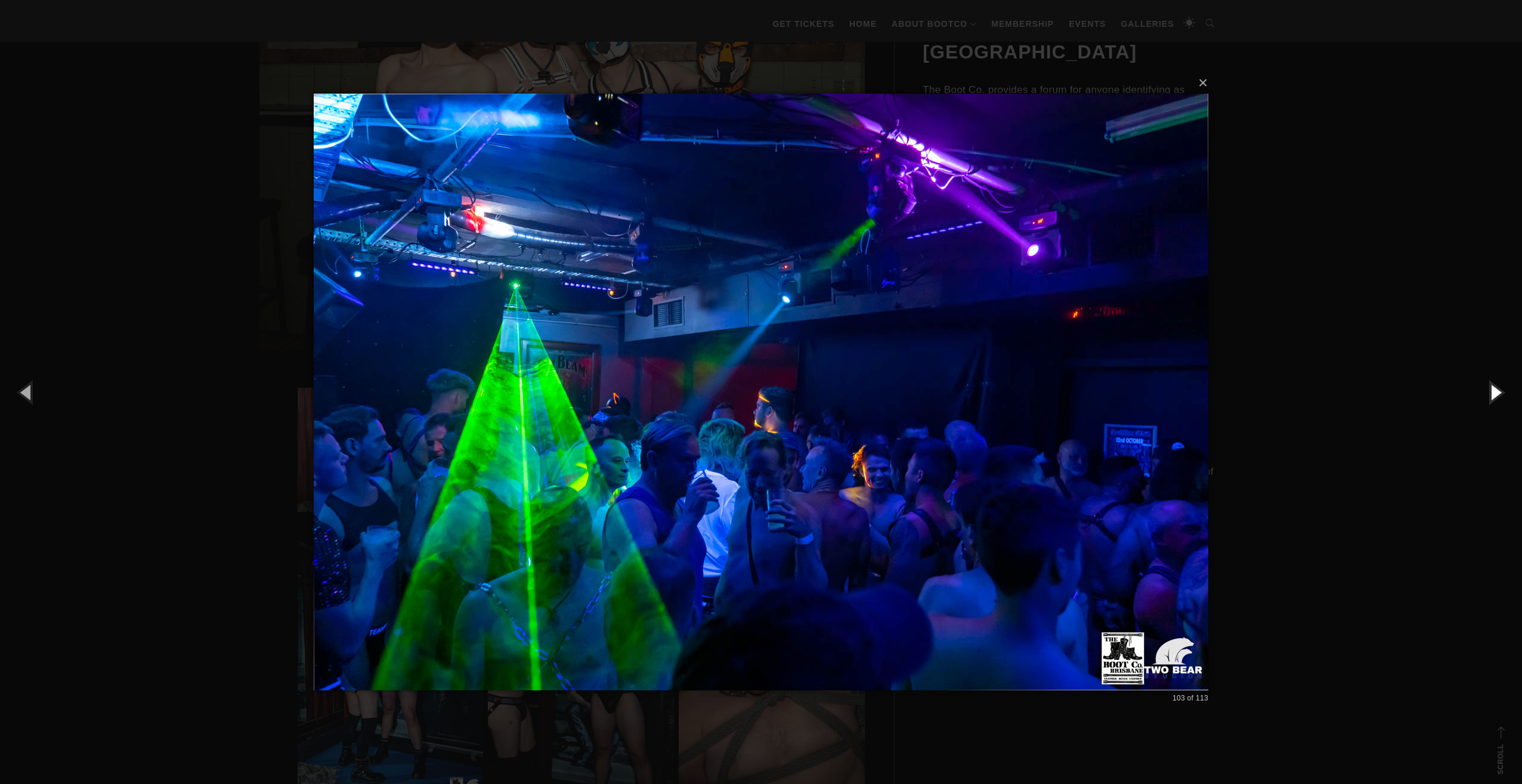
click at [1503, 381] on button "button" at bounding box center [1496, 392] width 54 height 65
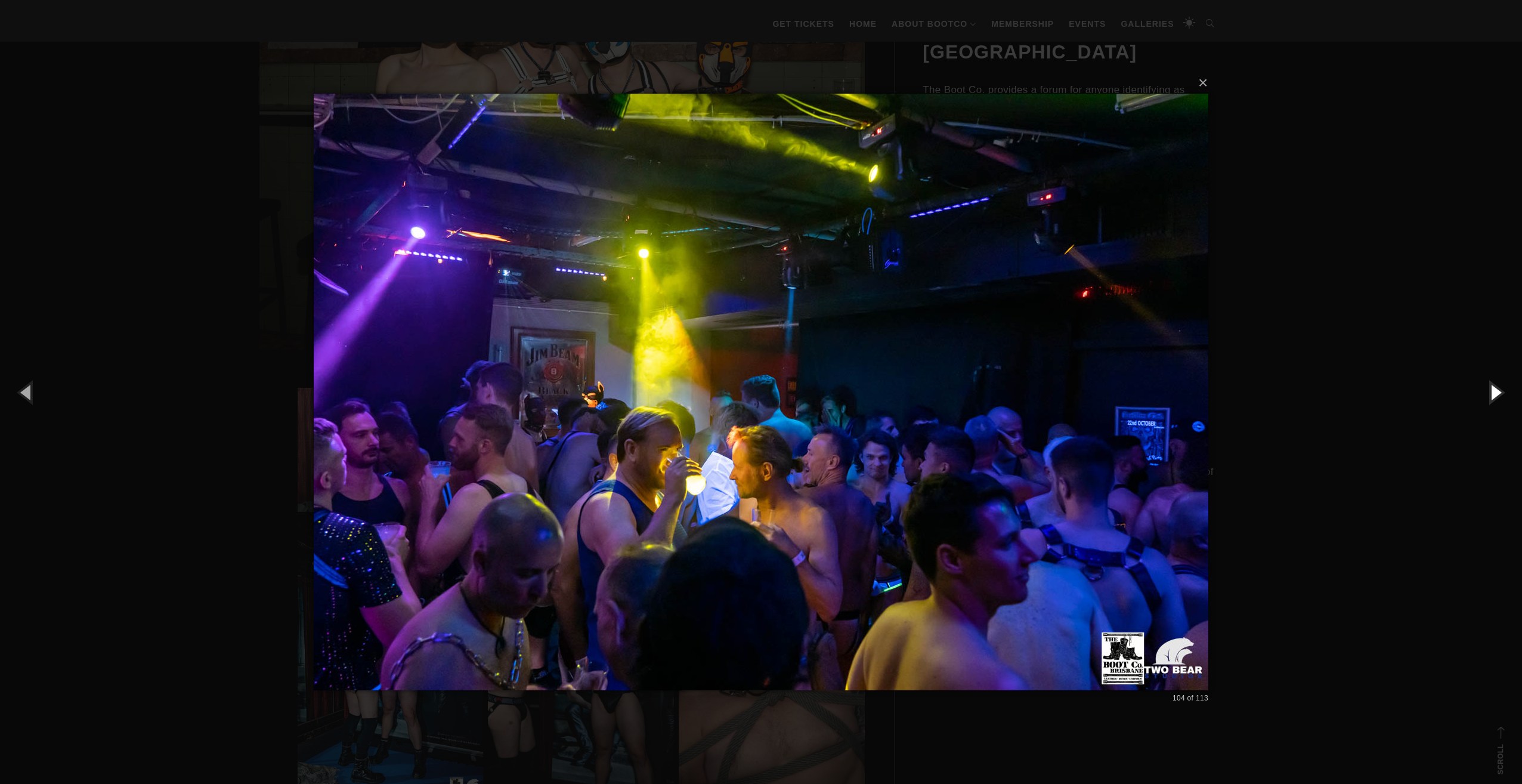
click at [1503, 381] on button "button" at bounding box center [1496, 392] width 54 height 65
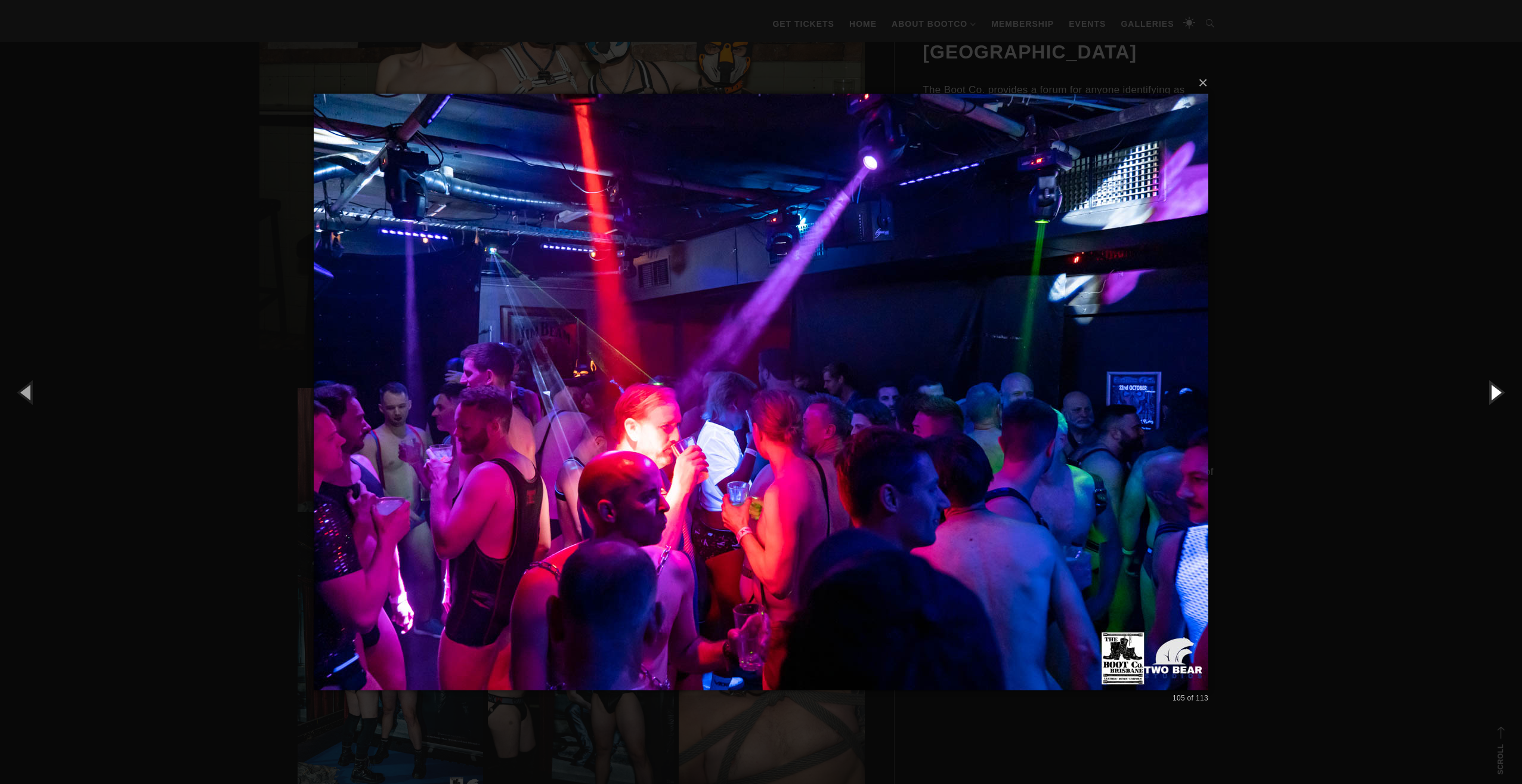
click at [1503, 381] on button "button" at bounding box center [1496, 392] width 54 height 65
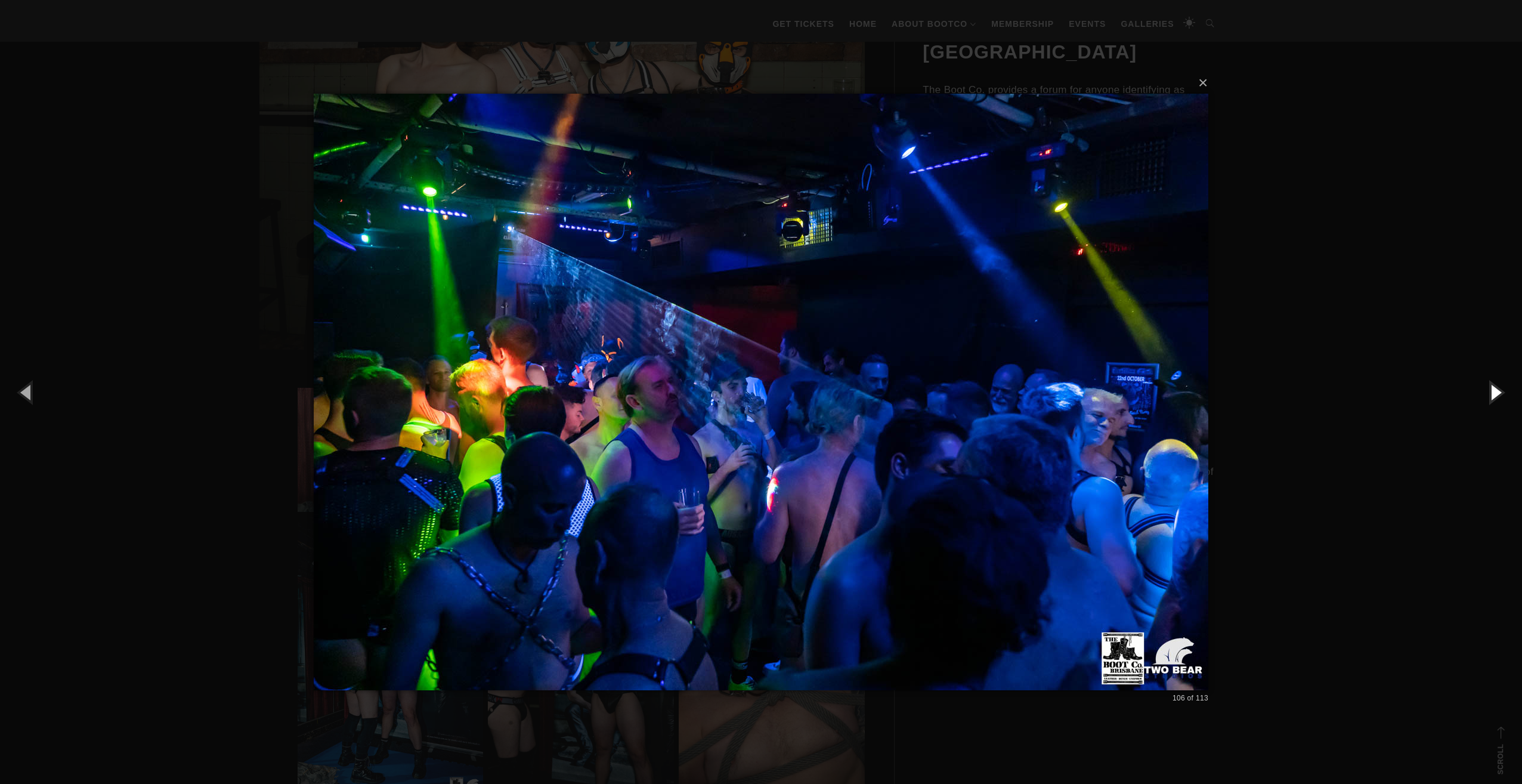
click at [1503, 381] on button "button" at bounding box center [1496, 392] width 54 height 65
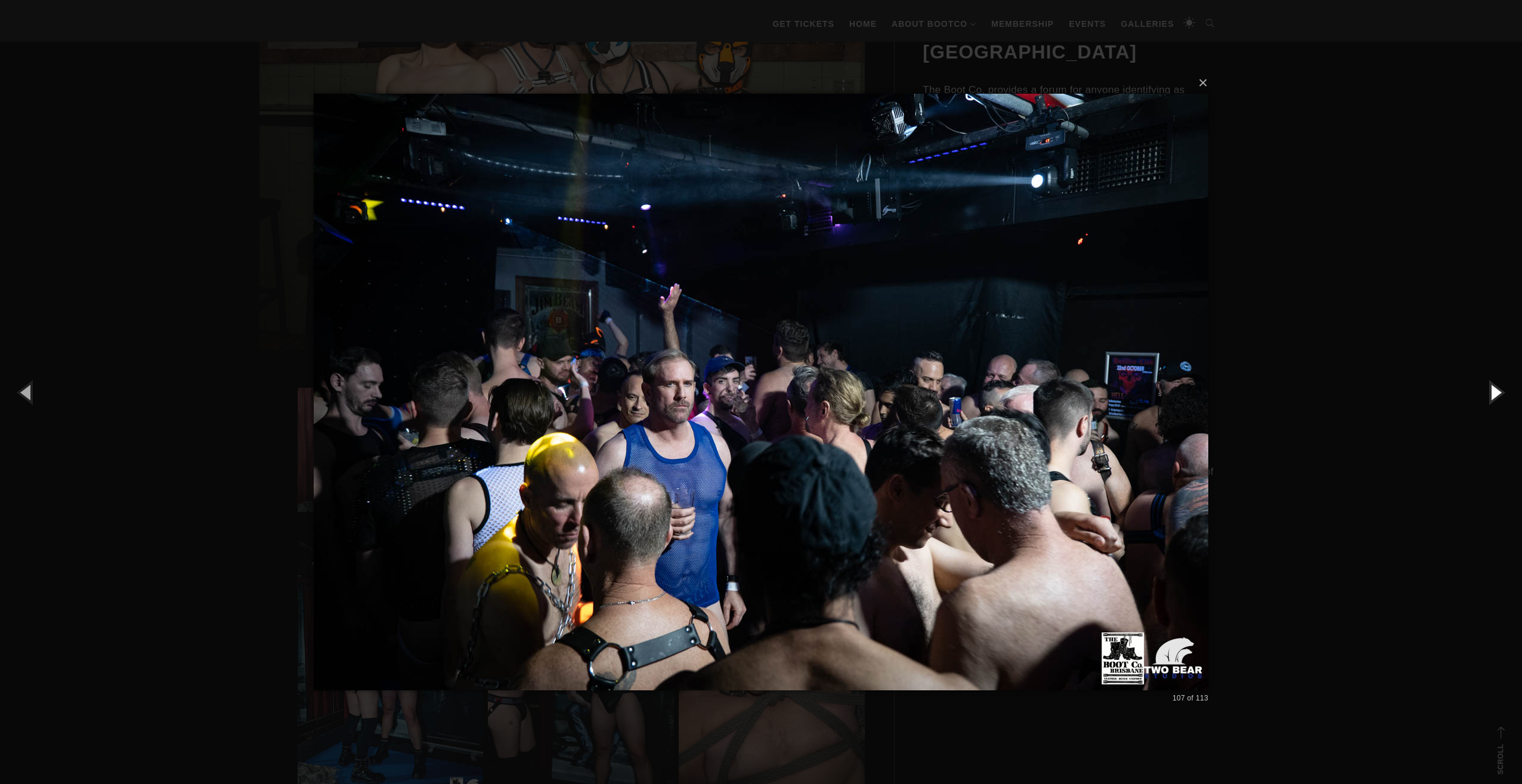
click at [1503, 381] on button "button" at bounding box center [1496, 392] width 54 height 65
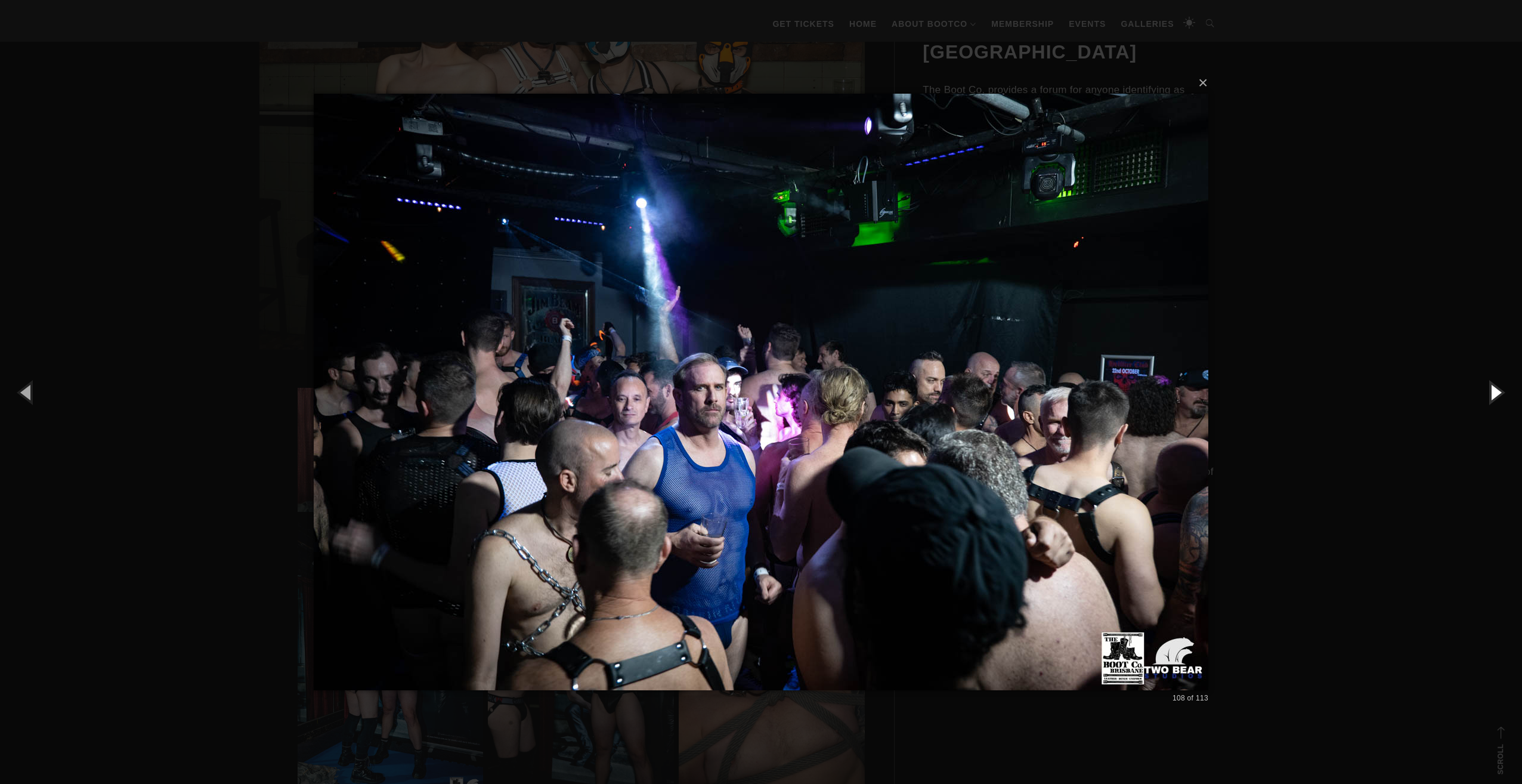
click at [1503, 381] on button "button" at bounding box center [1496, 392] width 54 height 65
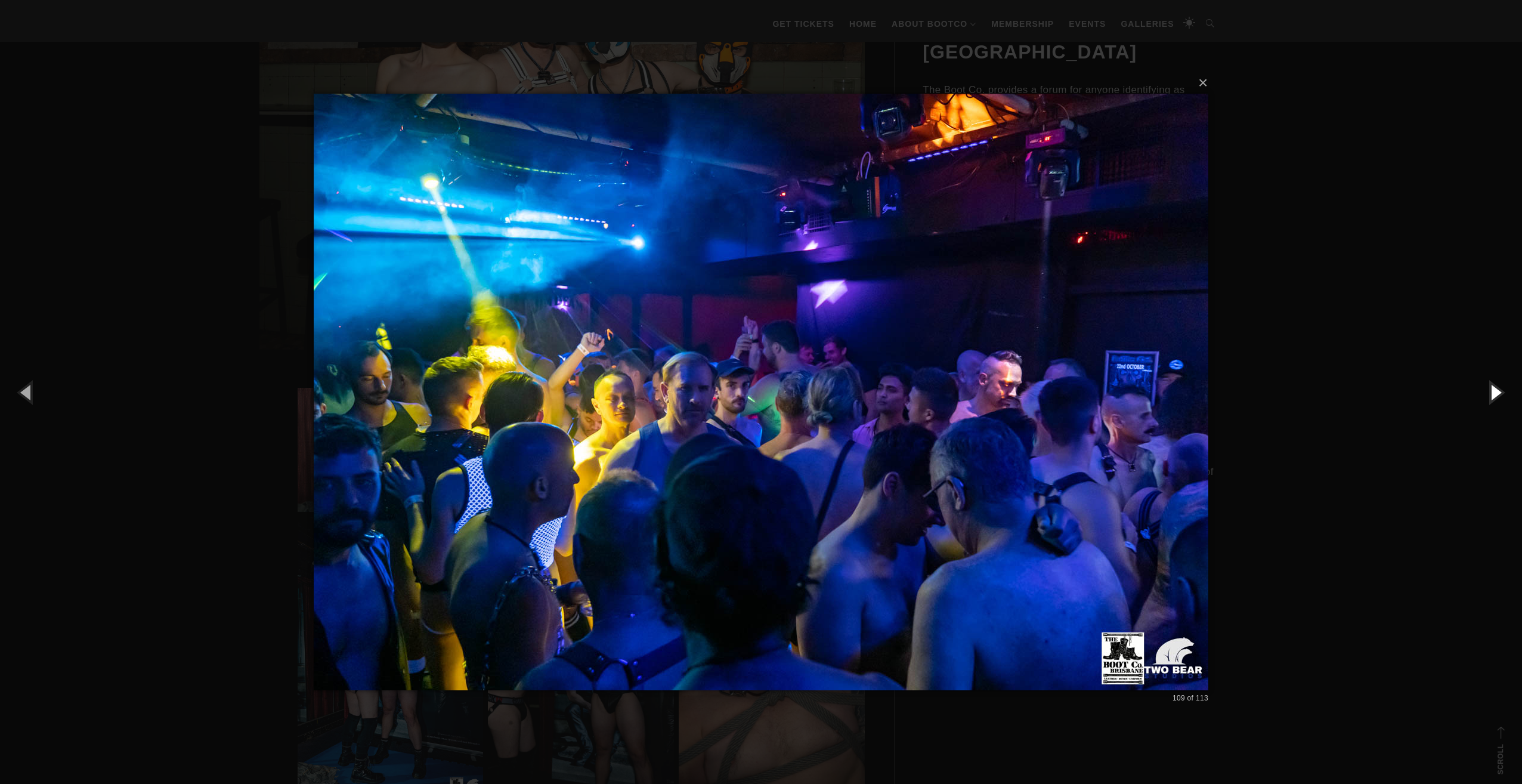
click at [1503, 381] on button "button" at bounding box center [1496, 392] width 54 height 65
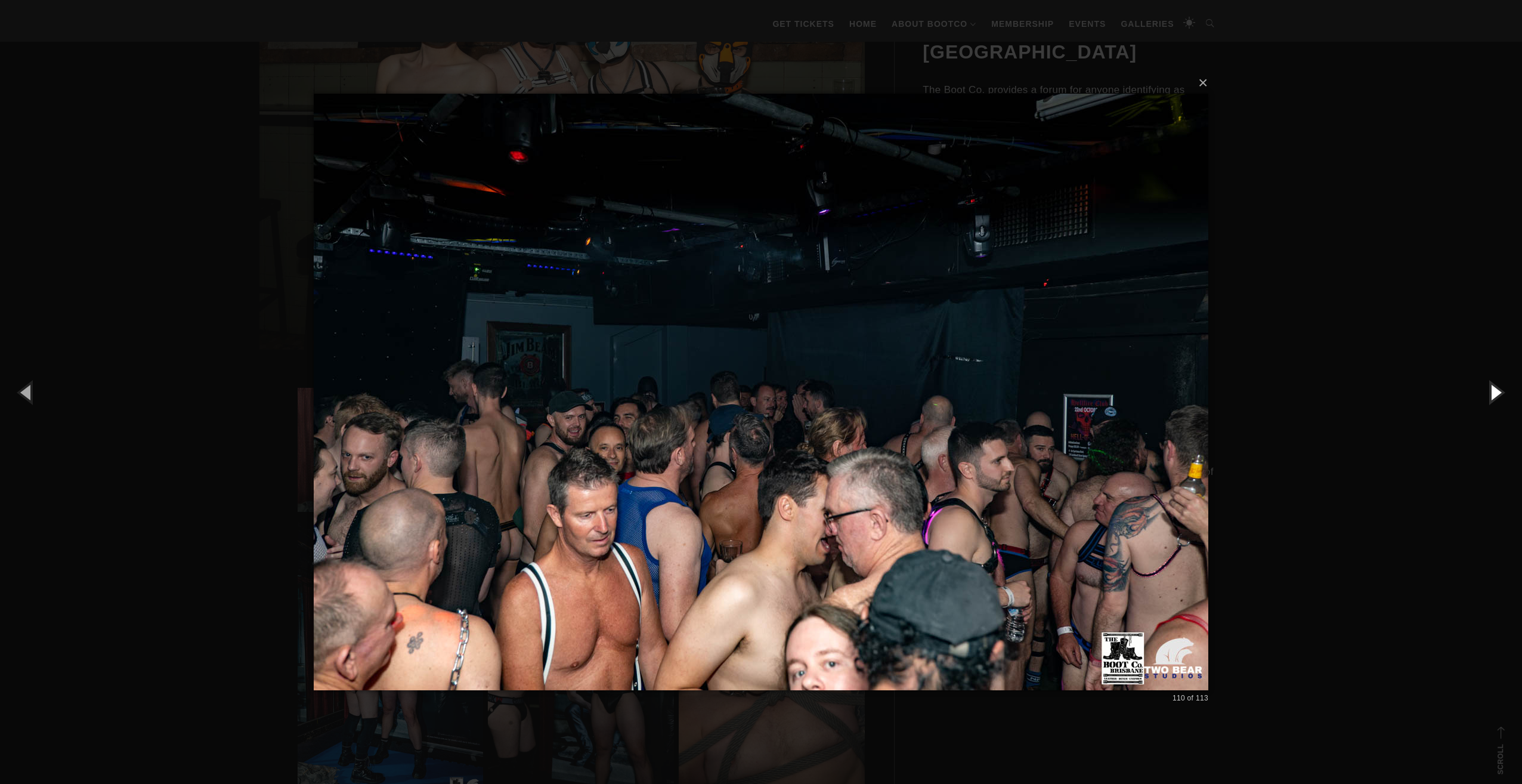
click at [1503, 381] on button "button" at bounding box center [1496, 392] width 54 height 65
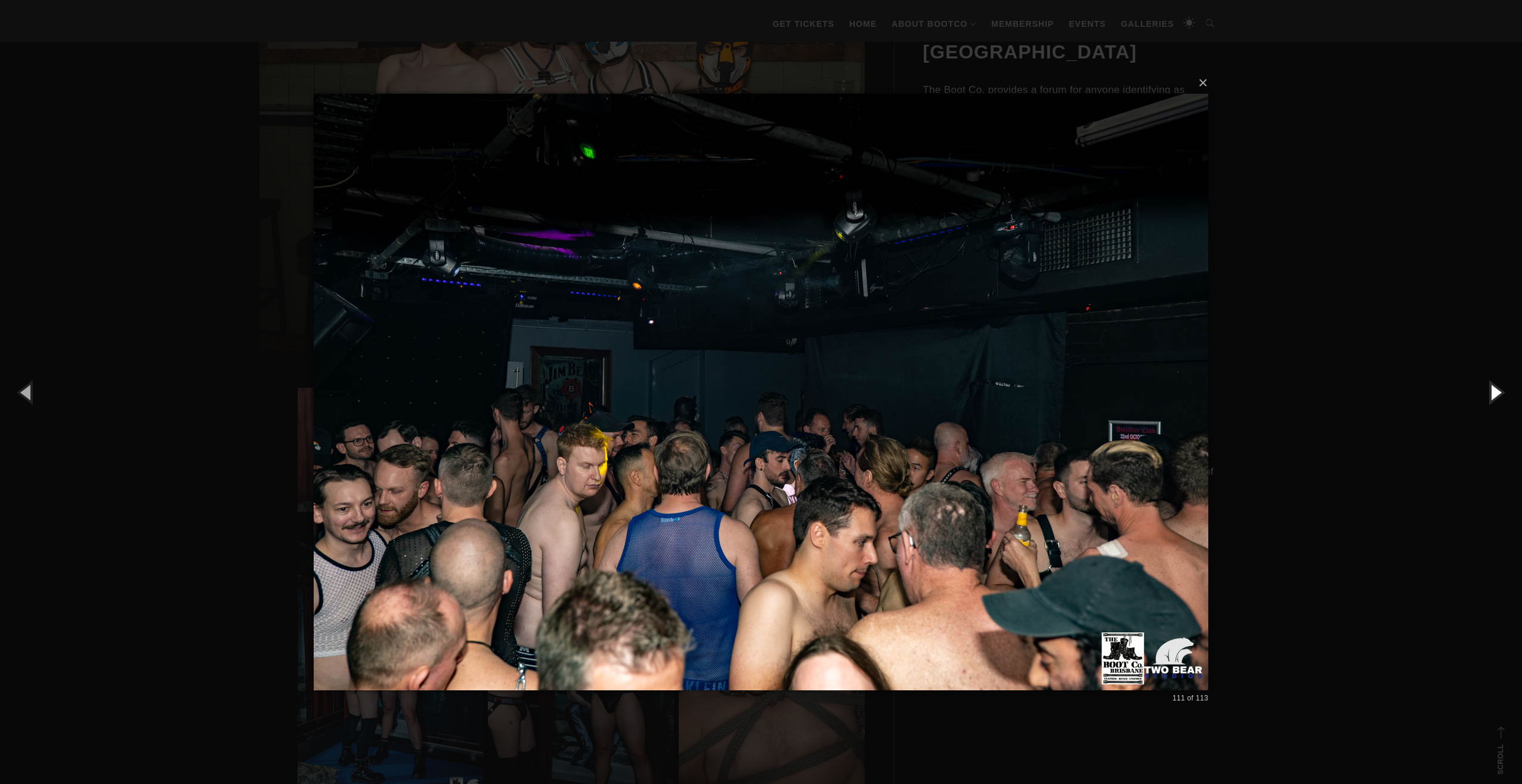
click at [1503, 381] on button "button" at bounding box center [1496, 392] width 54 height 65
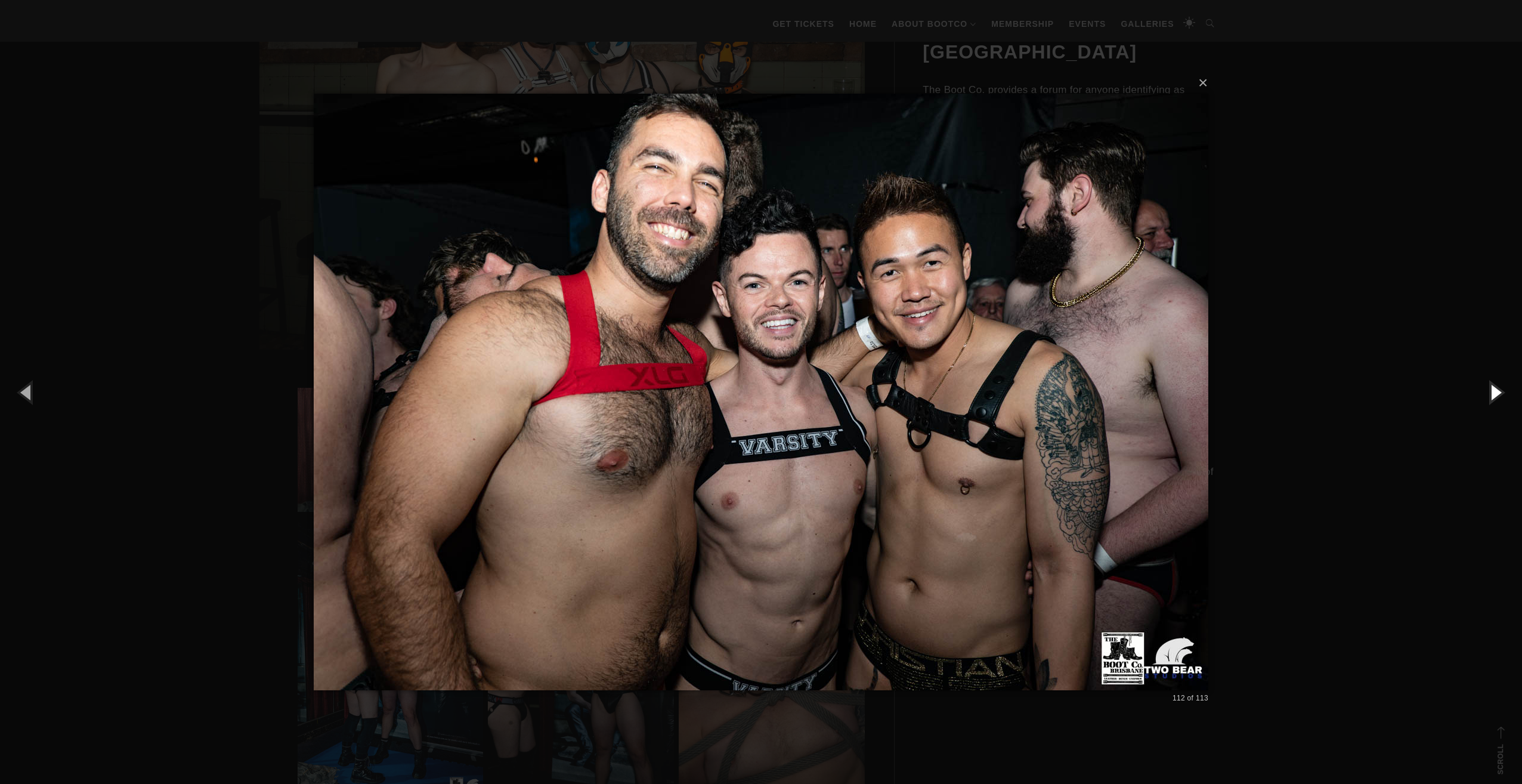
click at [1503, 381] on button "button" at bounding box center [1496, 392] width 54 height 65
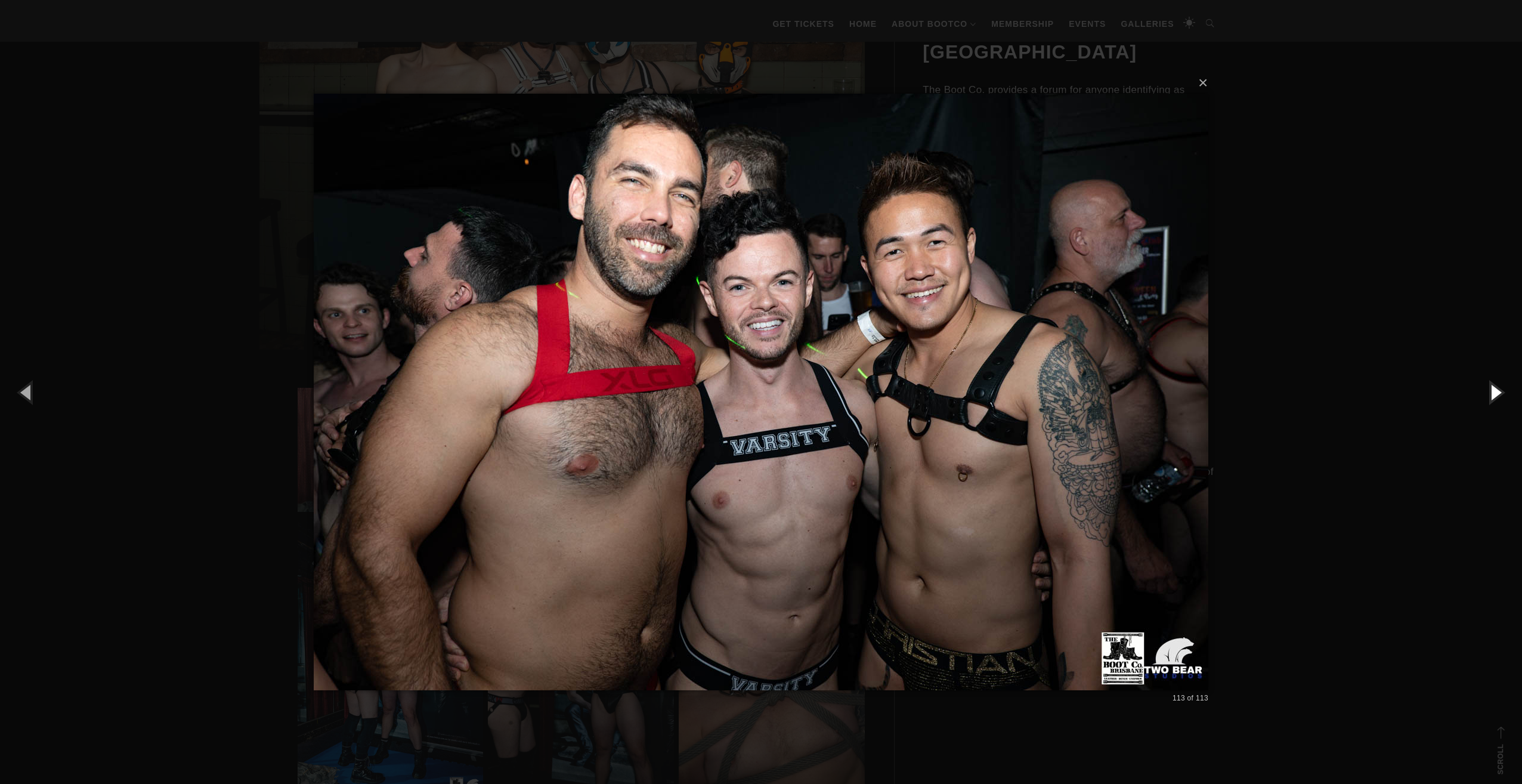
click at [1503, 381] on button "button" at bounding box center [1496, 392] width 54 height 65
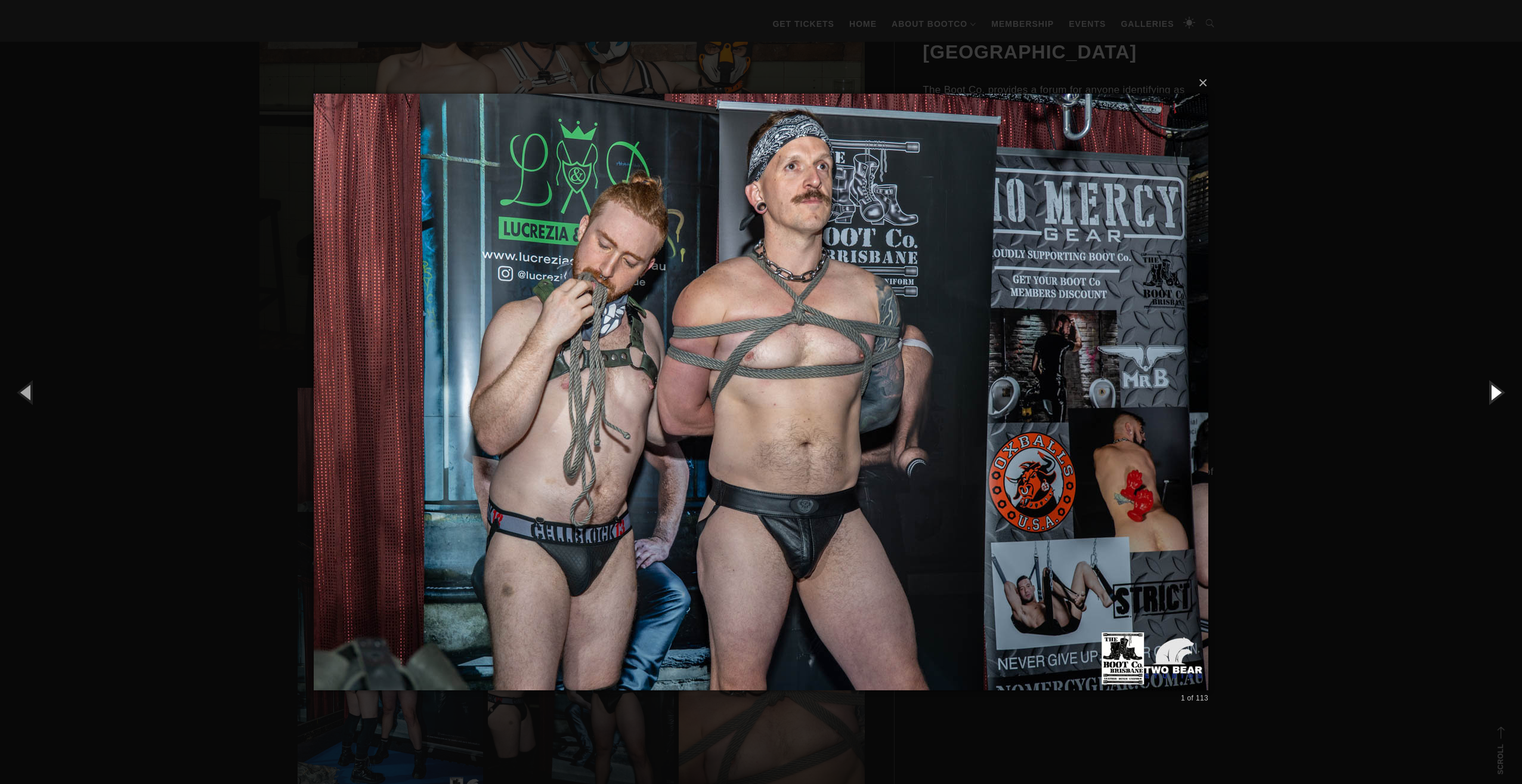
drag, startPoint x: 1503, startPoint y: 381, endPoint x: 1470, endPoint y: 35, distance: 347.6
click at [1470, 35] on div "× 1 of 113 Loading..." at bounding box center [761, 392] width 1522 height 784
